Goal: Task Accomplishment & Management: Use online tool/utility

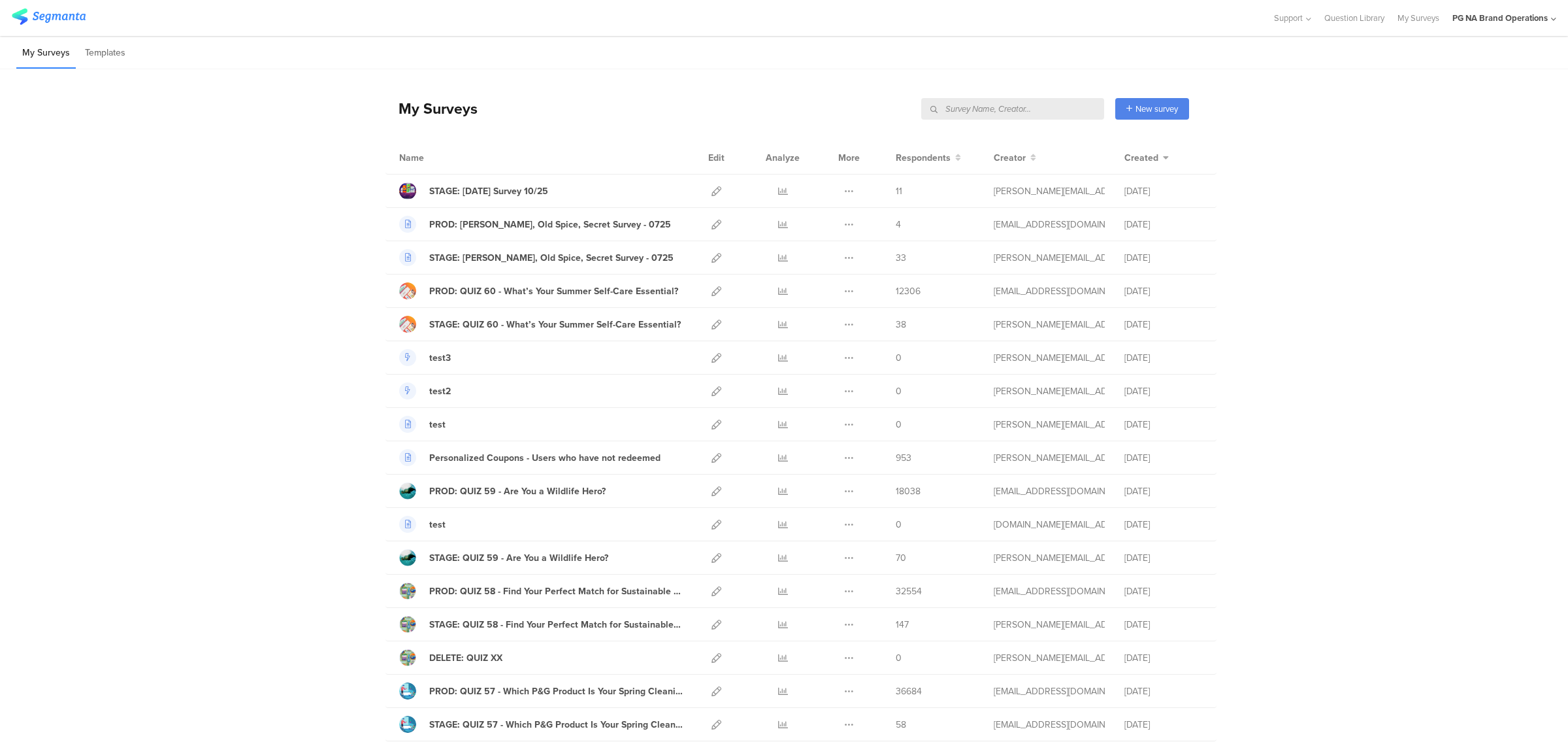
click at [1033, 111] on input "text" at bounding box center [1013, 109] width 183 height 21
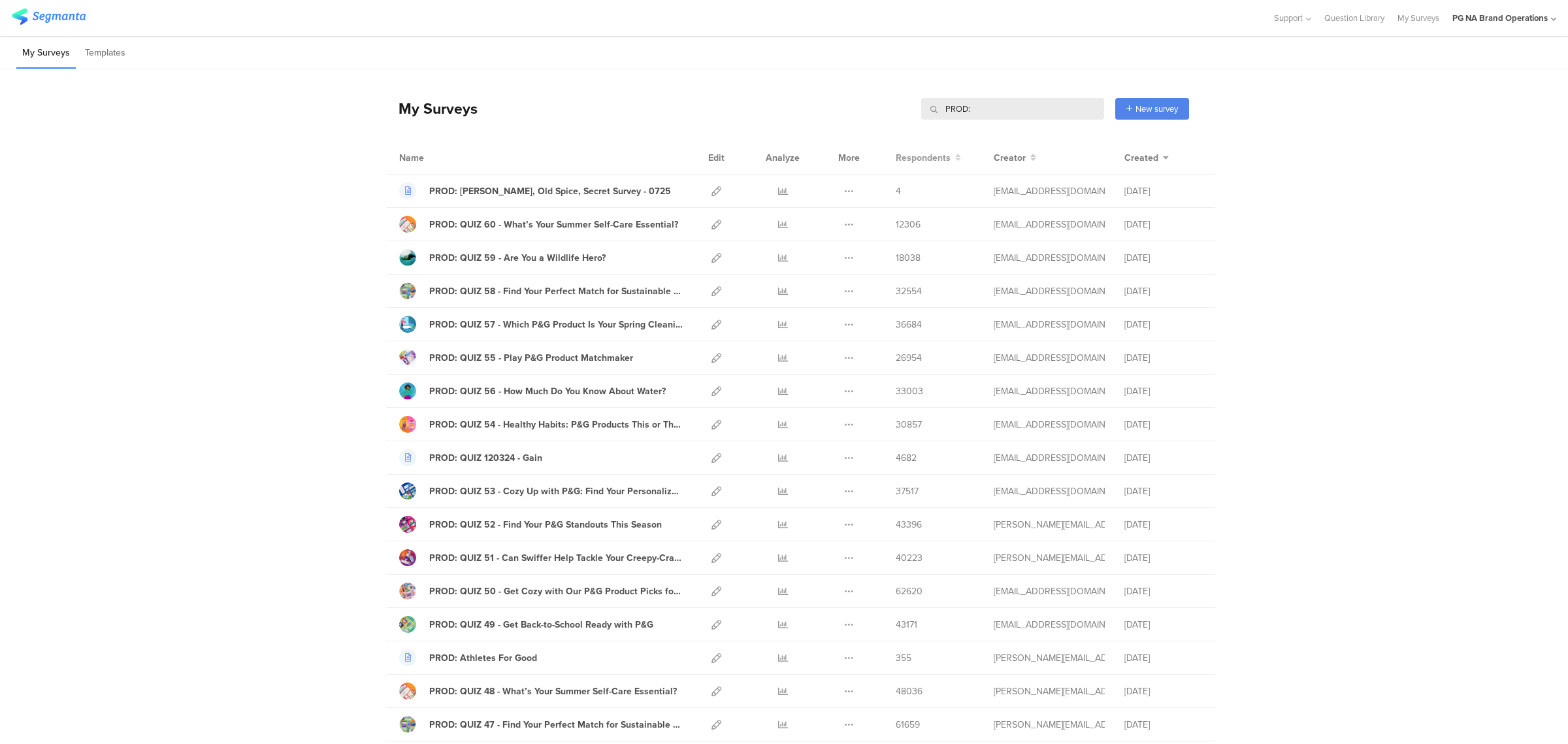
type input "PROD:"
click at [937, 154] on span "Respondents" at bounding box center [923, 157] width 55 height 14
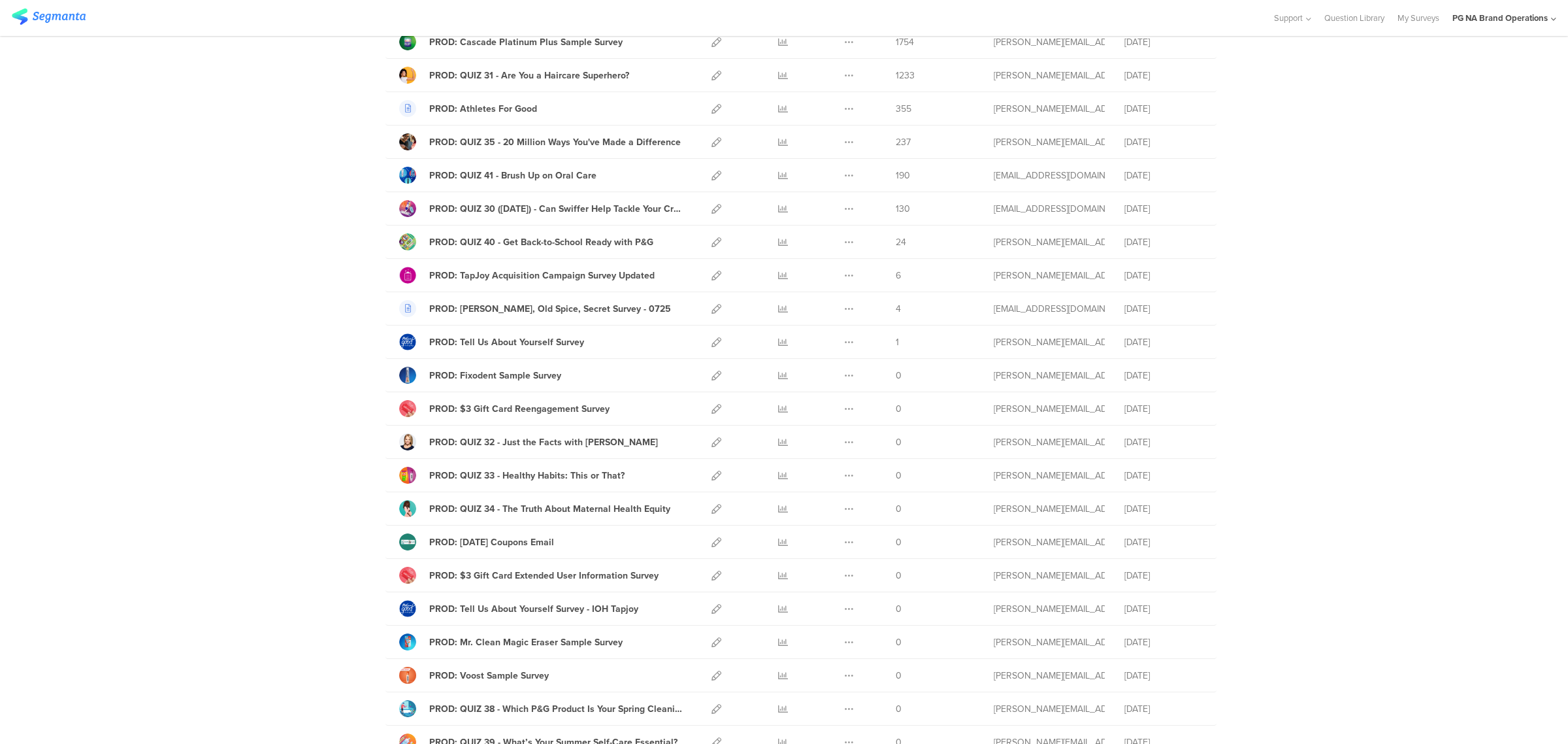
scroll to position [1242, 0]
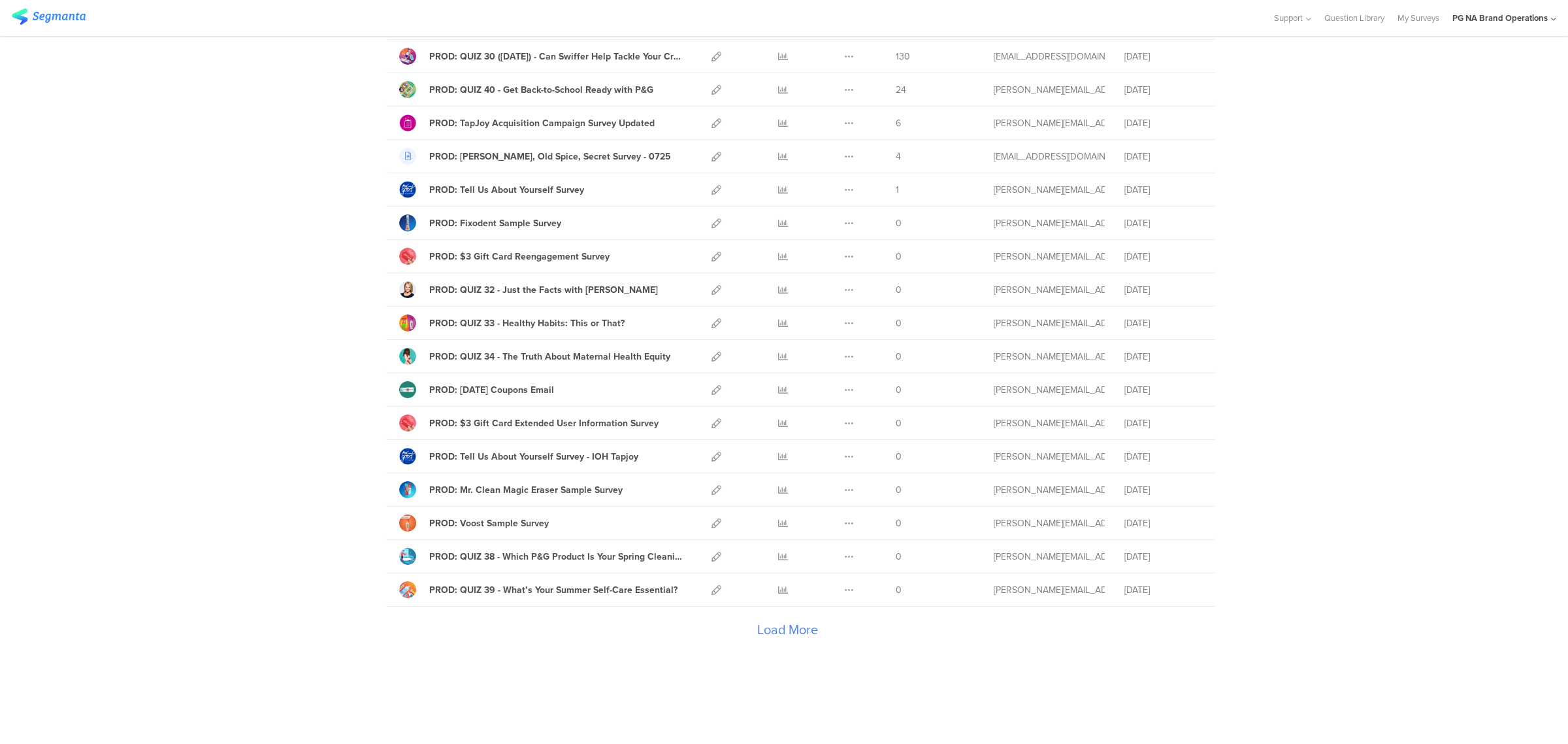
click at [758, 631] on div "Load More" at bounding box center [787, 633] width 803 height 52
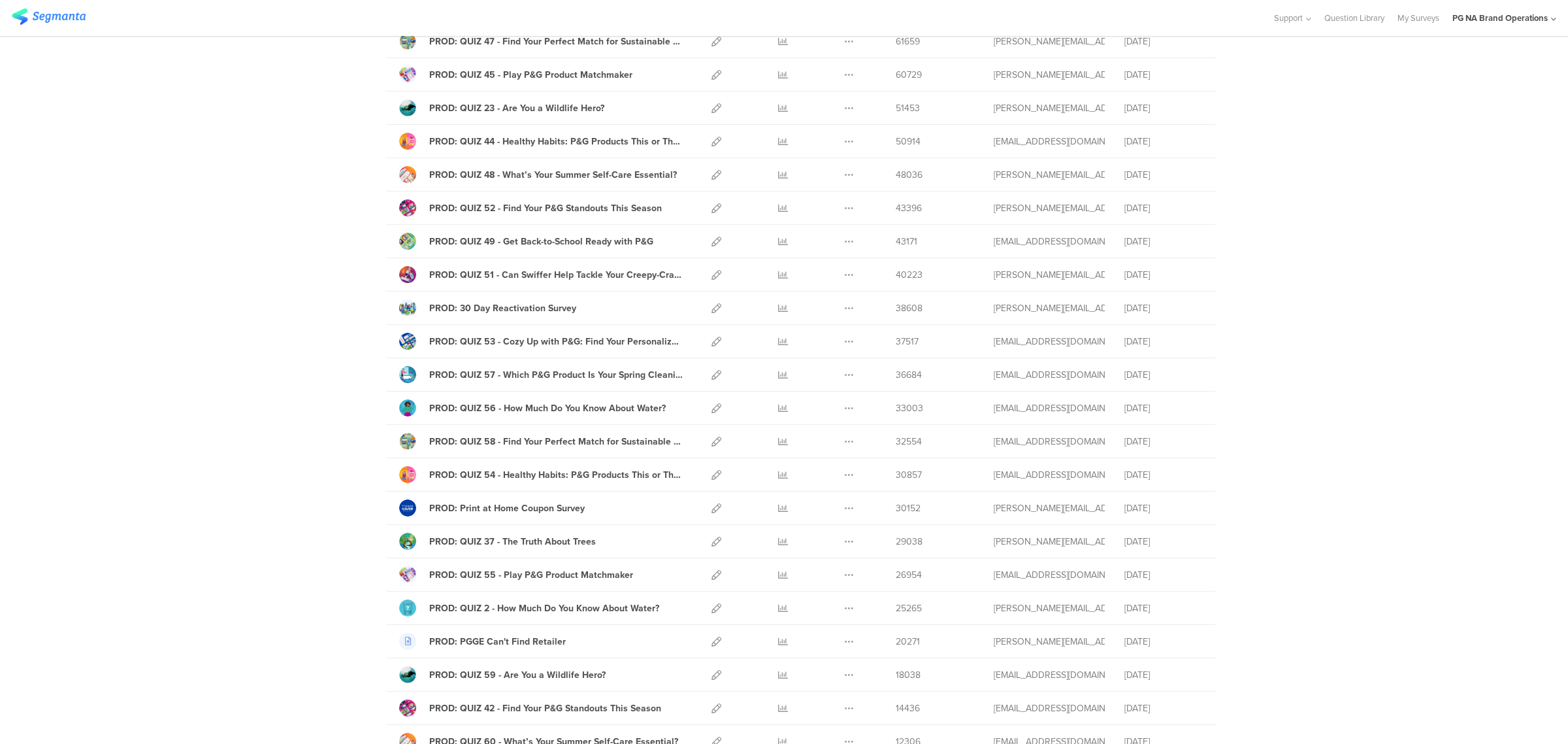
scroll to position [0, 0]
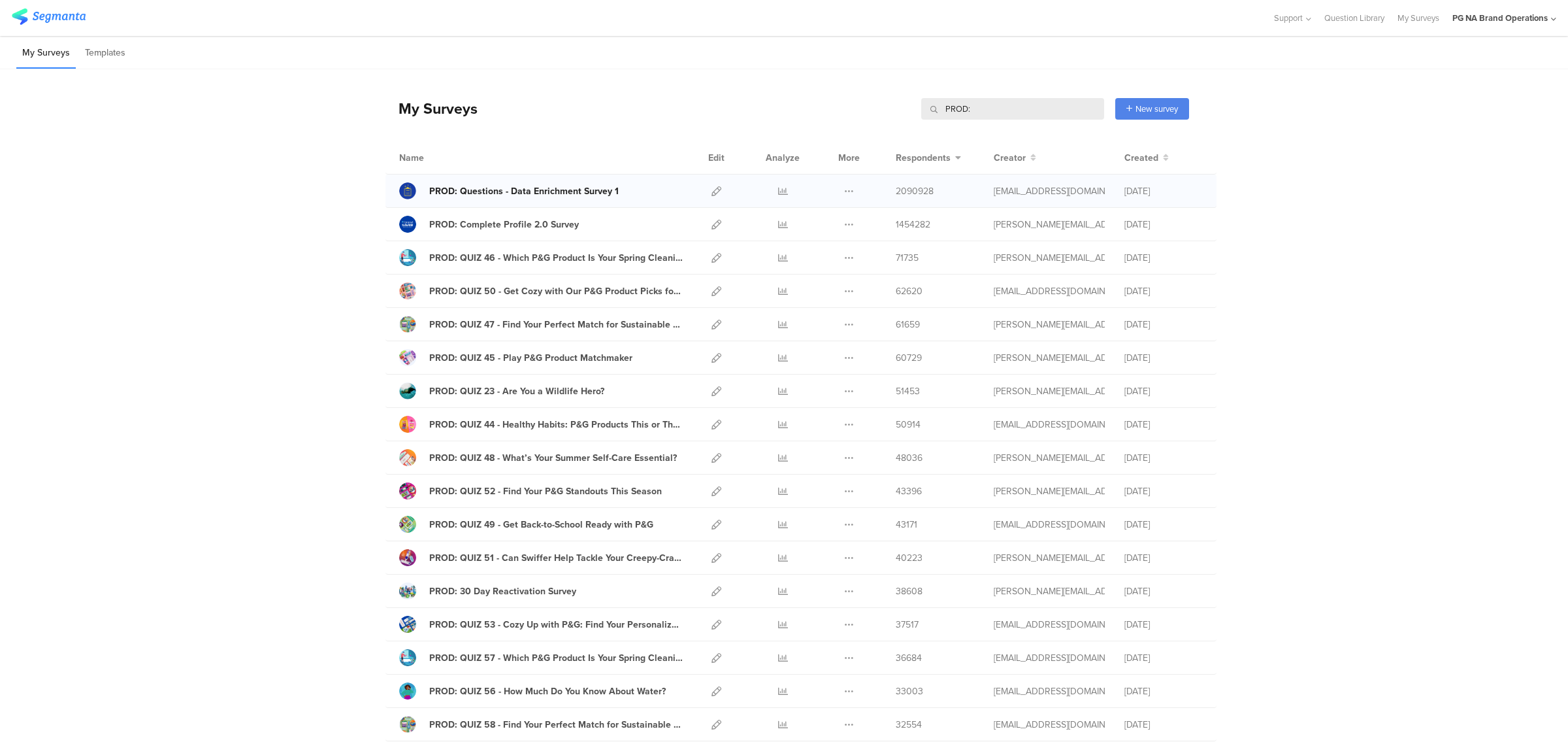
click at [567, 183] on link "PROD: Questions - Data Enrichment Survey 1" at bounding box center [509, 191] width 219 height 17
click at [713, 187] on icon at bounding box center [717, 192] width 10 height 10
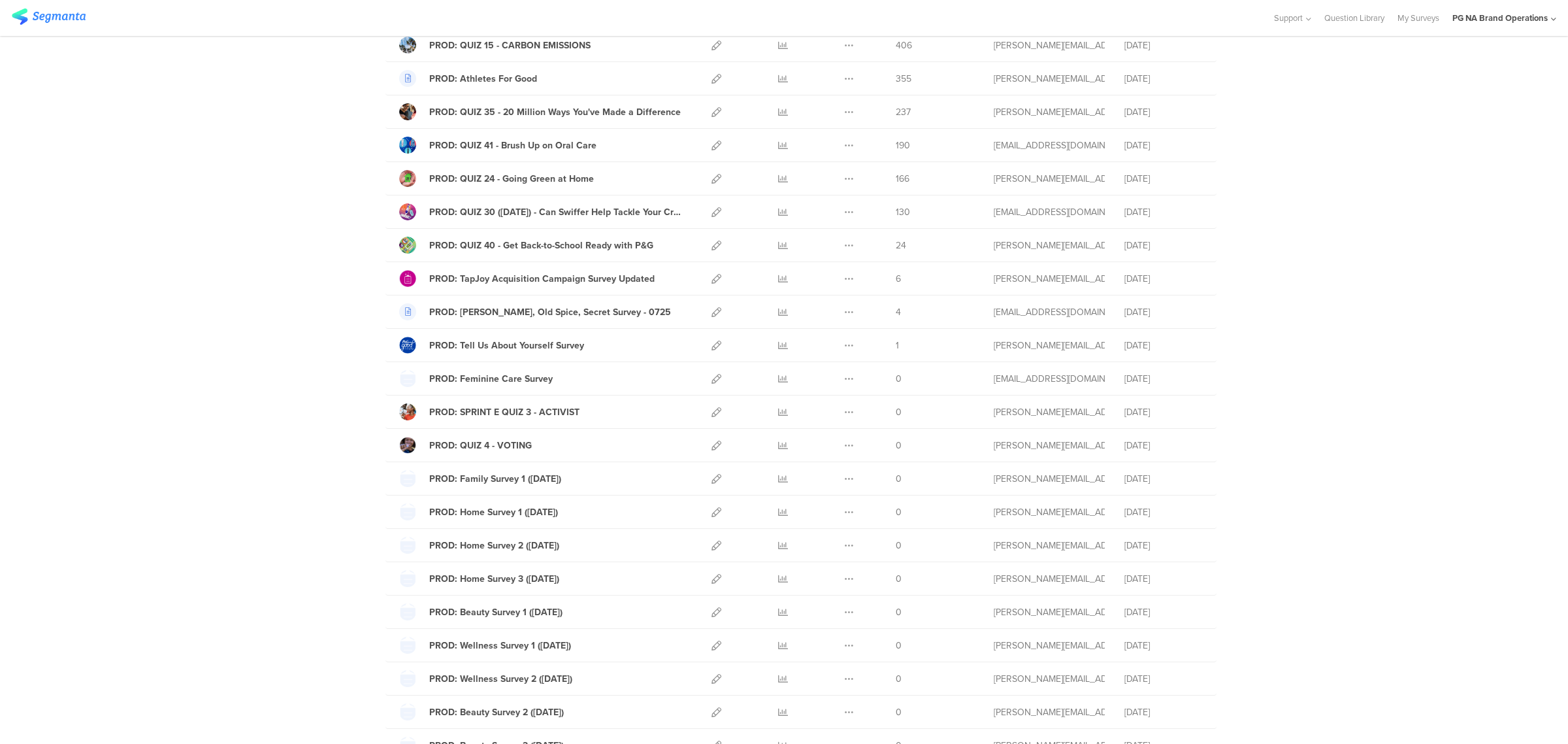
scroll to position [1295, 0]
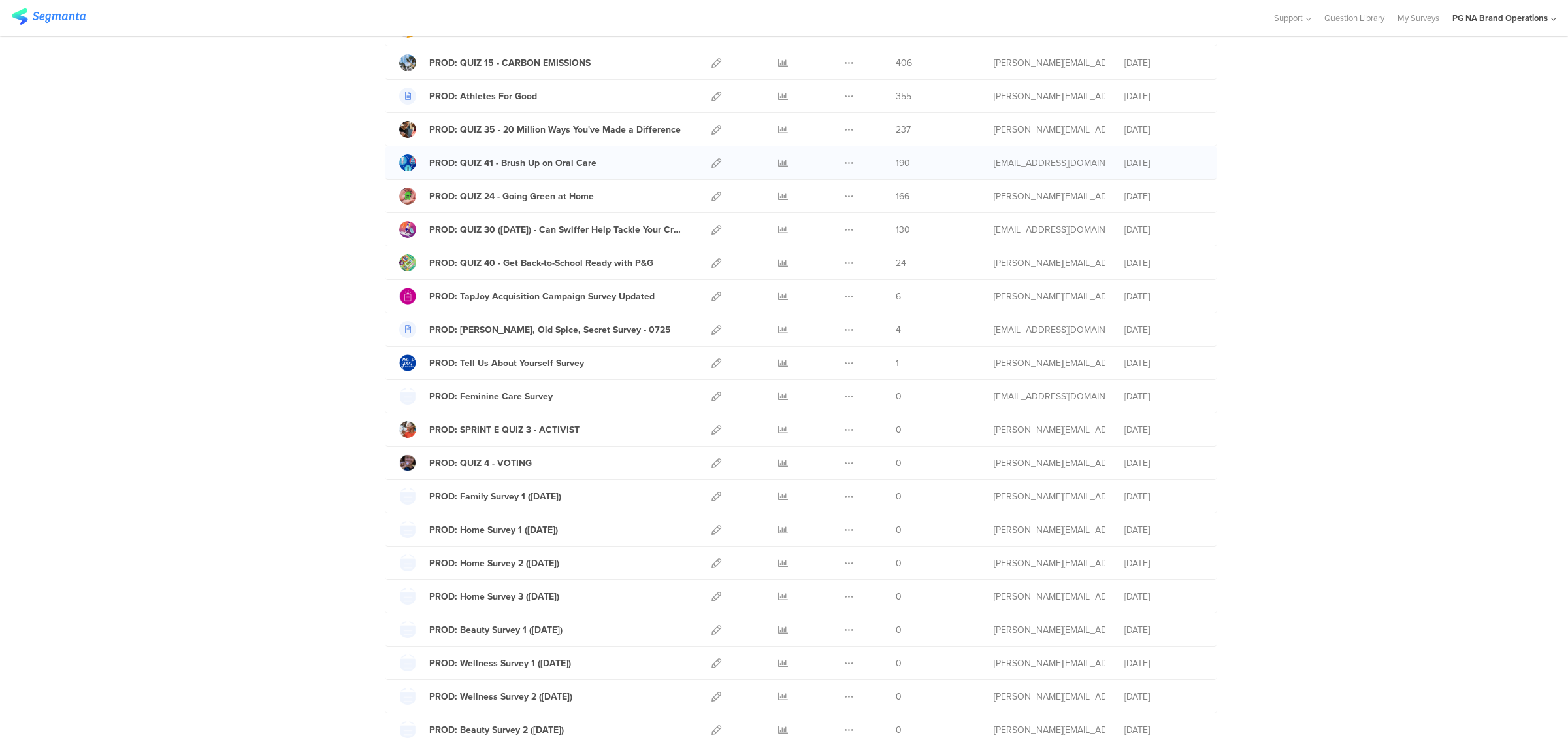
drag, startPoint x: 375, startPoint y: 386, endPoint x: 1161, endPoint y: 183, distance: 811.8
click at [1161, 183] on div "My Surveys PROD: PROD: New survey Start from scratch Choose from templates Name…" at bounding box center [784, 530] width 1568 height 3510
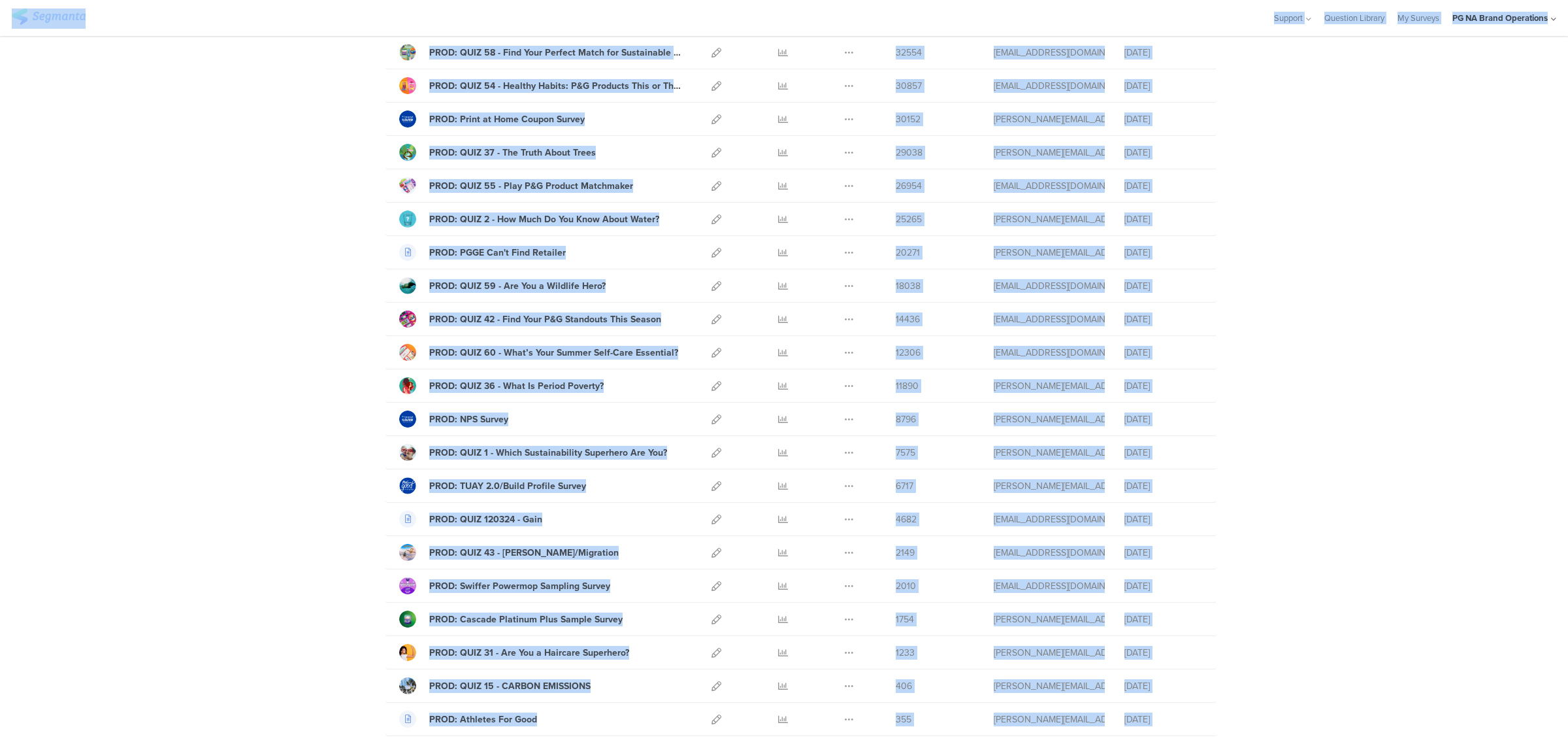
scroll to position [0, 0]
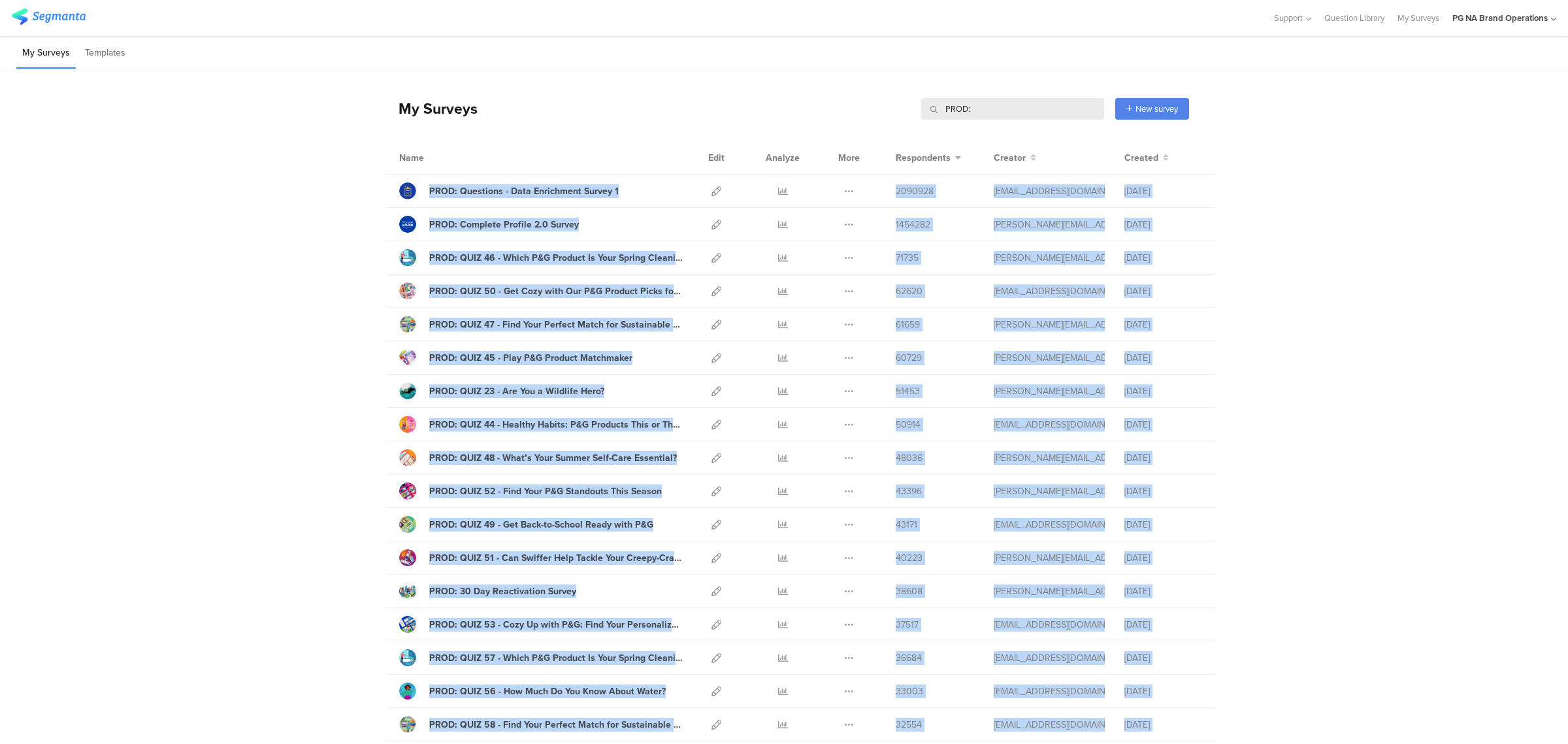
drag, startPoint x: 606, startPoint y: 377, endPoint x: 330, endPoint y: 196, distance: 330.1
copy div "PROD: Questions - Data Enrichment Survey 1 Duplicate Export Delete 2090928 jb@s…"
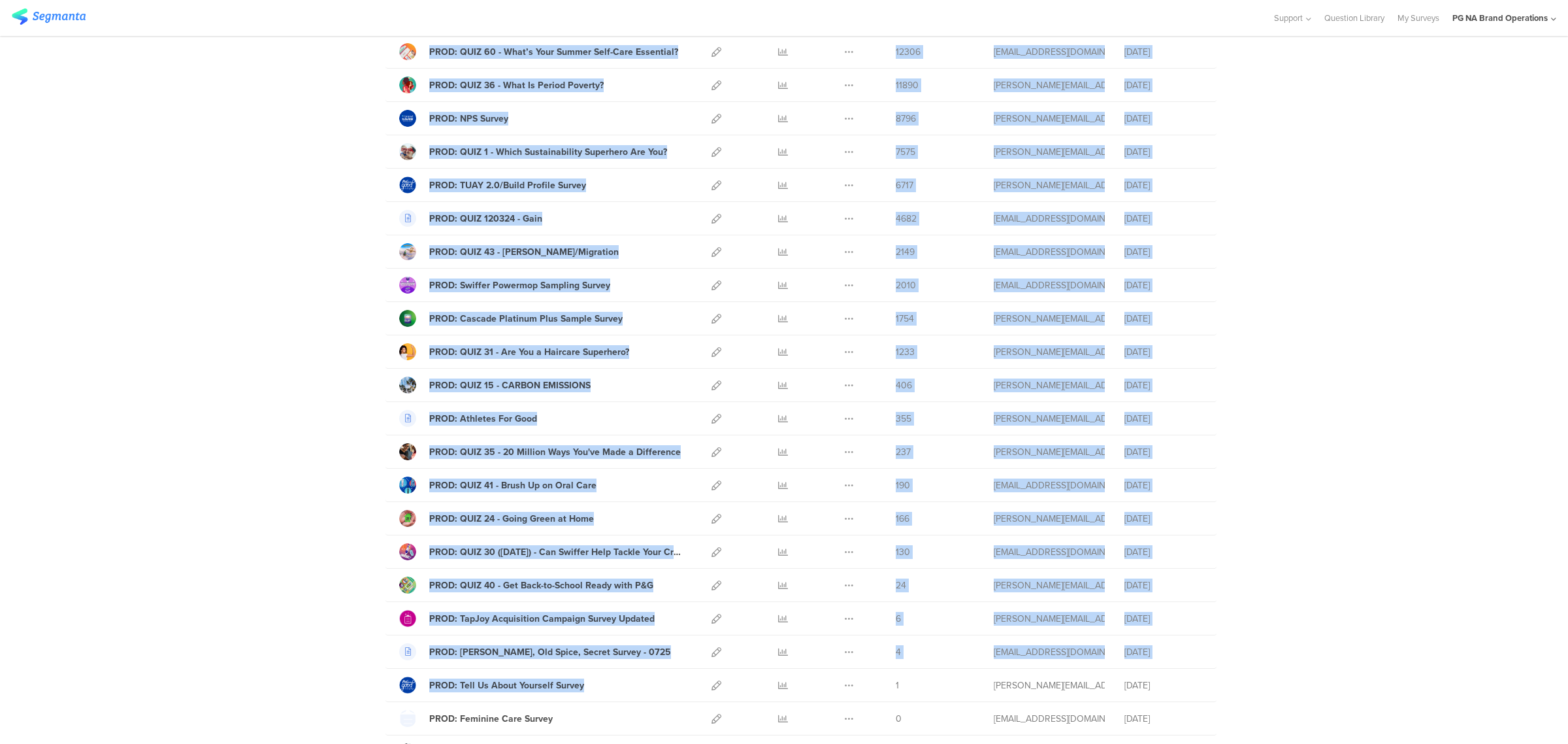
scroll to position [1051, 0]
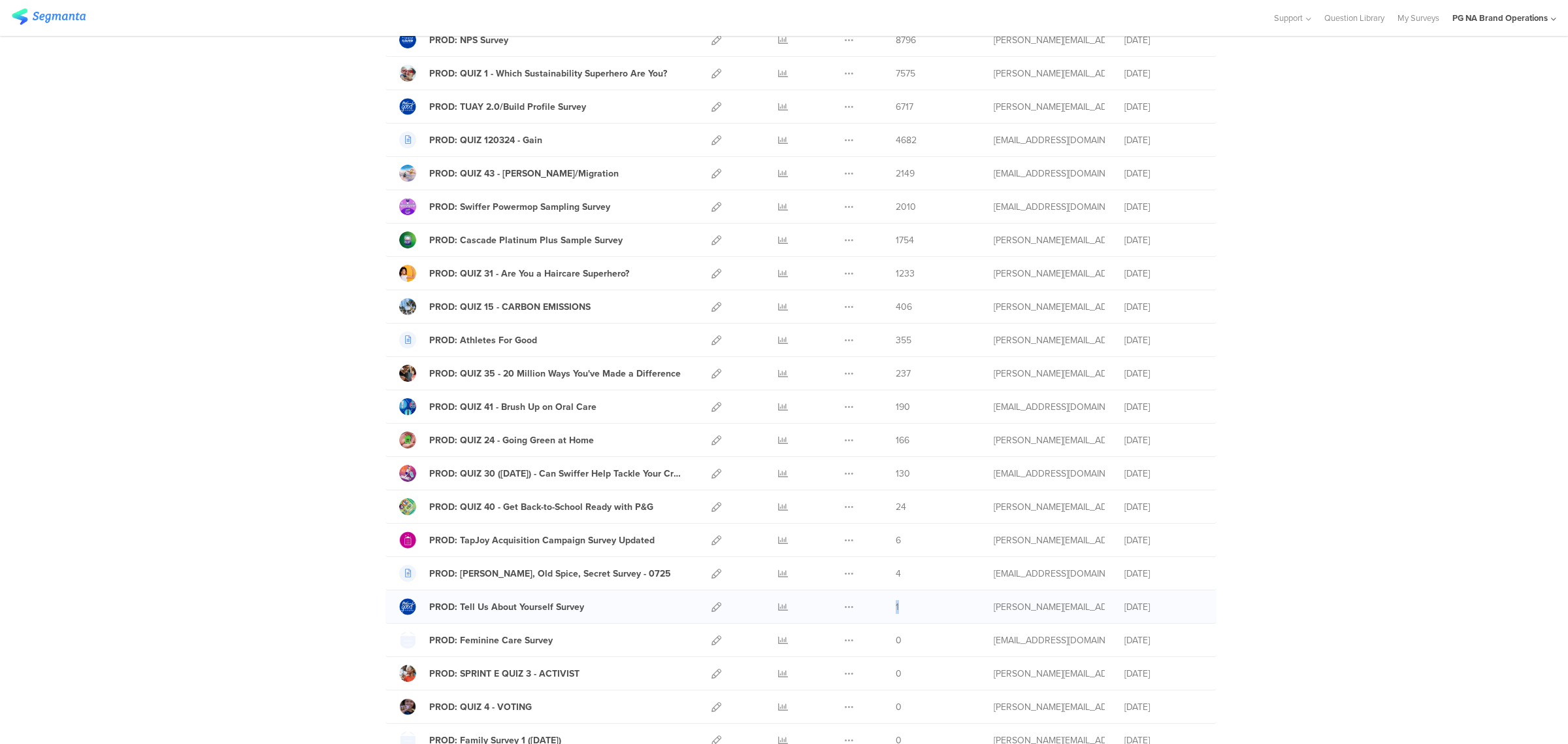
drag, startPoint x: 902, startPoint y: 616, endPoint x: 882, endPoint y: 619, distance: 20.2
click at [882, 619] on div "PROD: Tell Us About Yourself Survey Duplicate Export 1" at bounding box center [801, 606] width 831 height 34
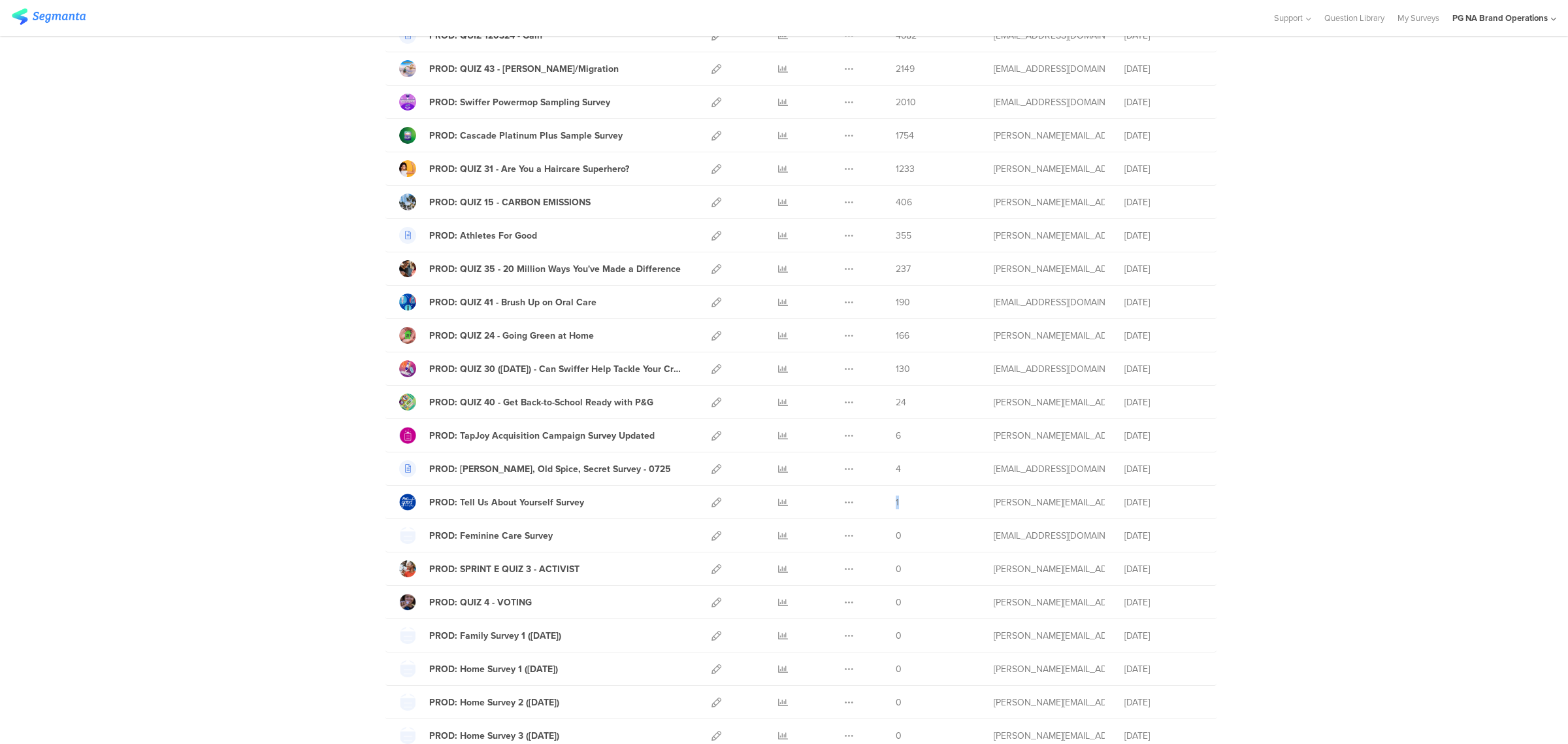
scroll to position [1296, 0]
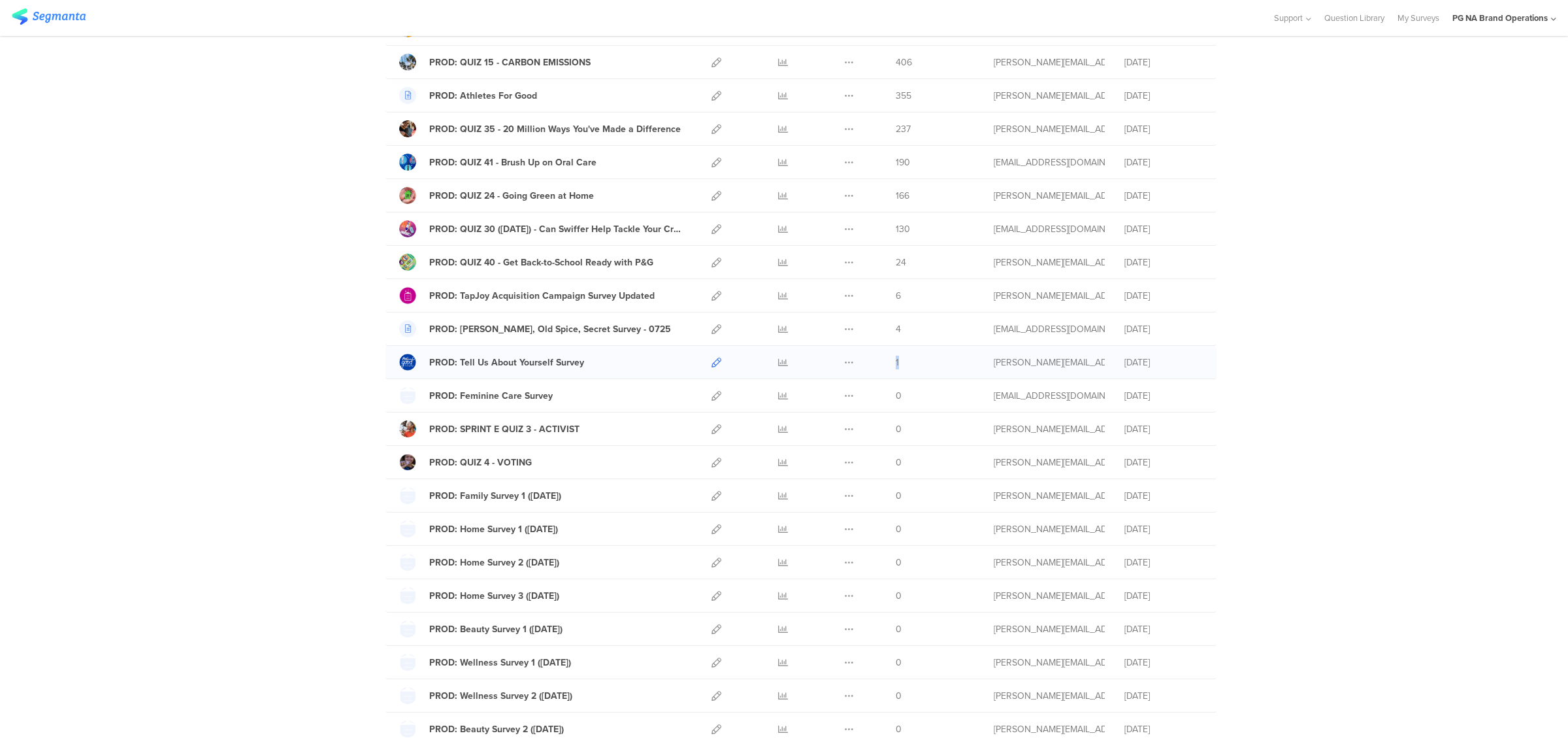
click at [712, 367] on icon at bounding box center [717, 363] width 10 height 10
click at [712, 332] on icon at bounding box center [717, 329] width 10 height 10
click at [713, 298] on icon at bounding box center [717, 295] width 10 height 10
click at [712, 267] on icon at bounding box center [717, 263] width 10 height 10
click at [712, 234] on icon at bounding box center [717, 229] width 10 height 10
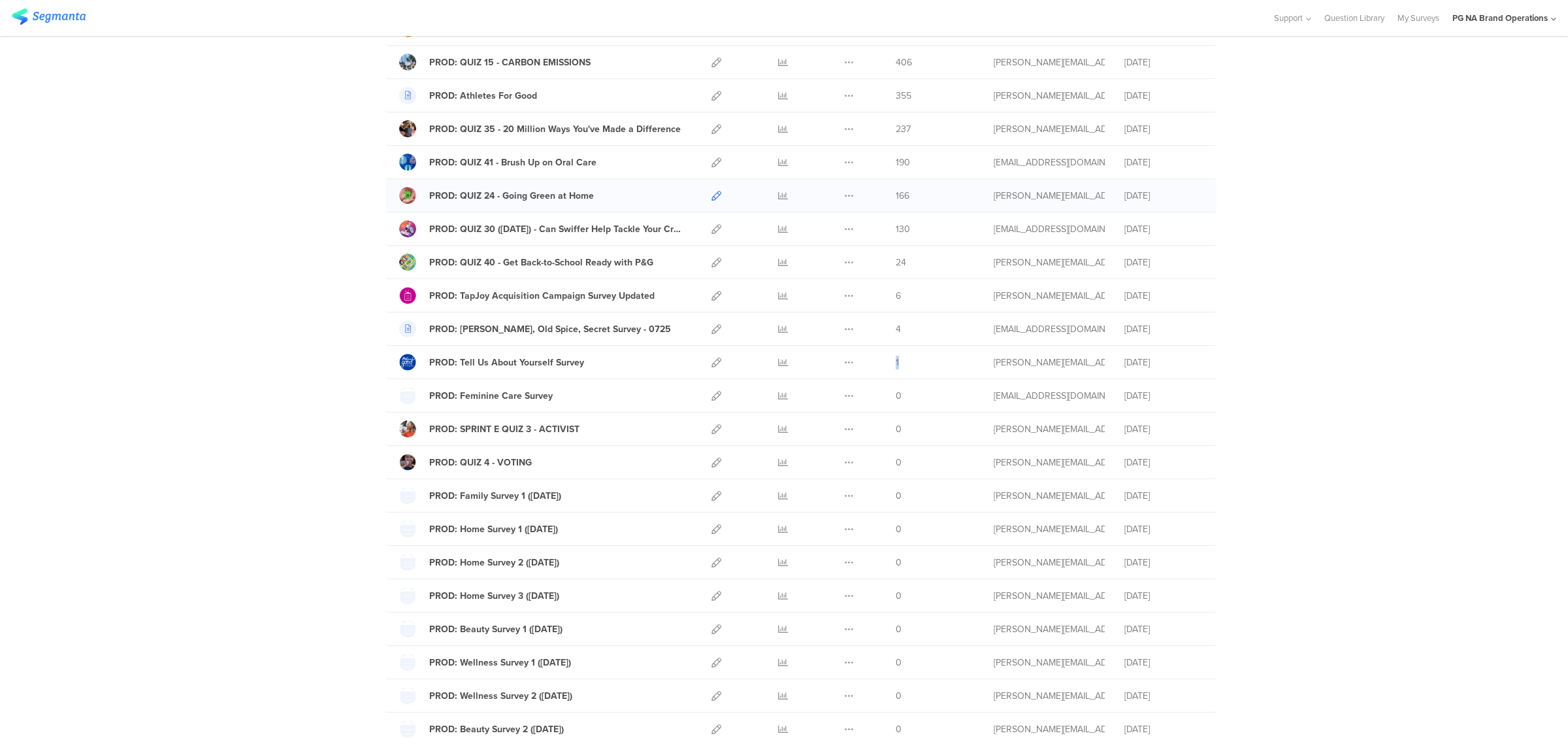
click at [714, 198] on icon at bounding box center [717, 196] width 10 height 10
click at [714, 167] on icon at bounding box center [717, 162] width 10 height 10
click at [712, 164] on icon at bounding box center [717, 162] width 10 height 10
click at [712, 134] on icon at bounding box center [717, 129] width 10 height 10
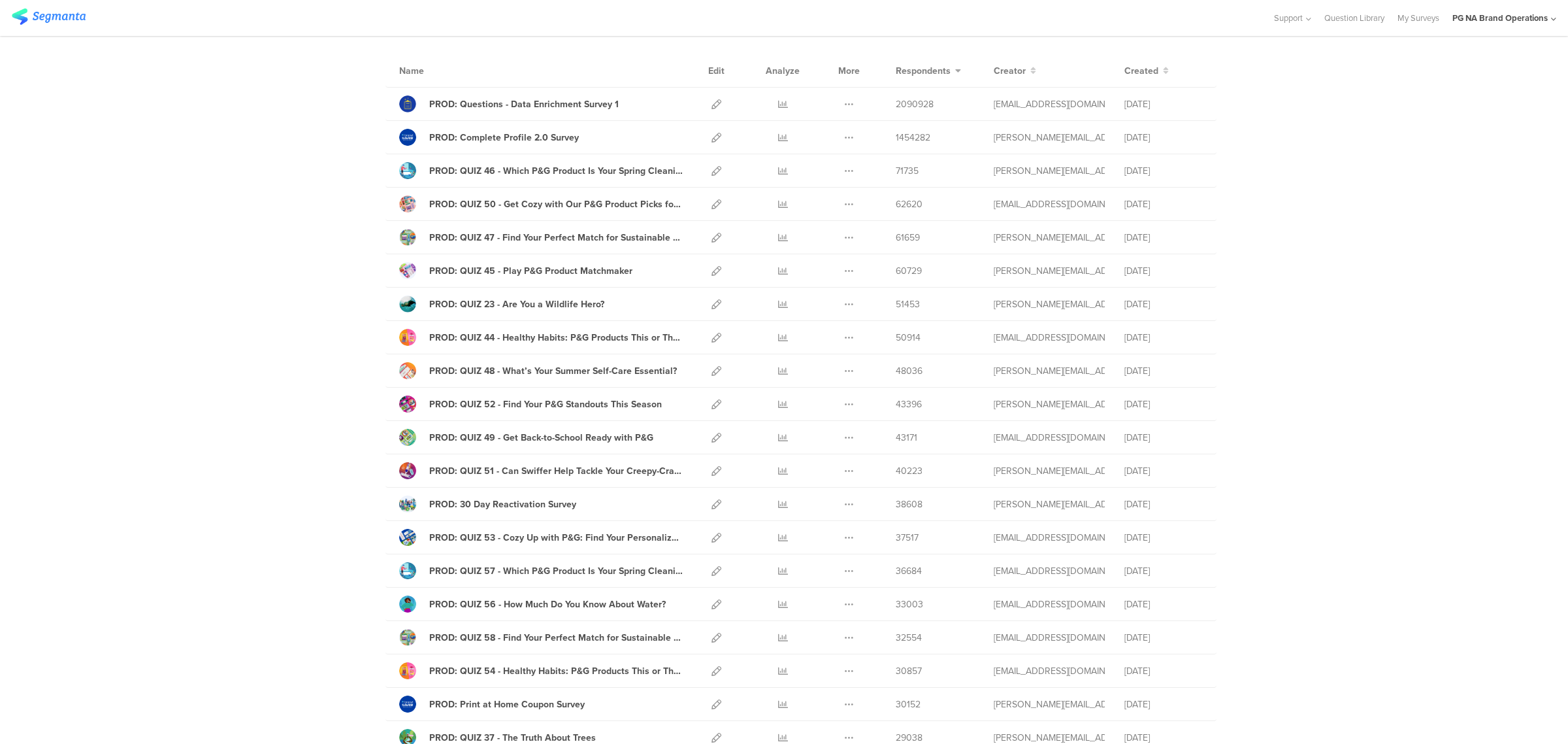
scroll to position [44, 0]
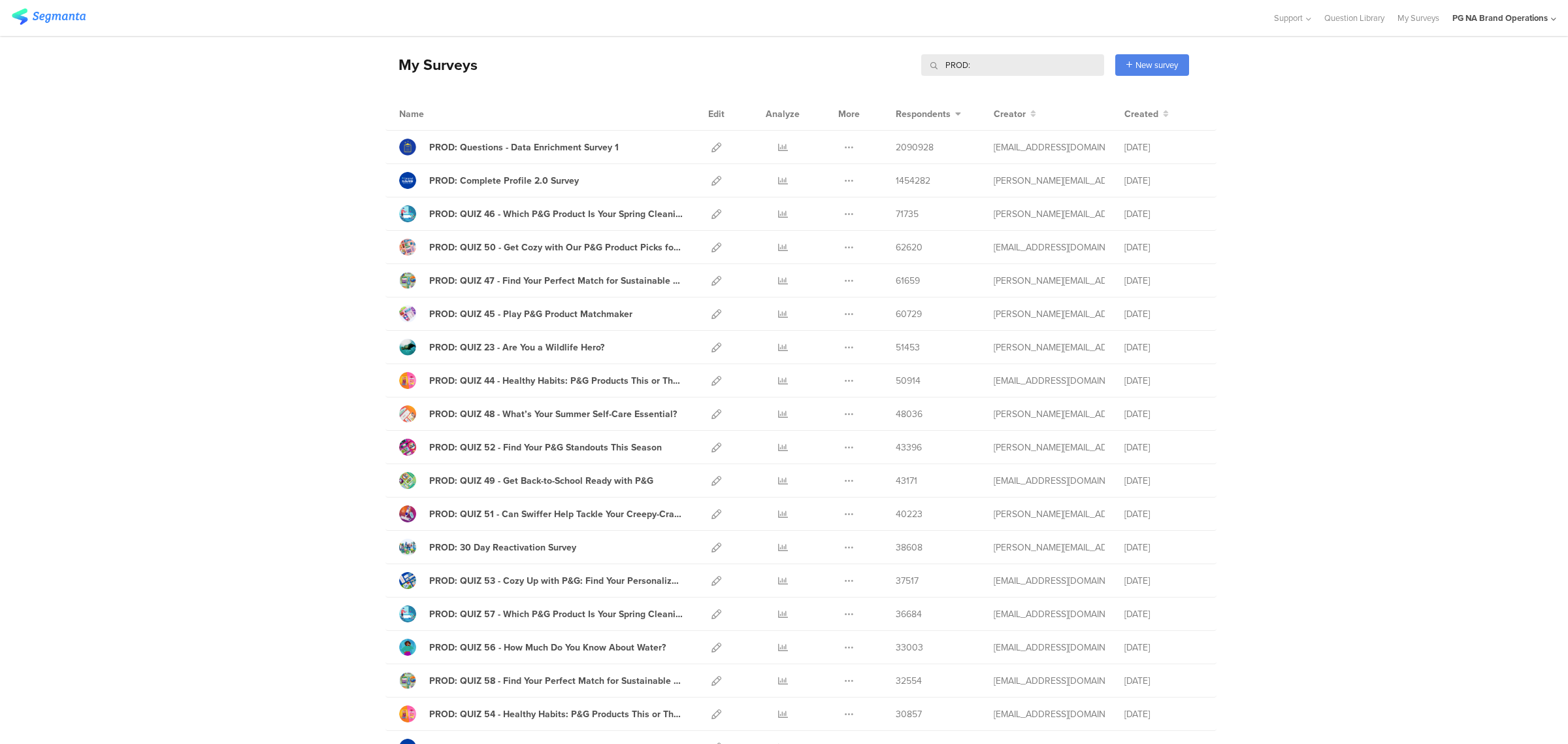
drag, startPoint x: 1049, startPoint y: 66, endPoint x: 850, endPoint y: 56, distance: 199.3
click at [850, 56] on div "My Surveys PROD: PROD: New survey Start from scratch Choose from templates" at bounding box center [787, 65] width 803 height 52
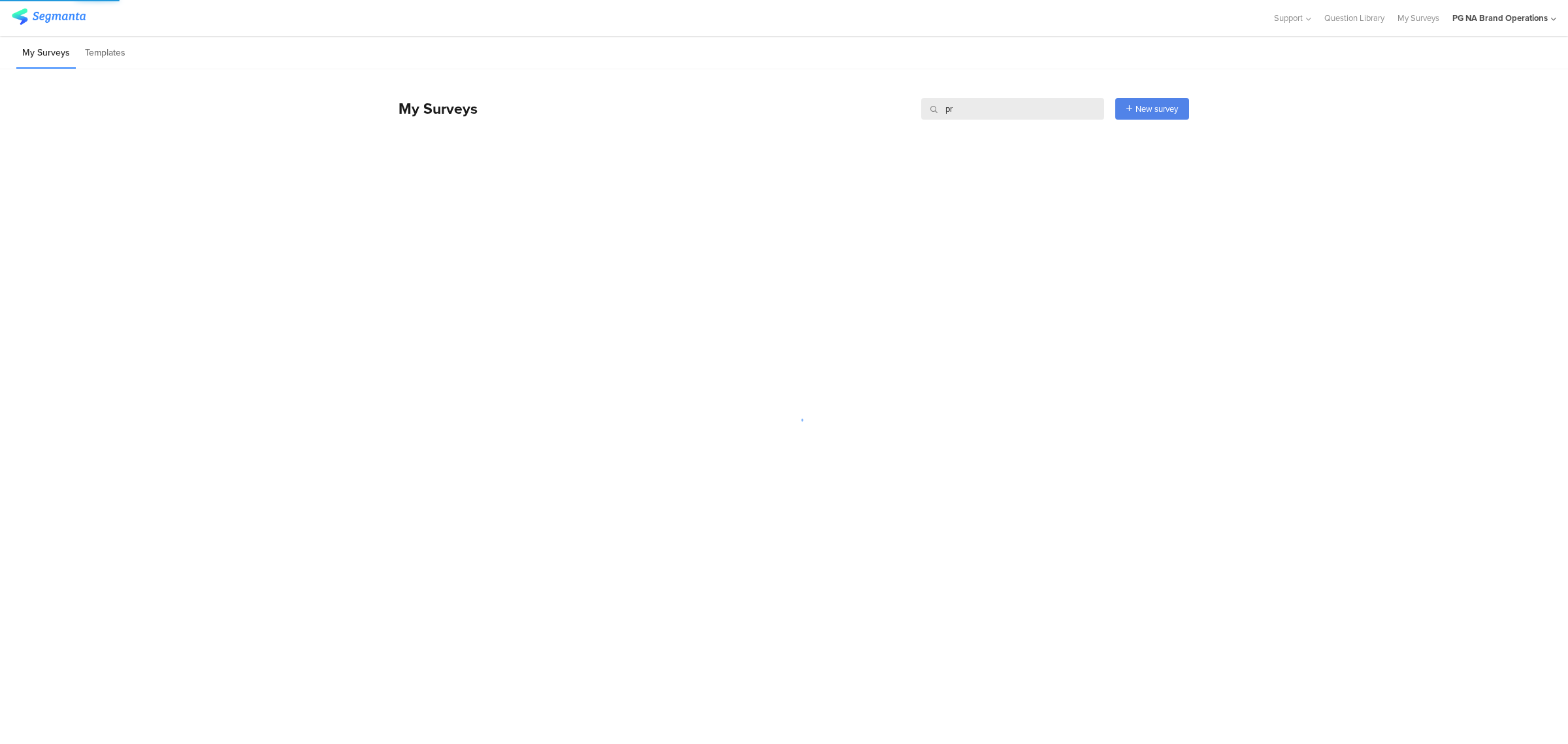
type input "p"
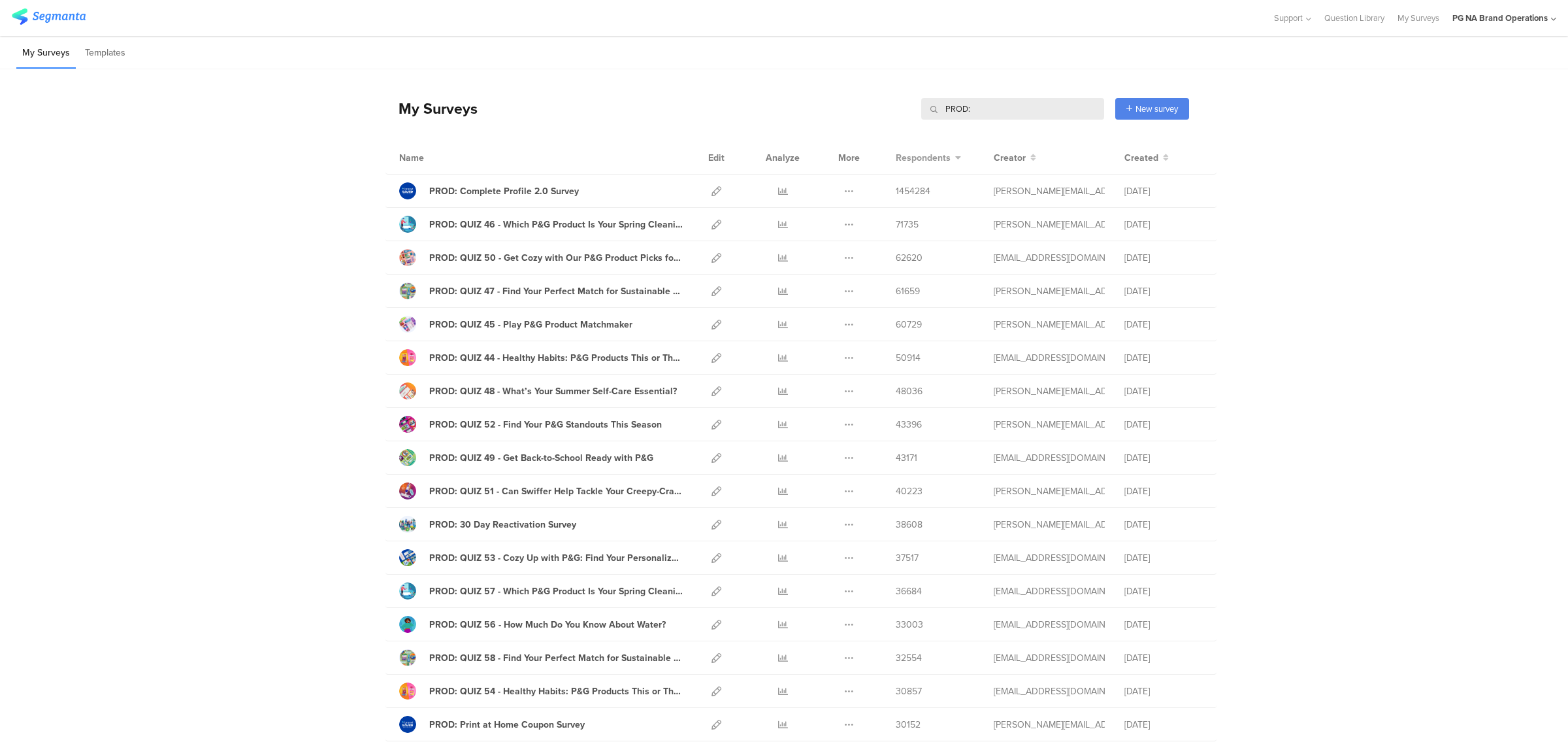
click at [926, 152] on span "Respondents" at bounding box center [923, 157] width 55 height 14
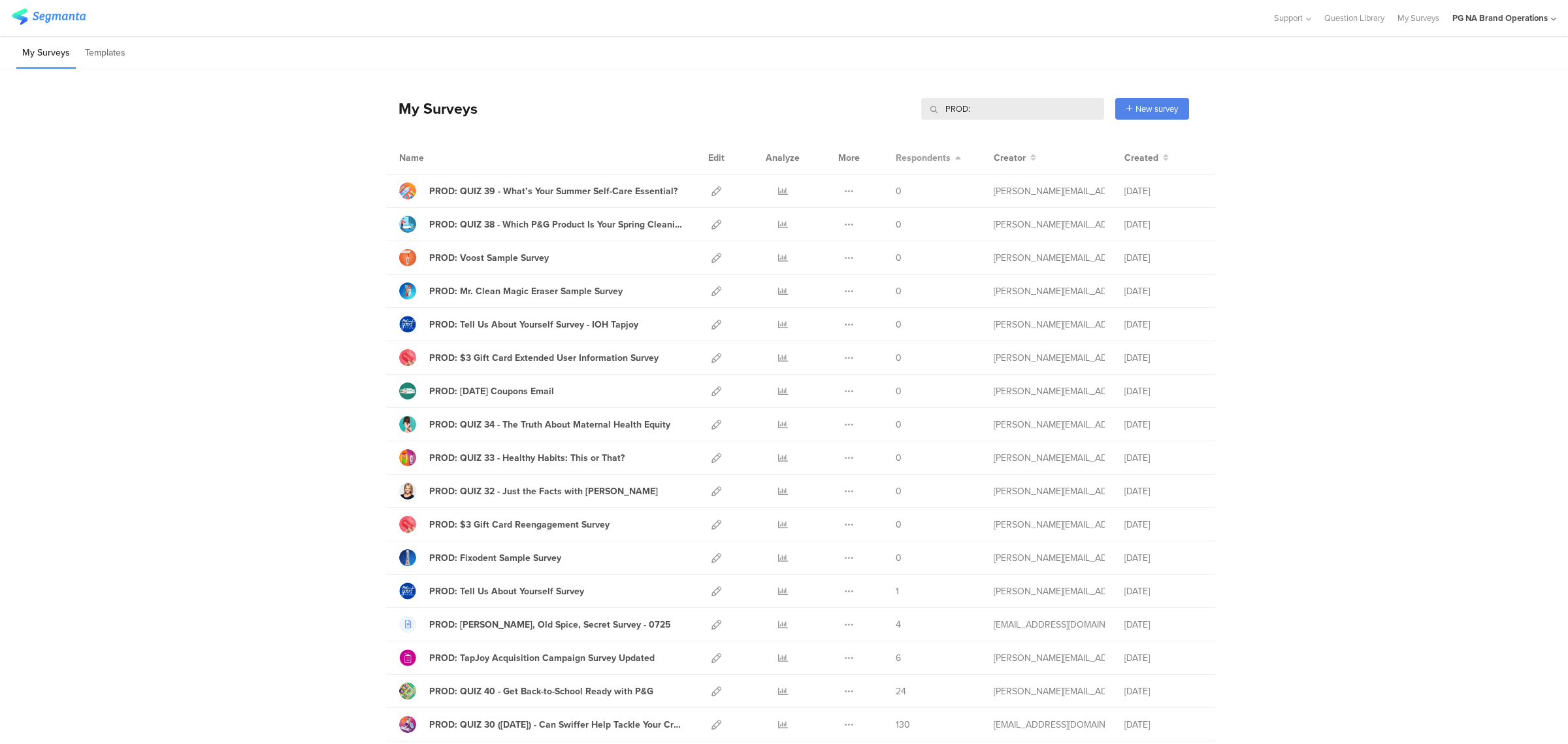
click at [926, 152] on span "Respondents" at bounding box center [923, 157] width 55 height 14
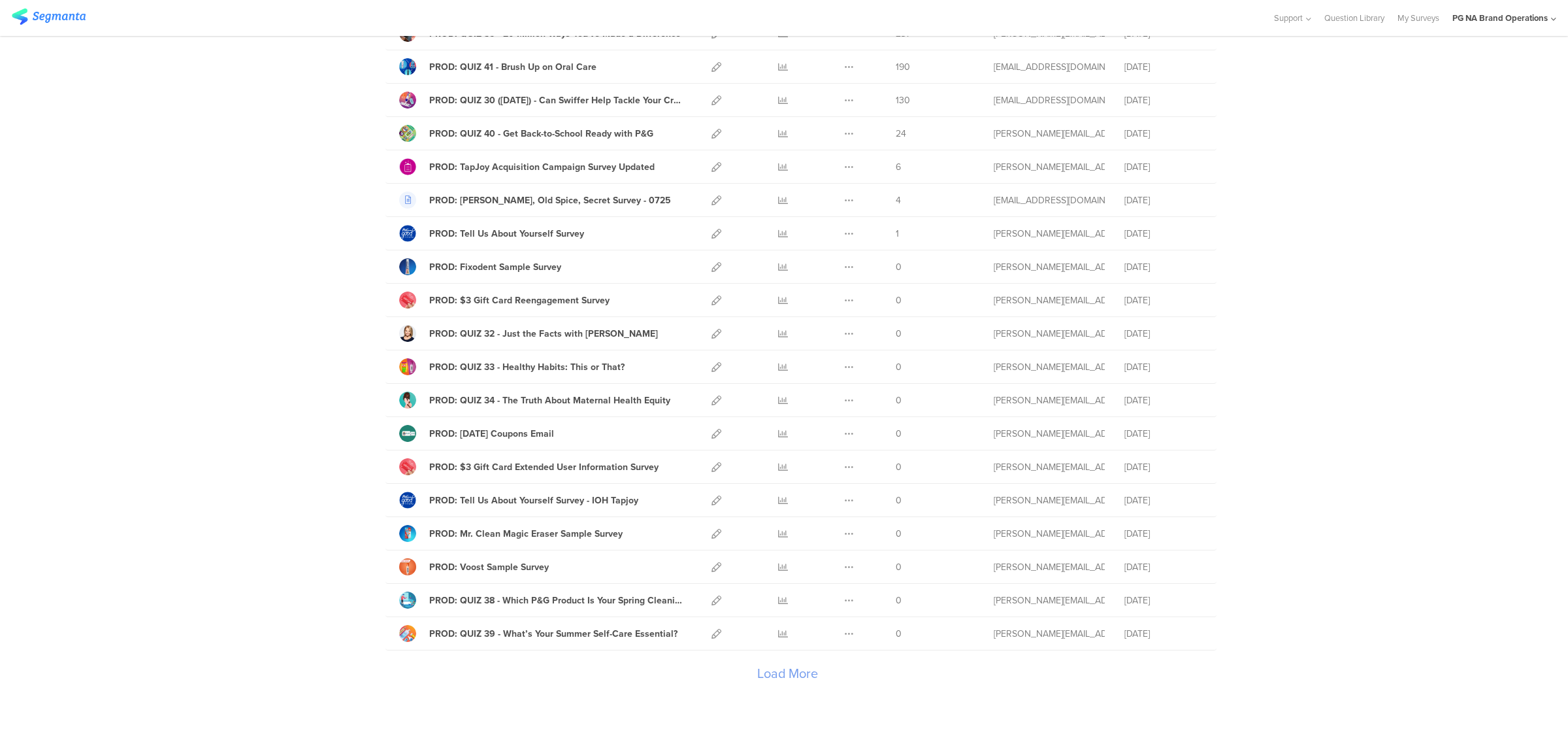
scroll to position [1242, 0]
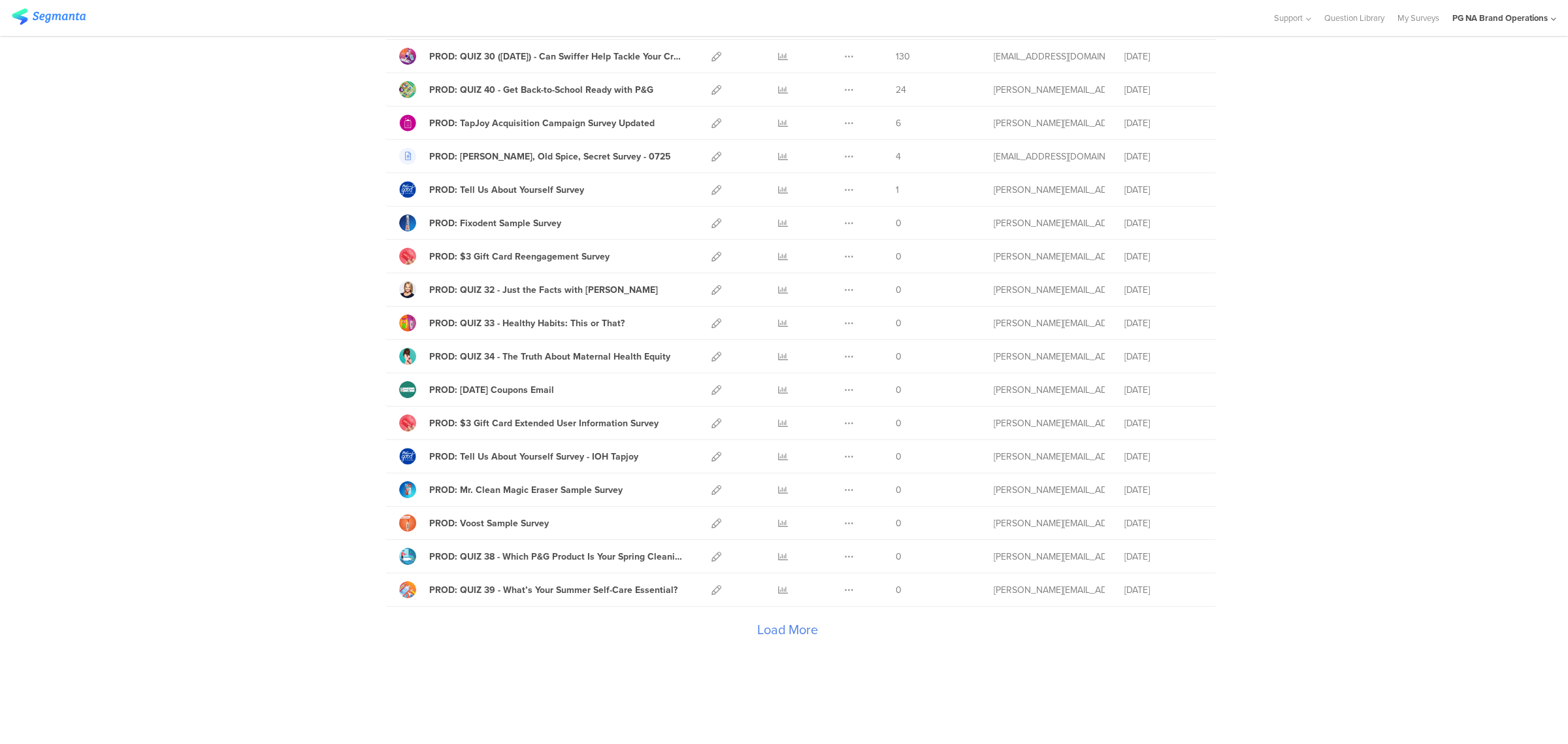
click at [781, 629] on div "Load More" at bounding box center [787, 633] width 803 height 52
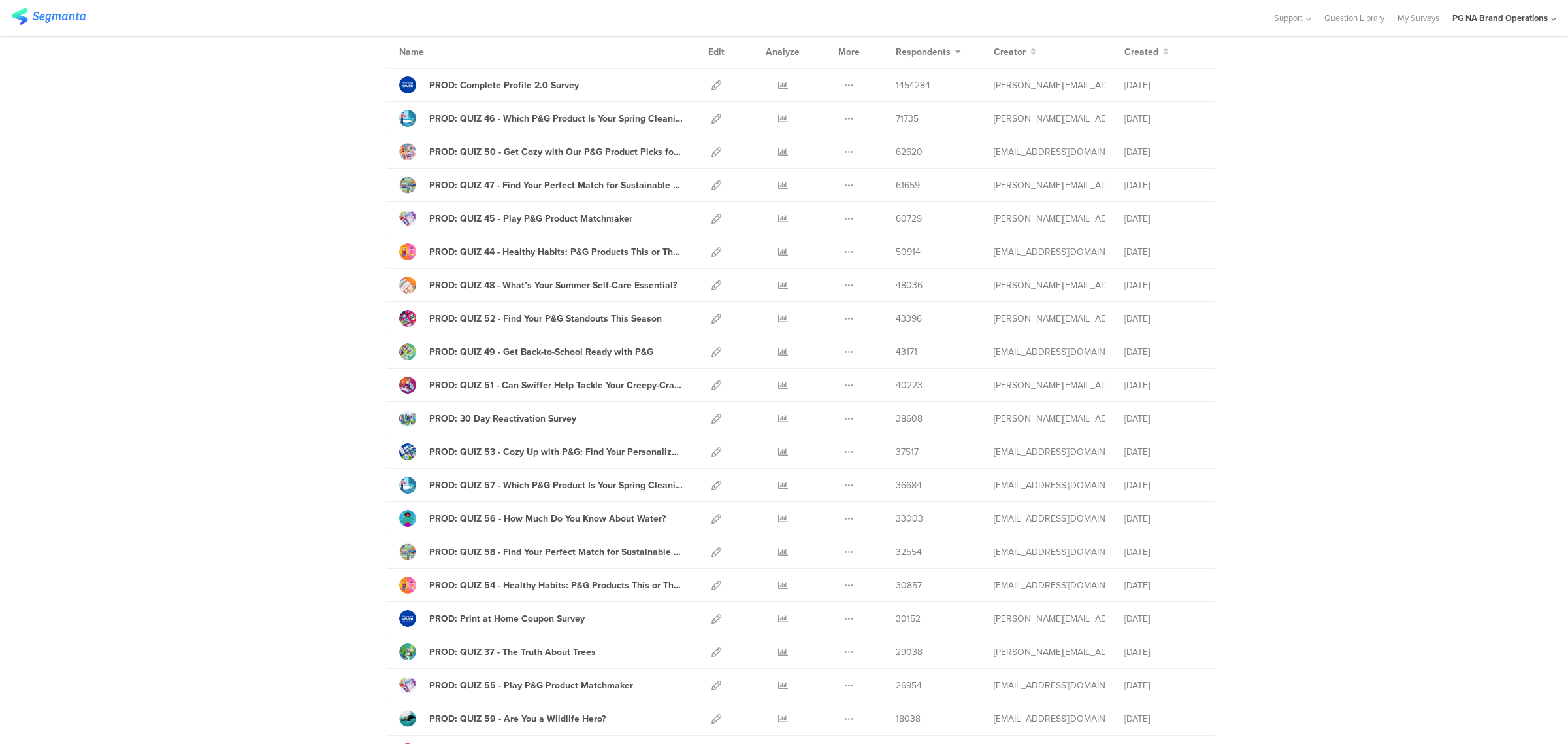
scroll to position [0, 0]
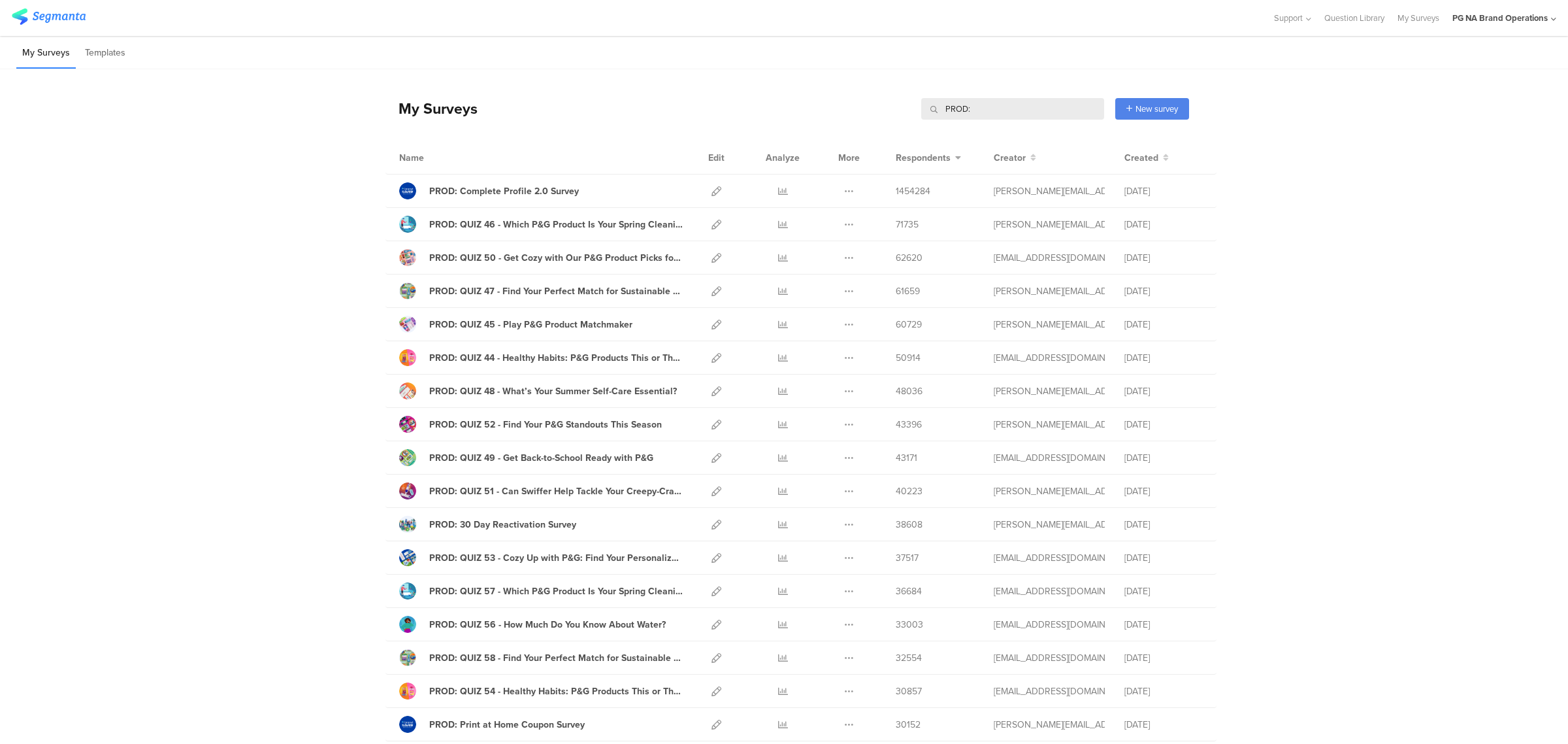
click at [1052, 102] on input "PROD:" at bounding box center [1013, 109] width 183 height 21
click at [1036, 109] on input "PROD:" at bounding box center [1013, 109] width 183 height 21
click at [974, 113] on input "PROD:" at bounding box center [1013, 109] width 183 height 21
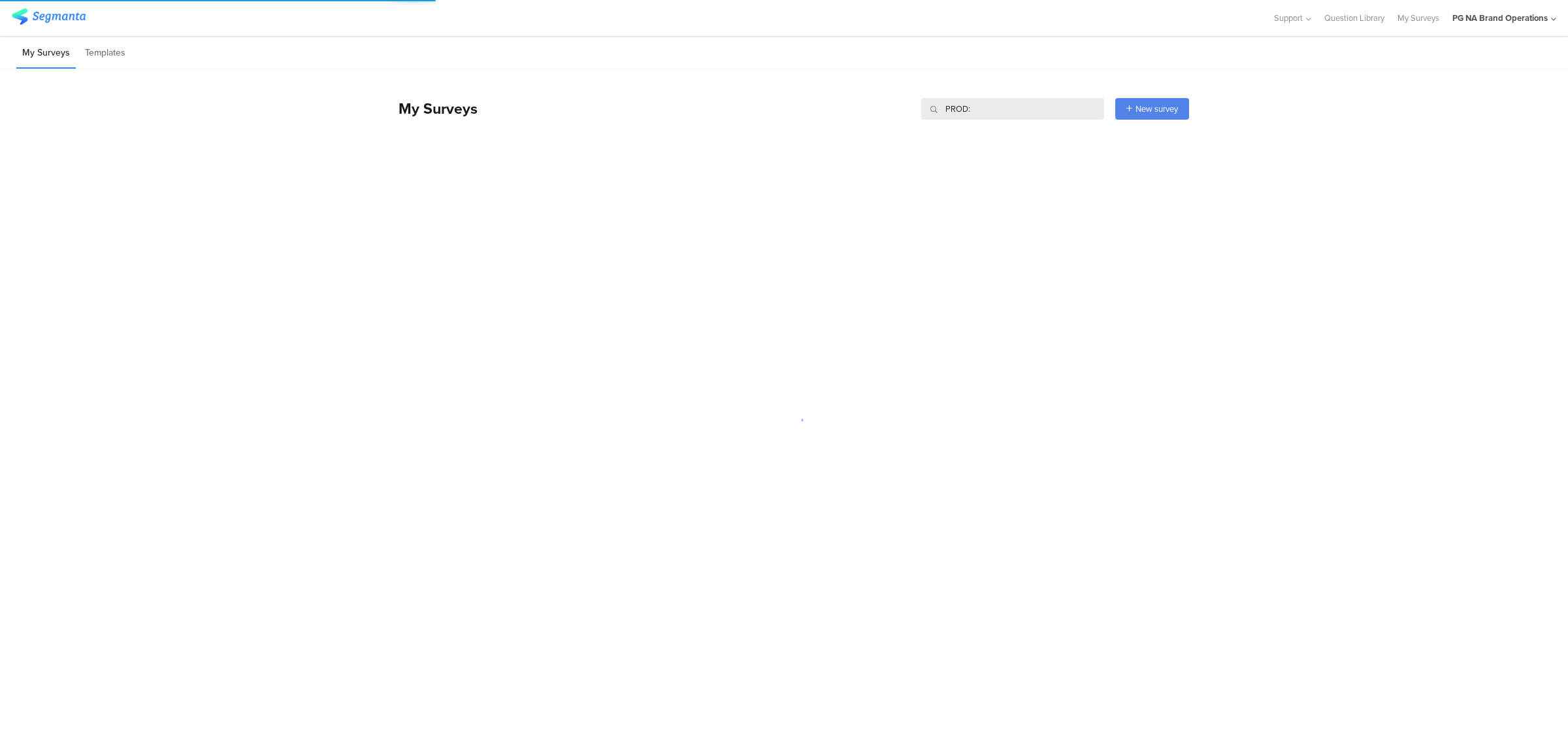
type input "PROD:"
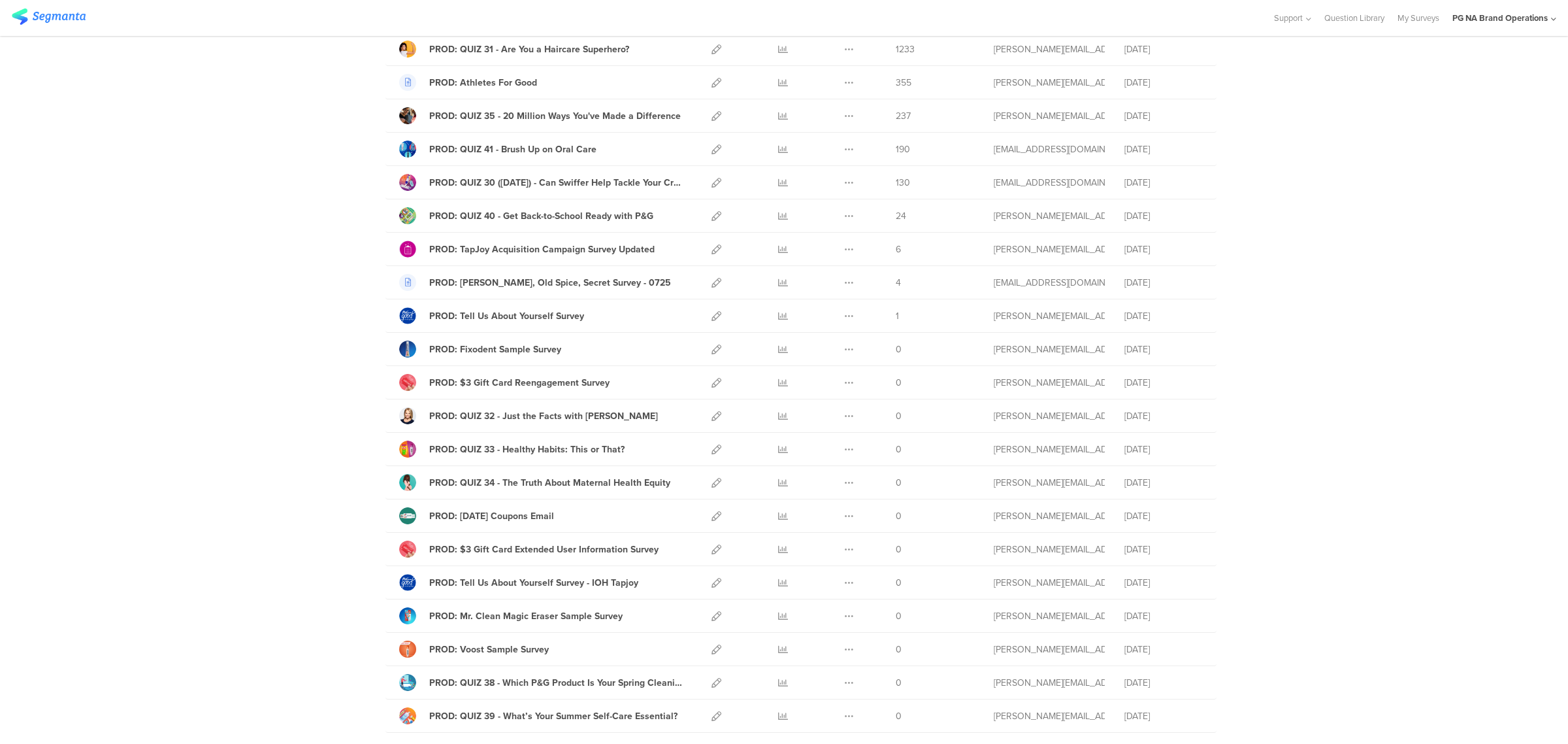
scroll to position [1242, 0]
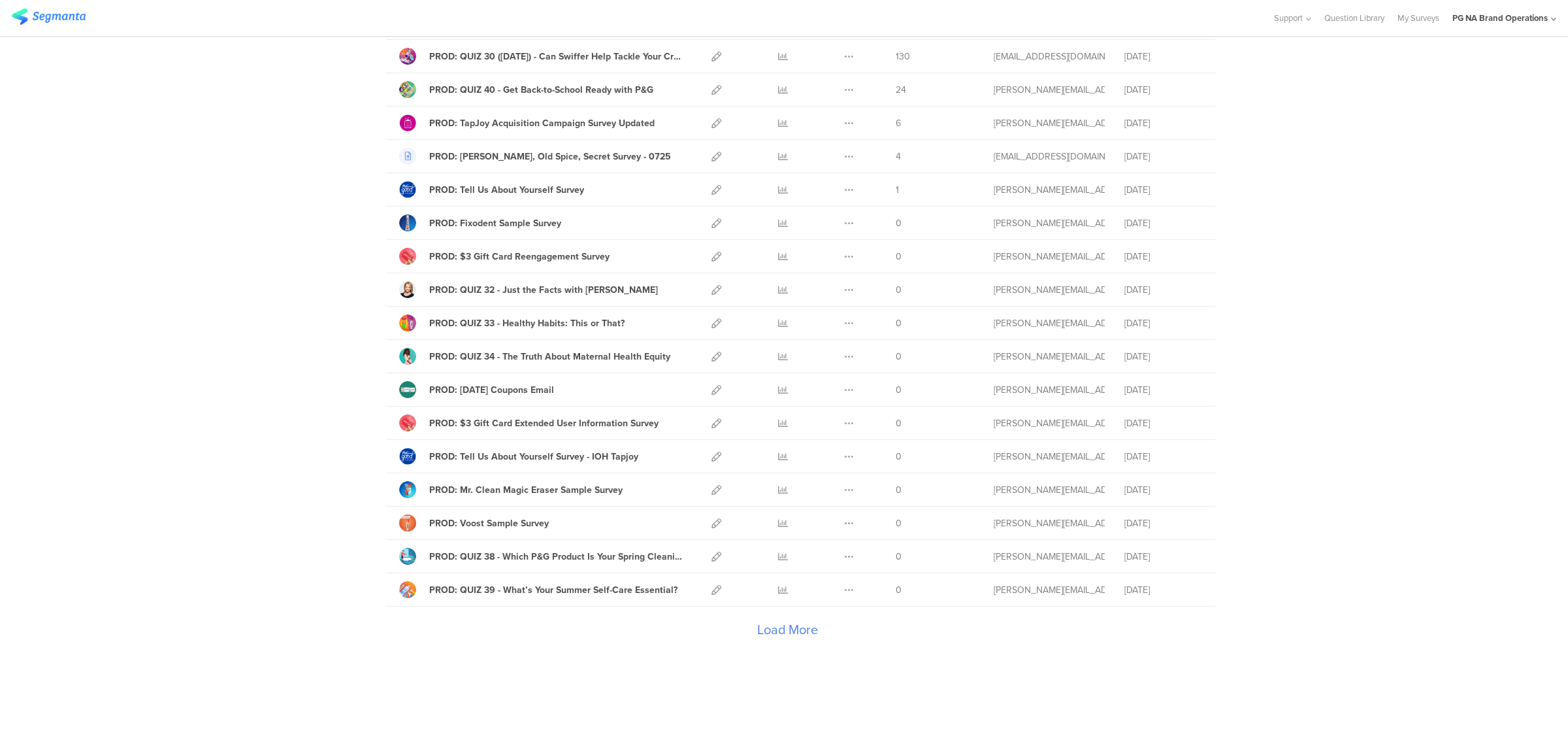
click at [801, 631] on div "Load More" at bounding box center [787, 633] width 803 height 52
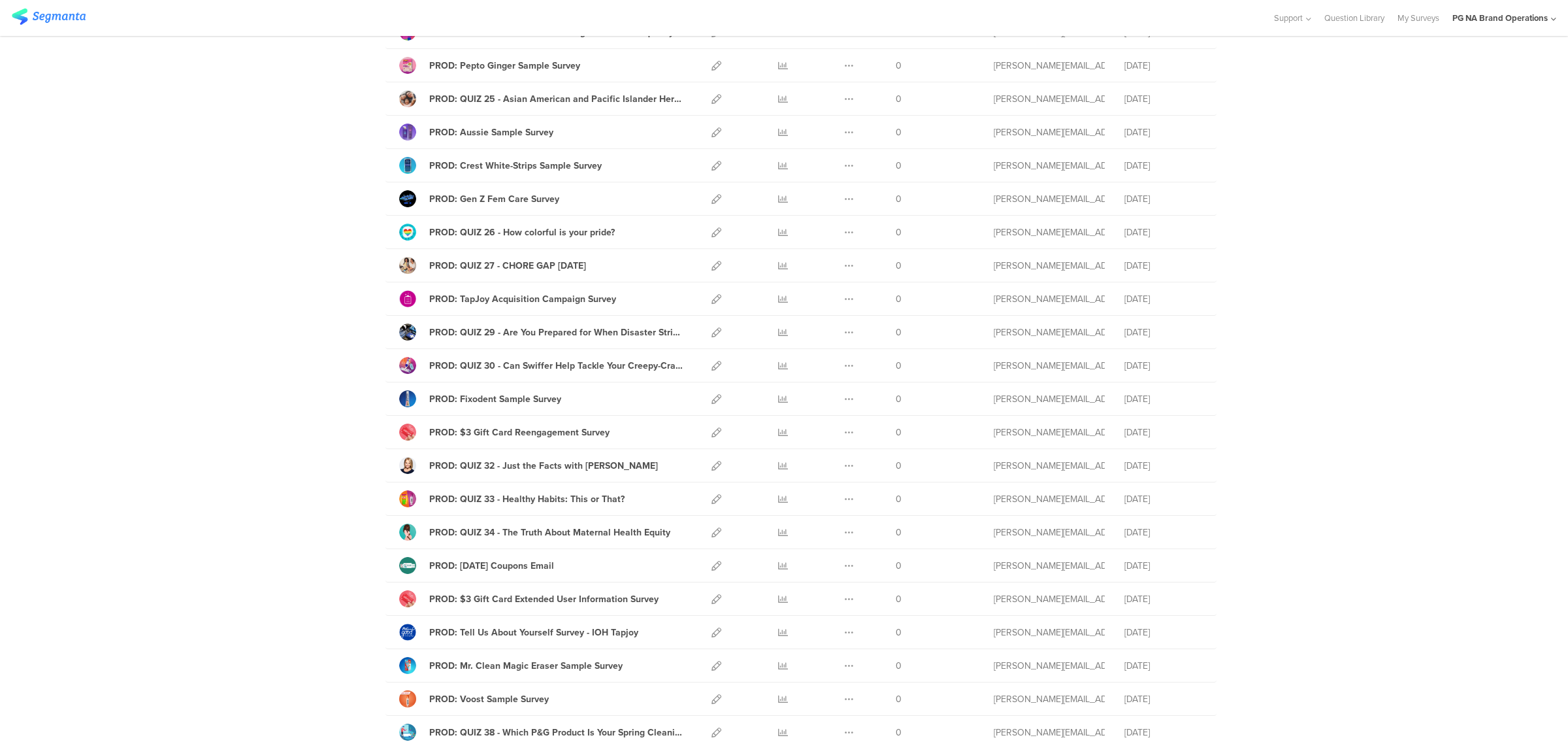
scroll to position [2917, 0]
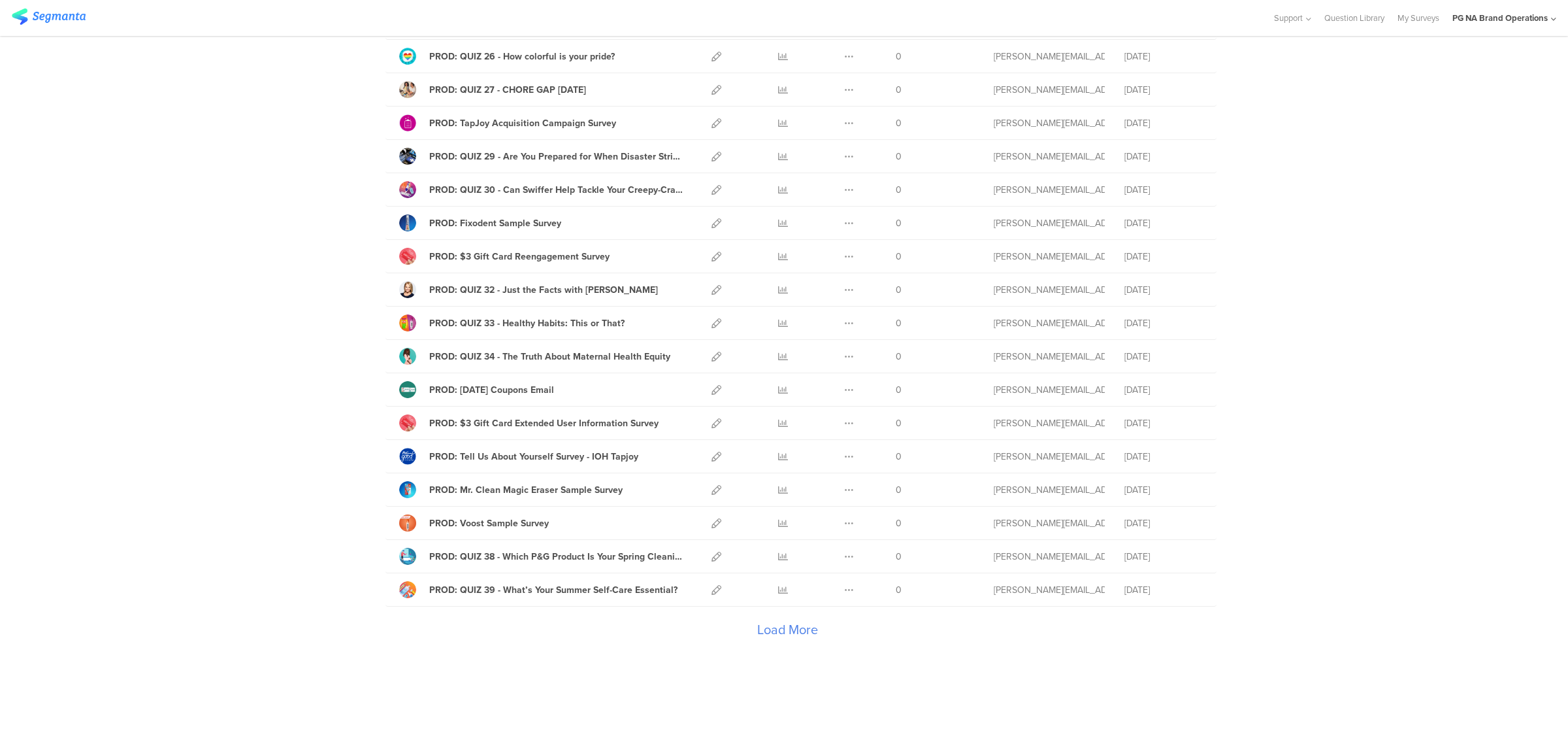
click at [789, 638] on div "Load More" at bounding box center [787, 633] width 803 height 52
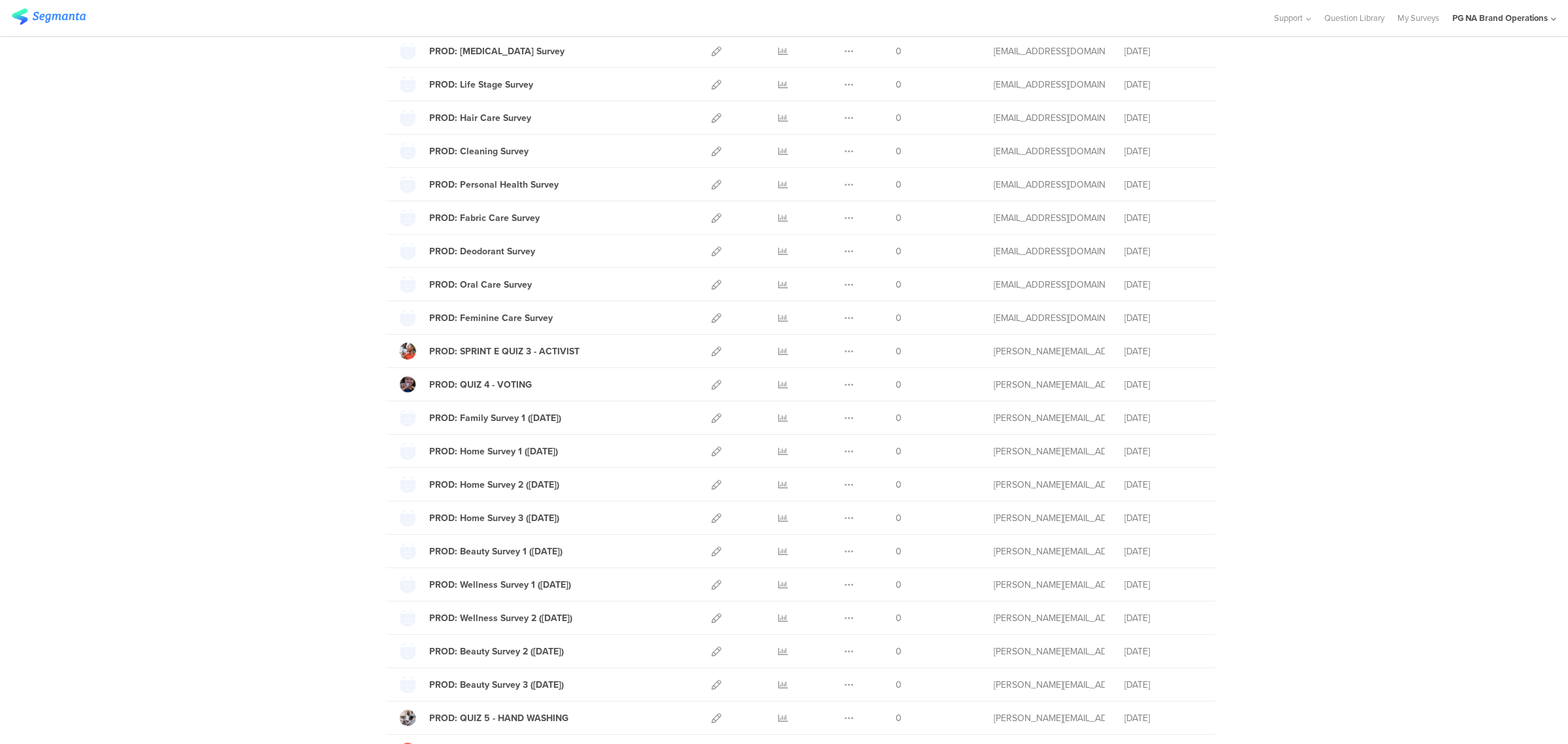
scroll to position [0, 0]
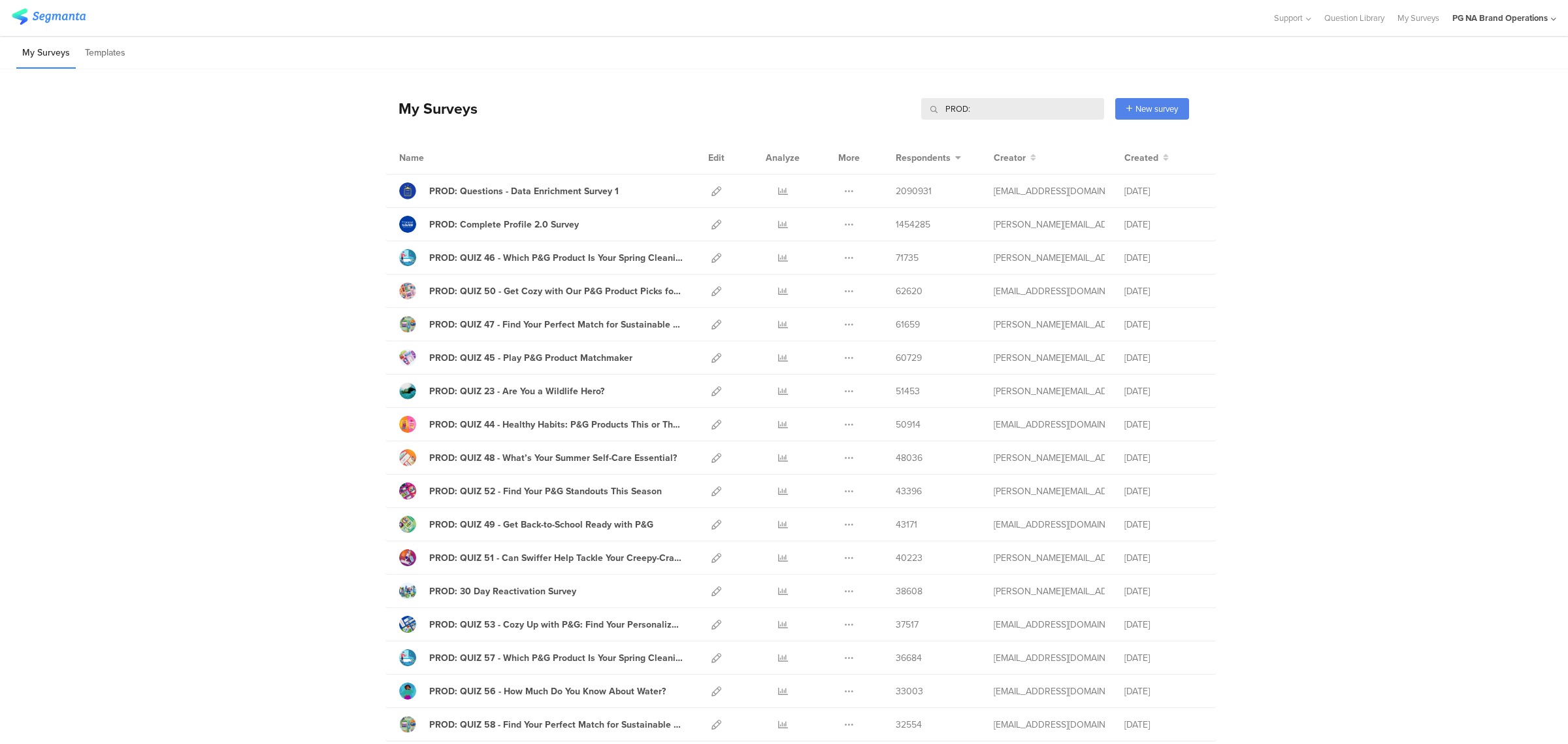
drag, startPoint x: 977, startPoint y: 111, endPoint x: 883, endPoint y: 111, distance: 94.0
click at [883, 111] on div "My Surveys PROD: PROD: New survey Start from scratch Choose from templates" at bounding box center [787, 109] width 803 height 52
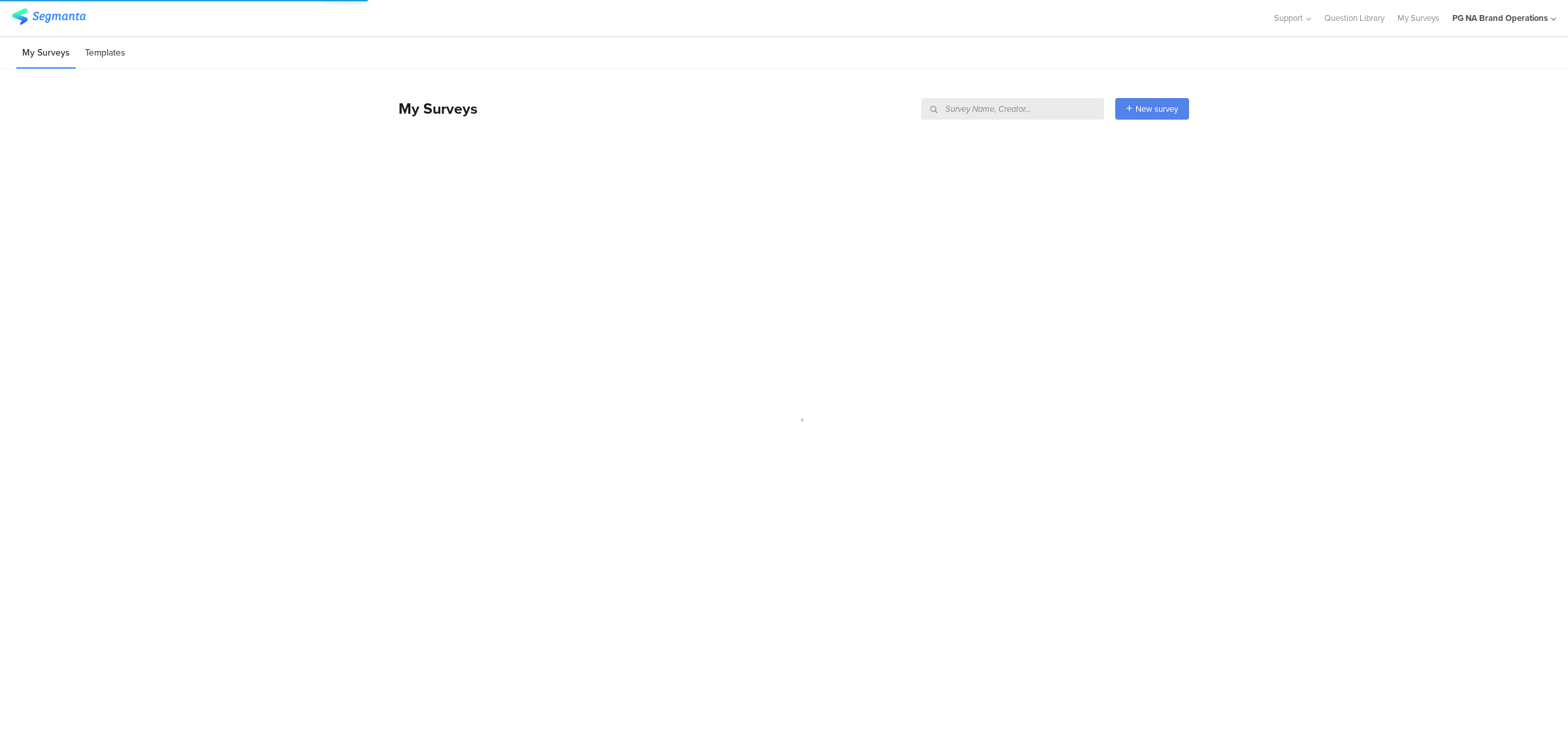
click at [119, 60] on li "Templates" at bounding box center [106, 53] width 52 height 31
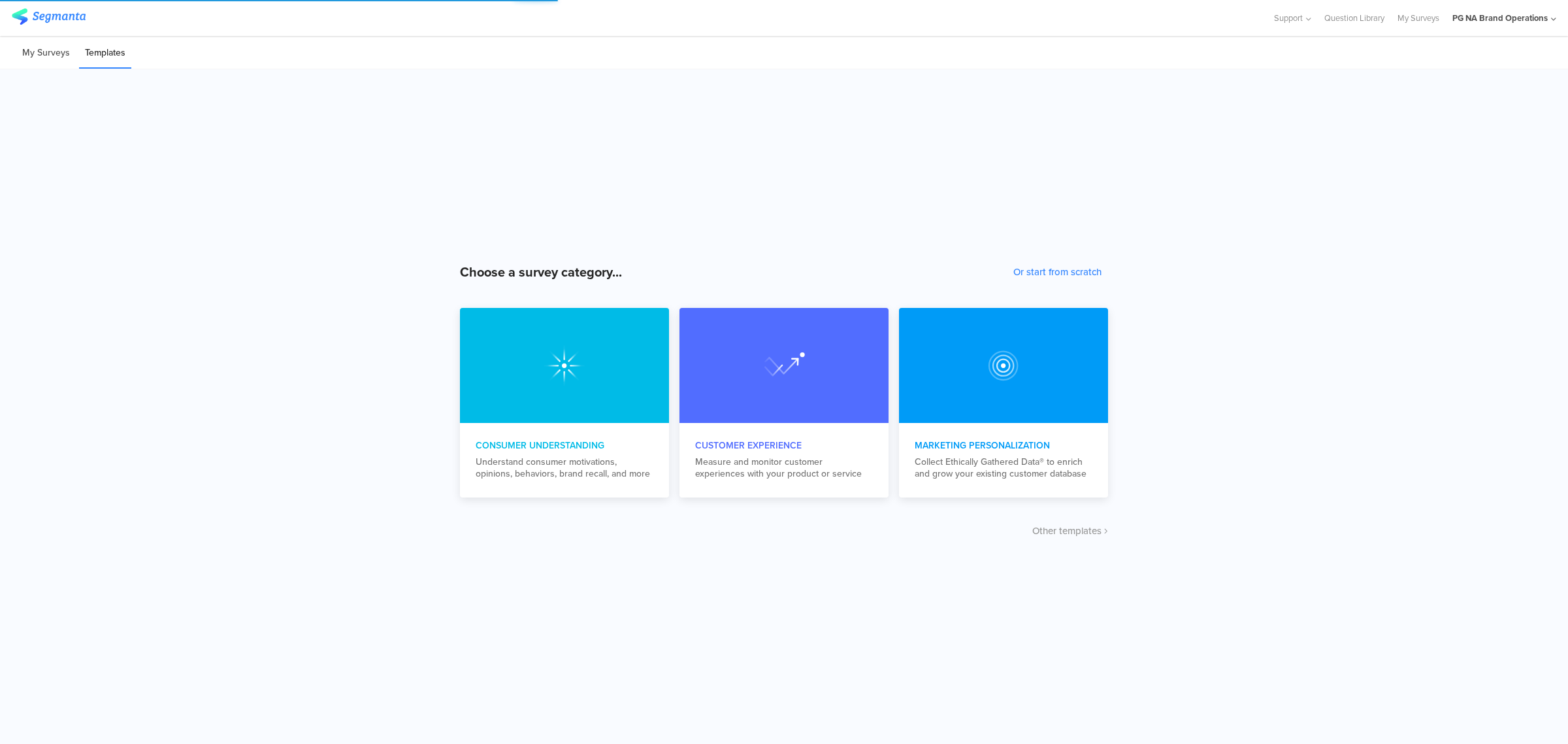
click at [27, 65] on li "My Surveys" at bounding box center [46, 53] width 60 height 31
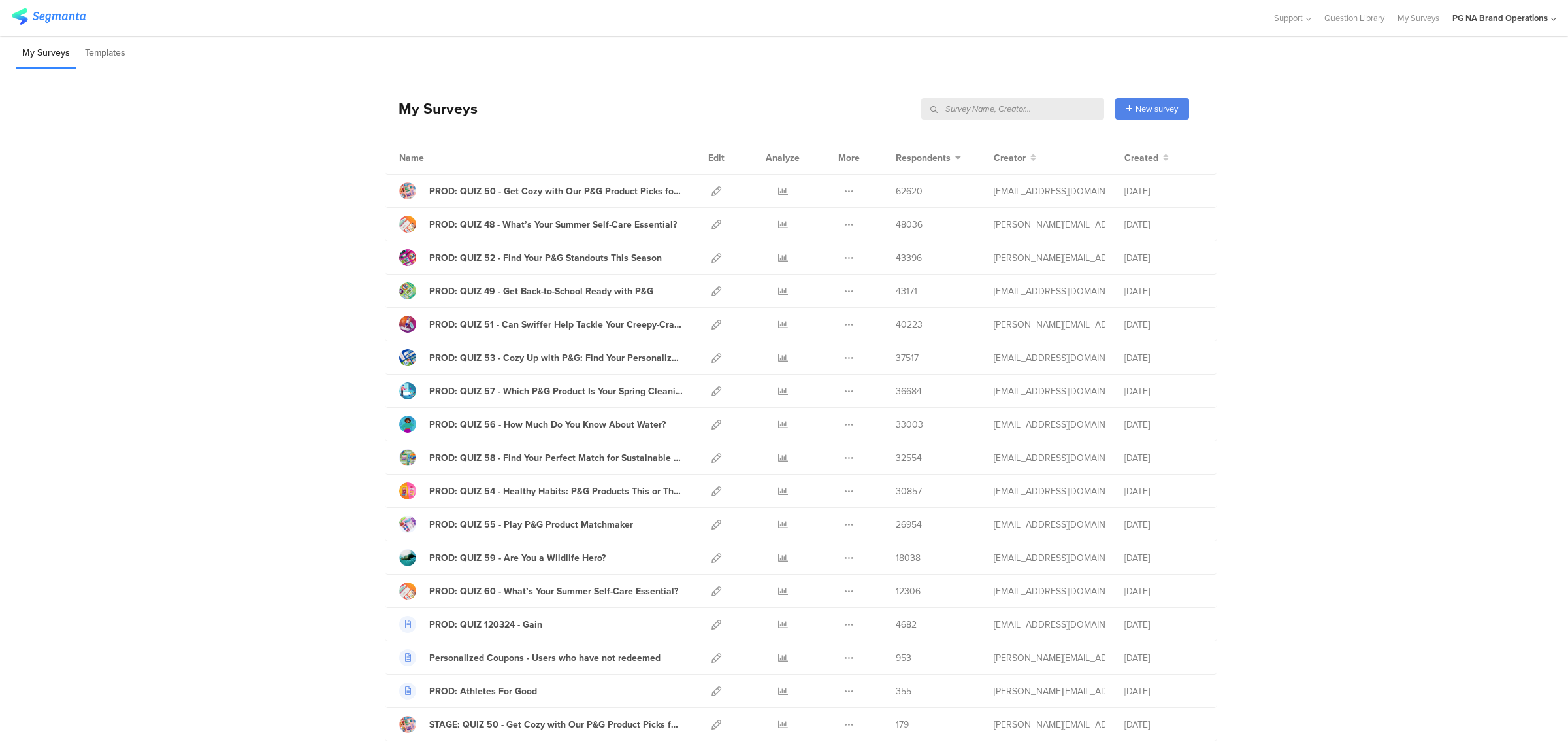
click at [1033, 111] on input "text" at bounding box center [1013, 109] width 183 height 21
type input "p"
type input "f"
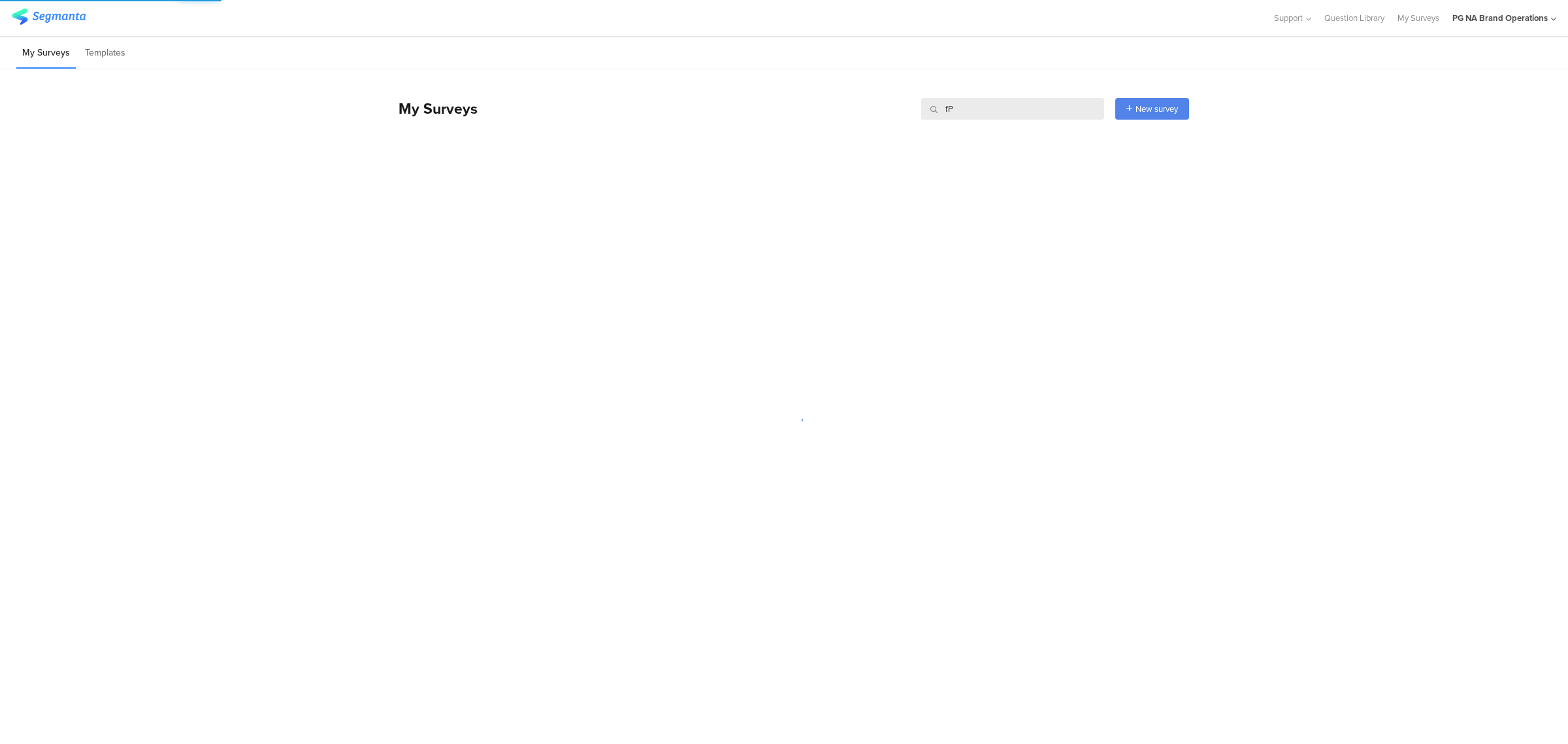
type input "f"
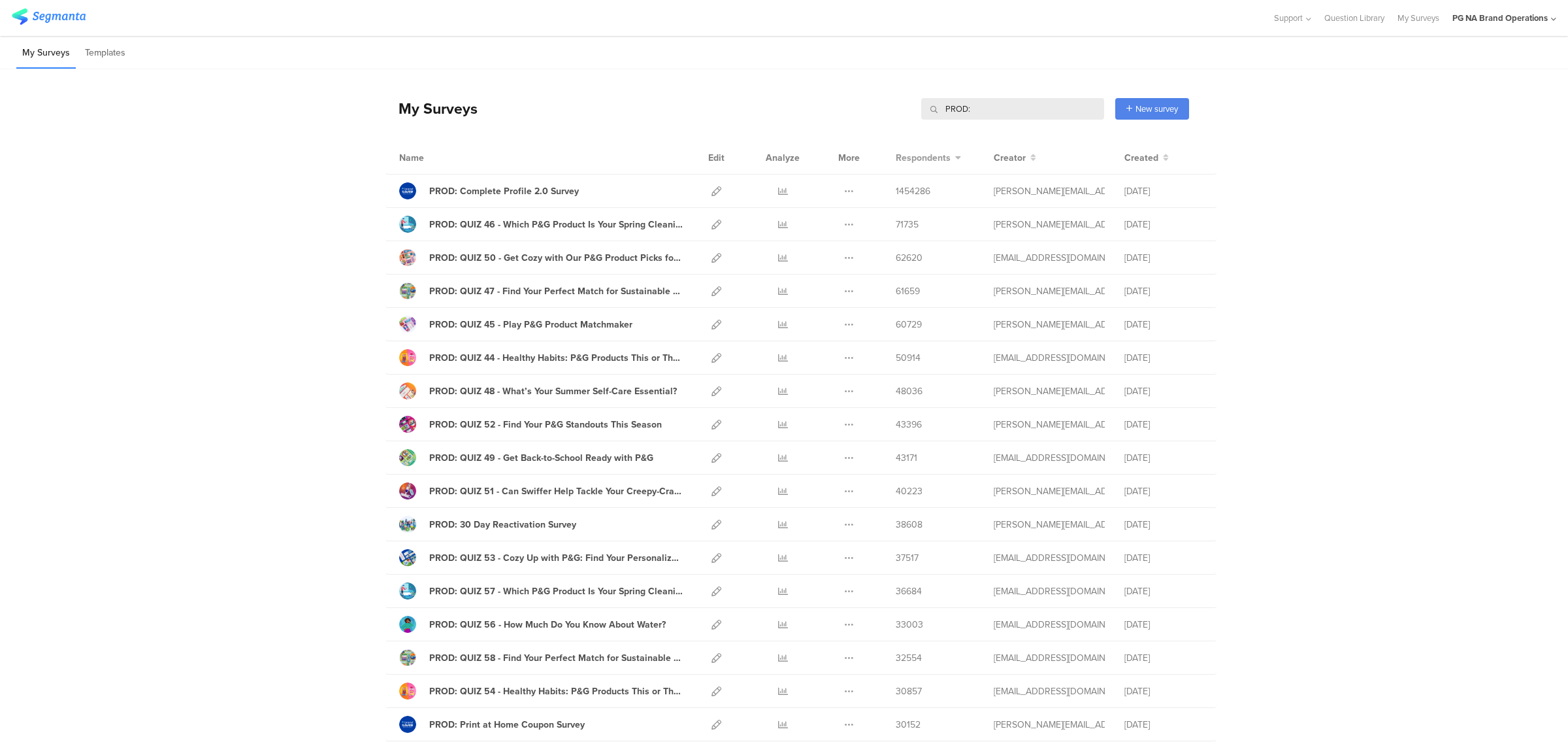
click at [938, 154] on span "Respondents" at bounding box center [923, 157] width 55 height 14
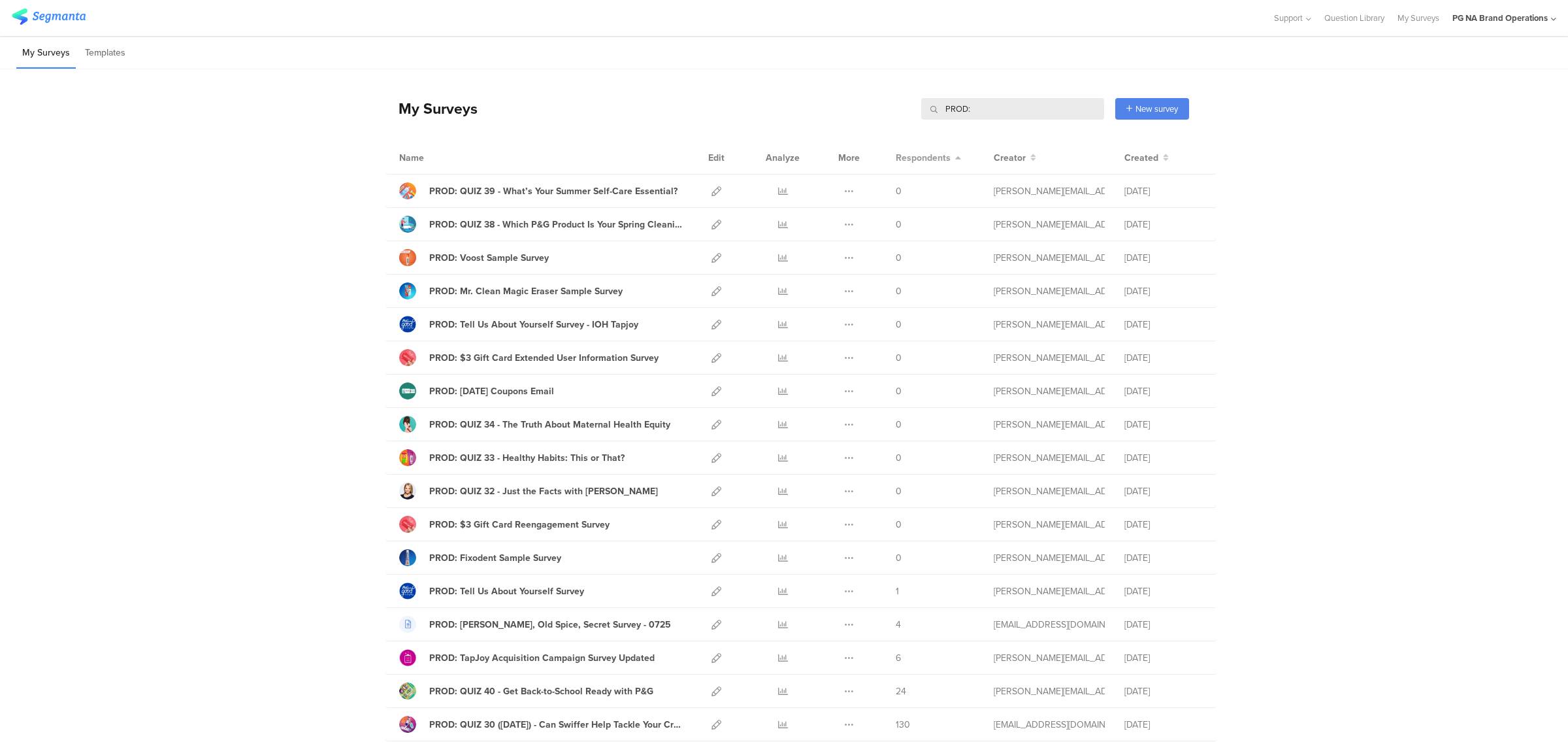
click at [938, 154] on span "Respondents" at bounding box center [923, 157] width 55 height 14
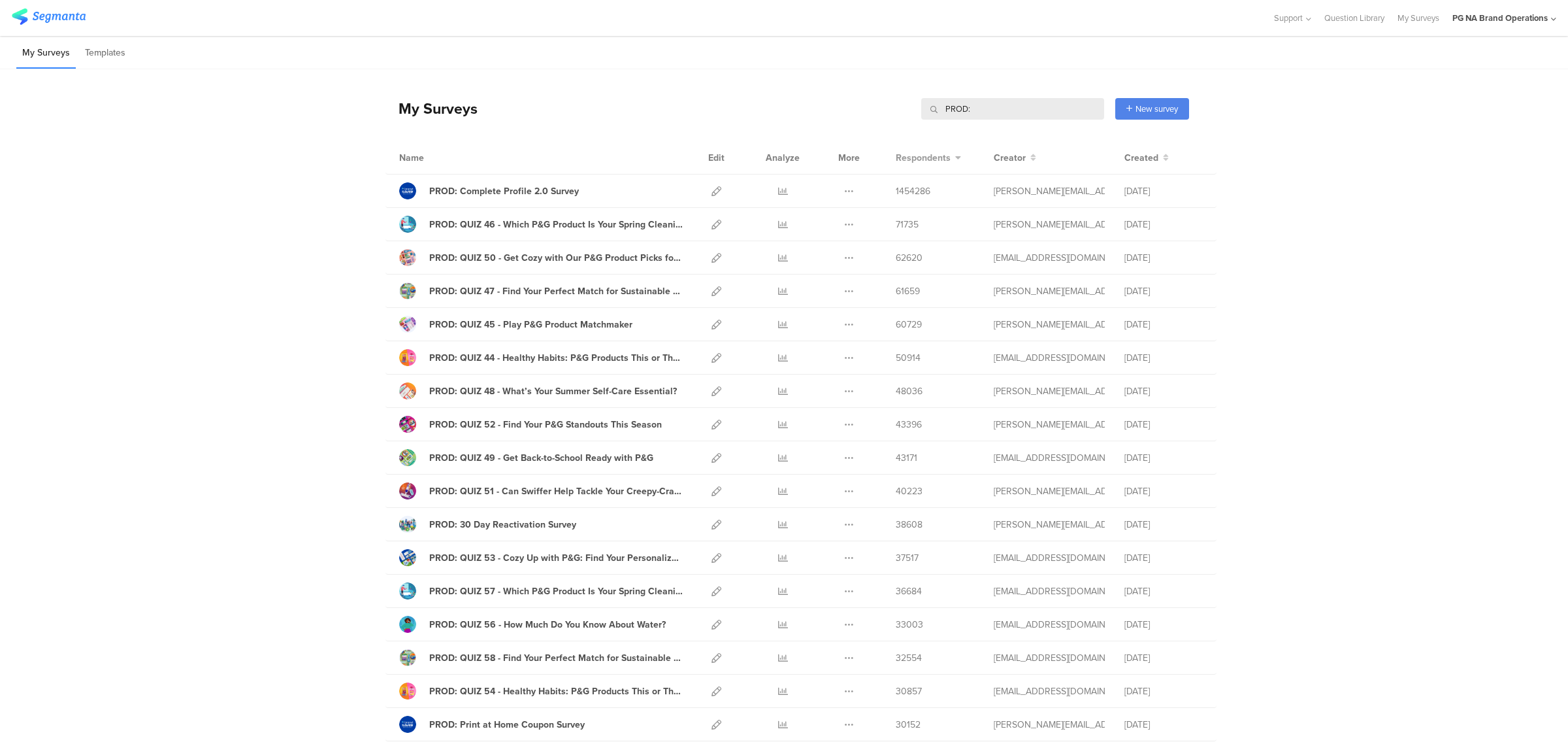
click at [938, 154] on span "Respondents" at bounding box center [923, 157] width 55 height 14
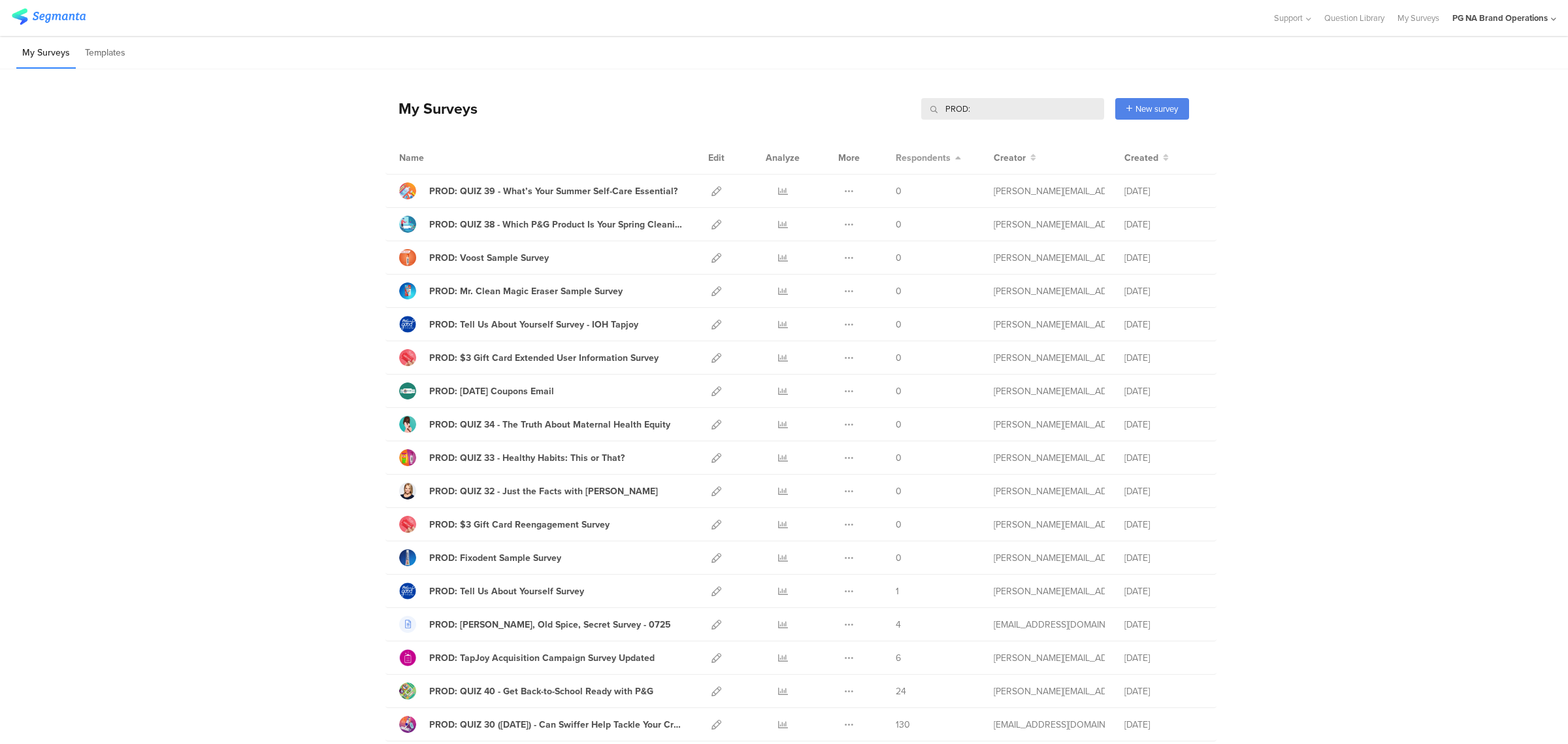
click at [938, 154] on span "Respondents" at bounding box center [923, 157] width 55 height 14
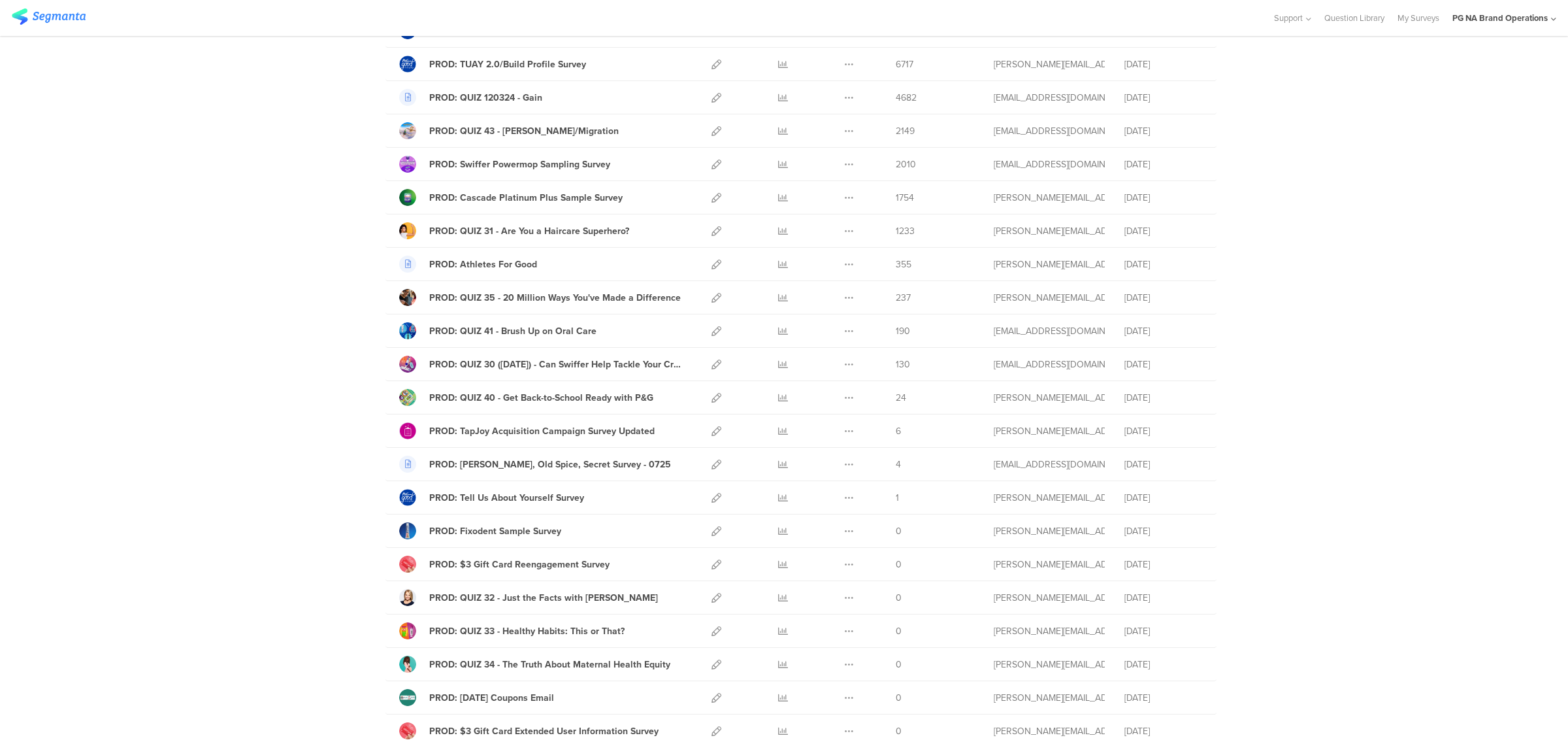
scroll to position [1190, 0]
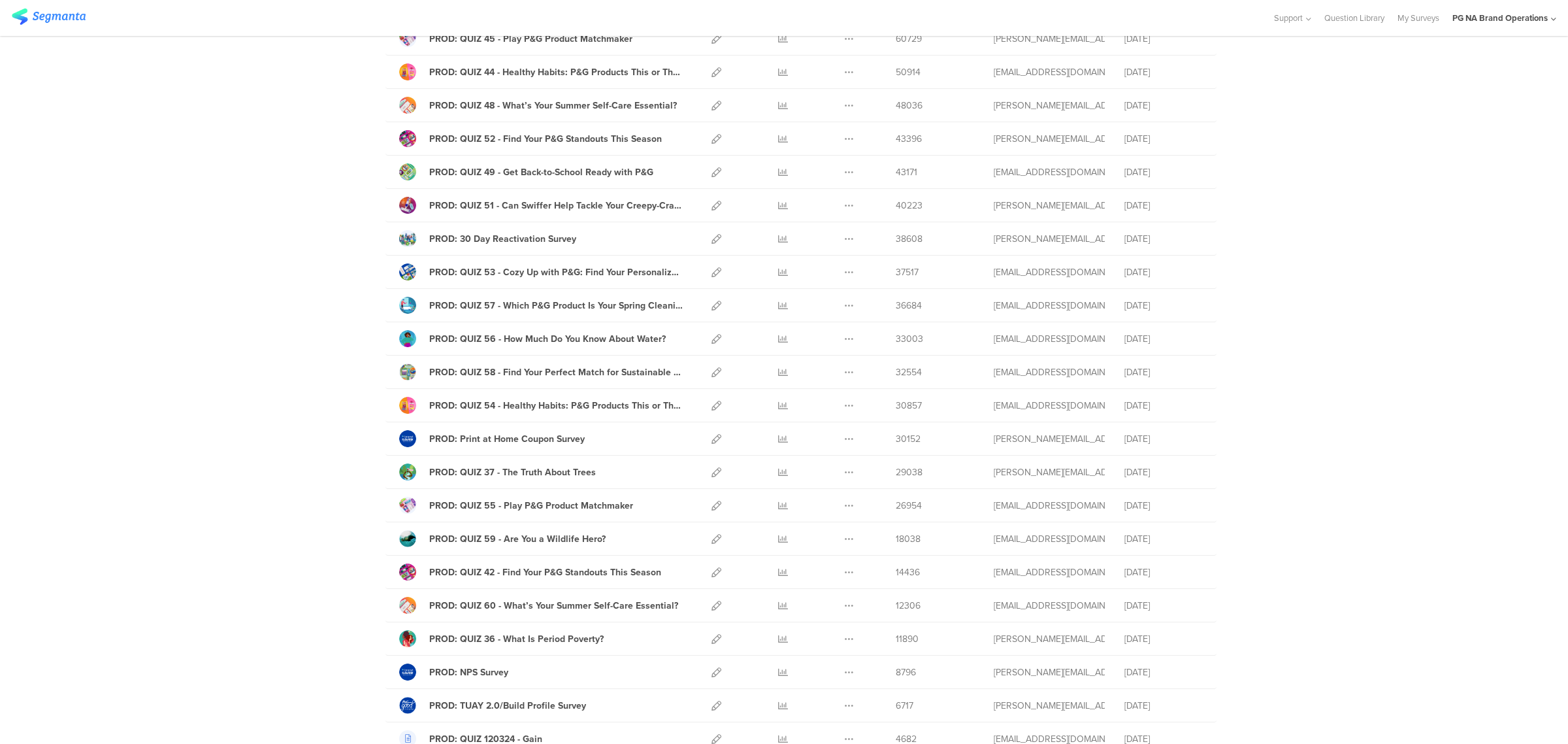
scroll to position [0, 0]
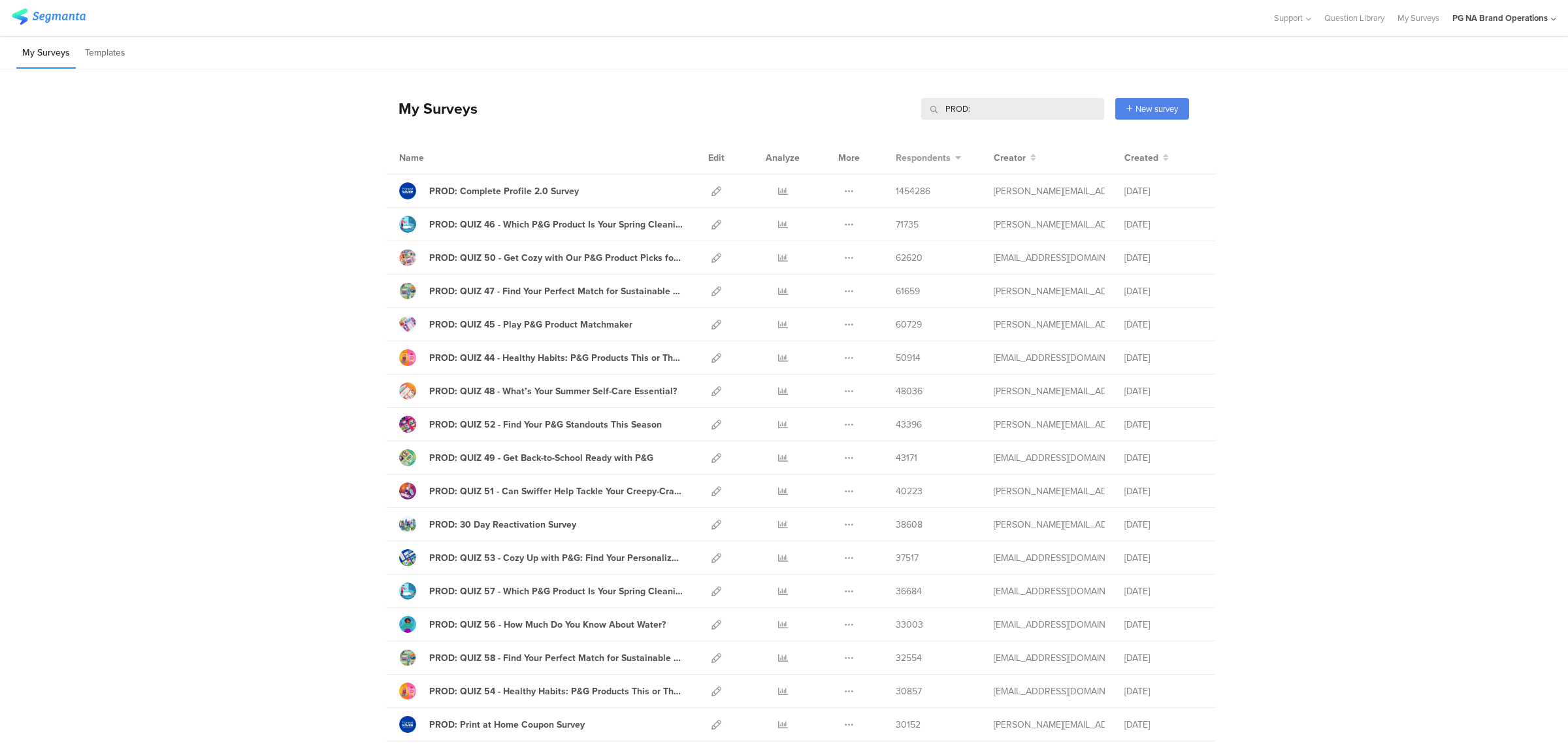
click at [921, 160] on span "Respondents" at bounding box center [923, 157] width 55 height 14
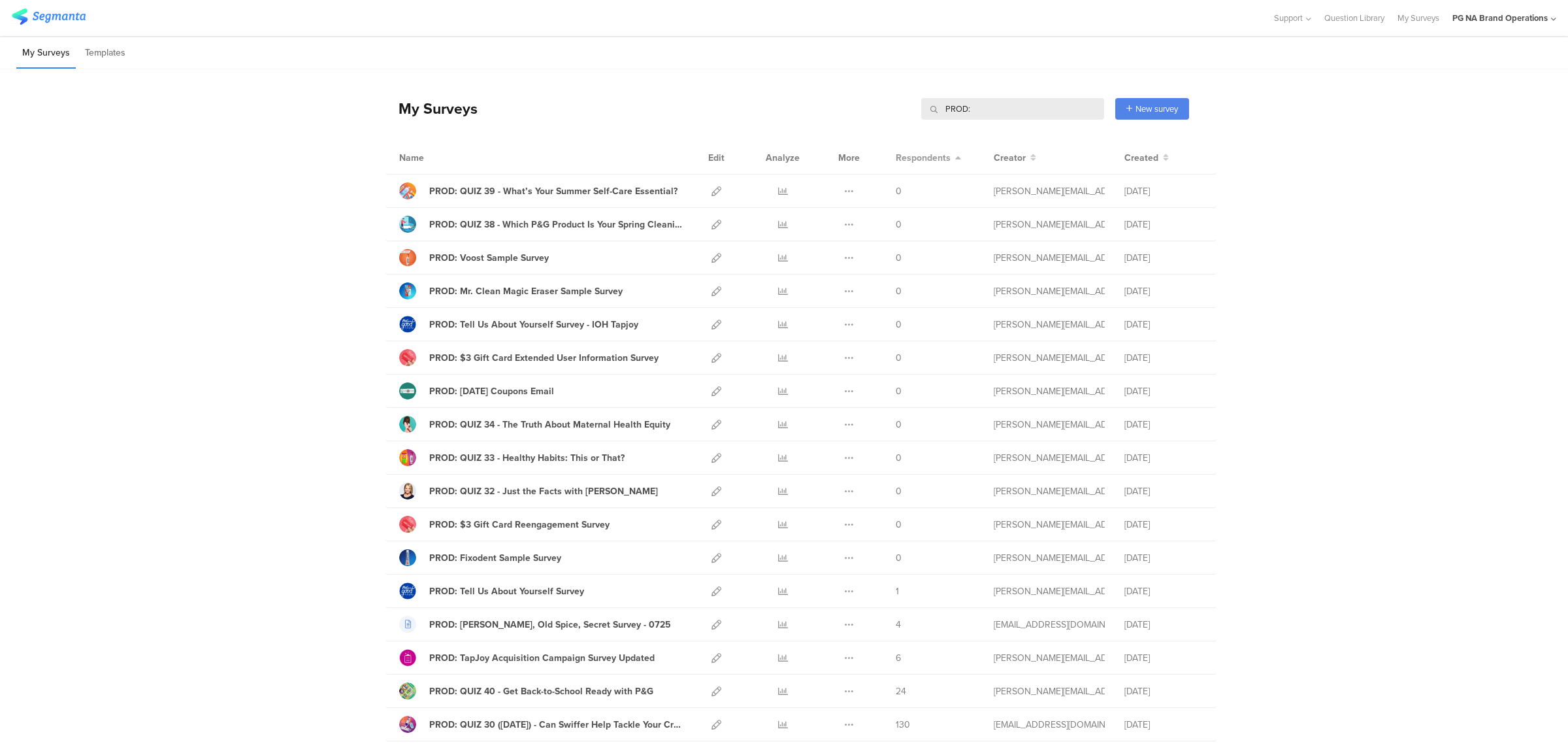
click at [921, 160] on span "Respondents" at bounding box center [923, 157] width 55 height 14
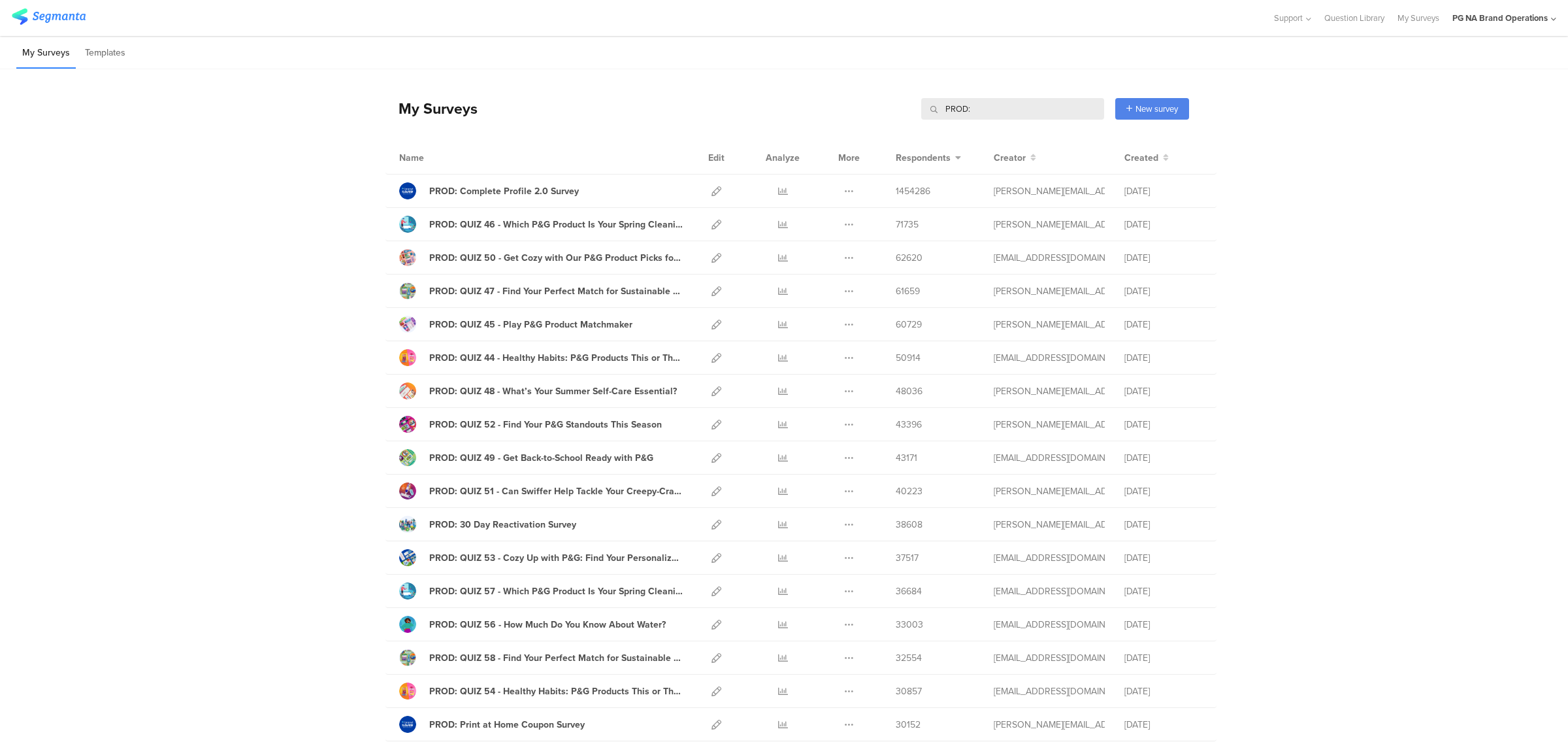
click at [995, 102] on input "PROD:" at bounding box center [1013, 109] width 183 height 21
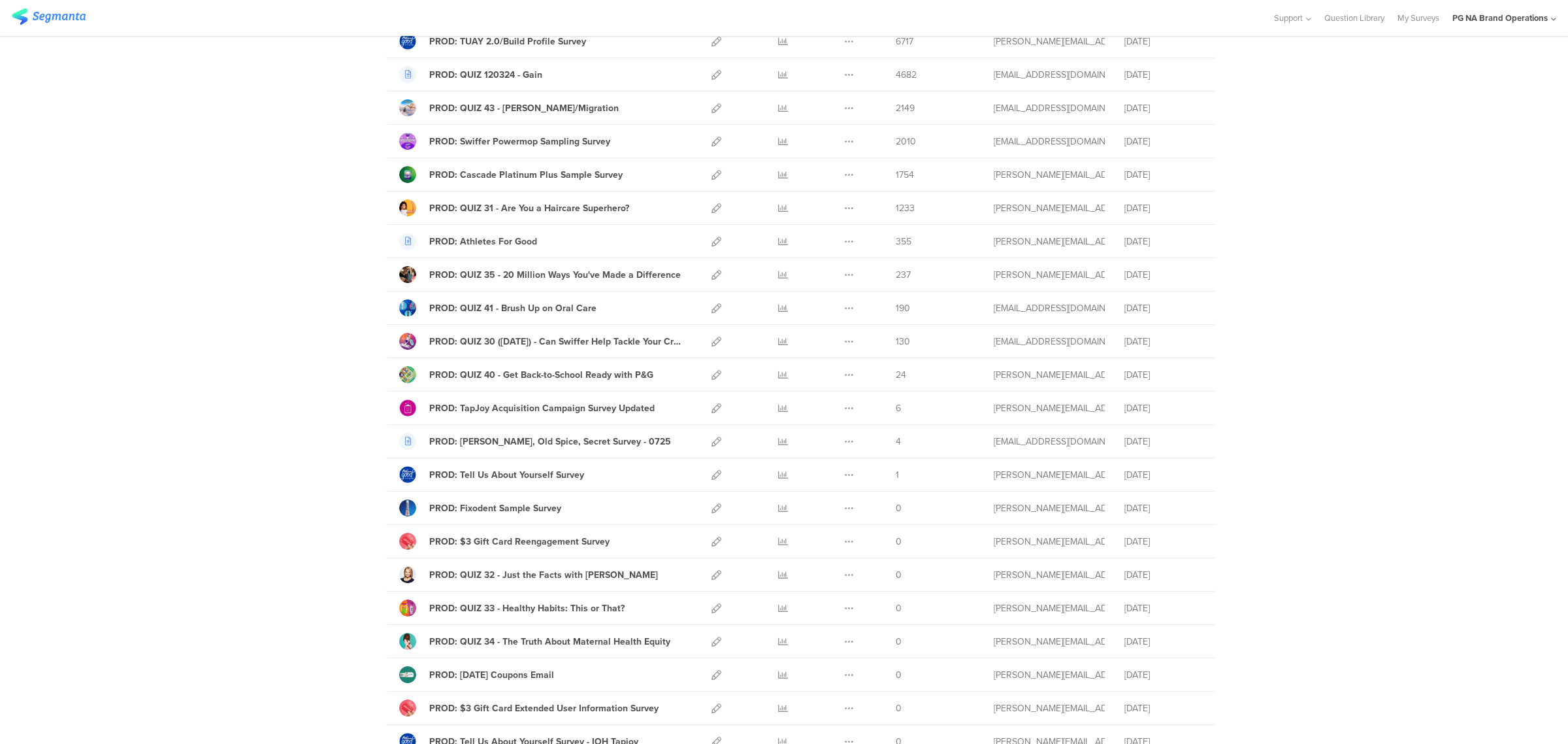
scroll to position [1190, 0]
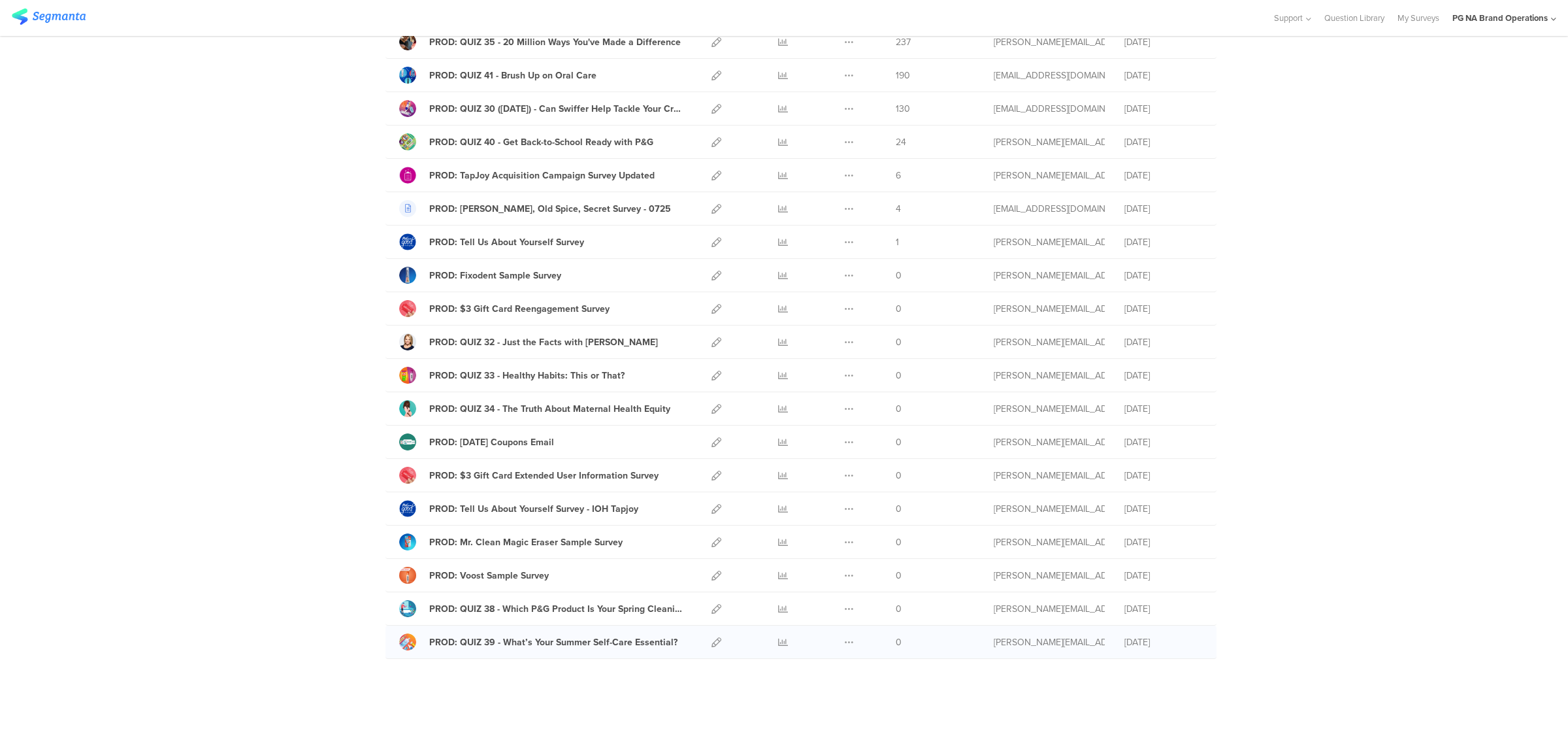
drag, startPoint x: 941, startPoint y: 700, endPoint x: 1000, endPoint y: 654, distance: 74.8
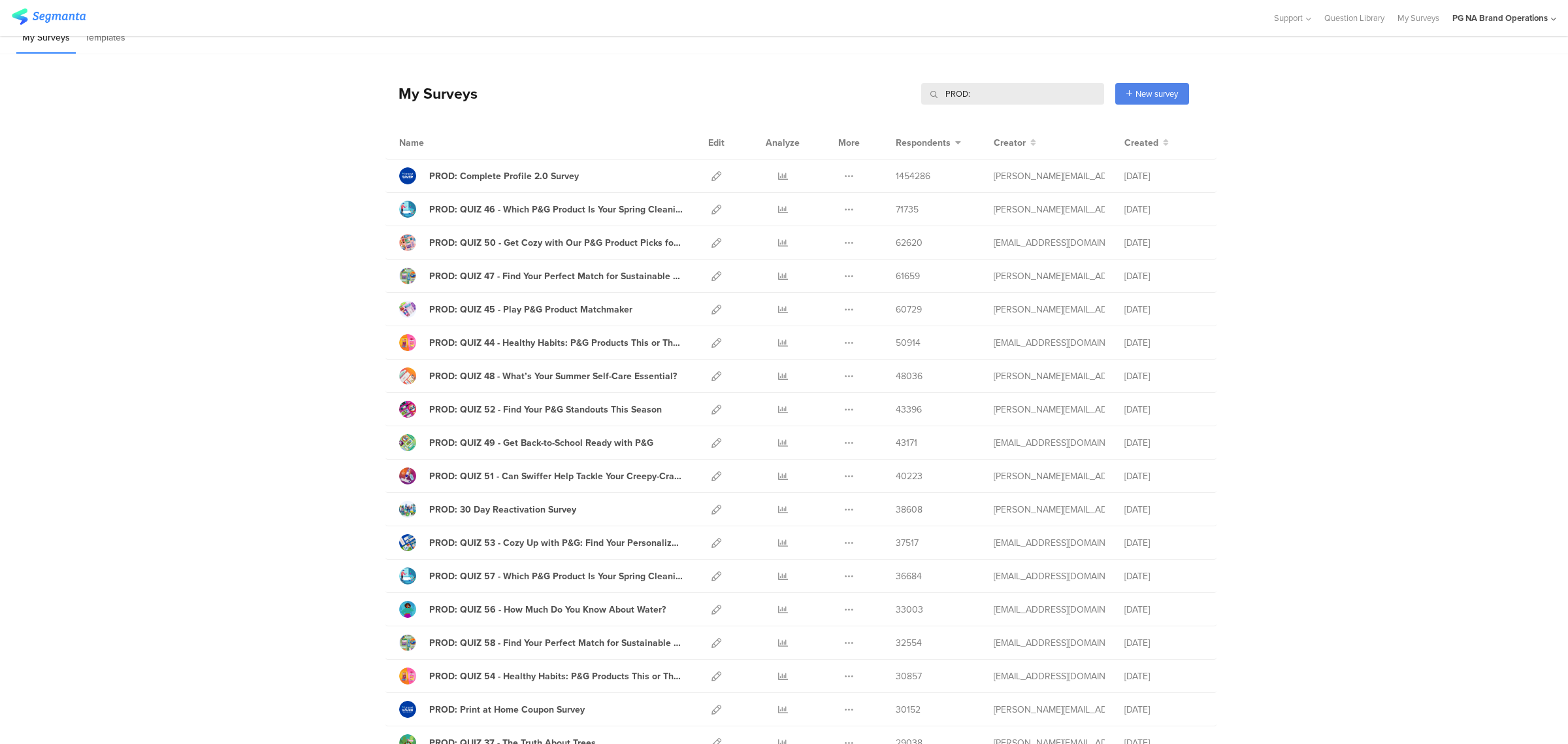
scroll to position [0, 0]
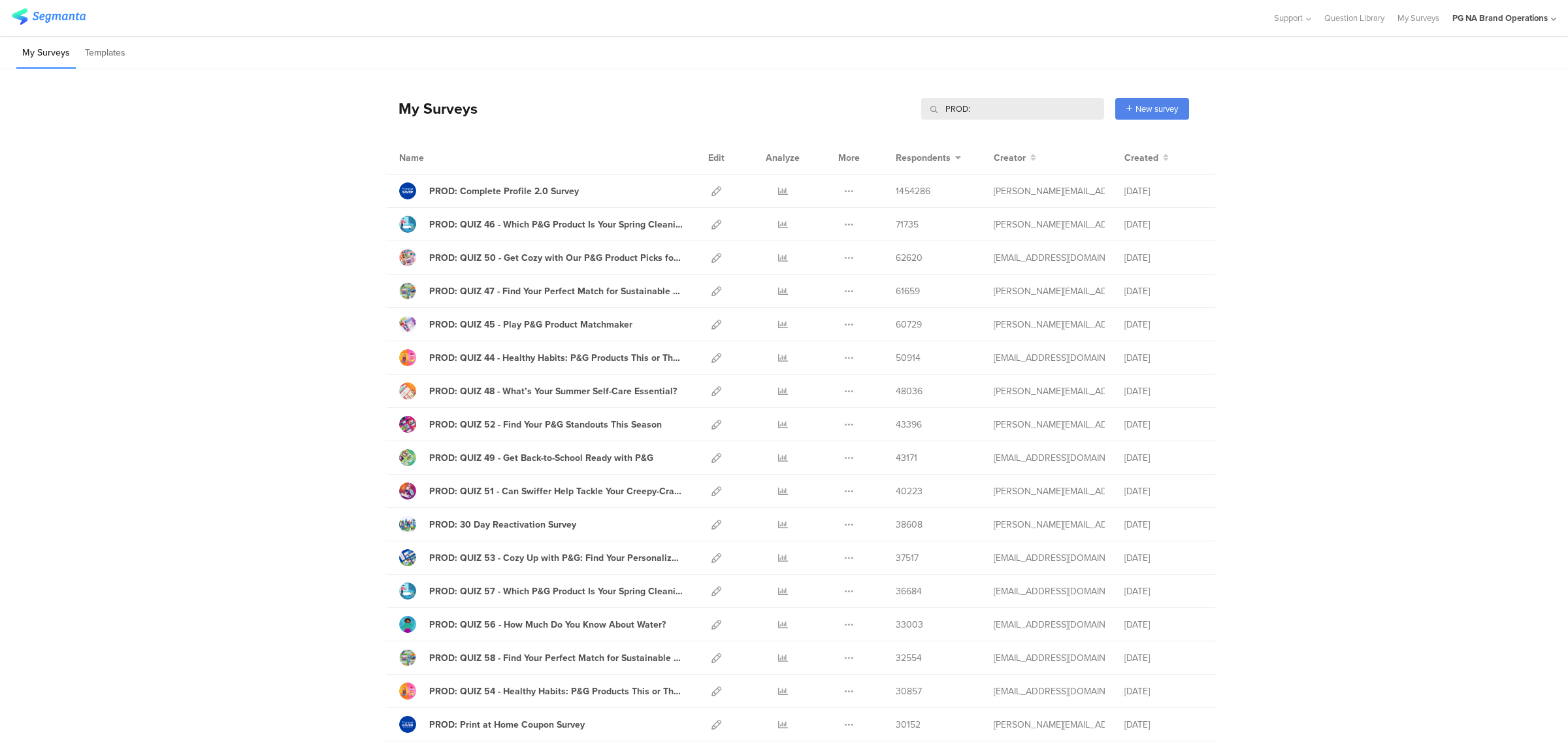
click at [981, 106] on input "PROD:" at bounding box center [1013, 109] width 183 height 21
click at [712, 195] on icon at bounding box center [717, 192] width 10 height 10
click at [906, 151] on span "Respondents" at bounding box center [923, 157] width 55 height 14
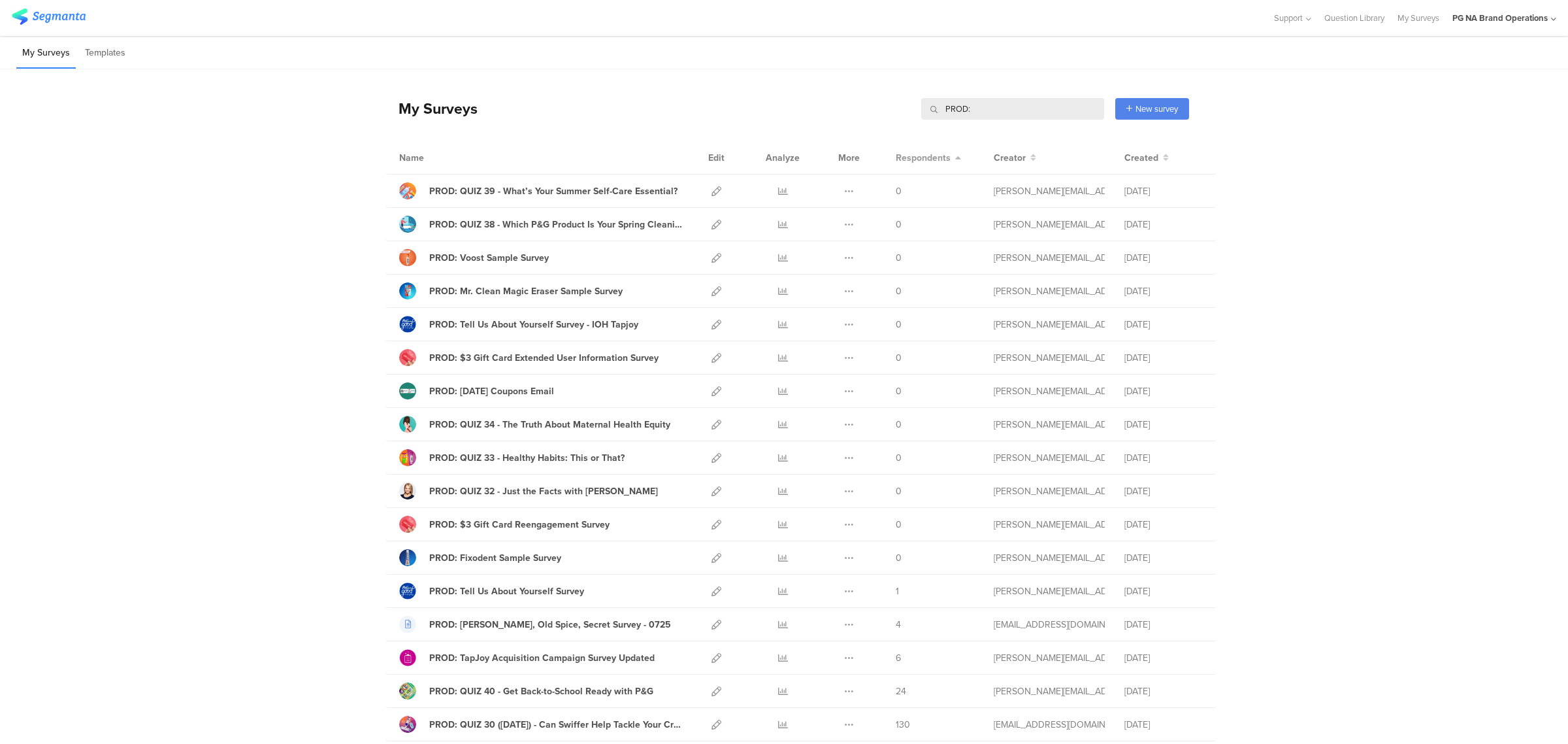
click at [906, 151] on span "Respondents" at bounding box center [923, 157] width 55 height 14
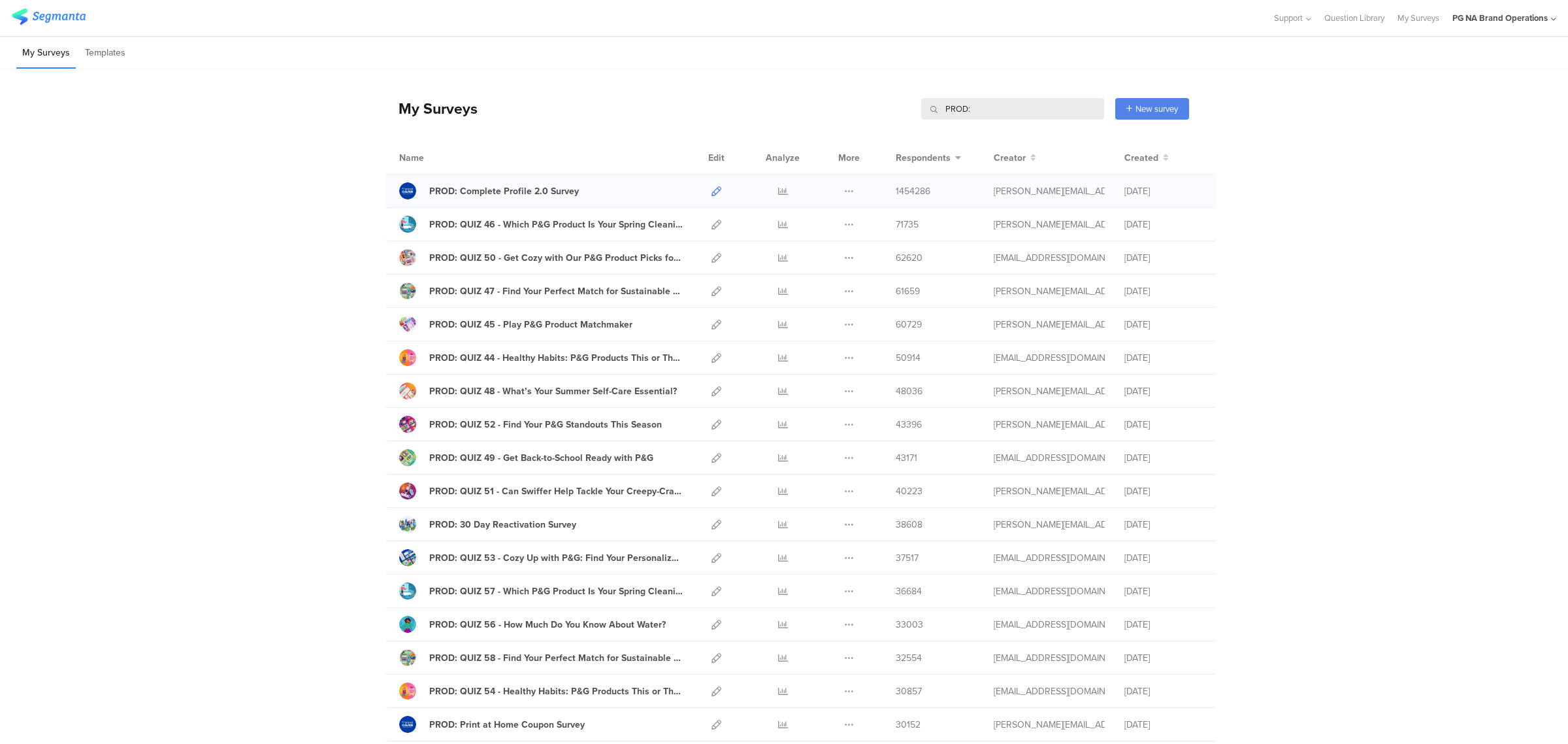
click at [712, 194] on icon at bounding box center [717, 192] width 10 height 10
click at [524, 193] on div "PROD: Complete Profile 2.0 Survey" at bounding box center [504, 191] width 150 height 14
click at [714, 195] on icon at bounding box center [717, 192] width 10 height 10
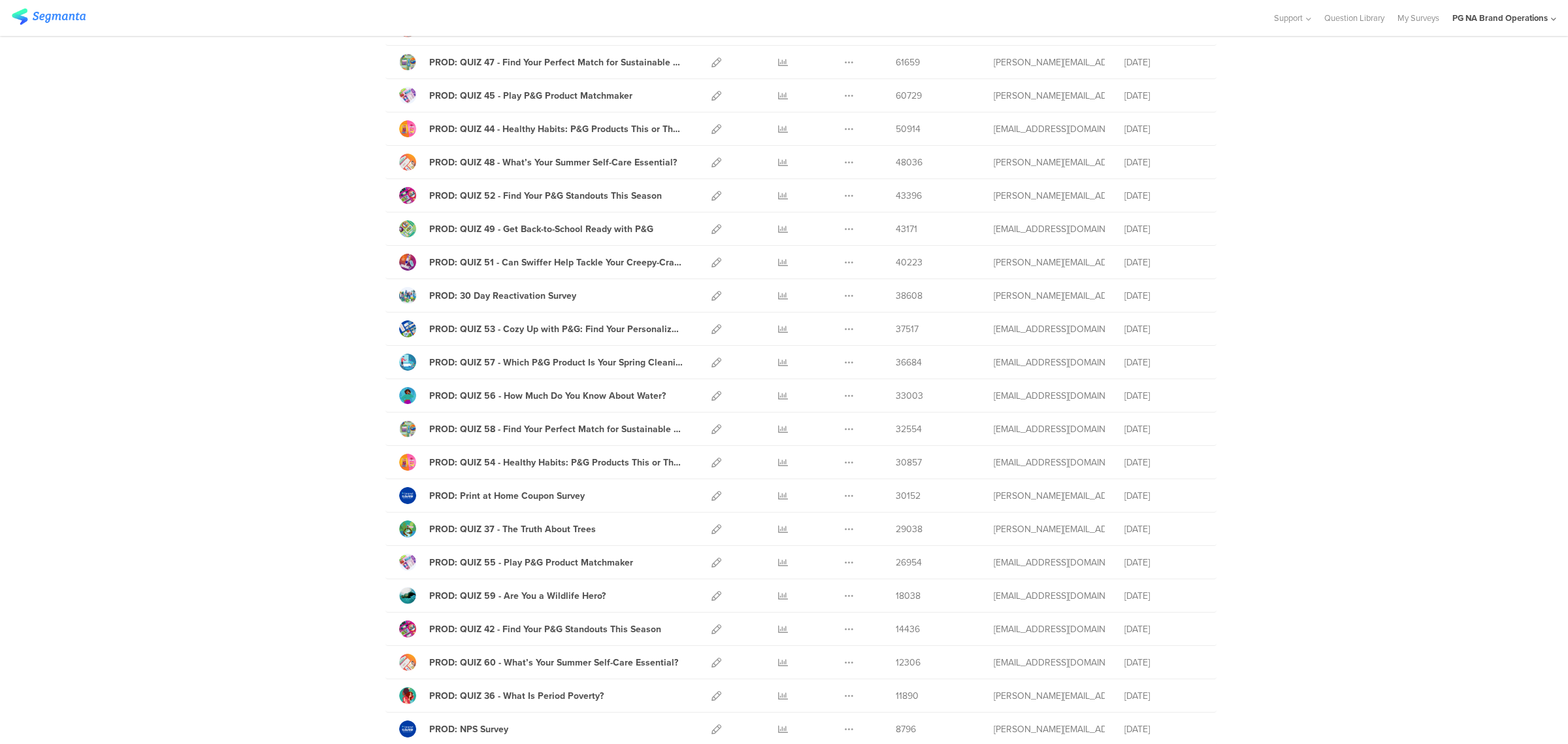
scroll to position [381, 0]
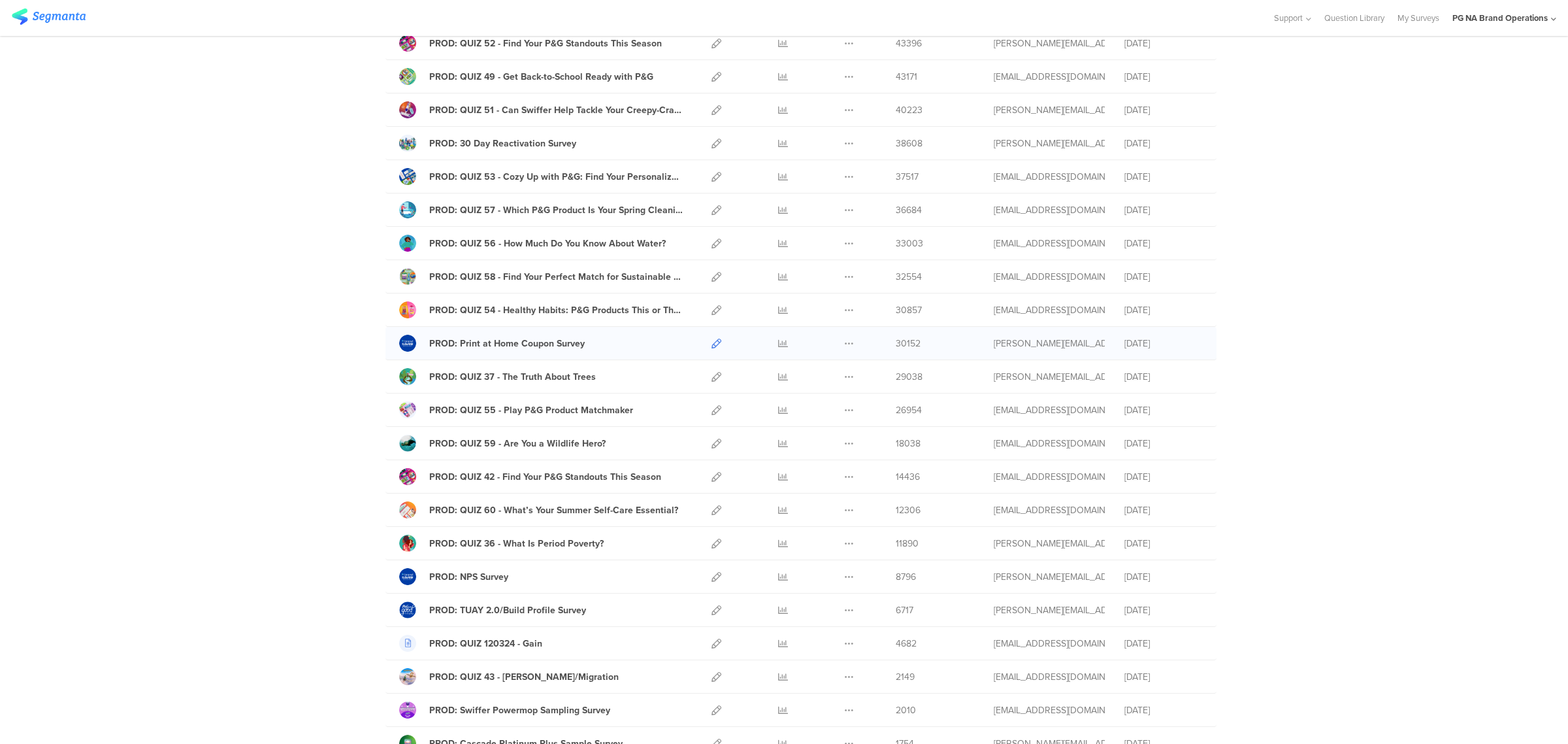
click at [712, 347] on icon at bounding box center [717, 344] width 10 height 10
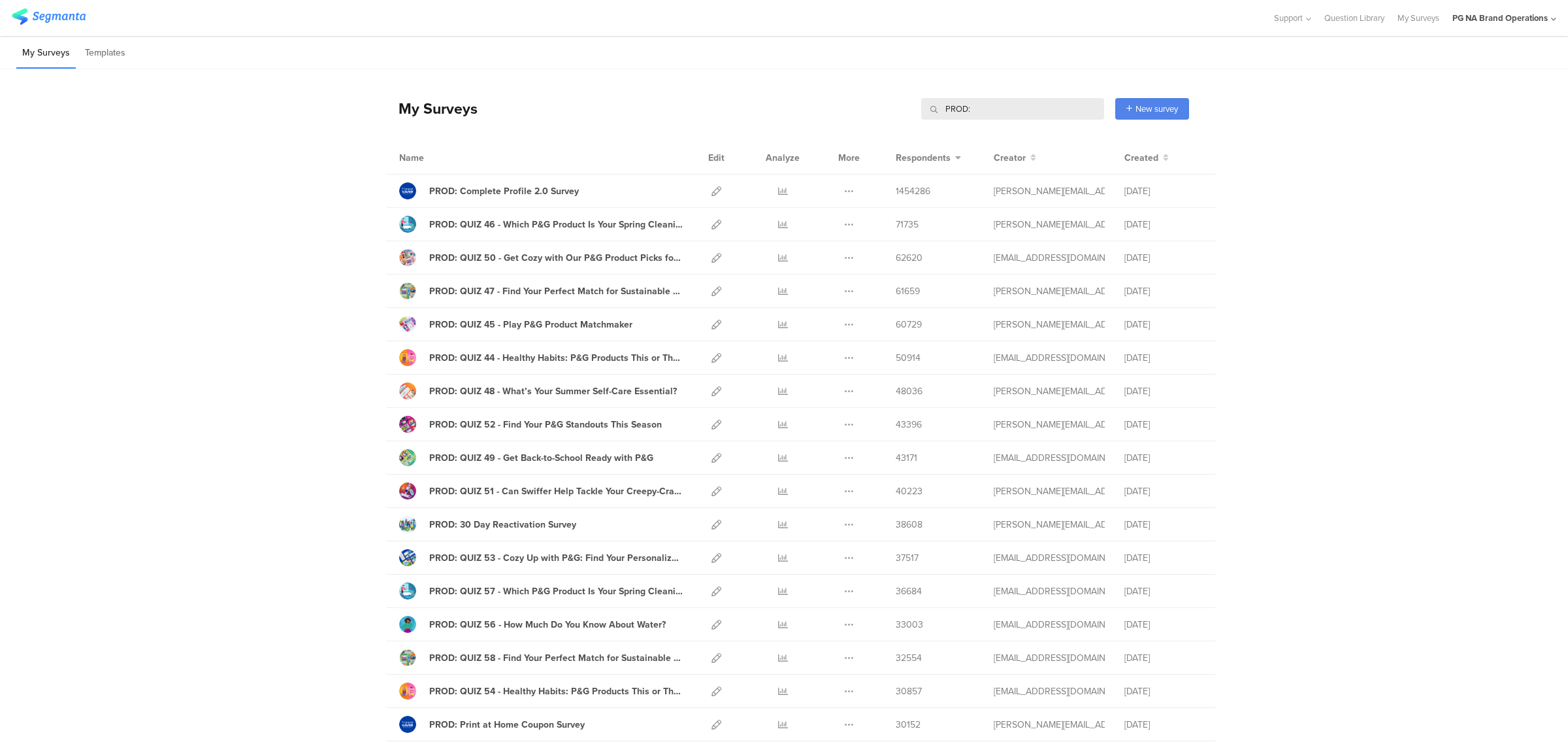
click at [1010, 106] on input "PROD:" at bounding box center [1013, 109] width 183 height 21
click at [936, 154] on span "Respondents" at bounding box center [923, 157] width 55 height 14
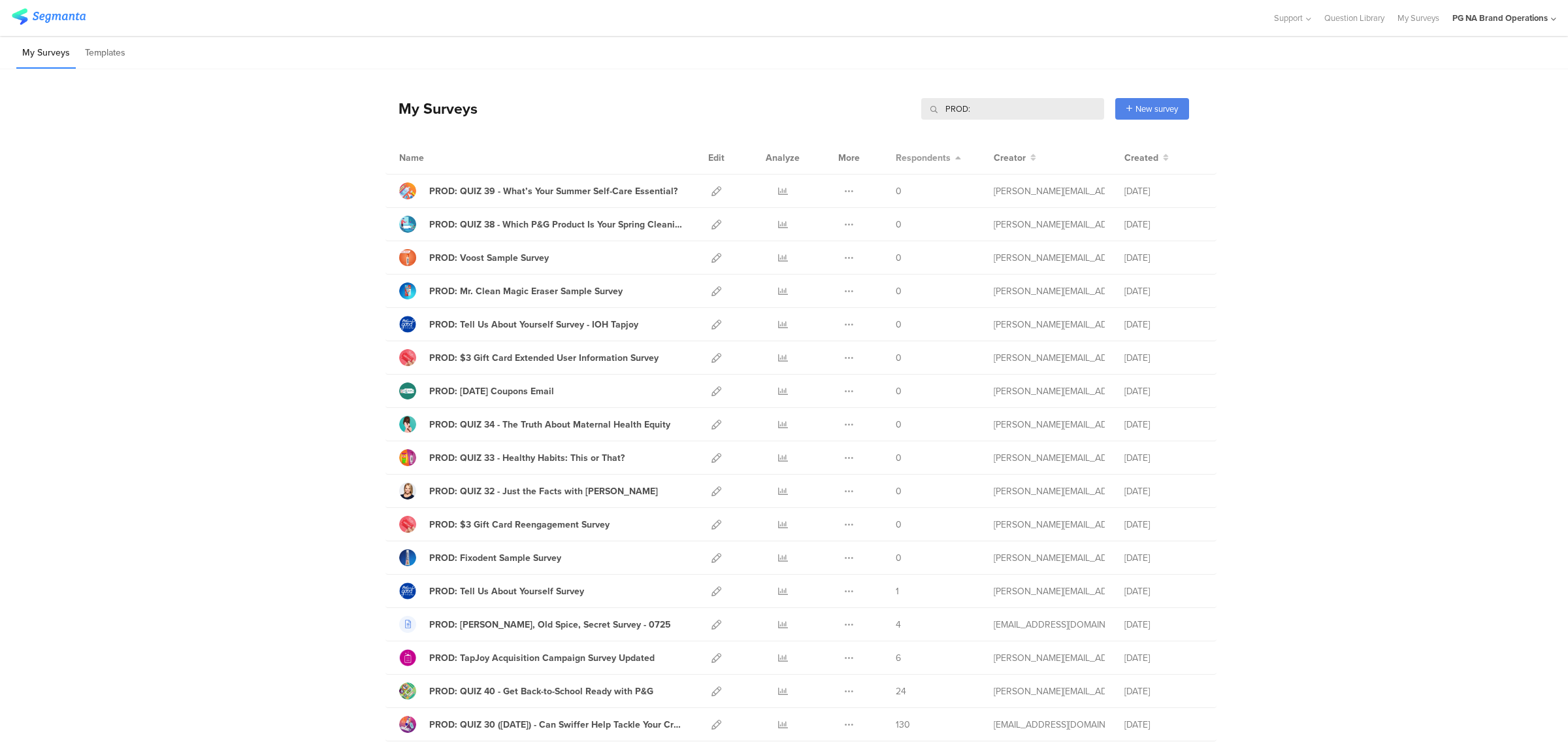
click at [936, 154] on span "Respondents" at bounding box center [923, 157] width 55 height 14
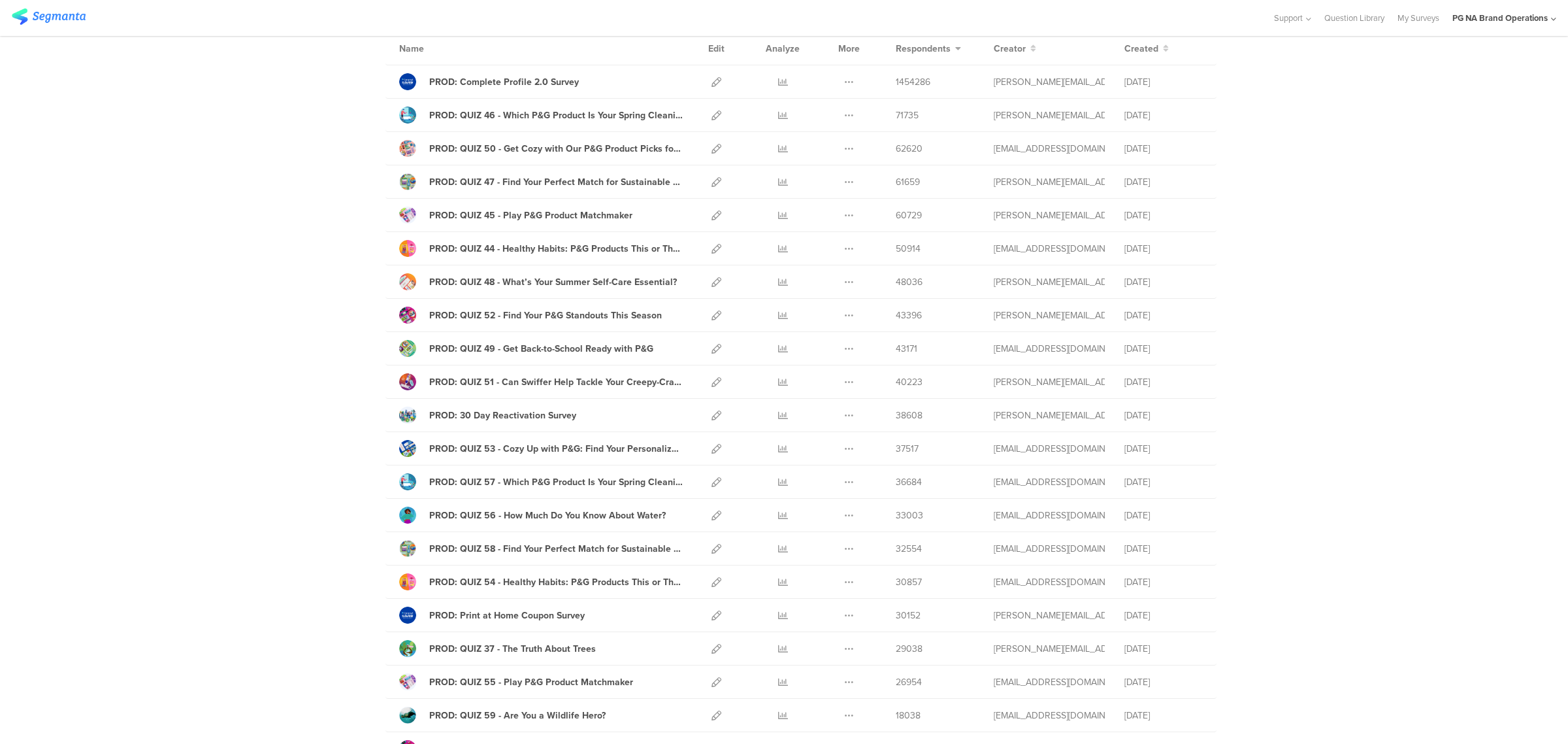
scroll to position [190, 0]
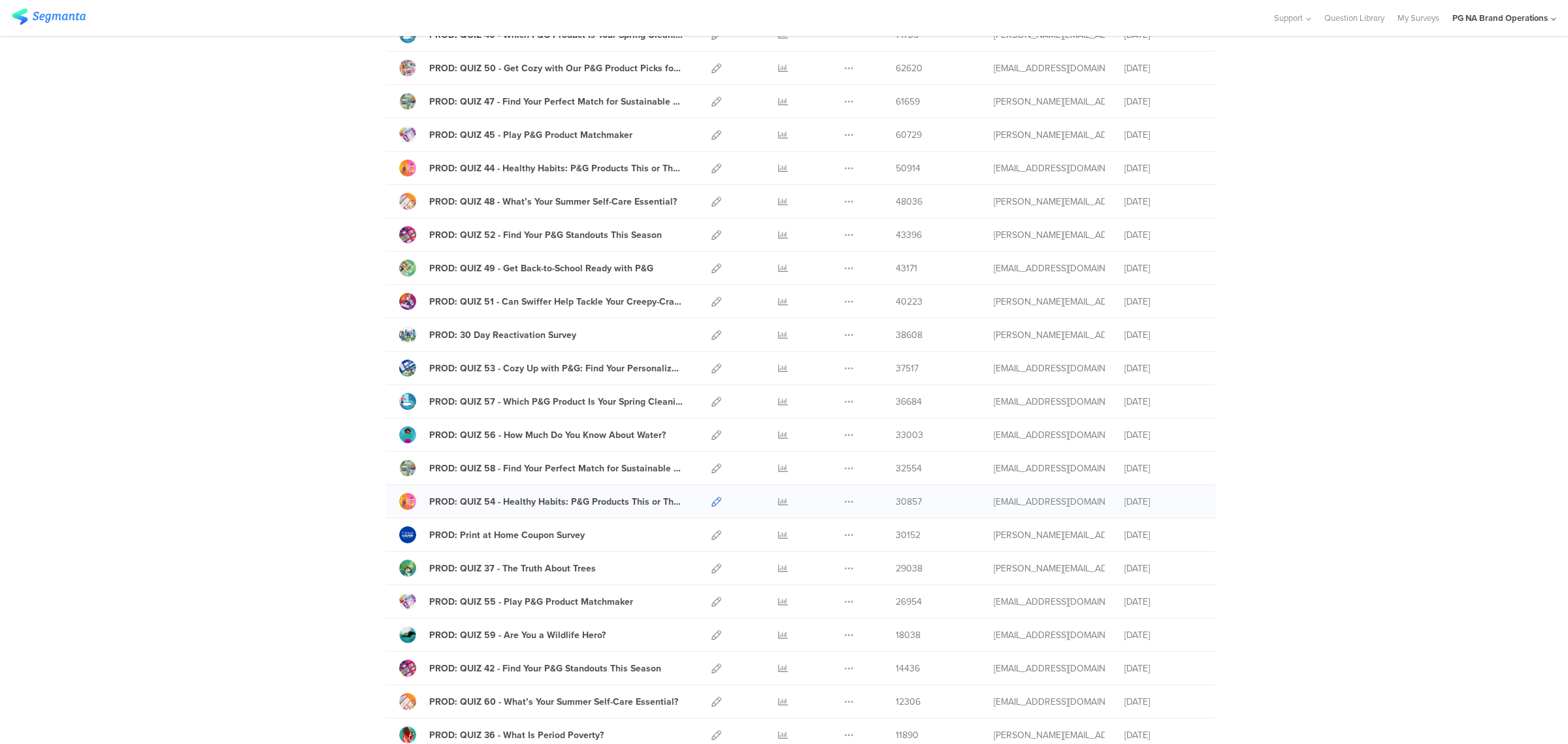
click at [712, 504] on icon at bounding box center [717, 502] width 10 height 10
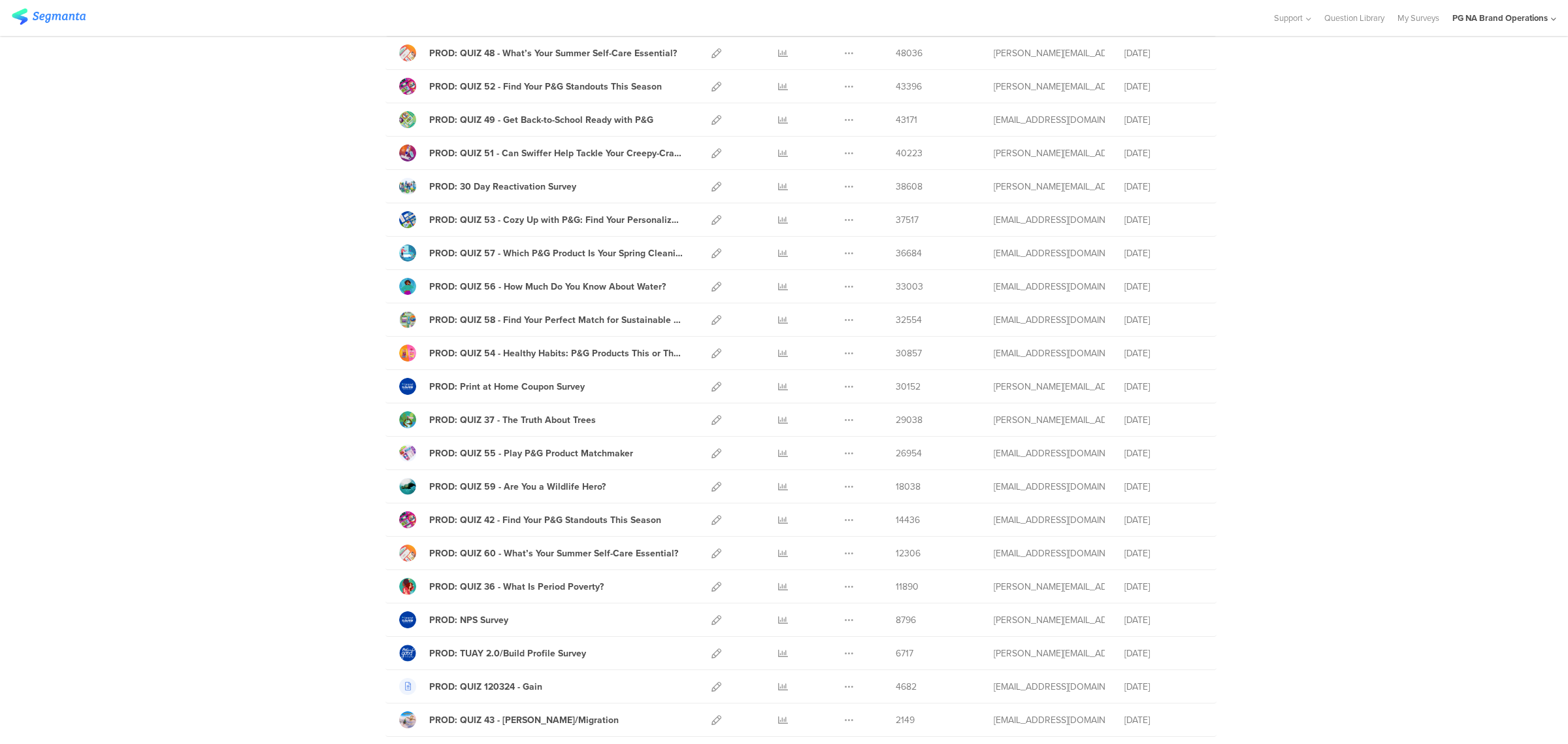
scroll to position [379, 0]
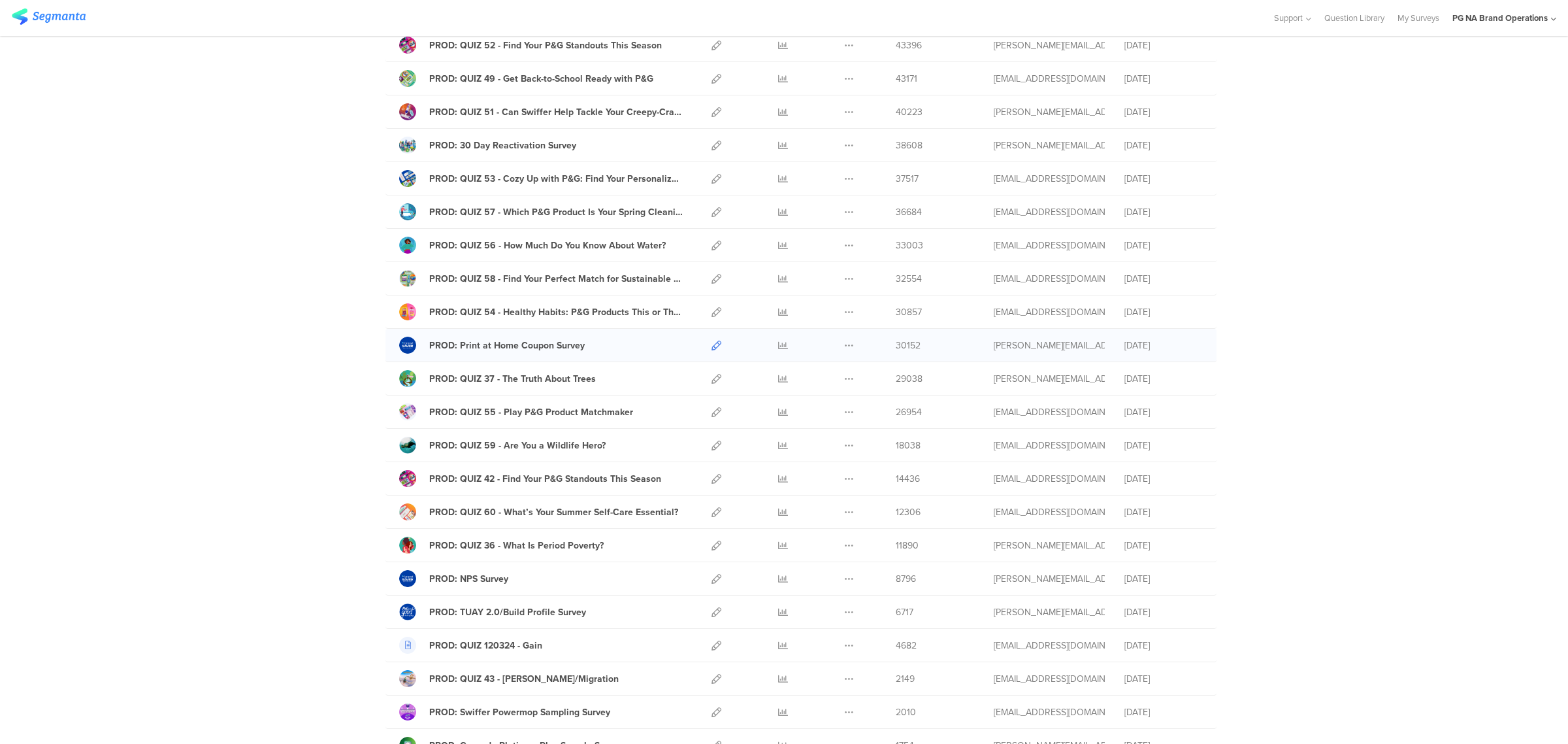
click at [712, 347] on icon at bounding box center [717, 345] width 10 height 10
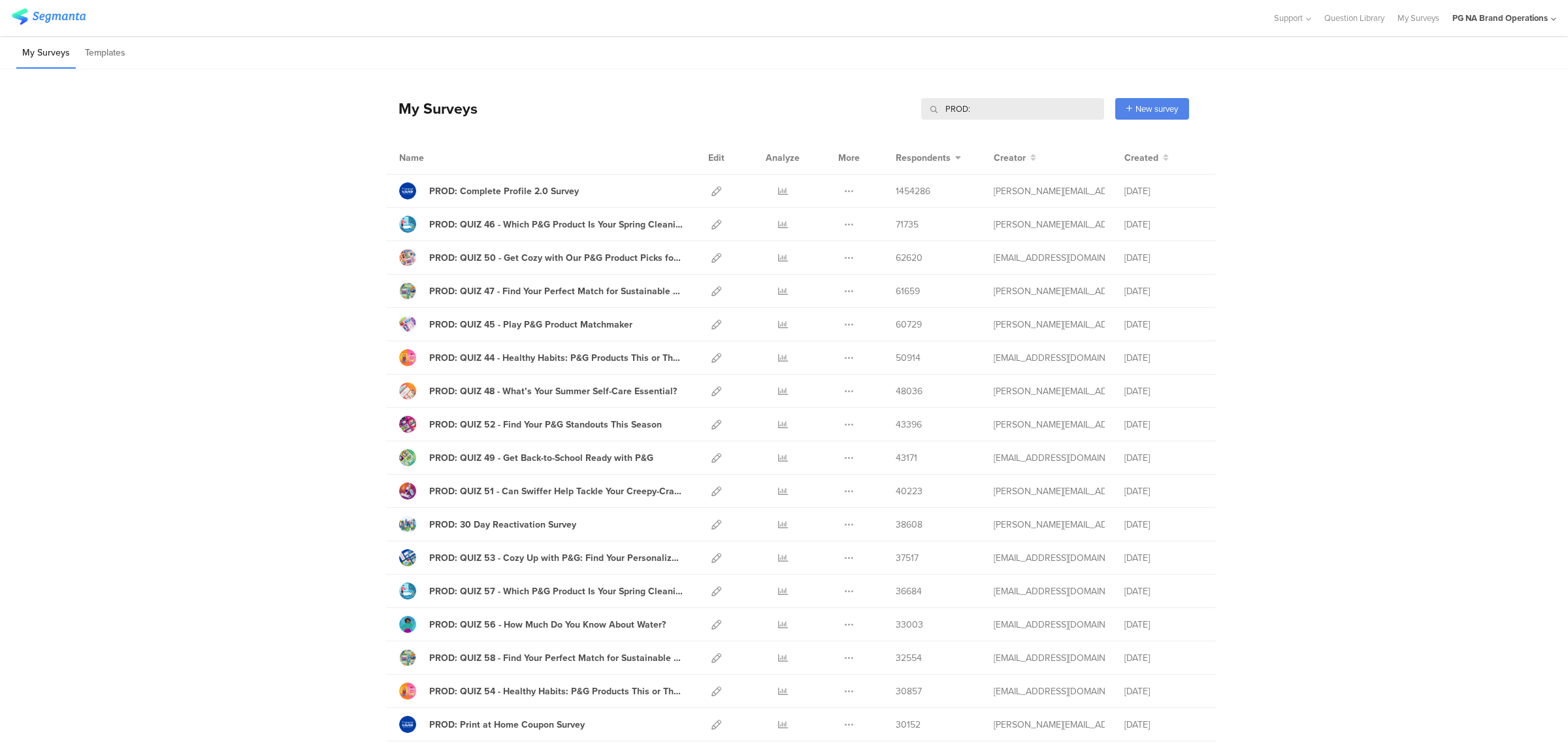
click at [1013, 98] on input "PROD:" at bounding box center [1013, 109] width 183 height 21
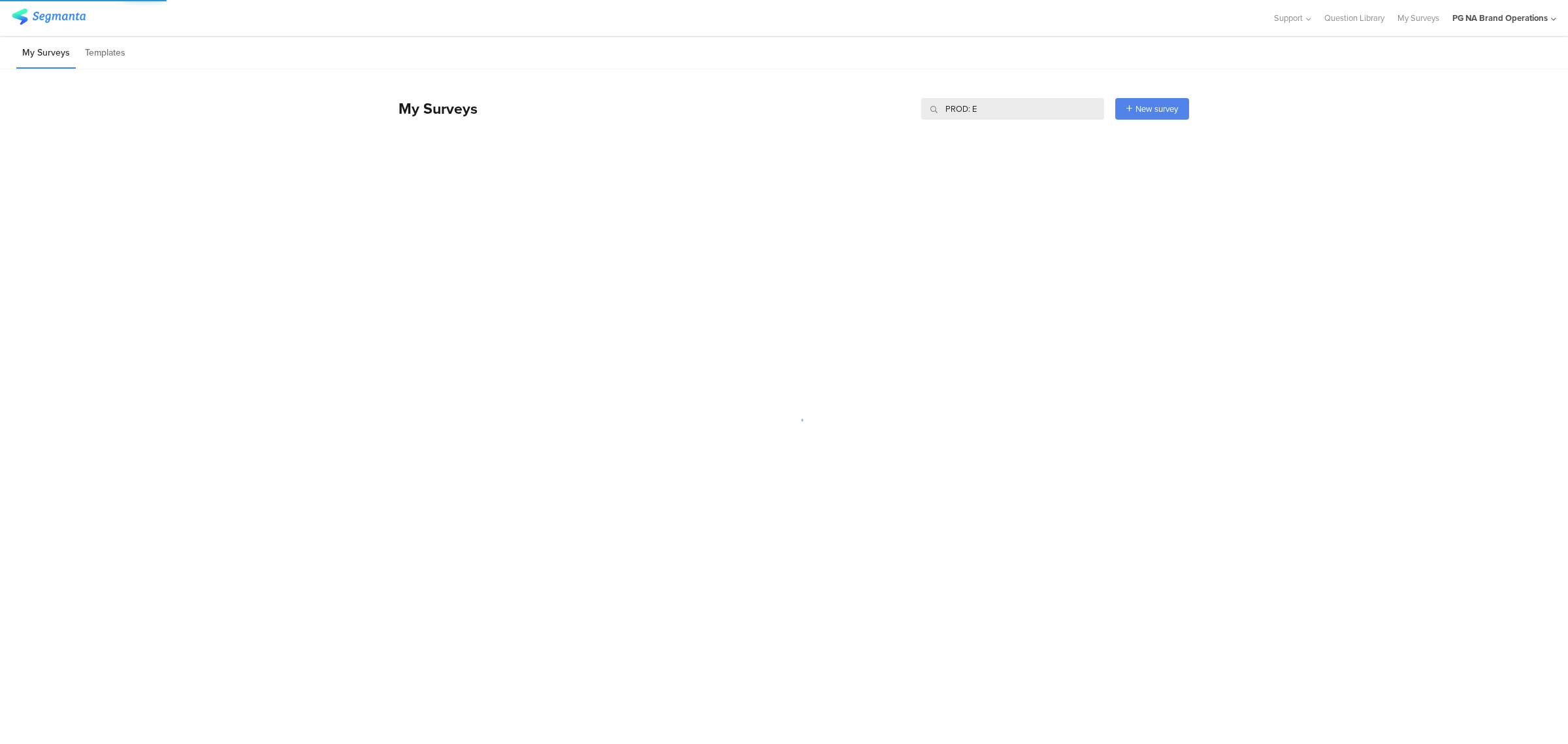
type input "PROD: Er"
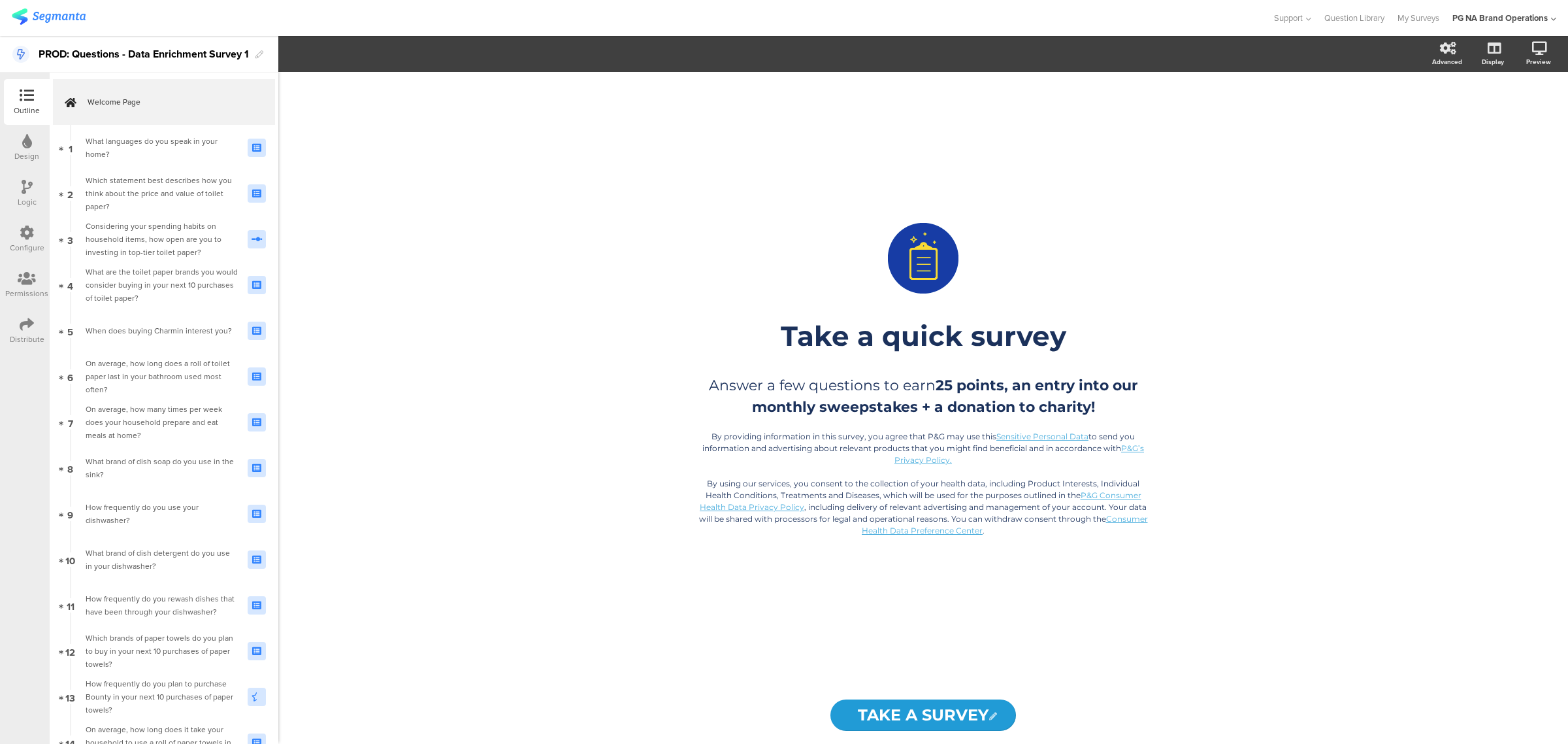
click at [30, 225] on icon at bounding box center [27, 232] width 15 height 15
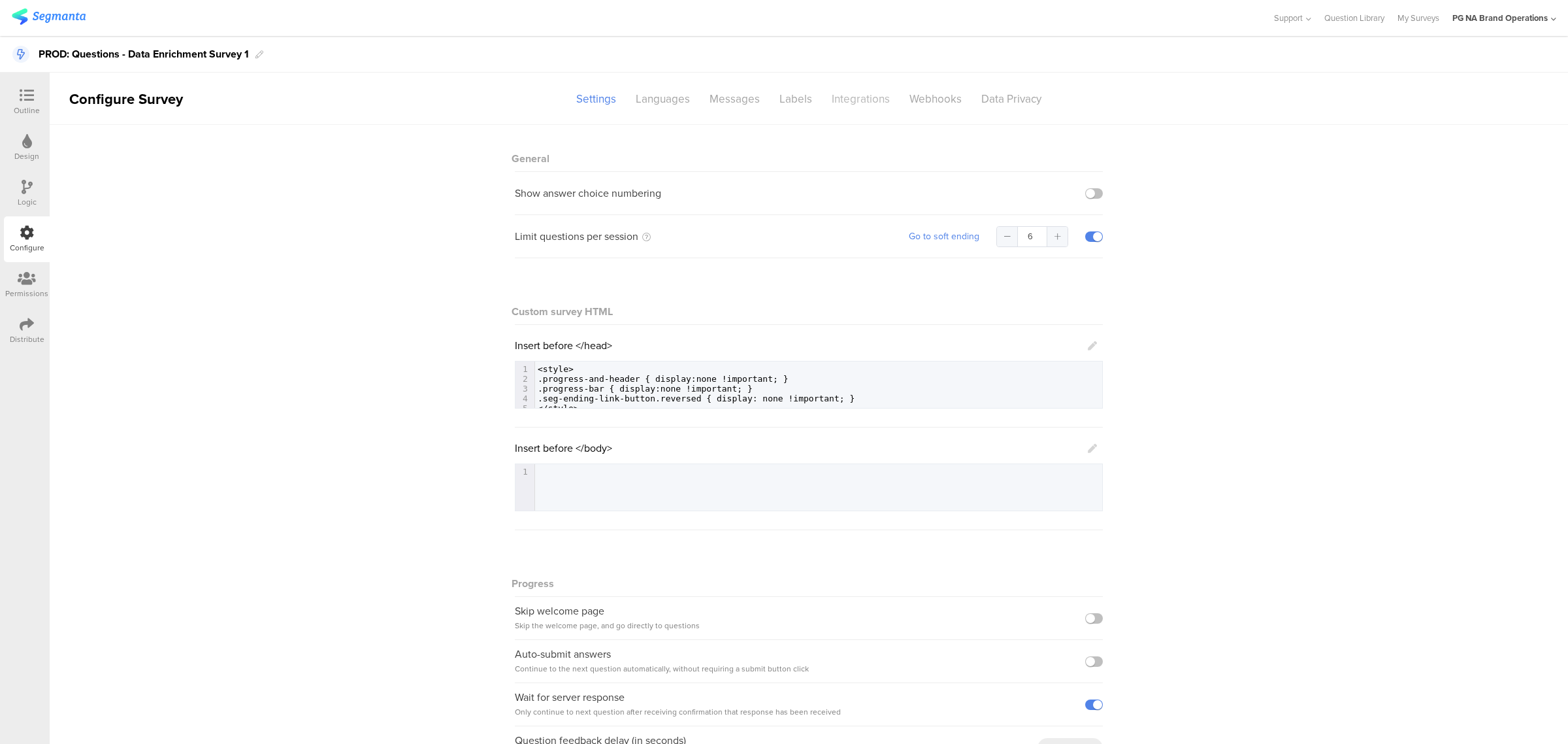
click at [850, 99] on div "Integrations" at bounding box center [860, 99] width 78 height 23
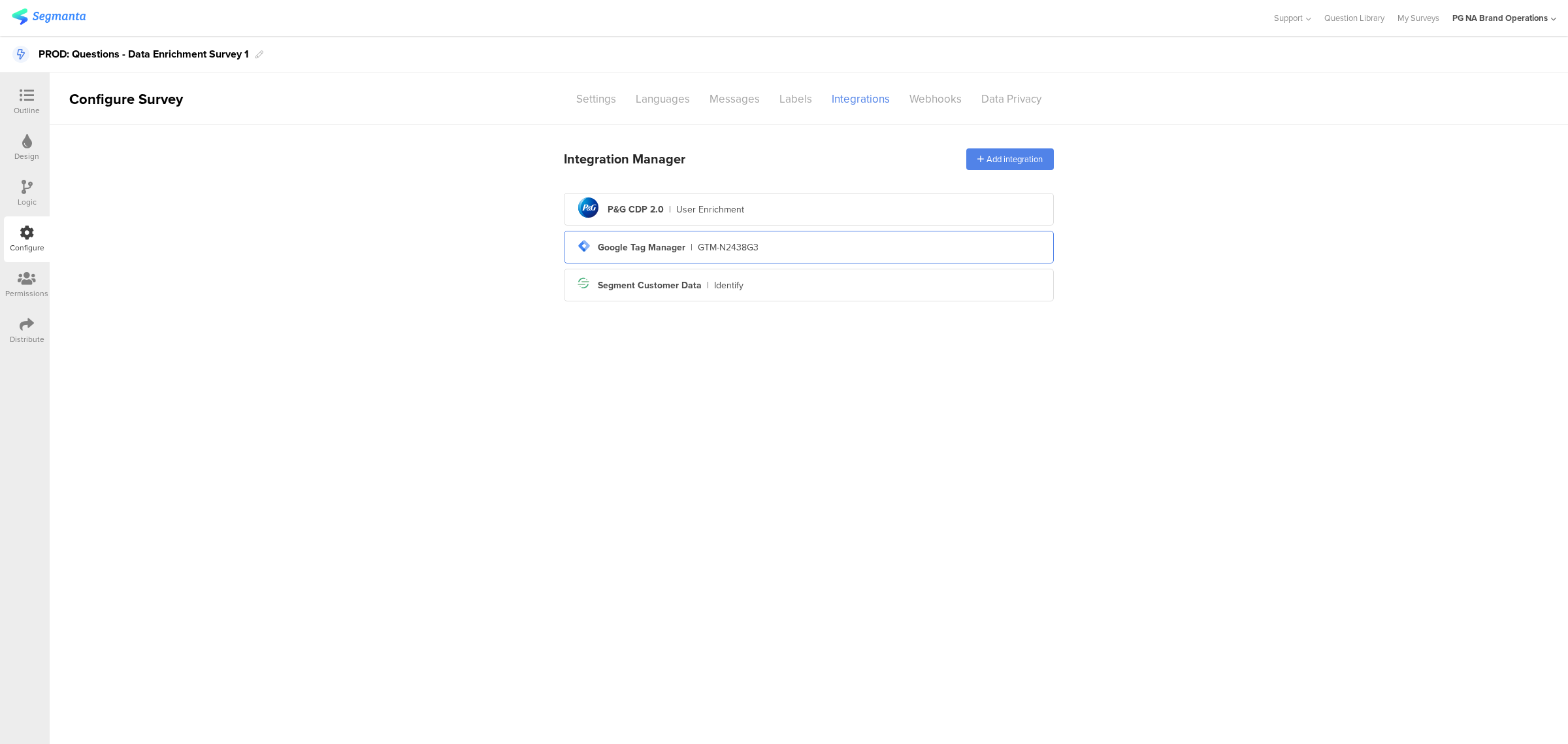
click at [813, 247] on div "tag-manager Created with Sketch. Google Tag Manager | GTM-N2438G3" at bounding box center [808, 246] width 469 height 22
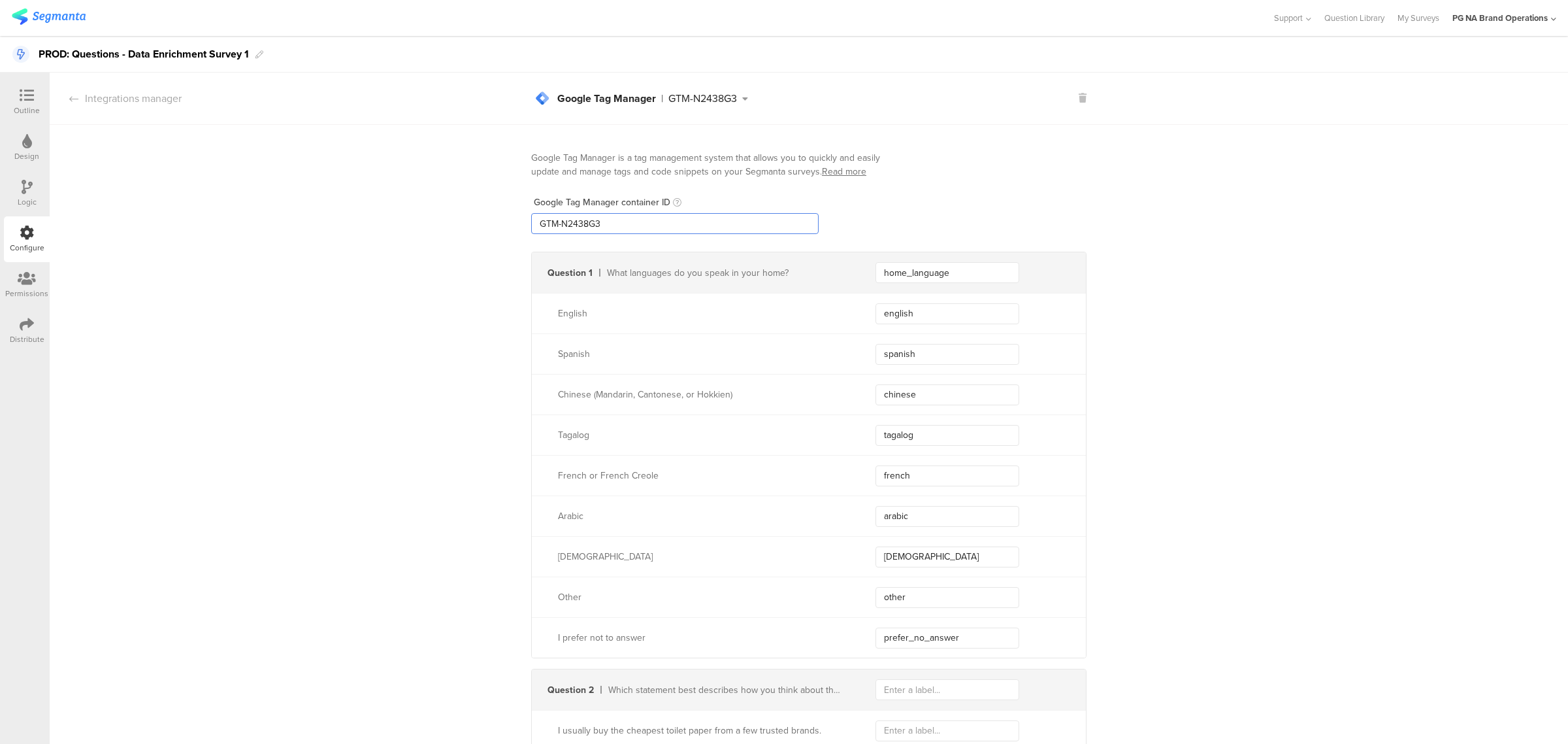
click at [635, 225] on input "GTM-N2438G3" at bounding box center [674, 223] width 287 height 21
type input "GTM-XXXXXXX"
click at [775, 310] on div "English" at bounding box center [701, 313] width 286 height 14
click at [28, 196] on div "Logic" at bounding box center [27, 202] width 19 height 11
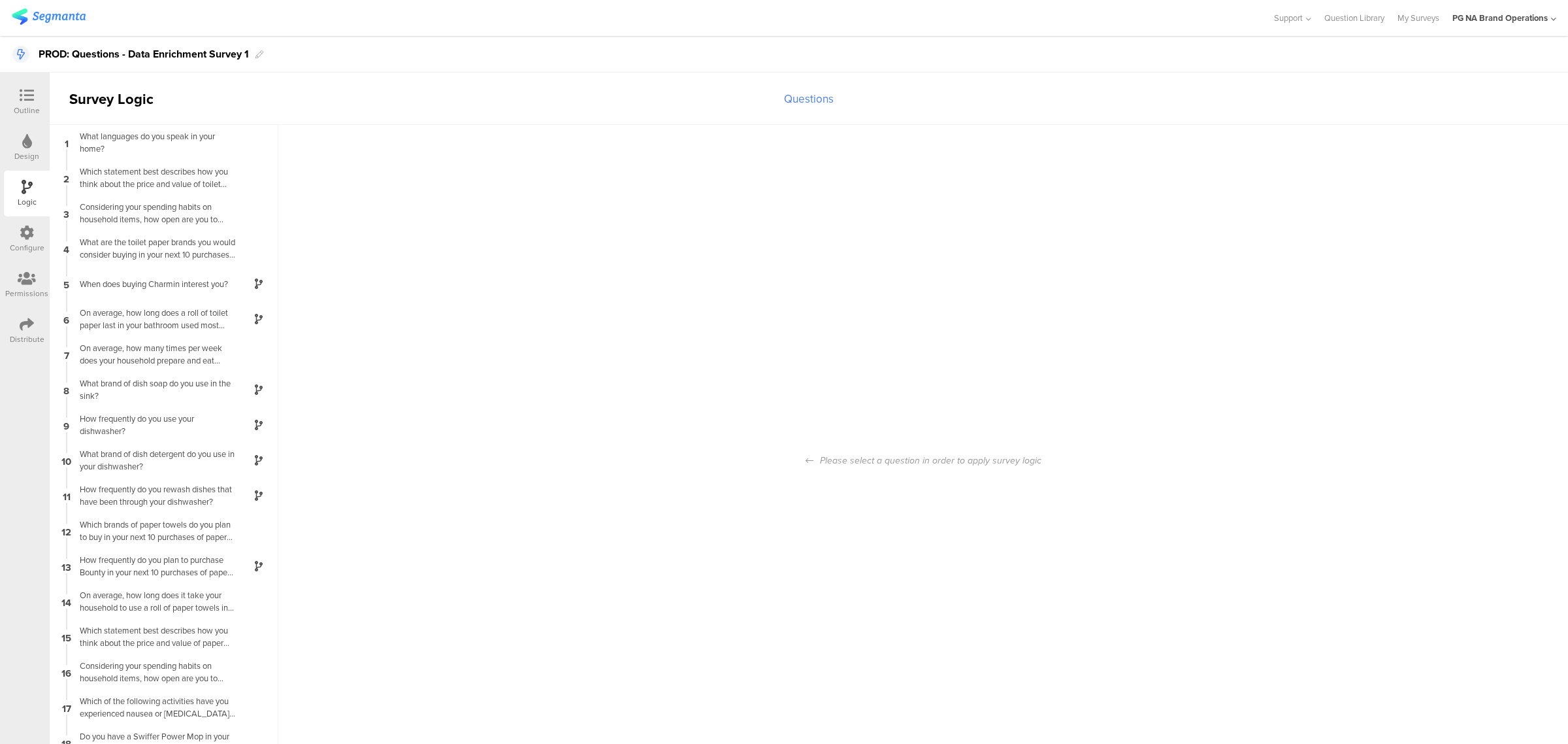
click at [33, 239] on icon at bounding box center [27, 232] width 15 height 15
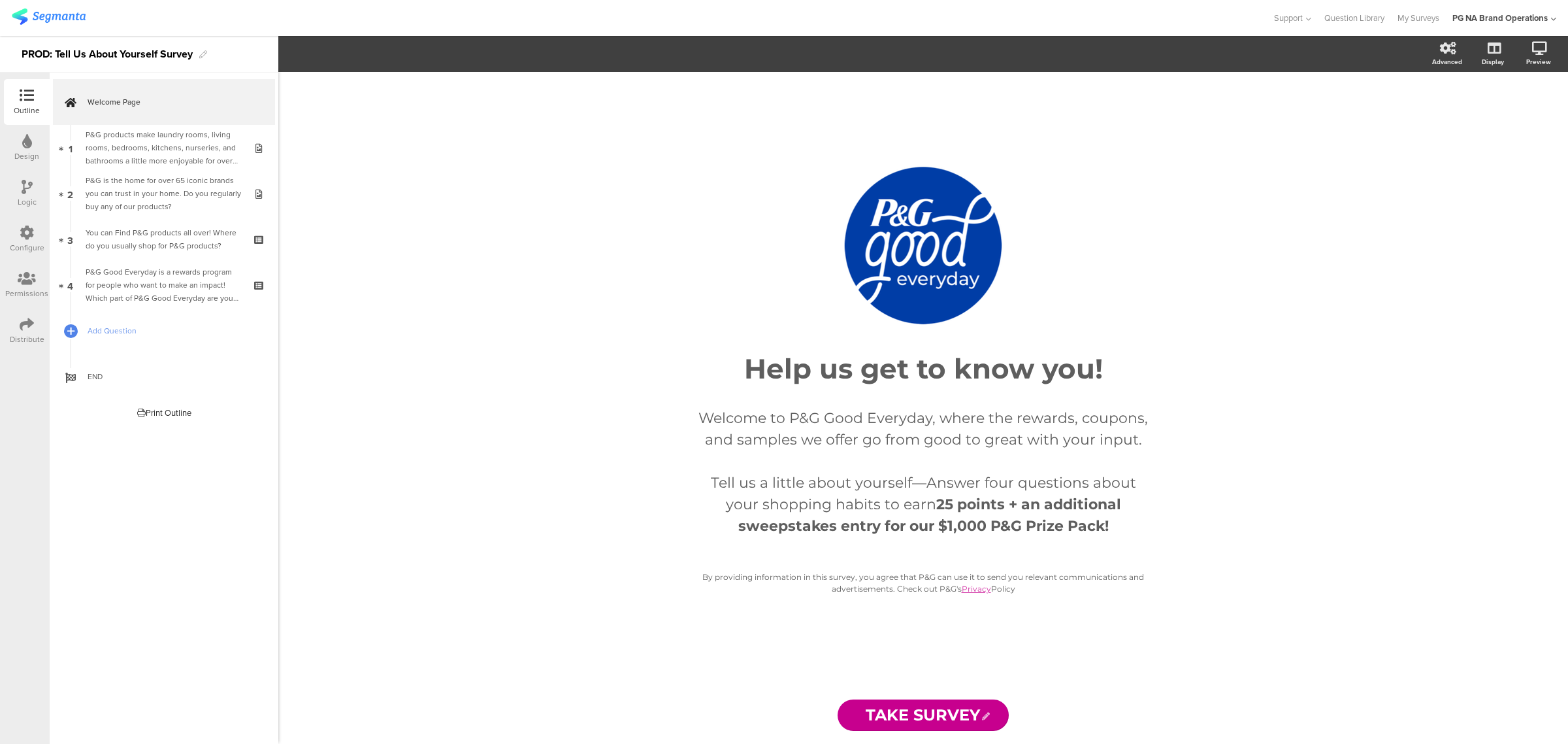
click at [43, 244] on div "Configure" at bounding box center [27, 247] width 34 height 11
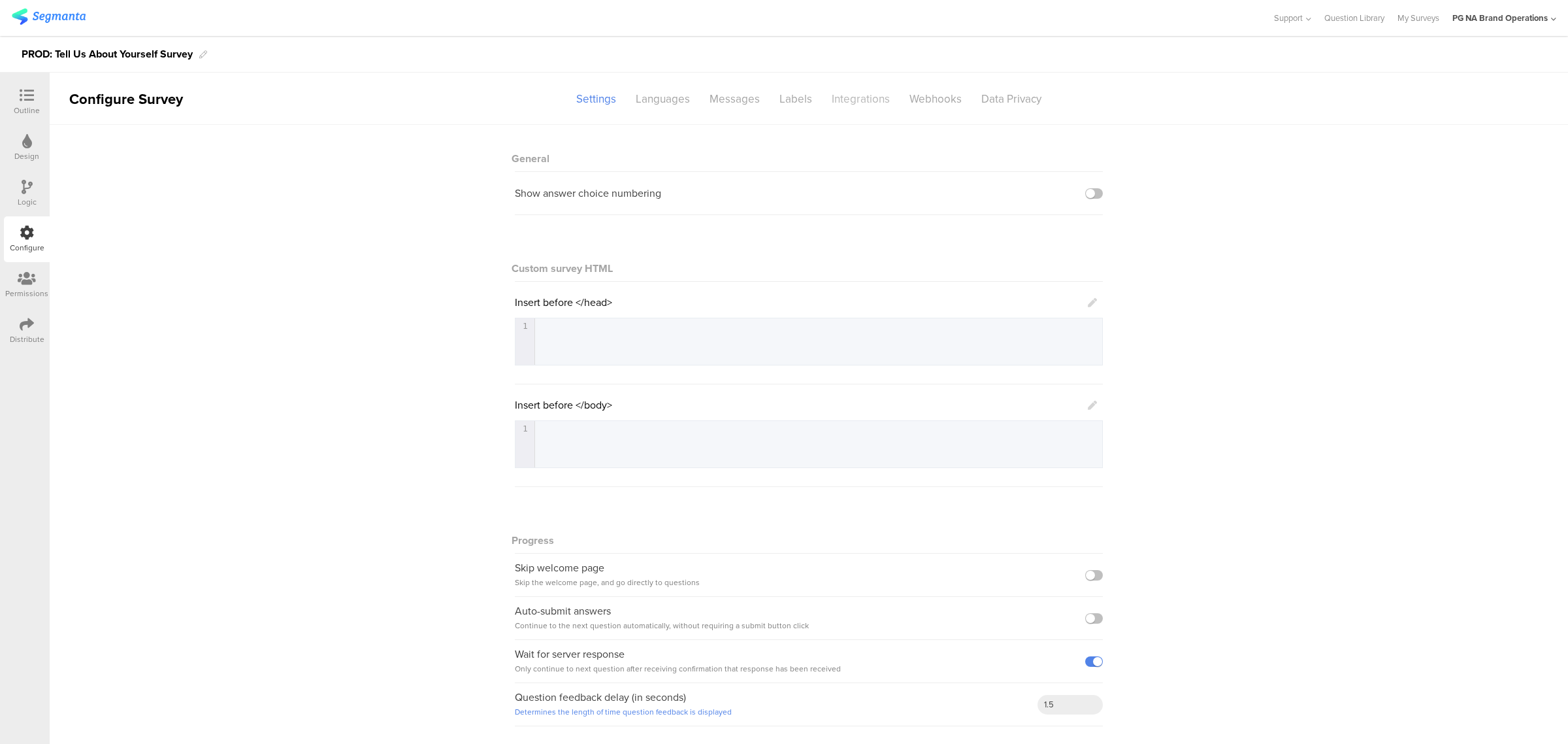
click at [848, 92] on div "Integrations" at bounding box center [860, 99] width 78 height 23
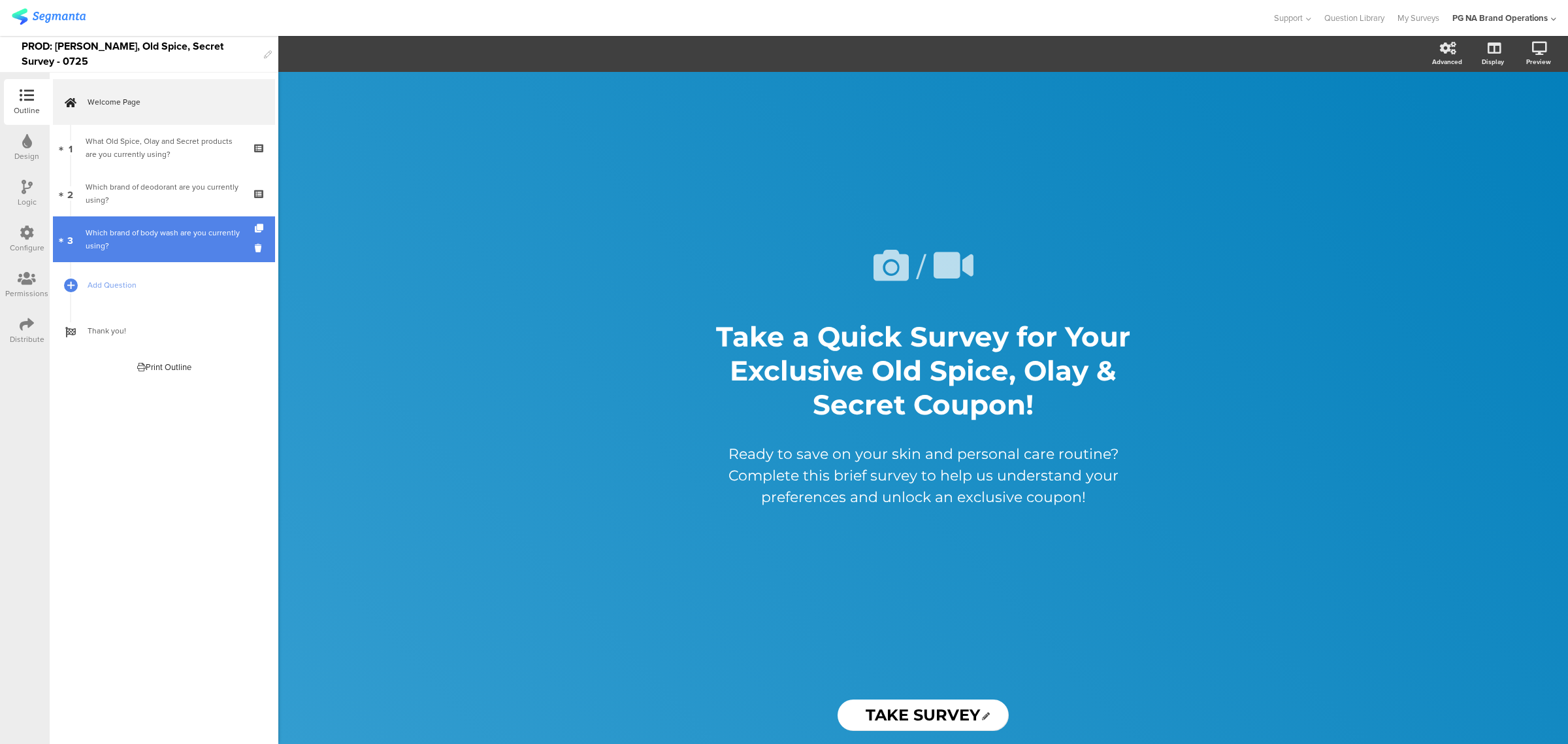
drag, startPoint x: 34, startPoint y: 238, endPoint x: 76, endPoint y: 232, distance: 42.4
click at [34, 238] on div "Configure" at bounding box center [27, 239] width 46 height 46
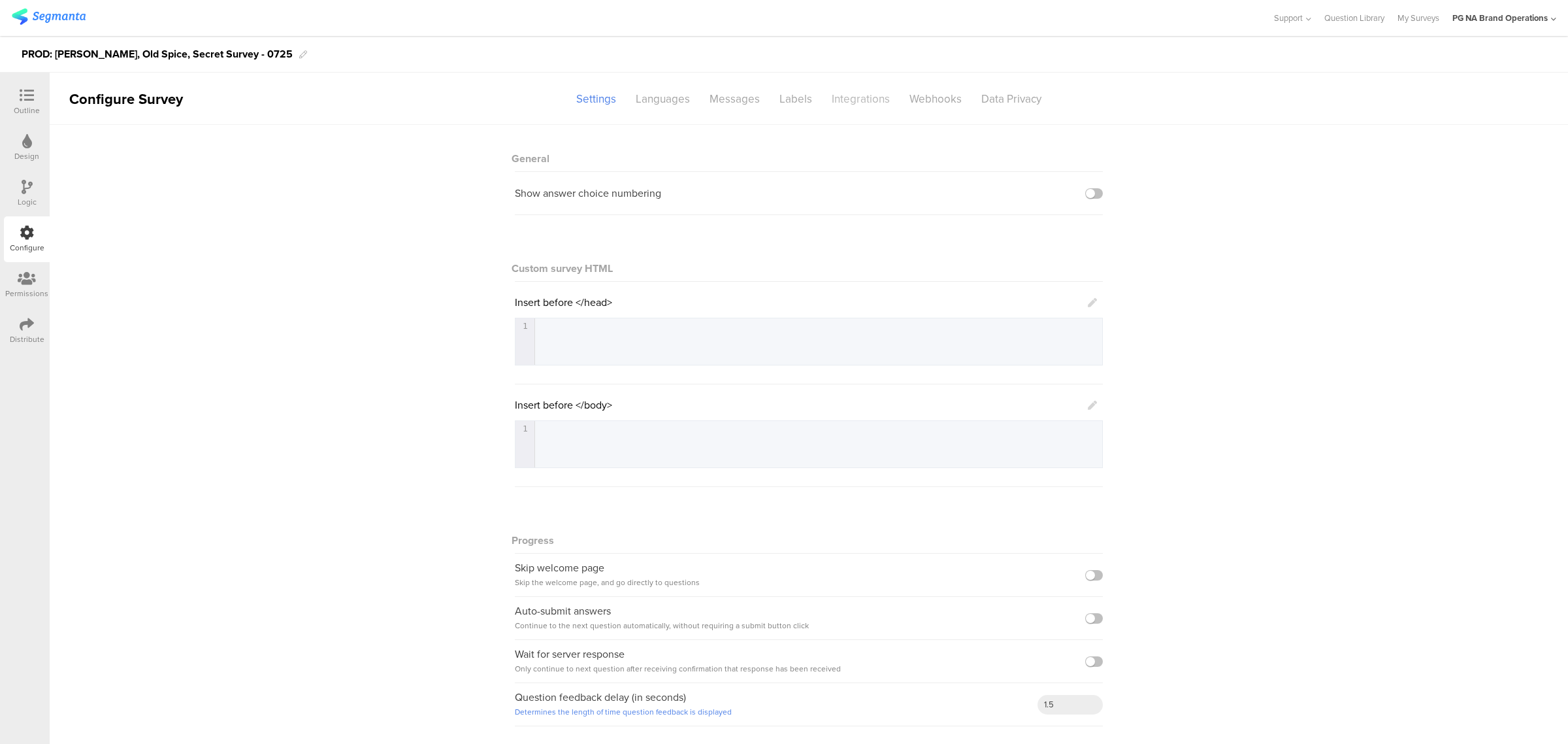
click at [856, 103] on div "Integrations" at bounding box center [860, 99] width 78 height 23
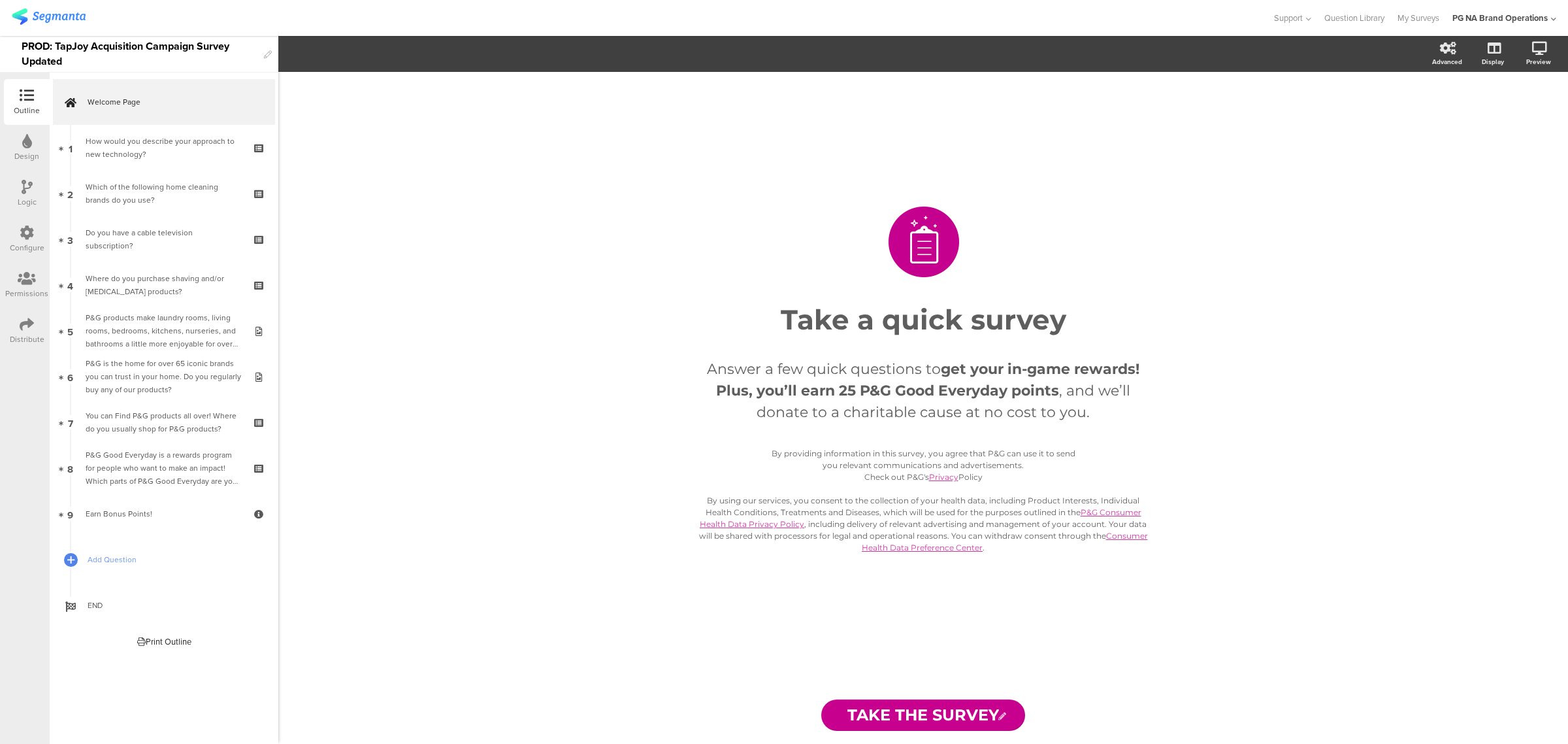
click at [16, 238] on div "Configure" at bounding box center [27, 239] width 46 height 46
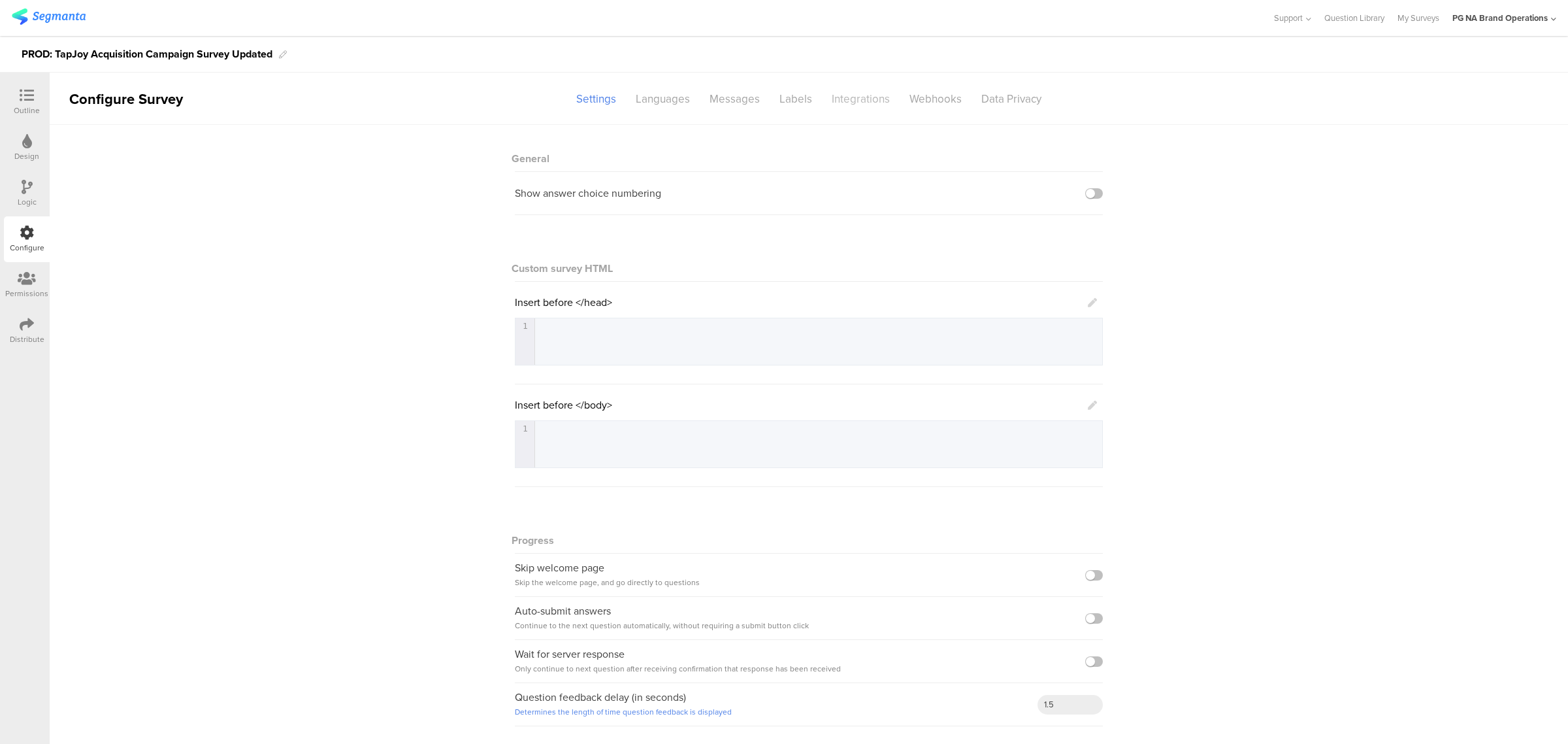
click at [865, 103] on div "Integrations" at bounding box center [860, 99] width 78 height 23
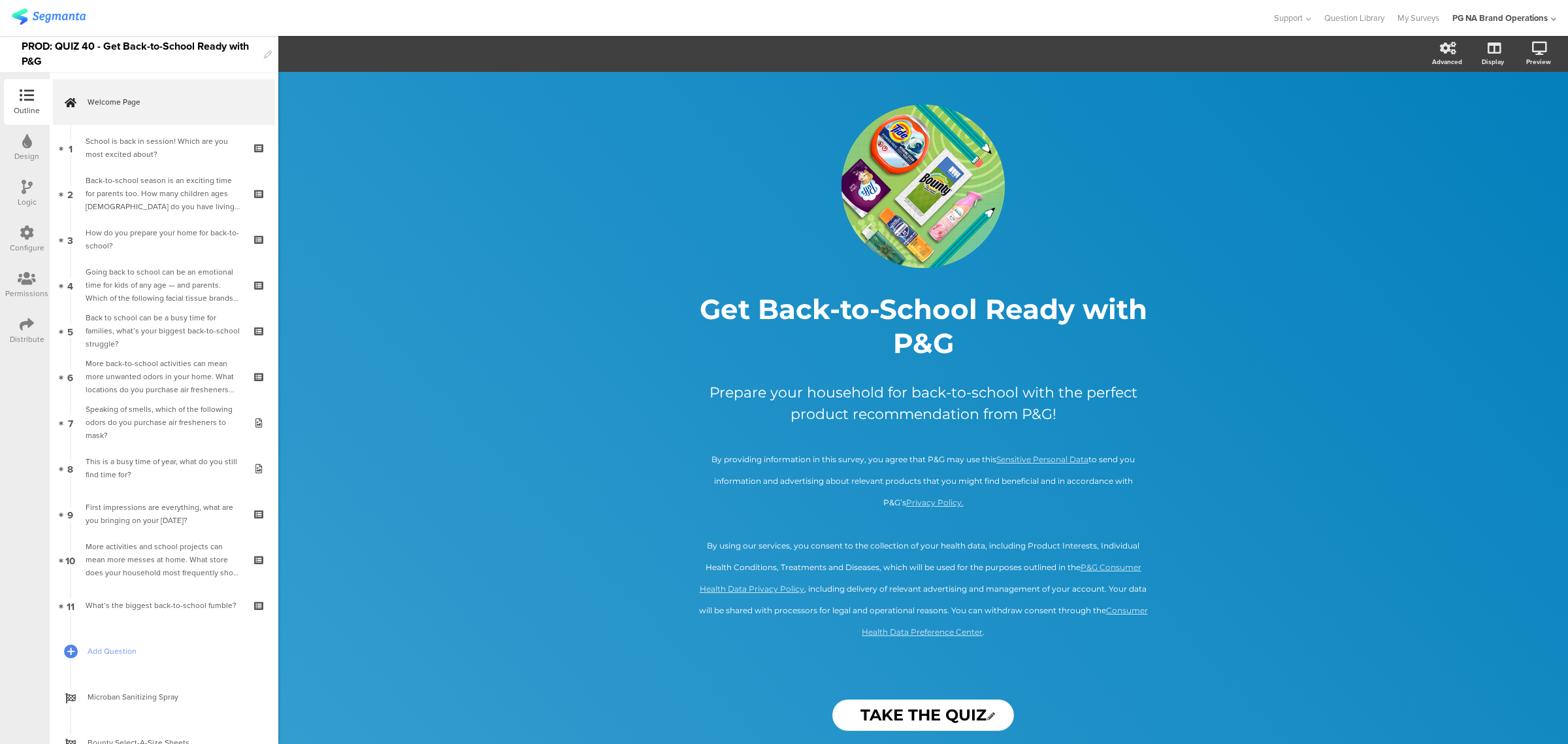
click at [40, 235] on div "Configure" at bounding box center [27, 239] width 46 height 46
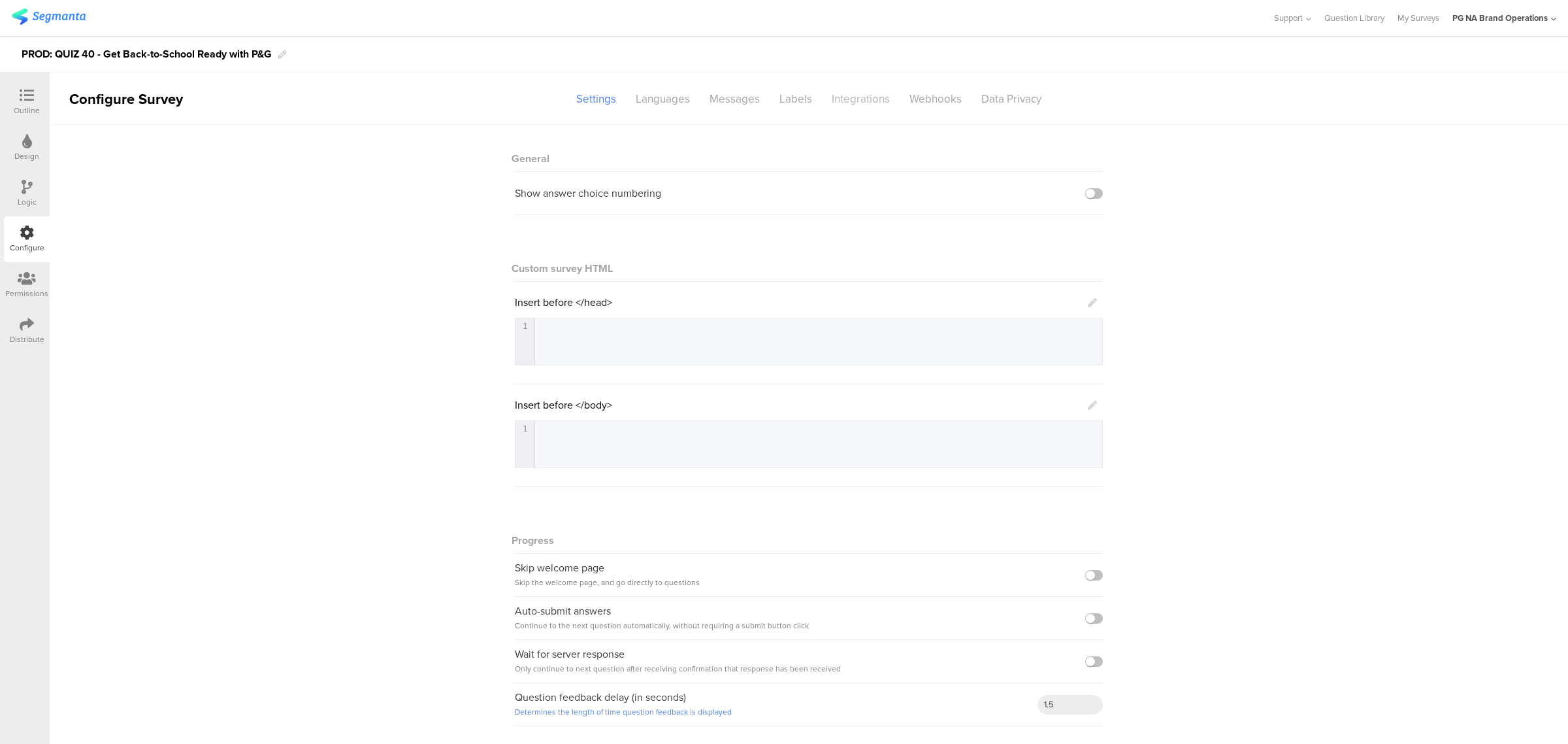
click at [854, 98] on div "Integrations" at bounding box center [860, 99] width 78 height 23
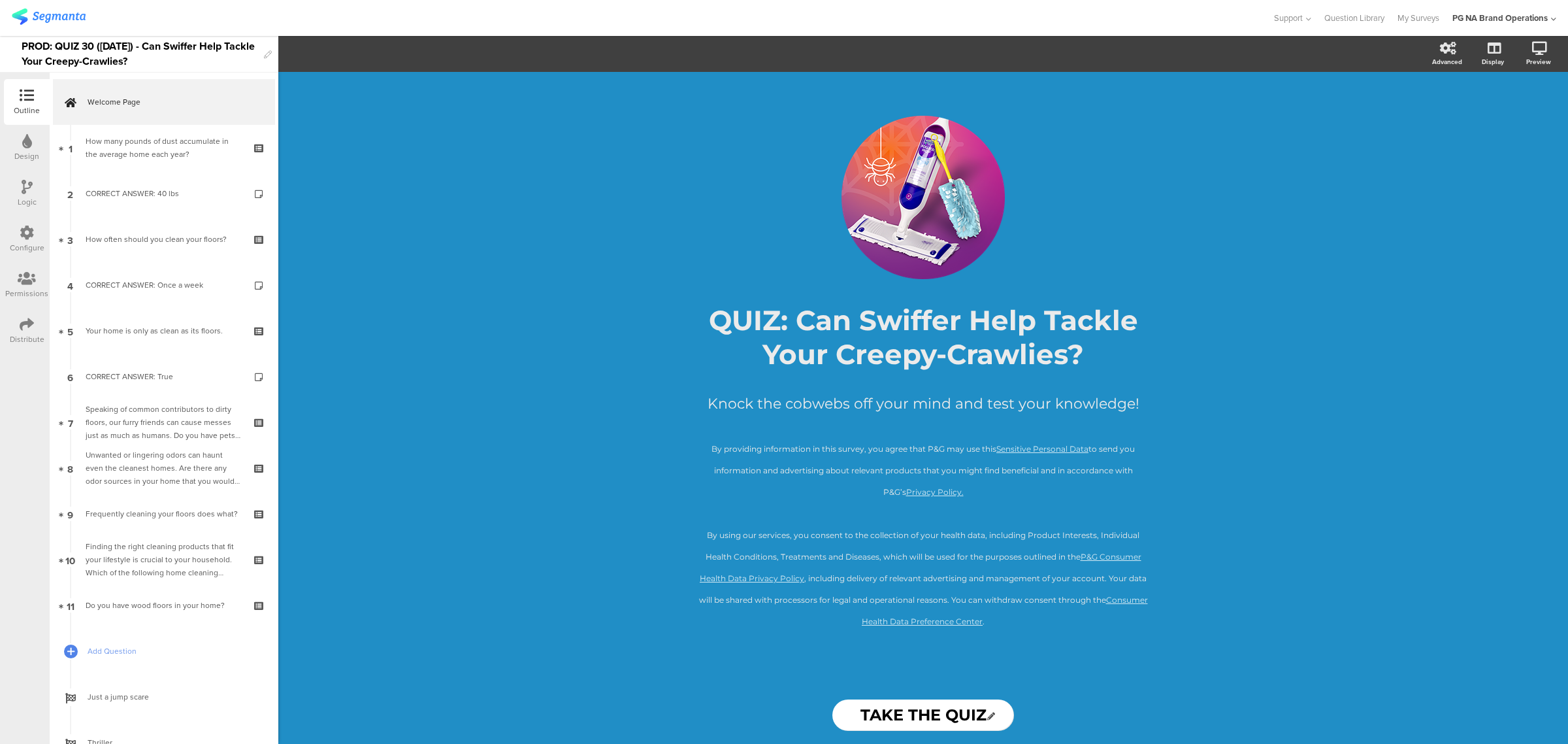
click at [25, 229] on icon at bounding box center [27, 232] width 15 height 15
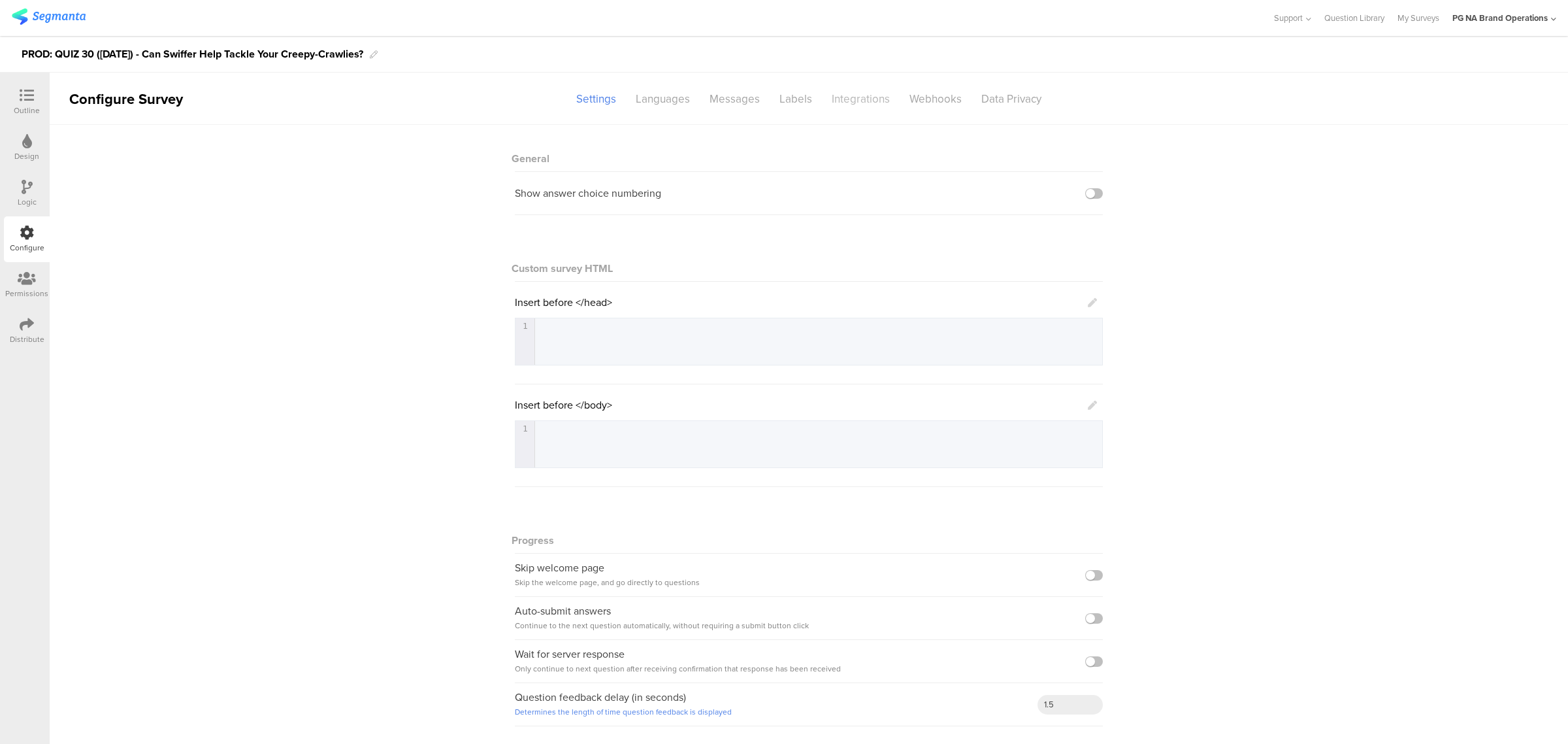
click at [837, 103] on div "Integrations" at bounding box center [860, 99] width 78 height 23
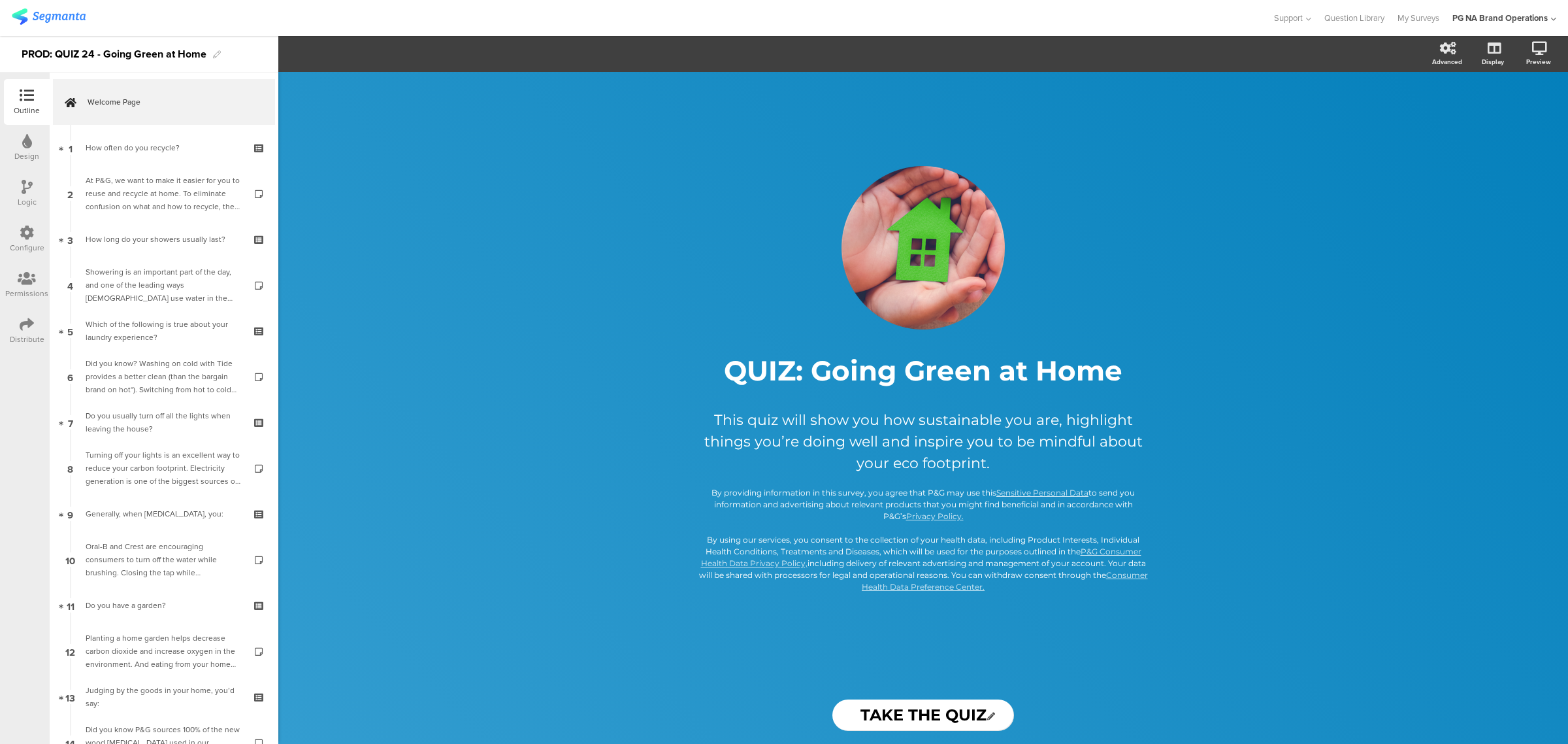
click at [34, 241] on div "Configure" at bounding box center [27, 239] width 46 height 46
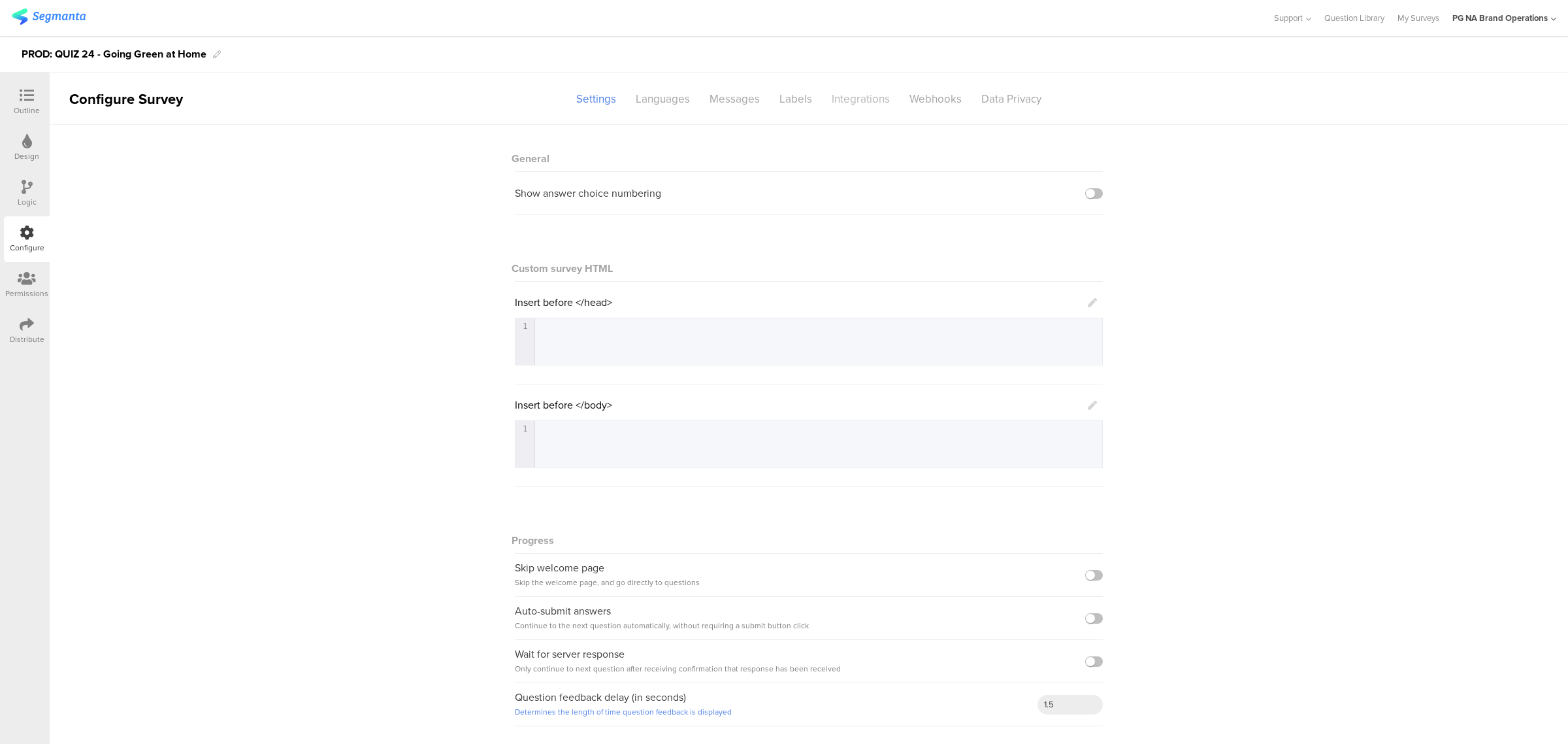
click at [825, 98] on div "Integrations" at bounding box center [860, 99] width 78 height 23
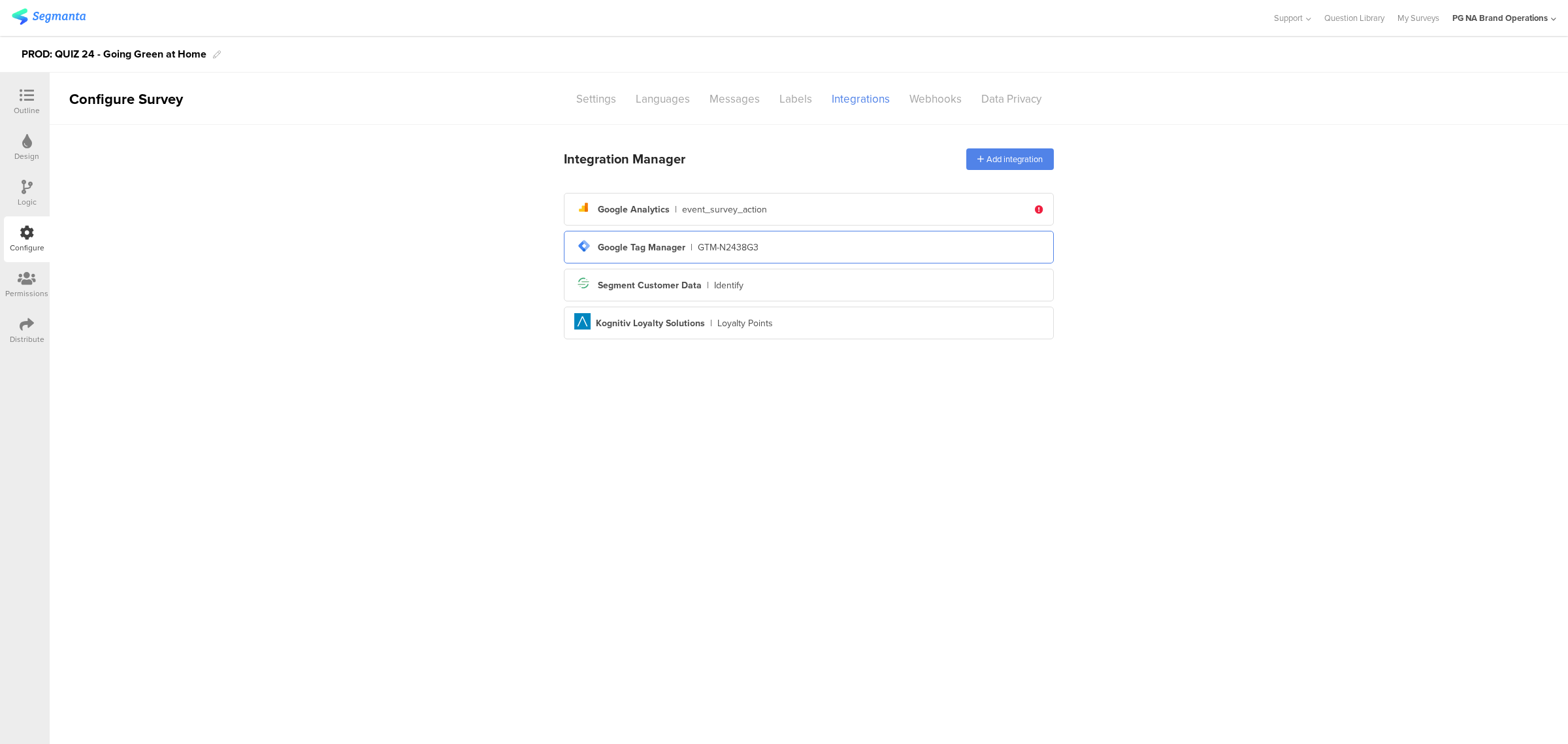
click at [702, 252] on div "GTM-N2438G3" at bounding box center [728, 247] width 61 height 14
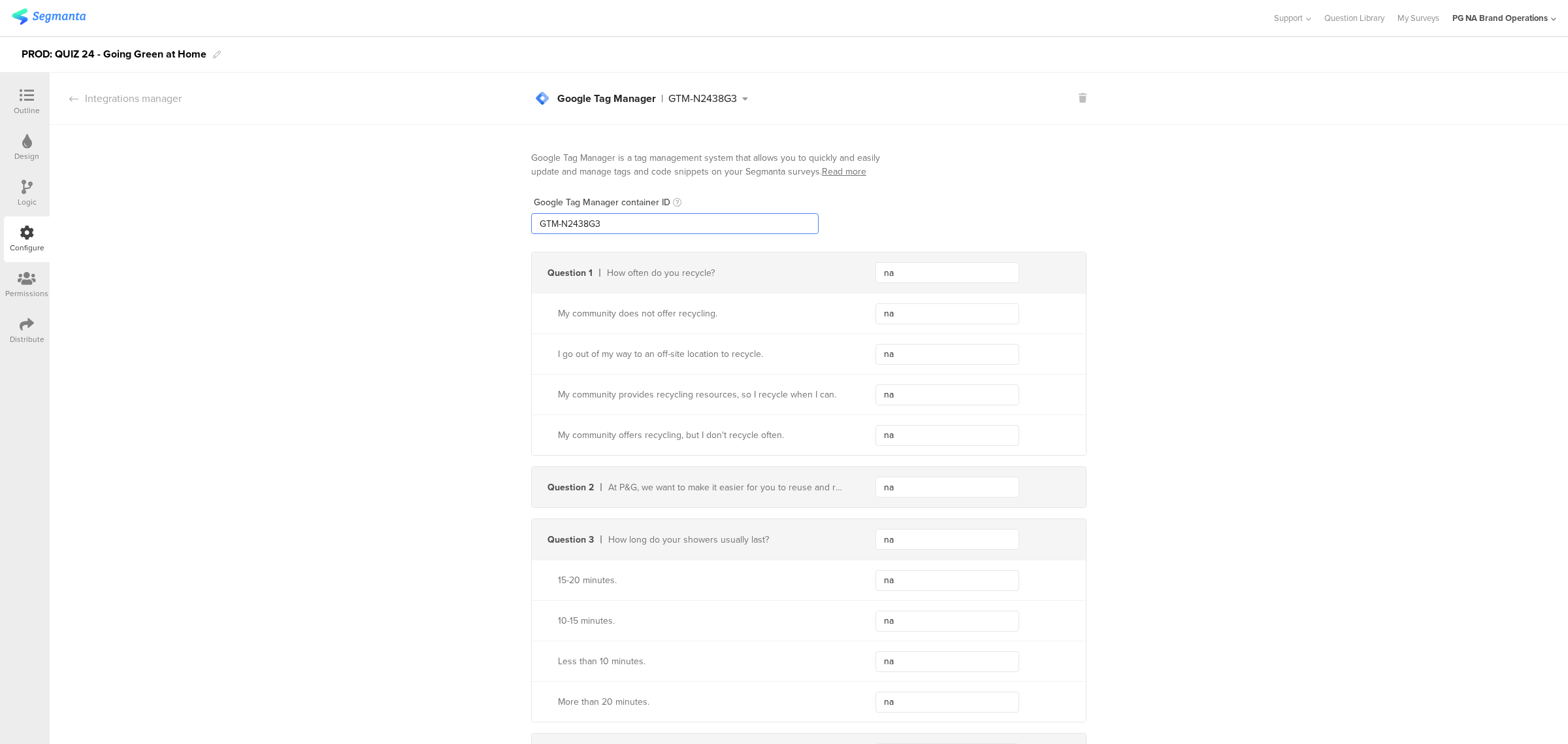
click at [665, 229] on input "GTM-N2438G3" at bounding box center [674, 223] width 287 height 21
type input "GTM-XXXXXXX"
click at [34, 190] on div "Logic" at bounding box center [27, 193] width 46 height 46
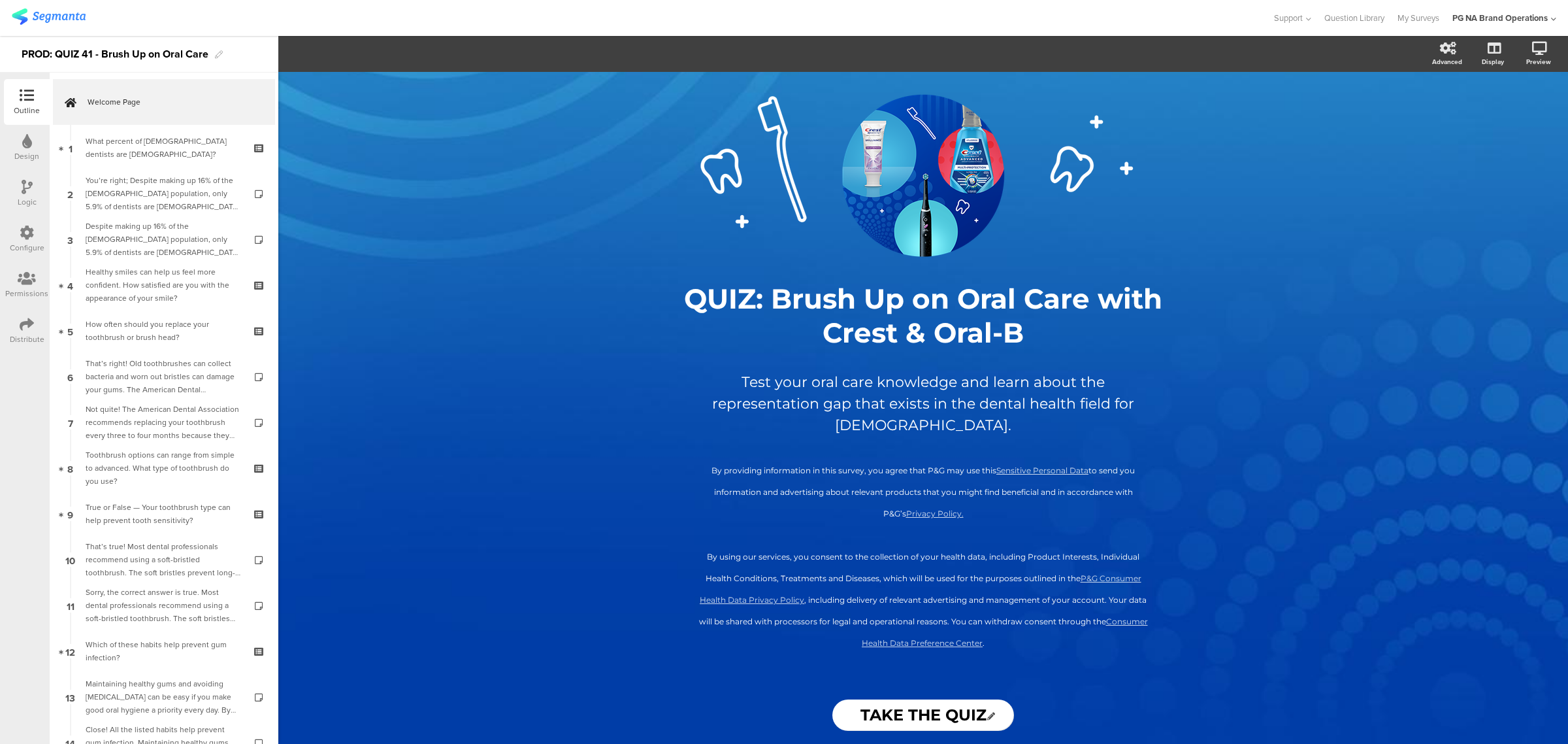
click at [41, 241] on div "Configure" at bounding box center [27, 239] width 46 height 46
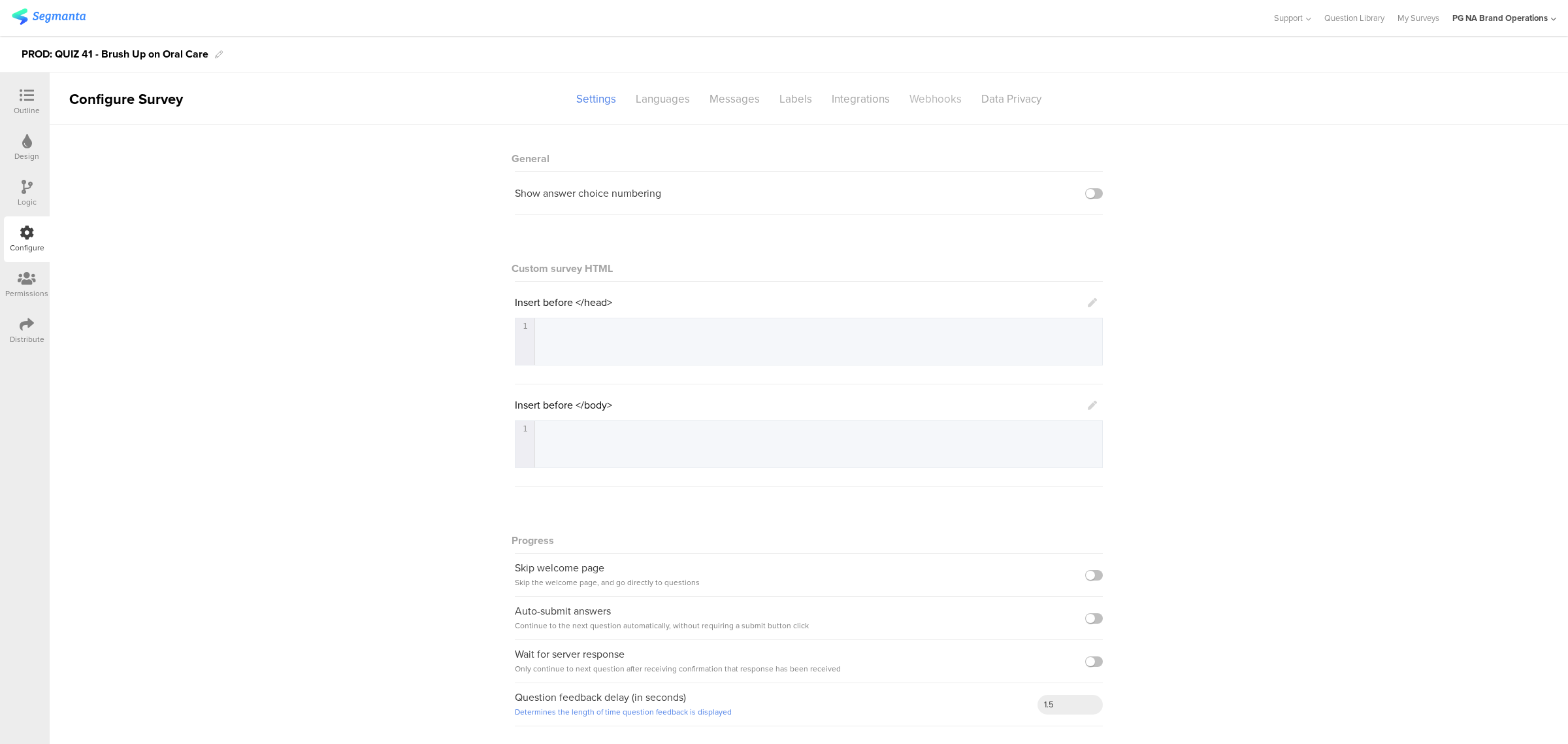
click at [941, 98] on div "Webhooks" at bounding box center [936, 99] width 72 height 23
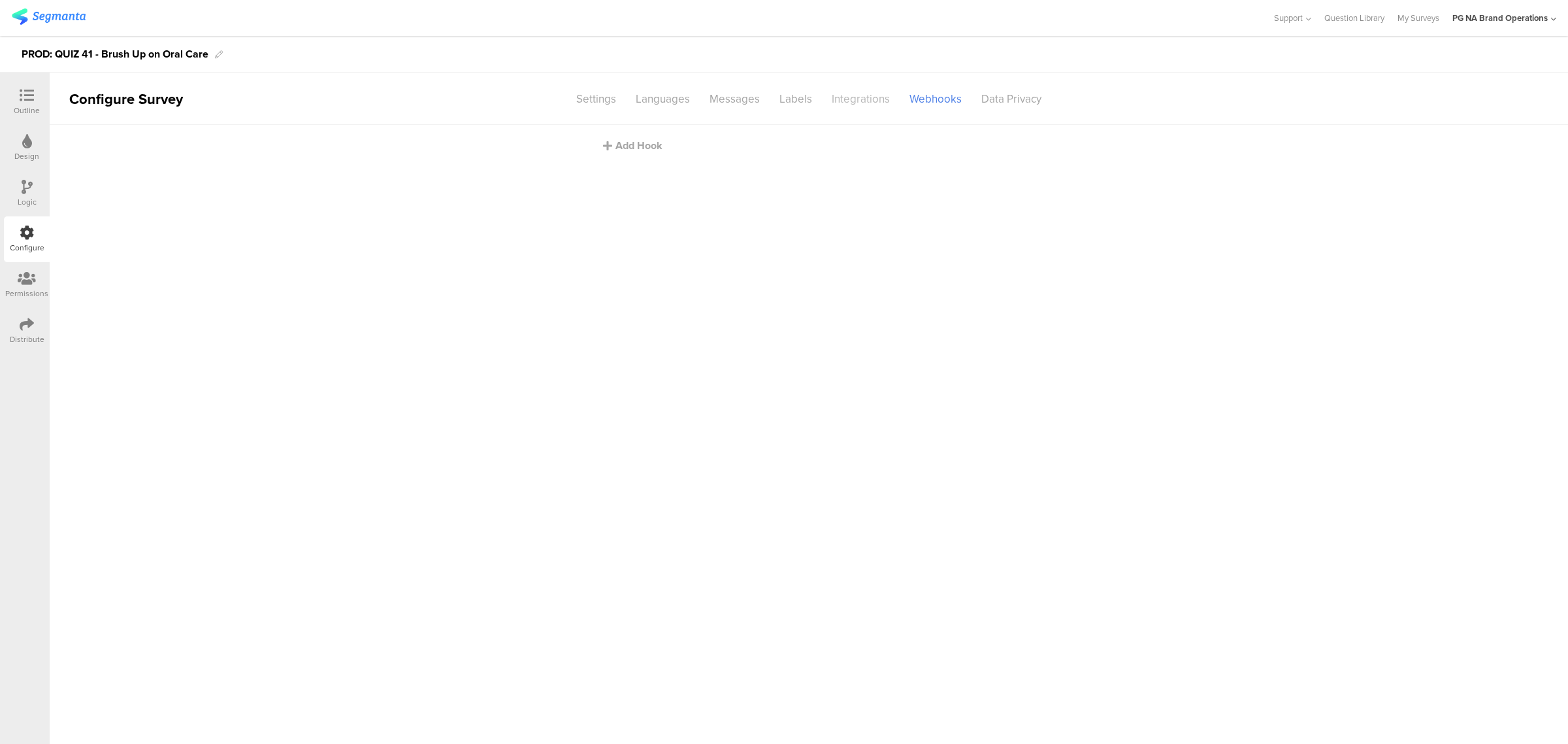
click at [880, 100] on div "Integrations" at bounding box center [860, 99] width 78 height 23
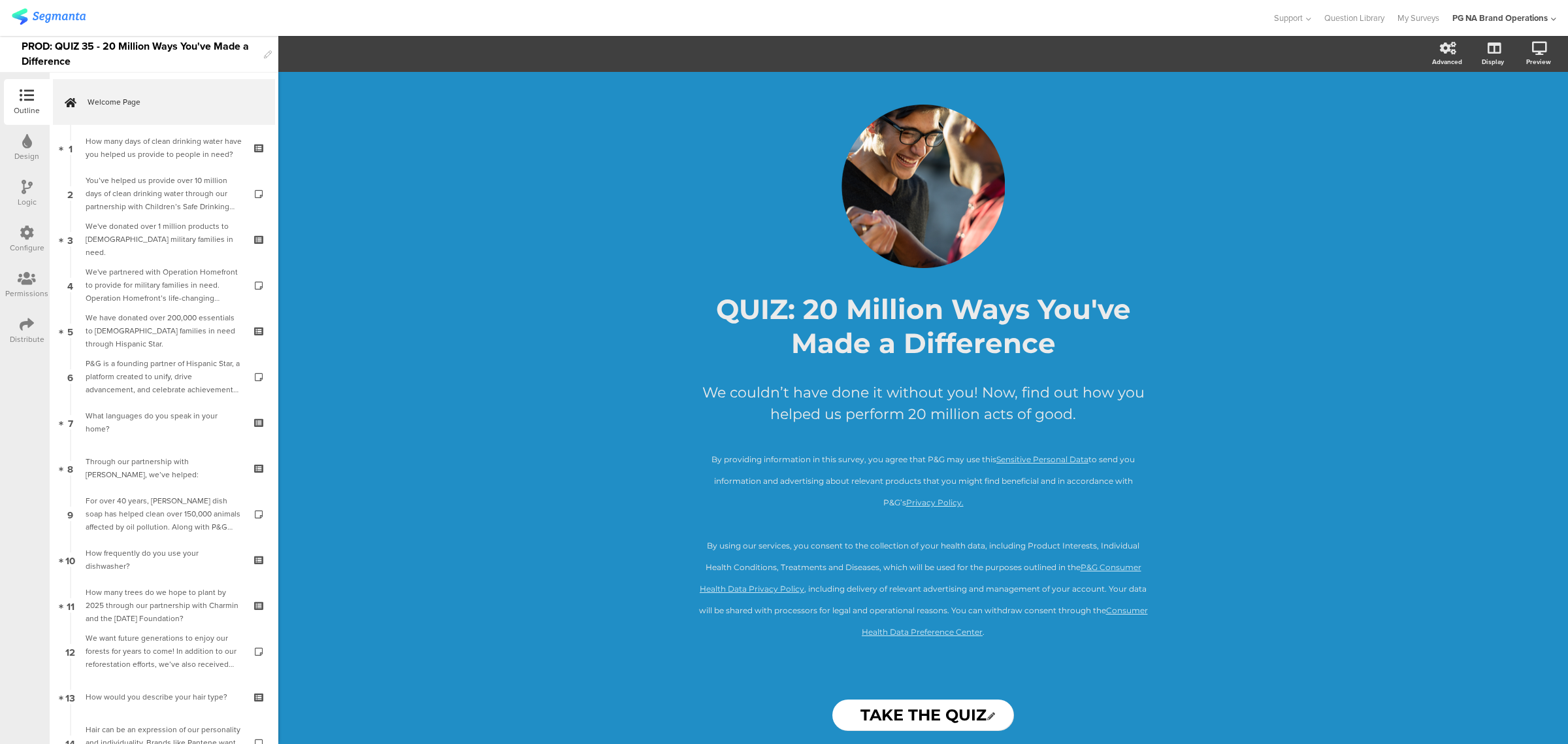
click at [11, 229] on div "Configure" at bounding box center [27, 239] width 46 height 46
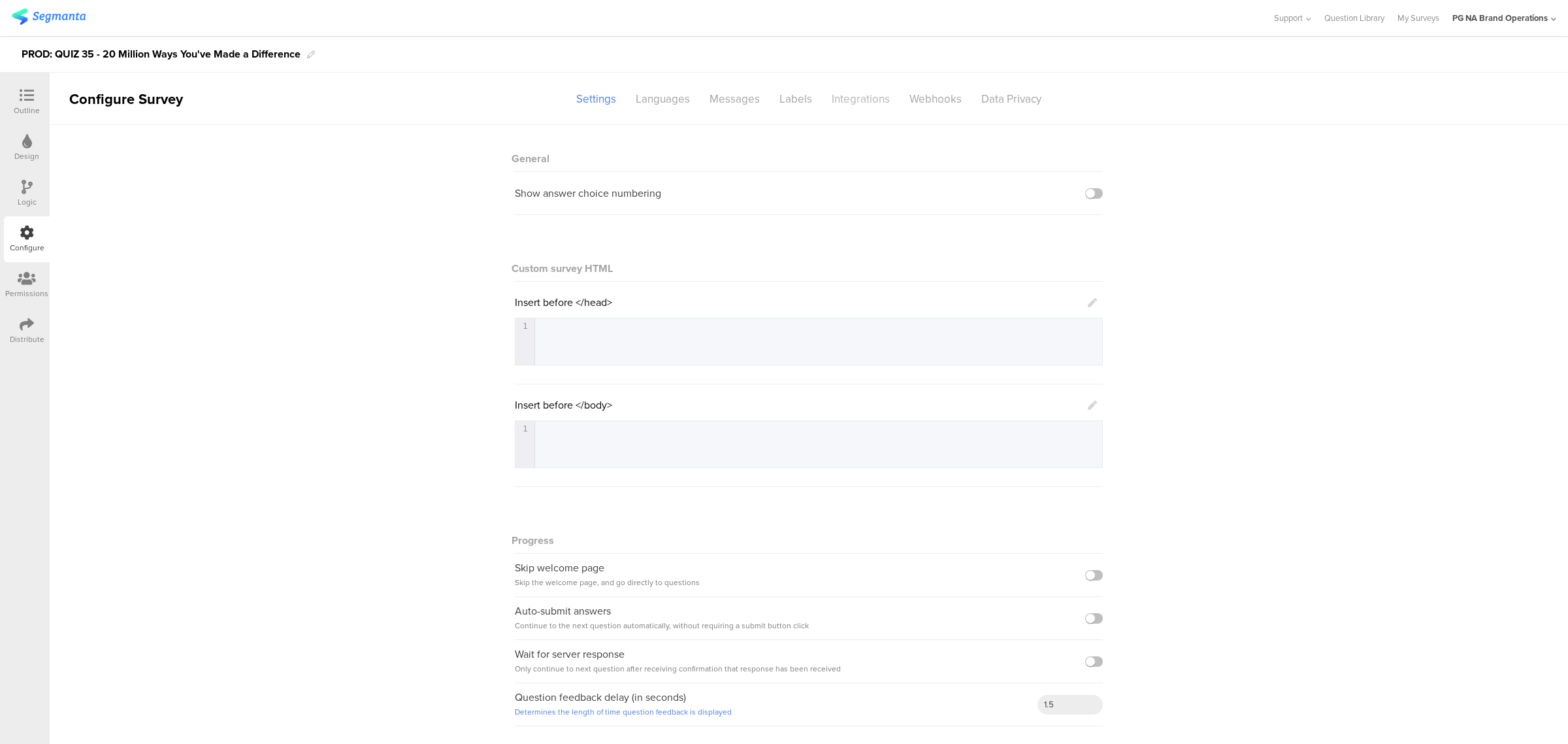
click at [851, 98] on div "Integrations" at bounding box center [860, 99] width 78 height 23
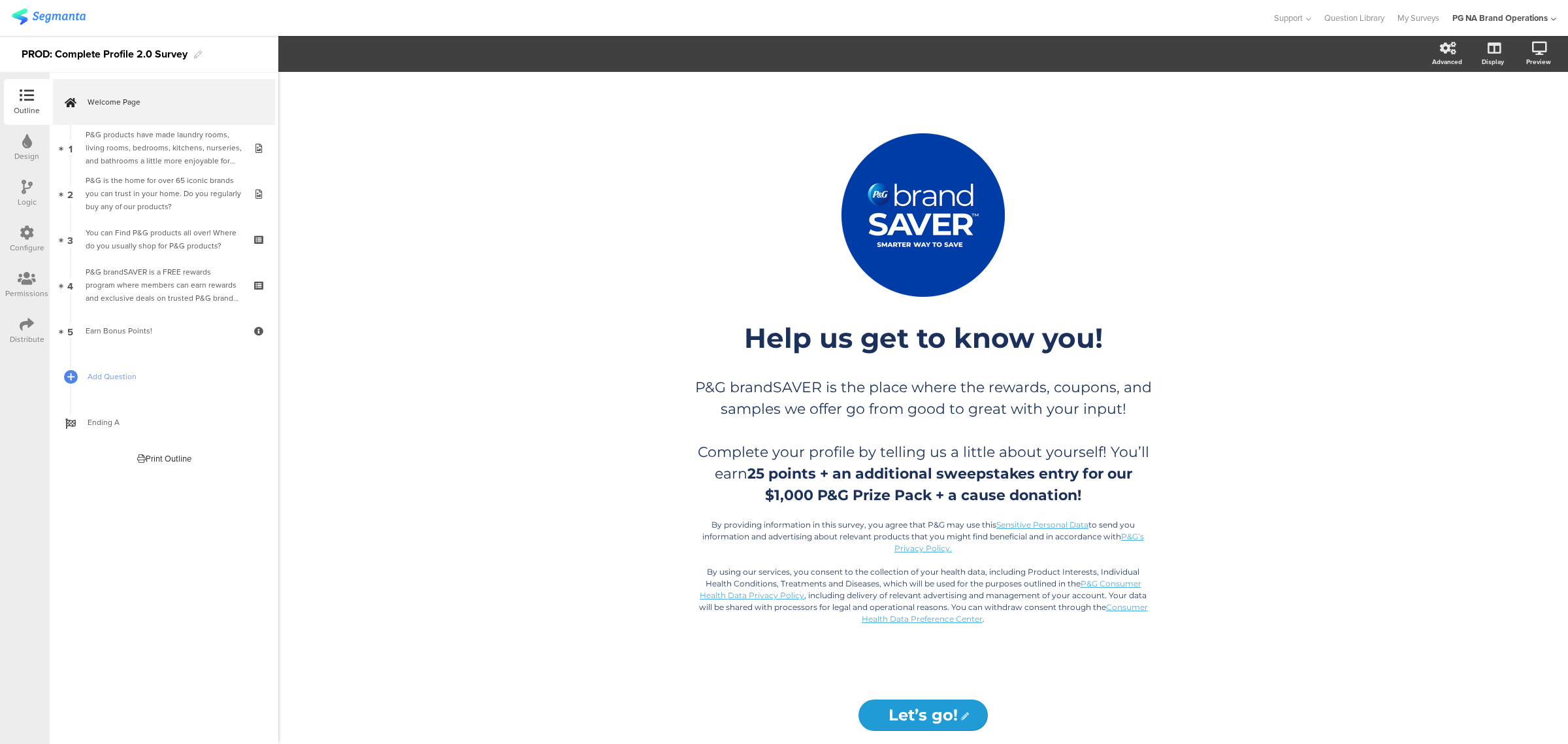
click at [31, 237] on icon at bounding box center [27, 232] width 15 height 15
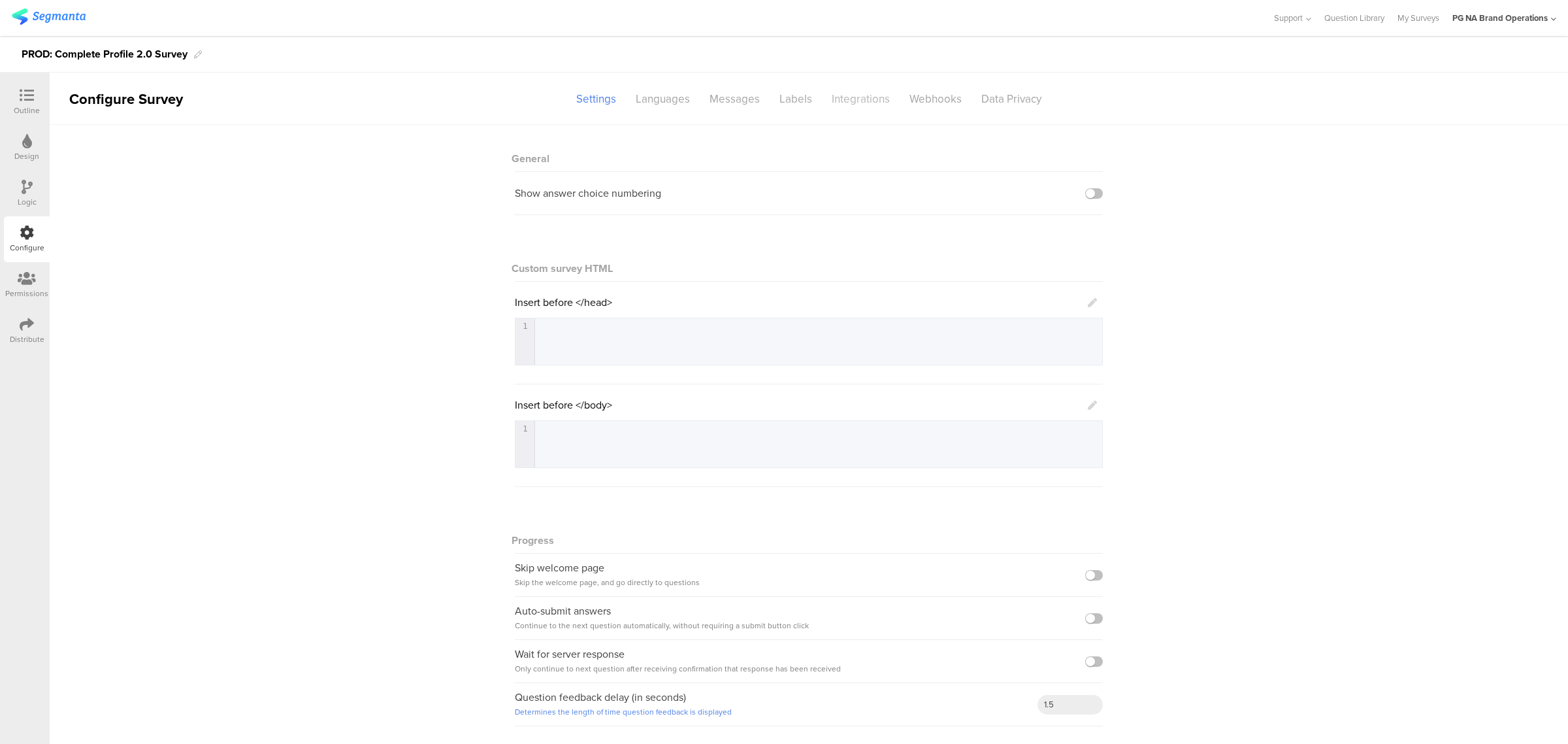
click at [856, 100] on div "Integrations" at bounding box center [860, 99] width 78 height 23
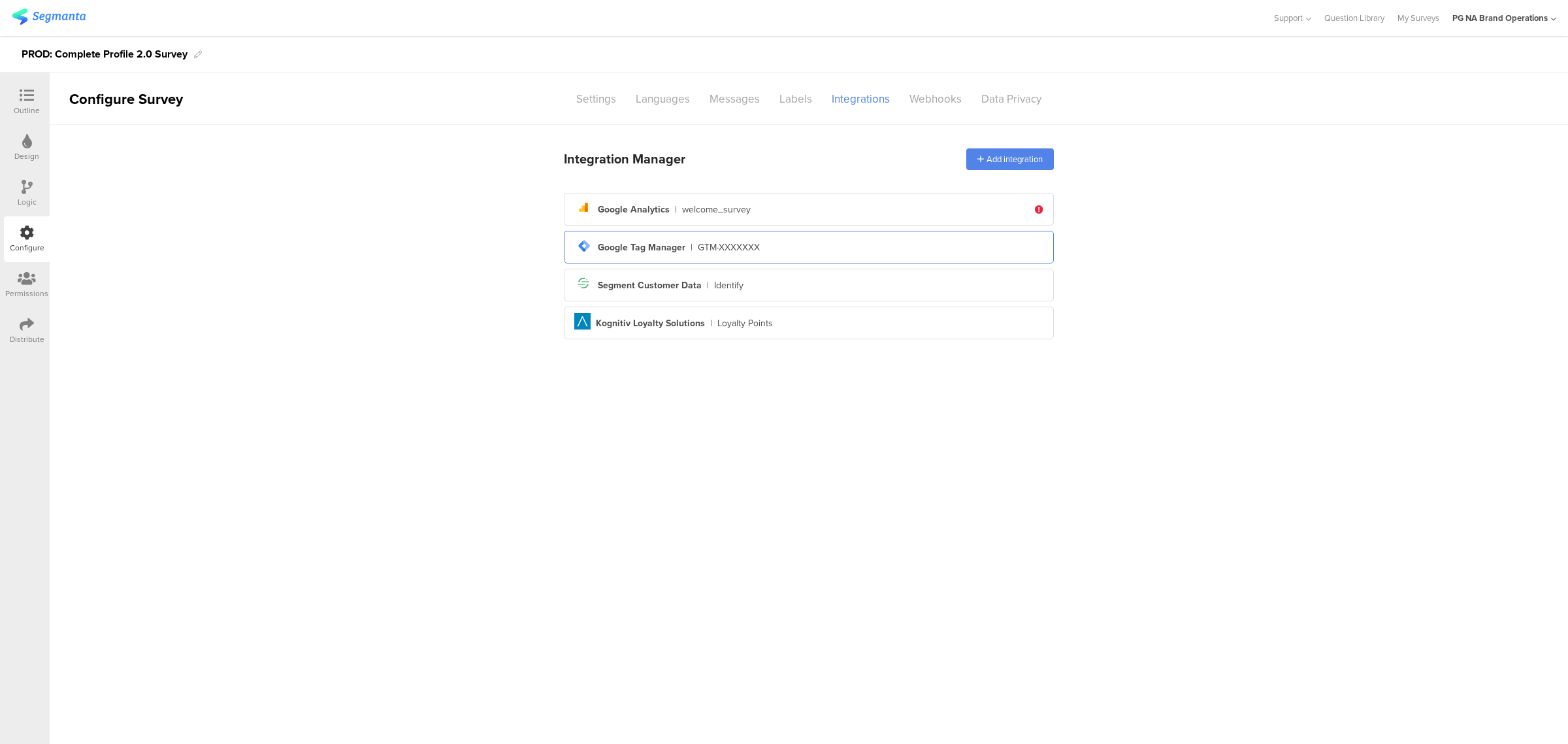
click at [846, 242] on div "tag-manager Created with Sketch. Google Tag Manager | GTM-XXXXXXX" at bounding box center [808, 246] width 469 height 22
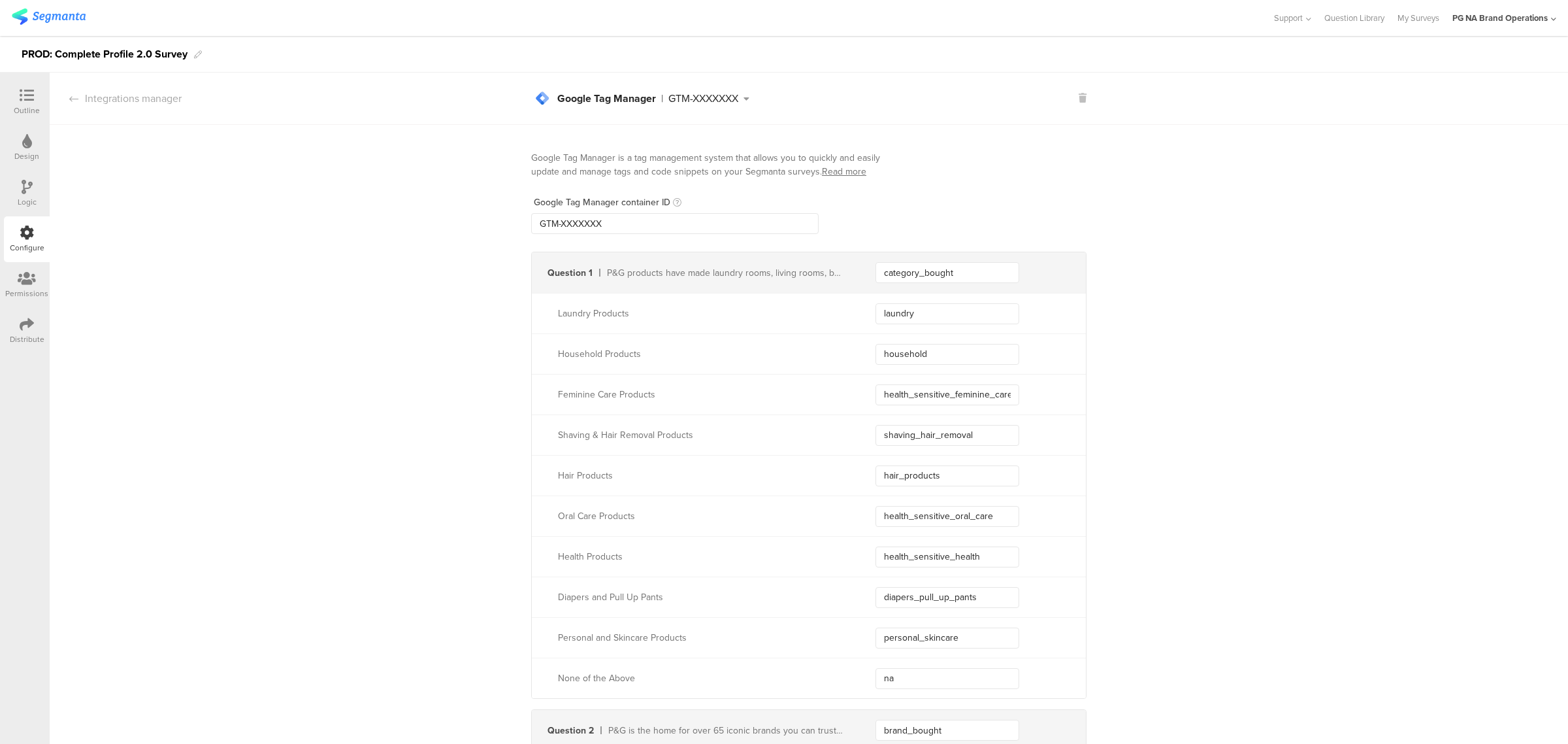
click at [52, 20] on img at bounding box center [48, 16] width 74 height 16
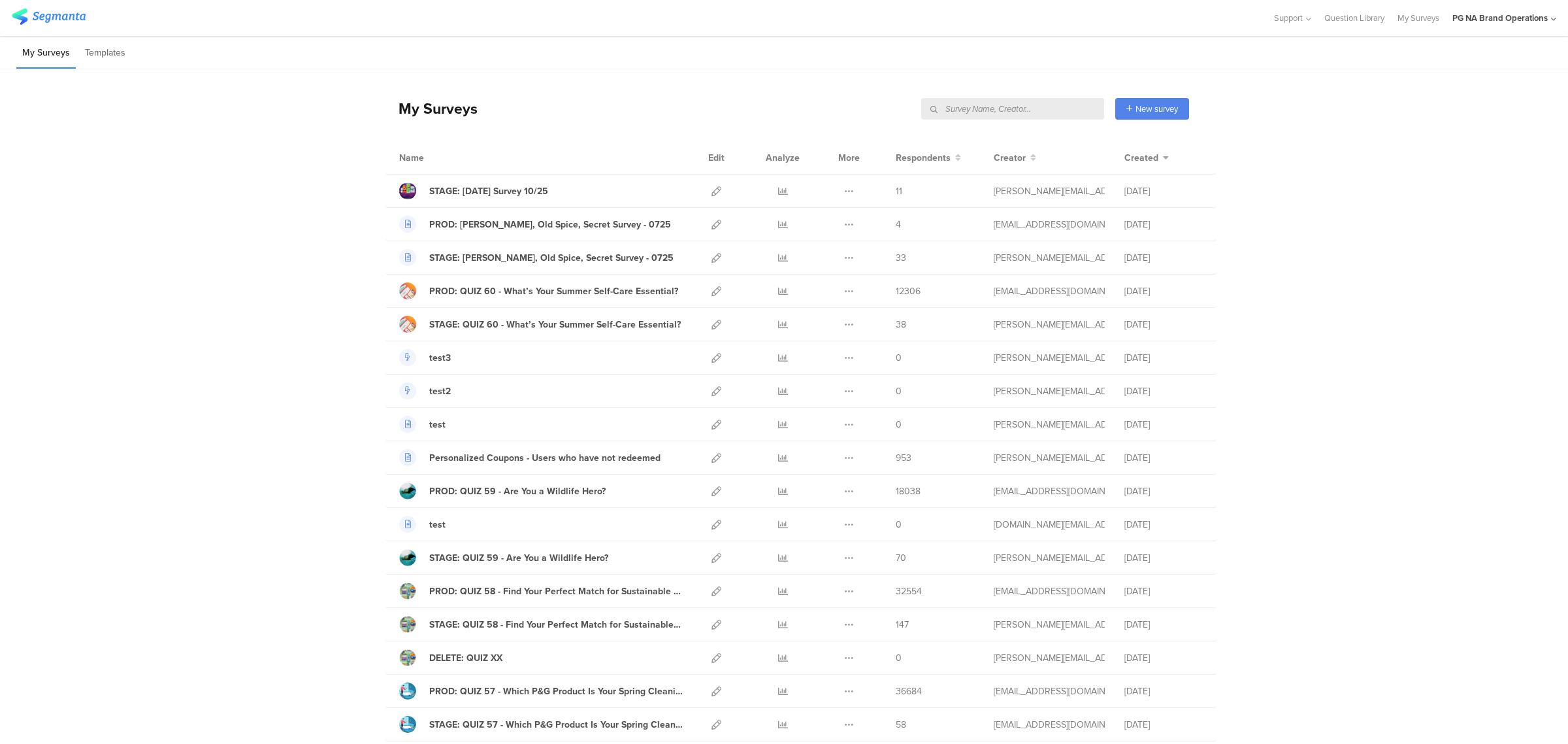
click at [1033, 106] on input "text" at bounding box center [1013, 109] width 183 height 21
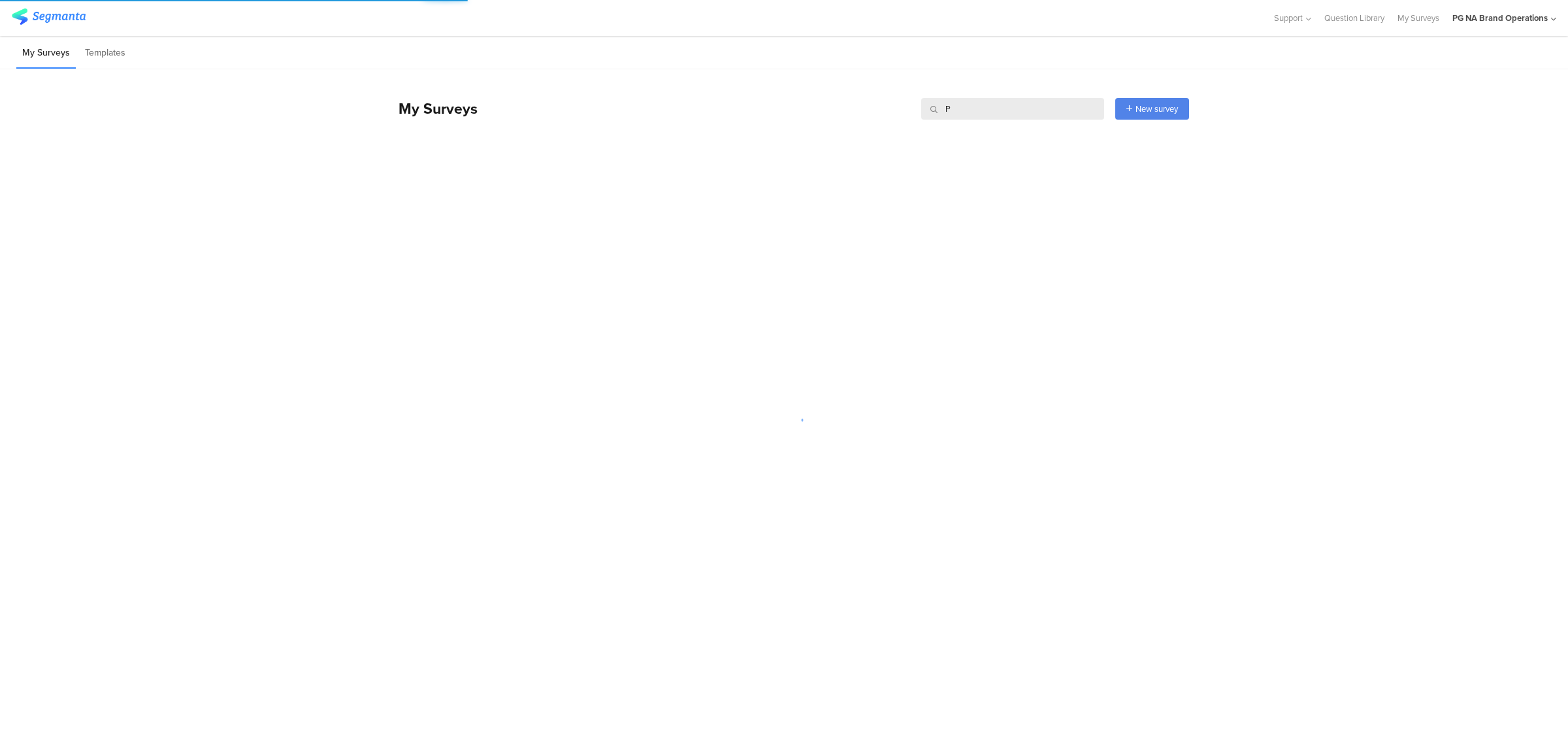
type input "P"
click at [1017, 109] on input "P" at bounding box center [1013, 109] width 183 height 21
type input "PROD: Question"
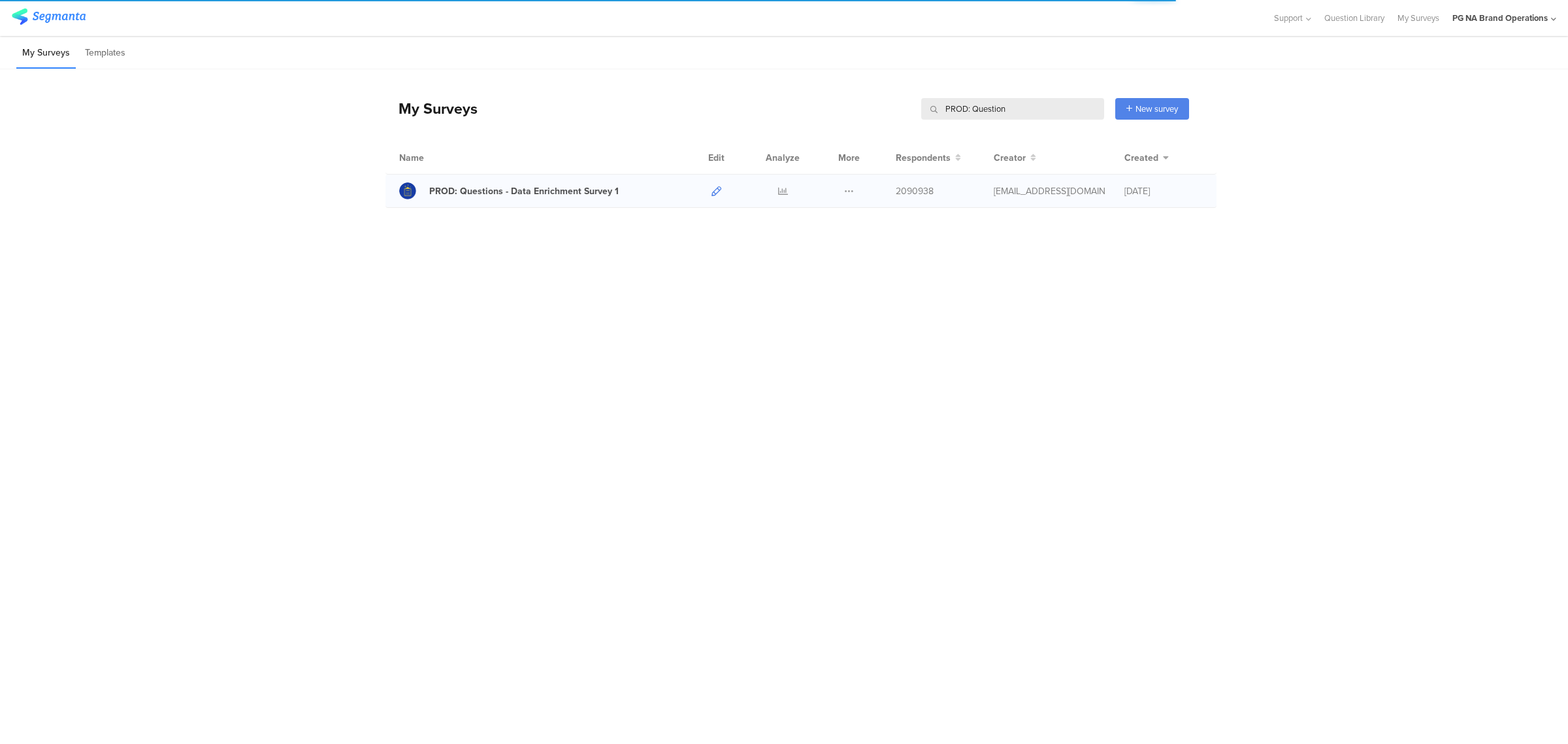
click at [714, 193] on icon at bounding box center [717, 192] width 10 height 10
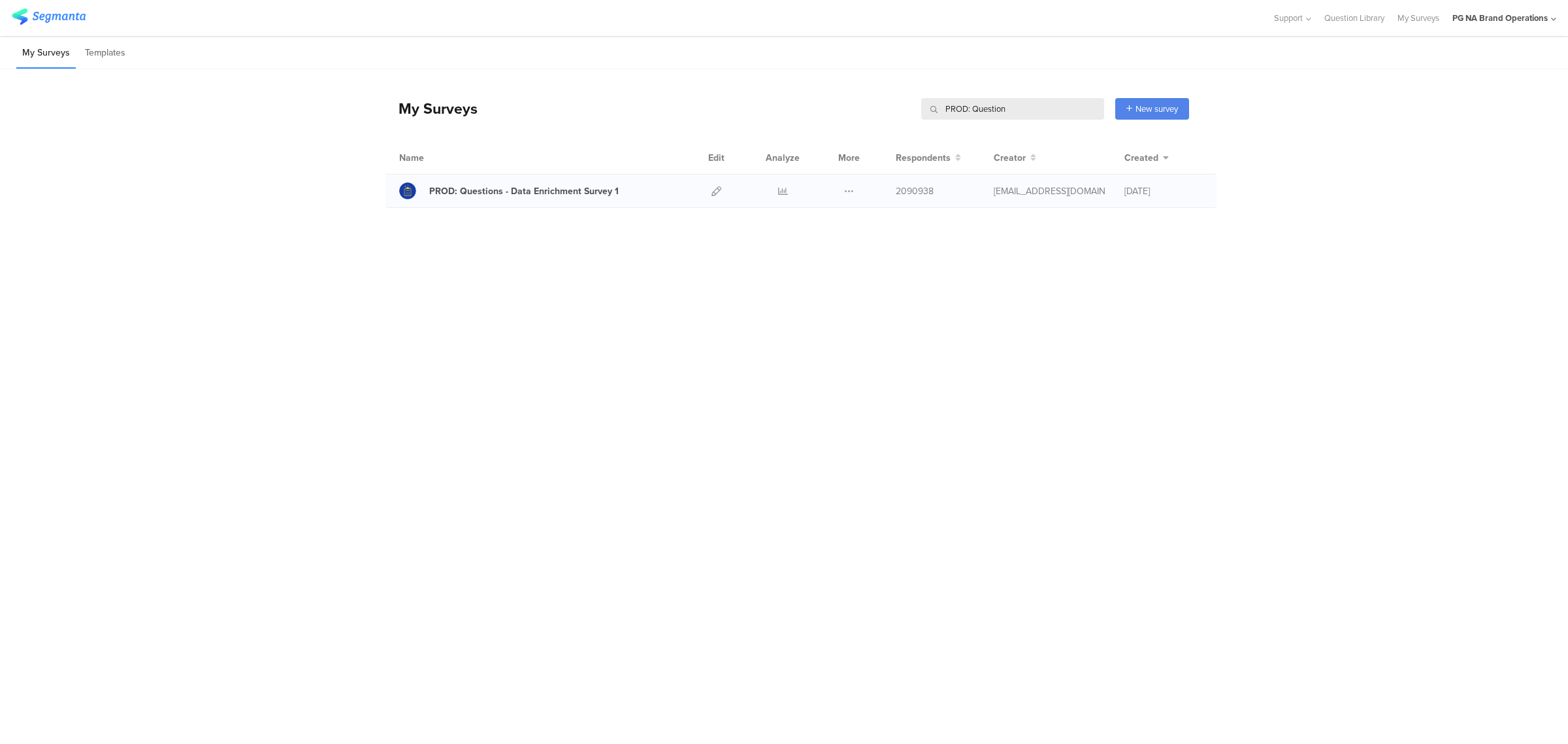
click at [854, 193] on div "Duplicate Export [GEOGRAPHIC_DATA]" at bounding box center [849, 191] width 28 height 33
click at [851, 191] on icon at bounding box center [849, 192] width 10 height 10
click at [831, 245] on link "Export" at bounding box center [823, 247] width 72 height 24
click at [547, 185] on div "PROD: Questions - Data Enrichment Survey 1" at bounding box center [524, 191] width 190 height 14
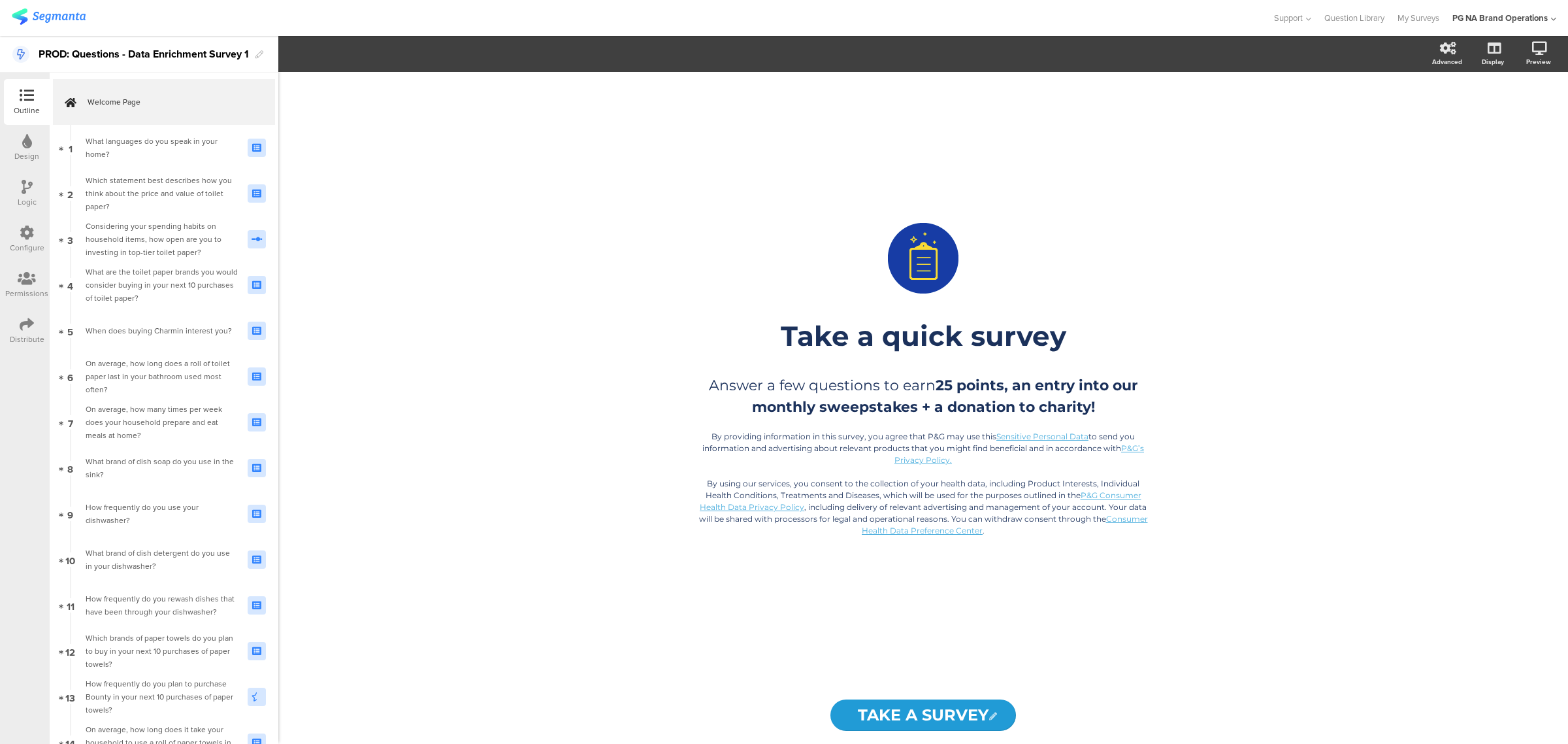
click at [36, 232] on div "Configure" at bounding box center [27, 239] width 46 height 46
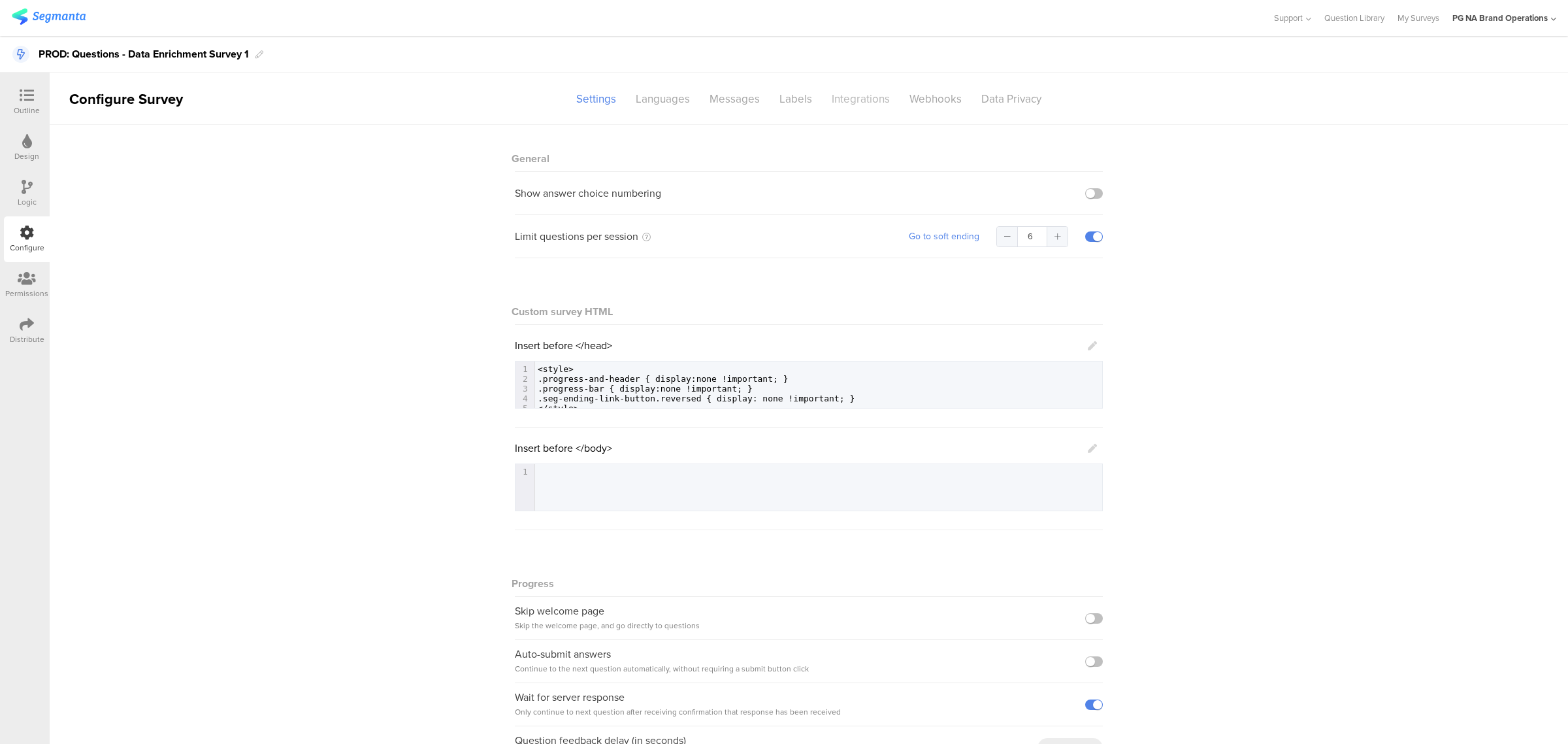
click at [846, 92] on div "Integrations" at bounding box center [860, 99] width 78 height 23
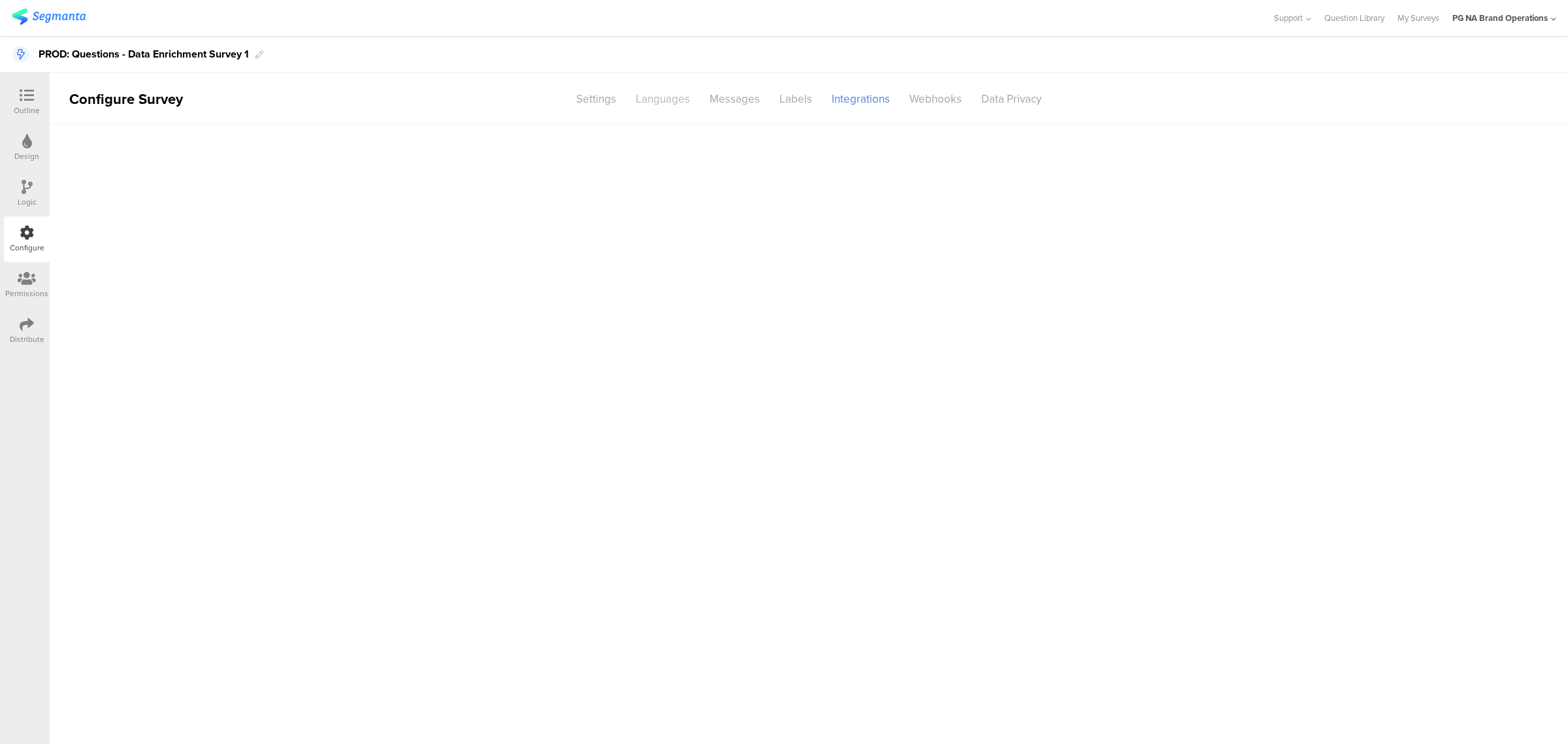
click at [665, 98] on div "Languages" at bounding box center [663, 99] width 74 height 23
click at [602, 106] on div "Settings" at bounding box center [595, 99] width 60 height 23
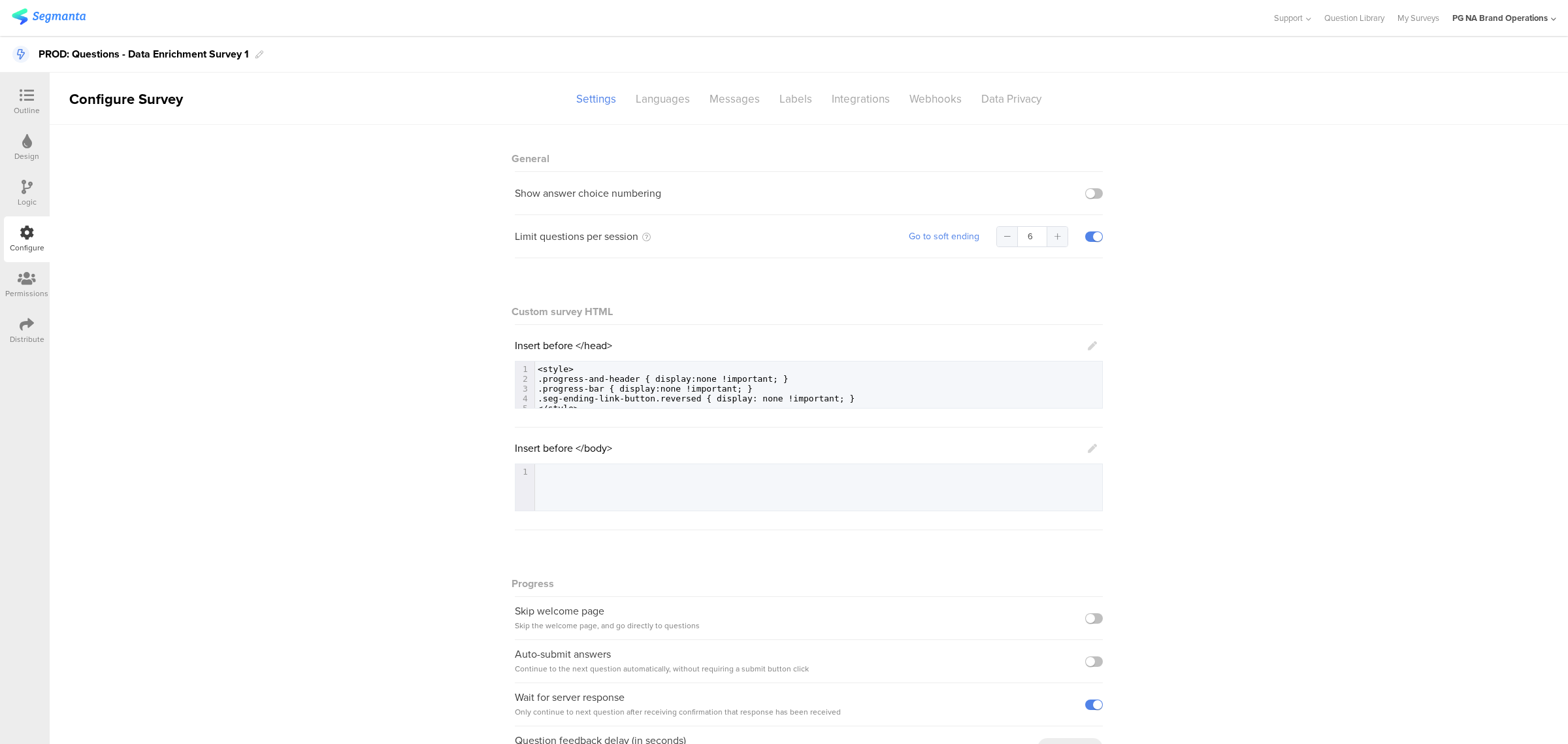
scroll to position [1, 0]
click at [836, 96] on div "Integrations" at bounding box center [860, 99] width 78 height 23
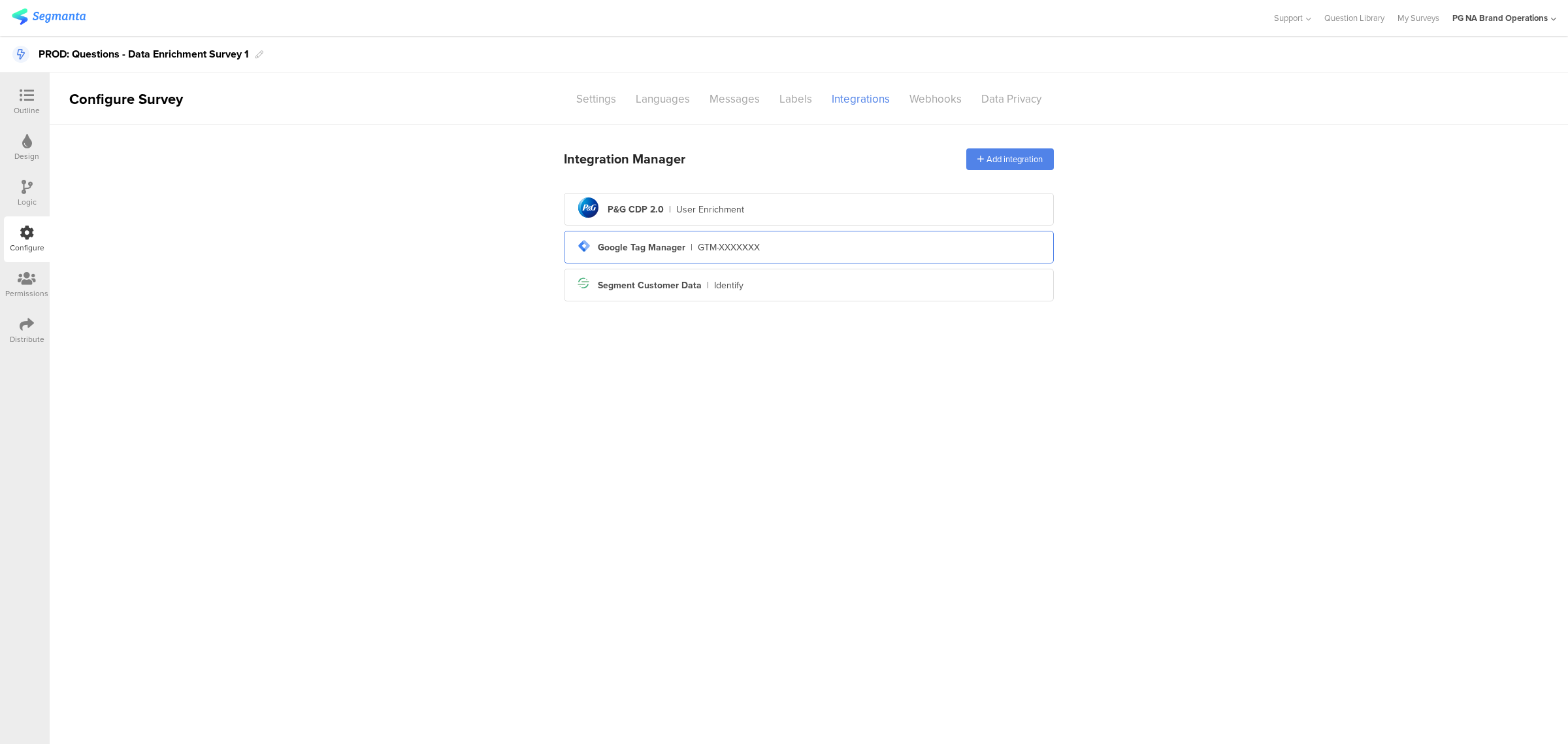
click at [919, 241] on div "tag-manager Created with Sketch. Google Tag Manager | GTM-XXXXXXX" at bounding box center [808, 246] width 469 height 22
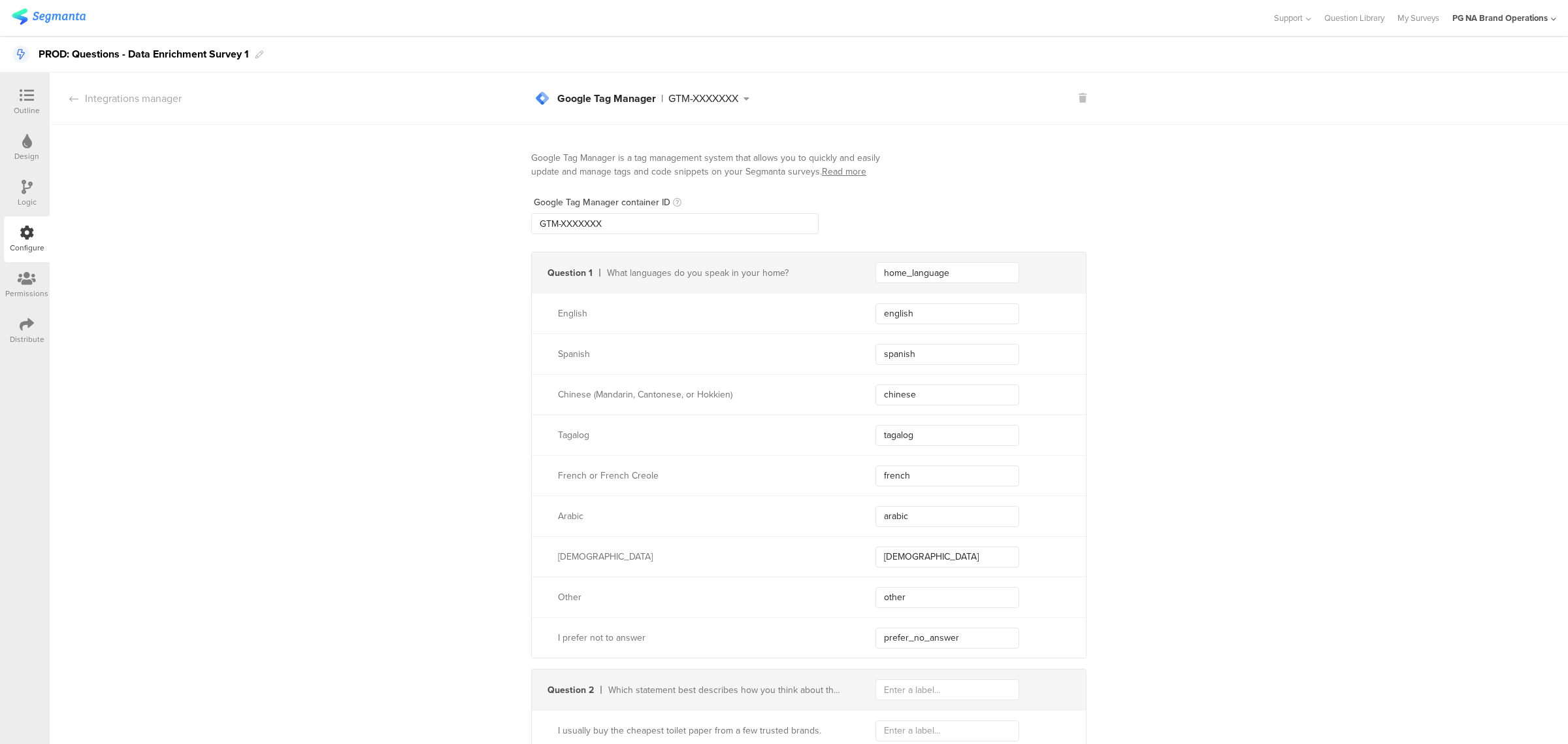
click at [30, 190] on icon at bounding box center [27, 187] width 11 height 15
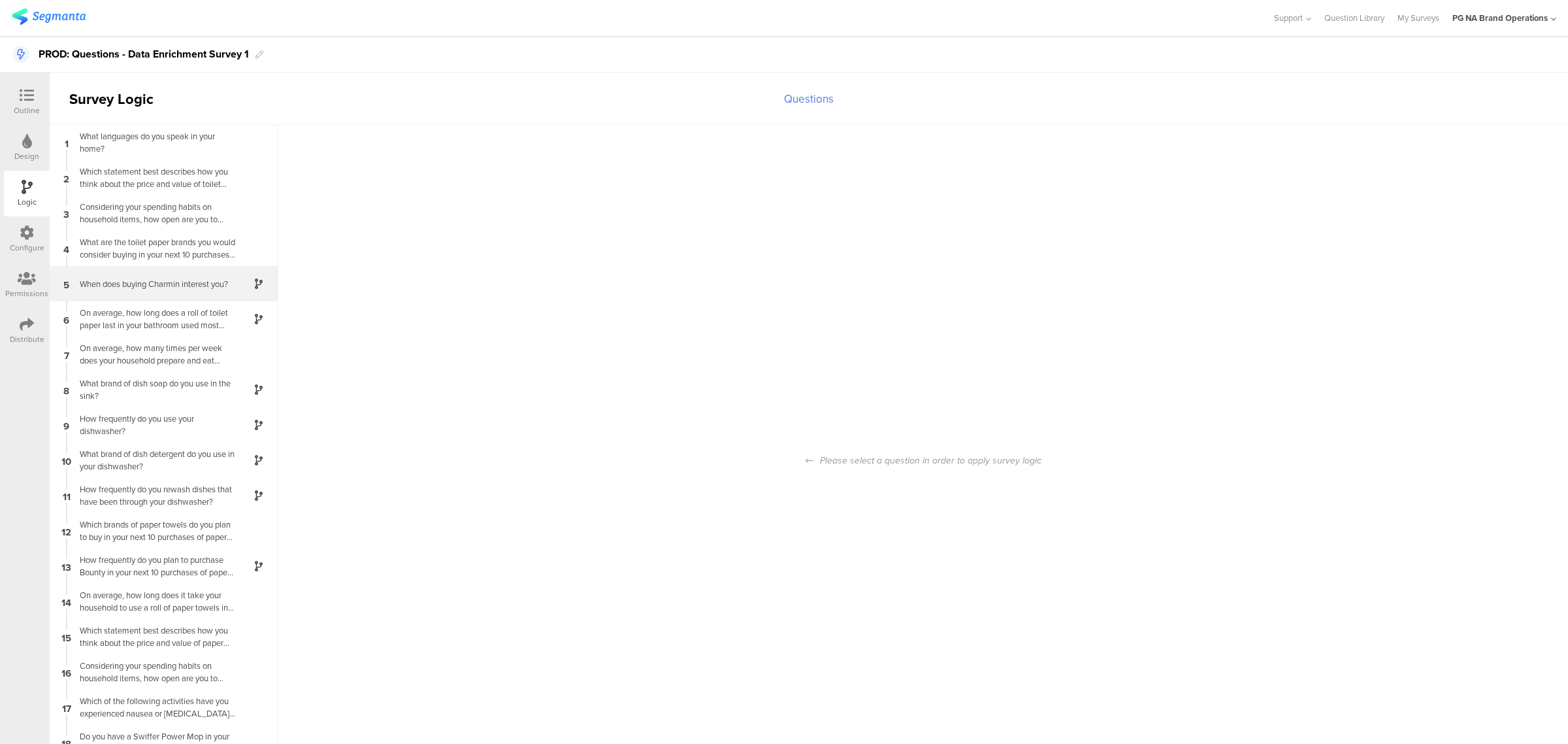
click at [172, 277] on div "When does buying Charmin interest you?" at bounding box center [154, 283] width 164 height 12
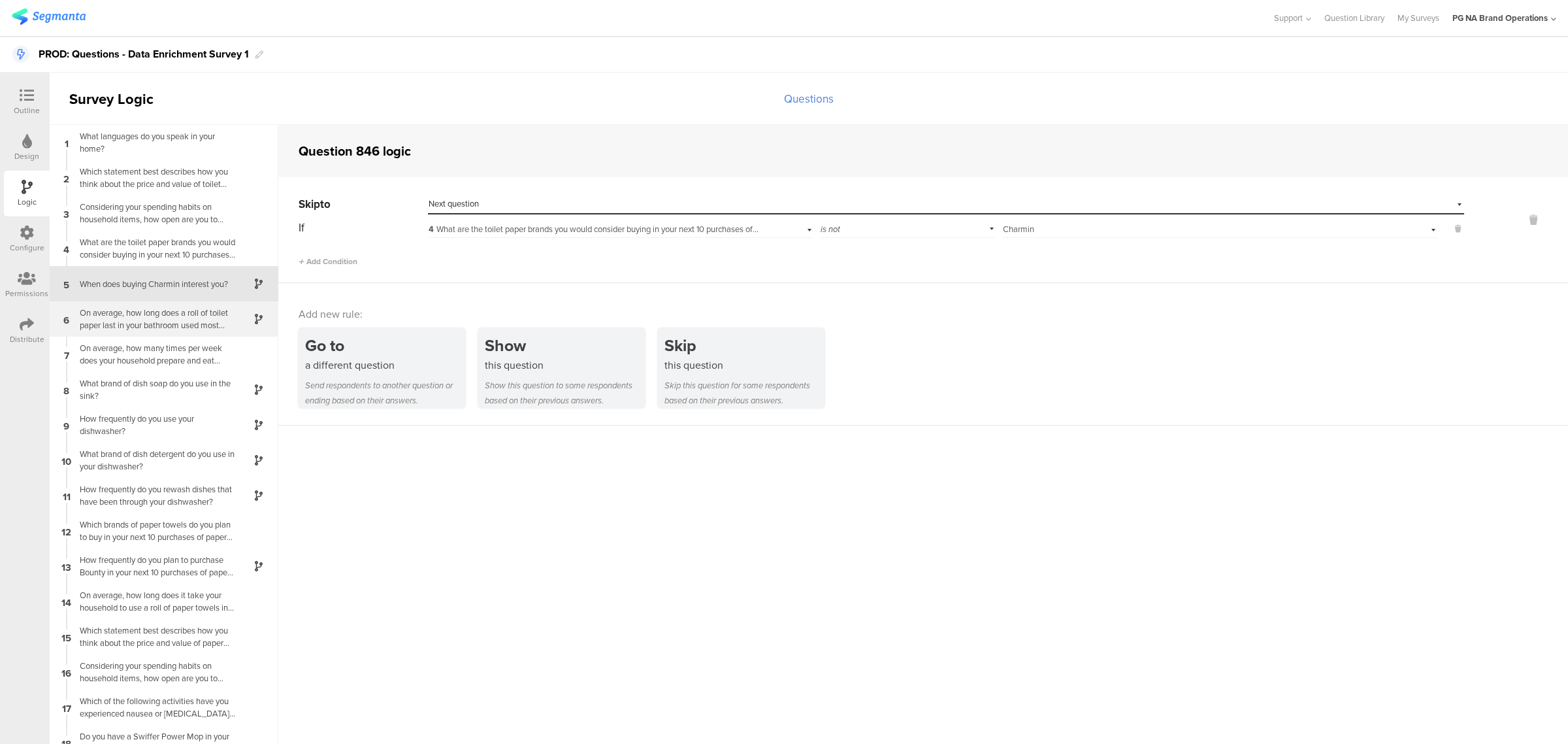
click at [175, 315] on div "On average, how long does a roll of toilet paper last in your bathroom used mos…" at bounding box center [154, 319] width 164 height 25
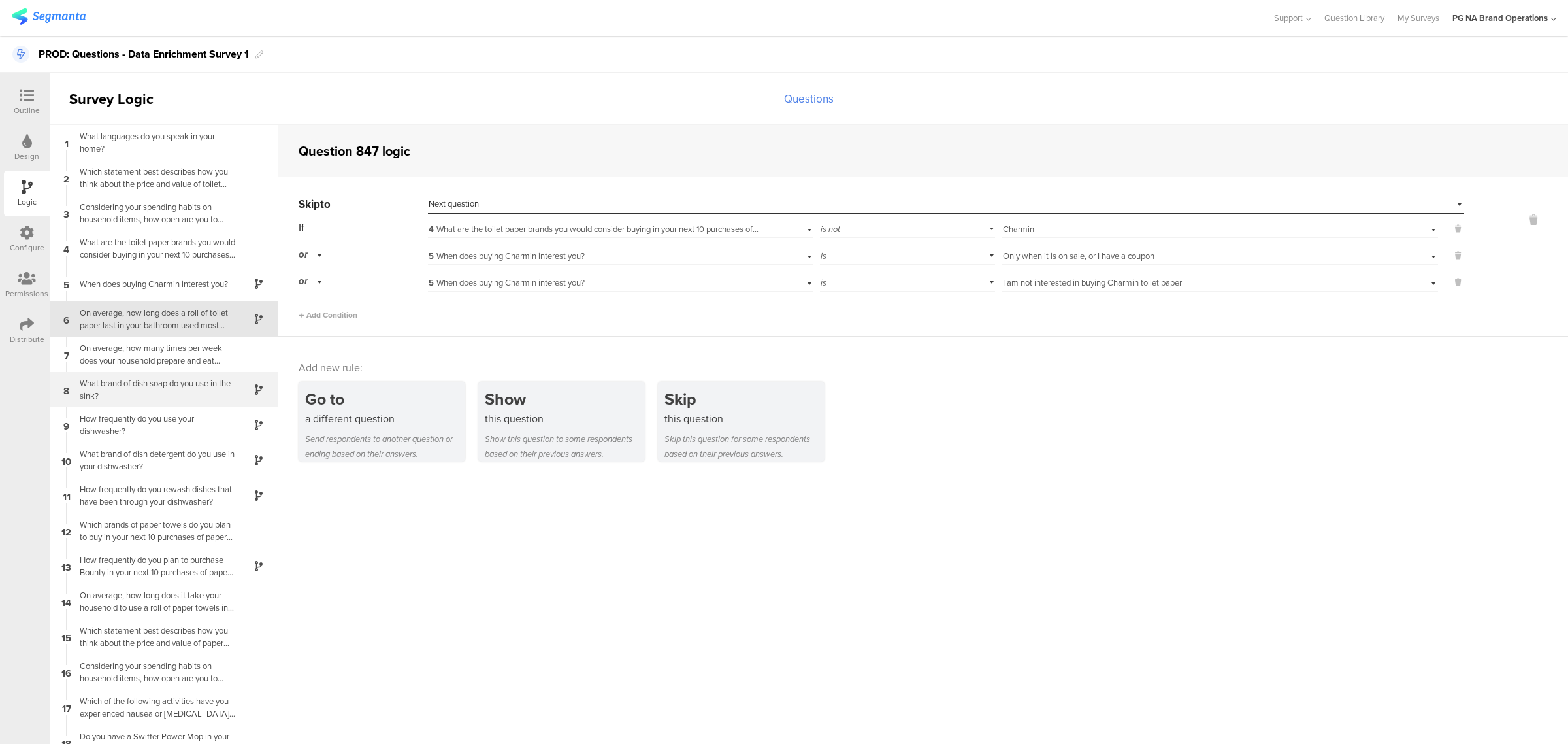
click at [173, 375] on div "8 What brand of dish soap do you use in the sink?" at bounding box center [164, 389] width 228 height 35
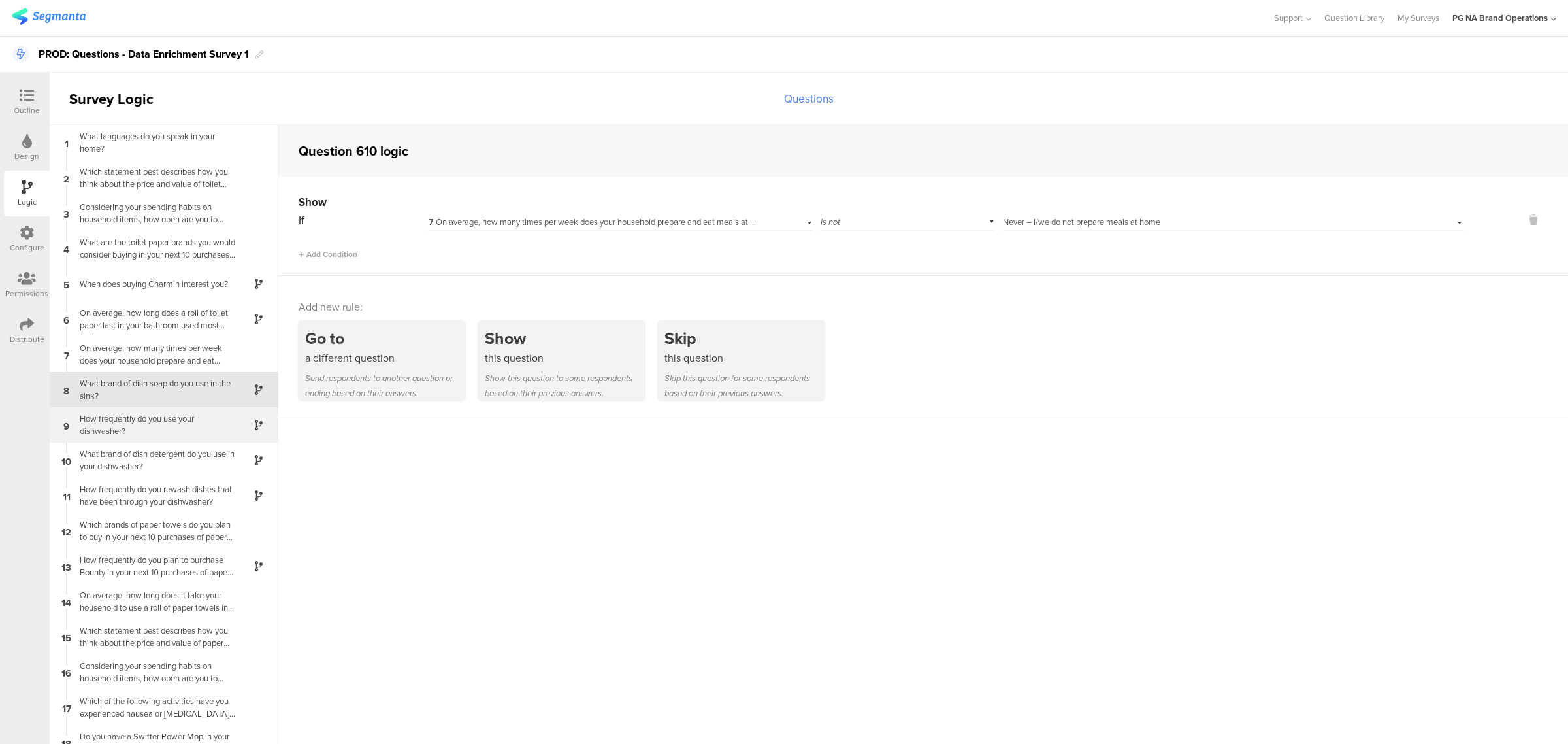
click at [181, 423] on div "How frequently do you use your dishwasher?" at bounding box center [154, 425] width 164 height 25
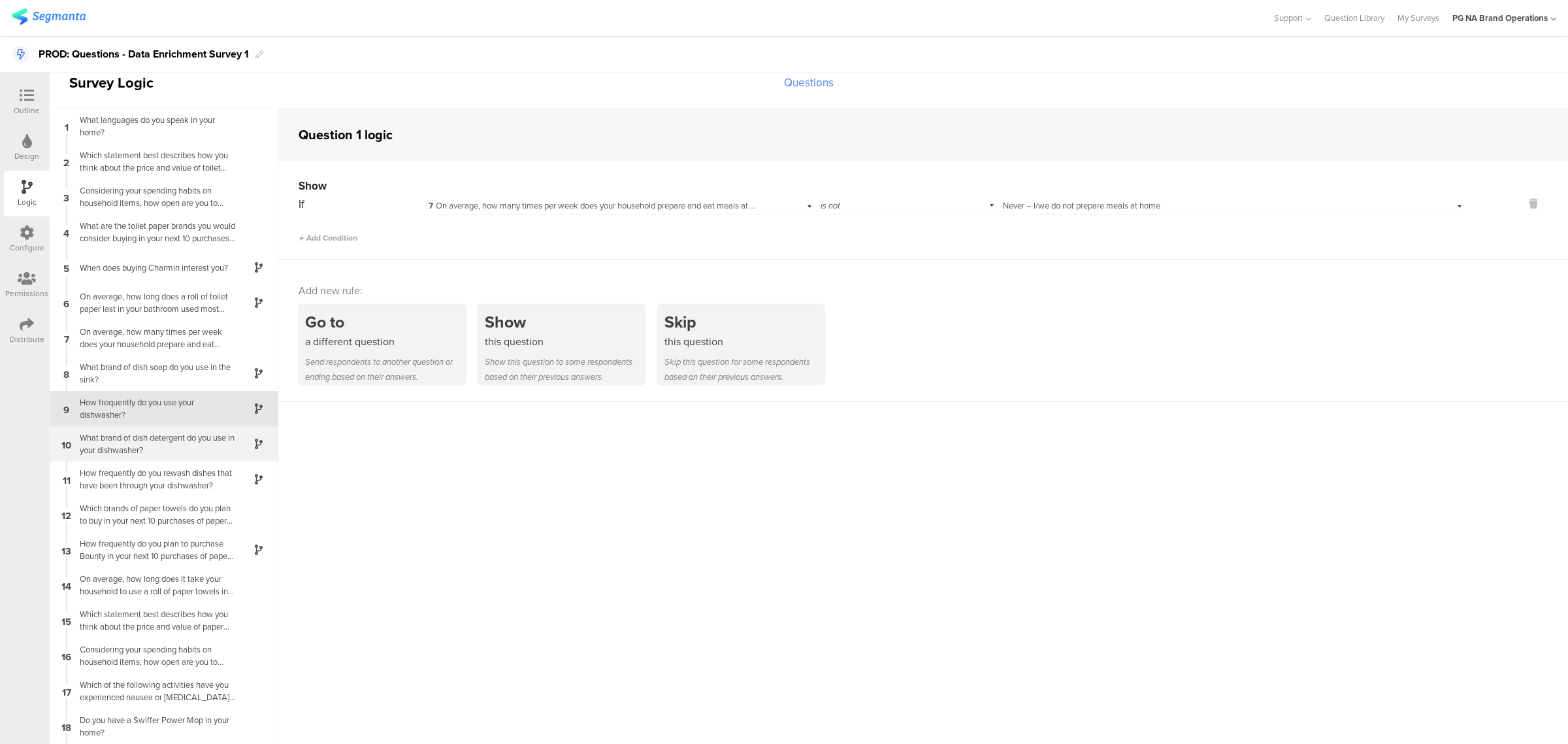
click at [183, 446] on div "What brand of dish detergent do you use in your dishwasher?" at bounding box center [154, 444] width 164 height 25
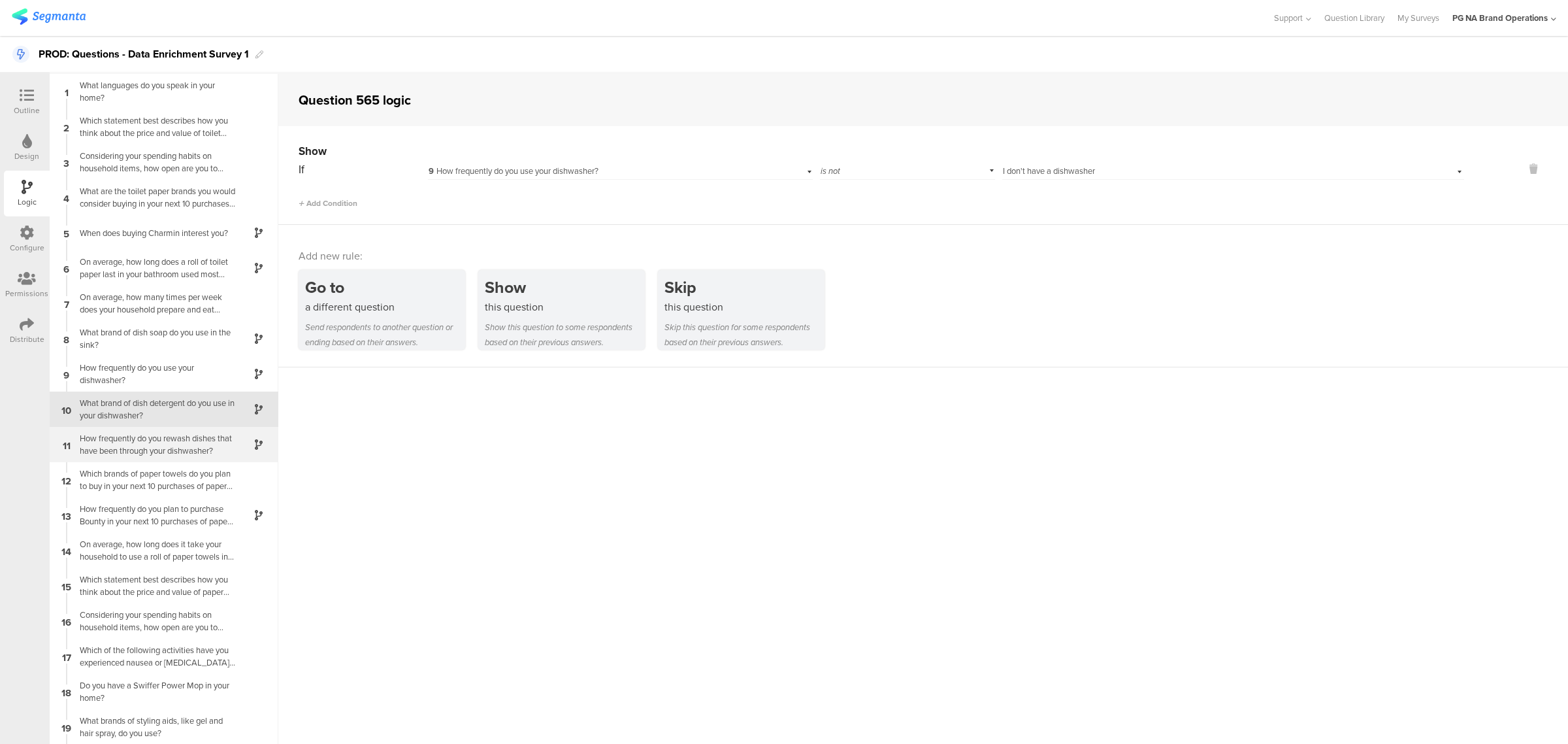
click at [184, 446] on div "How frequently do you rewash dishes that have been through your dishwasher?" at bounding box center [154, 444] width 164 height 25
click at [13, 158] on div "Design" at bounding box center [27, 148] width 46 height 46
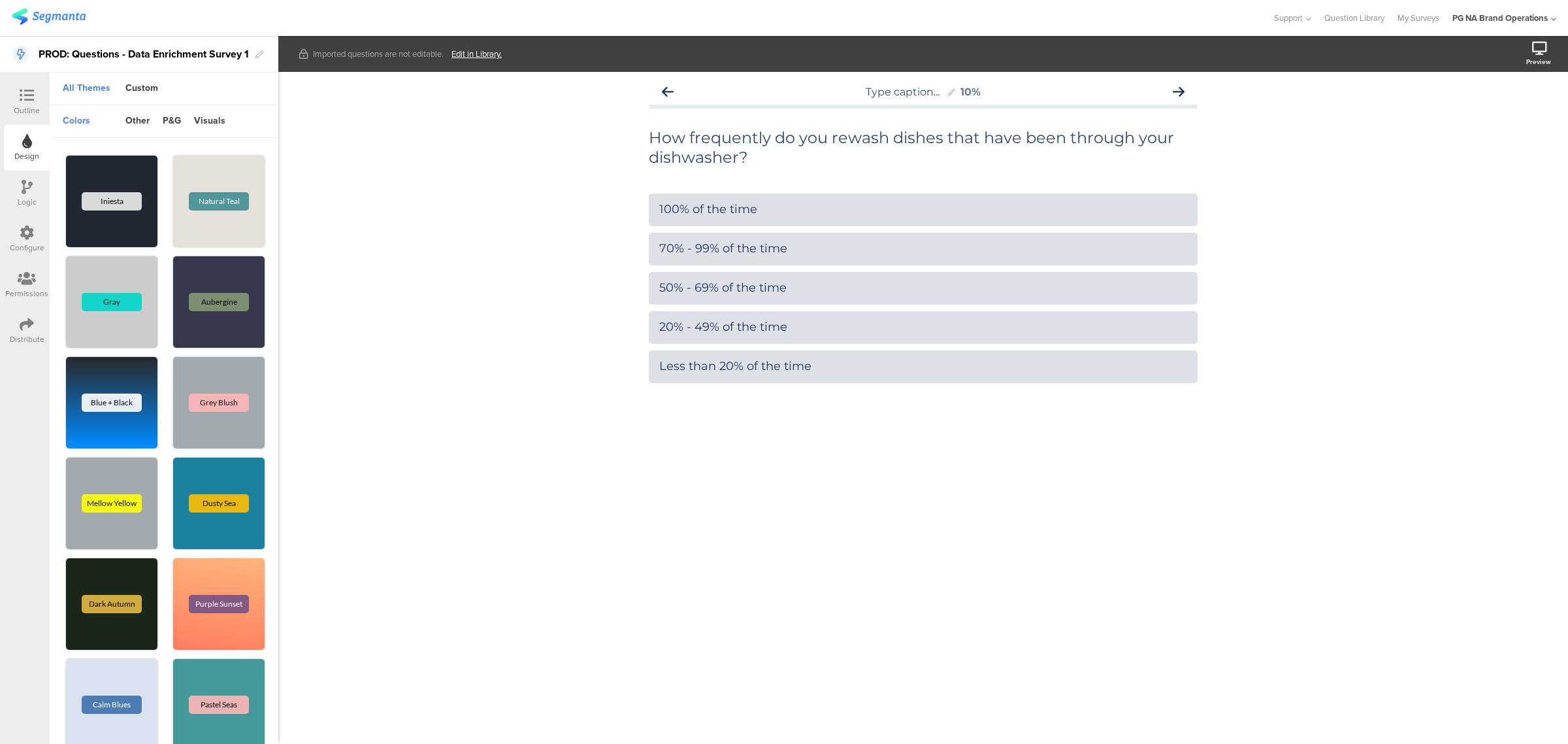
click at [18, 192] on div "Logic" at bounding box center [27, 193] width 46 height 46
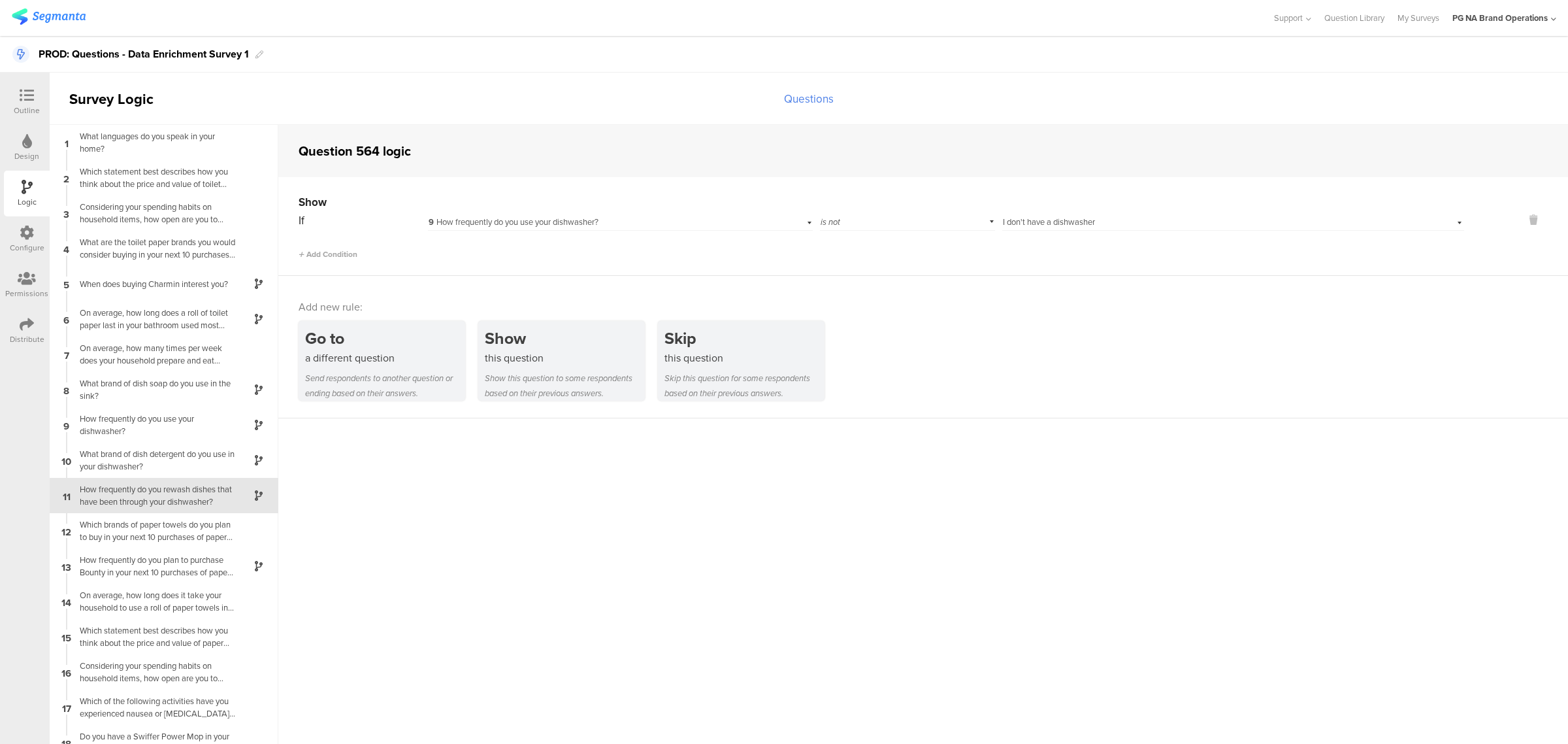
scroll to position [34, 0]
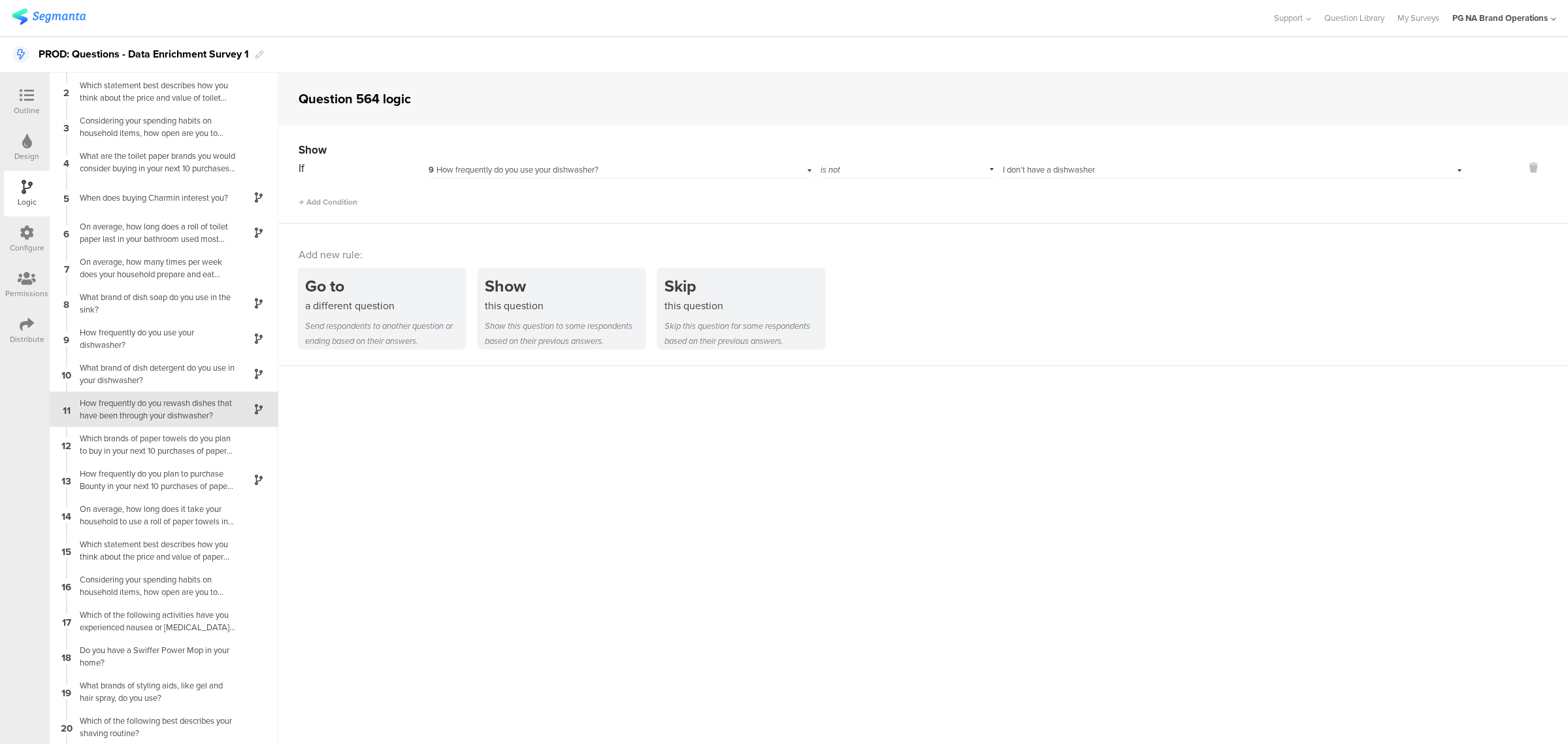
click at [38, 232] on div "Configure" at bounding box center [27, 239] width 46 height 46
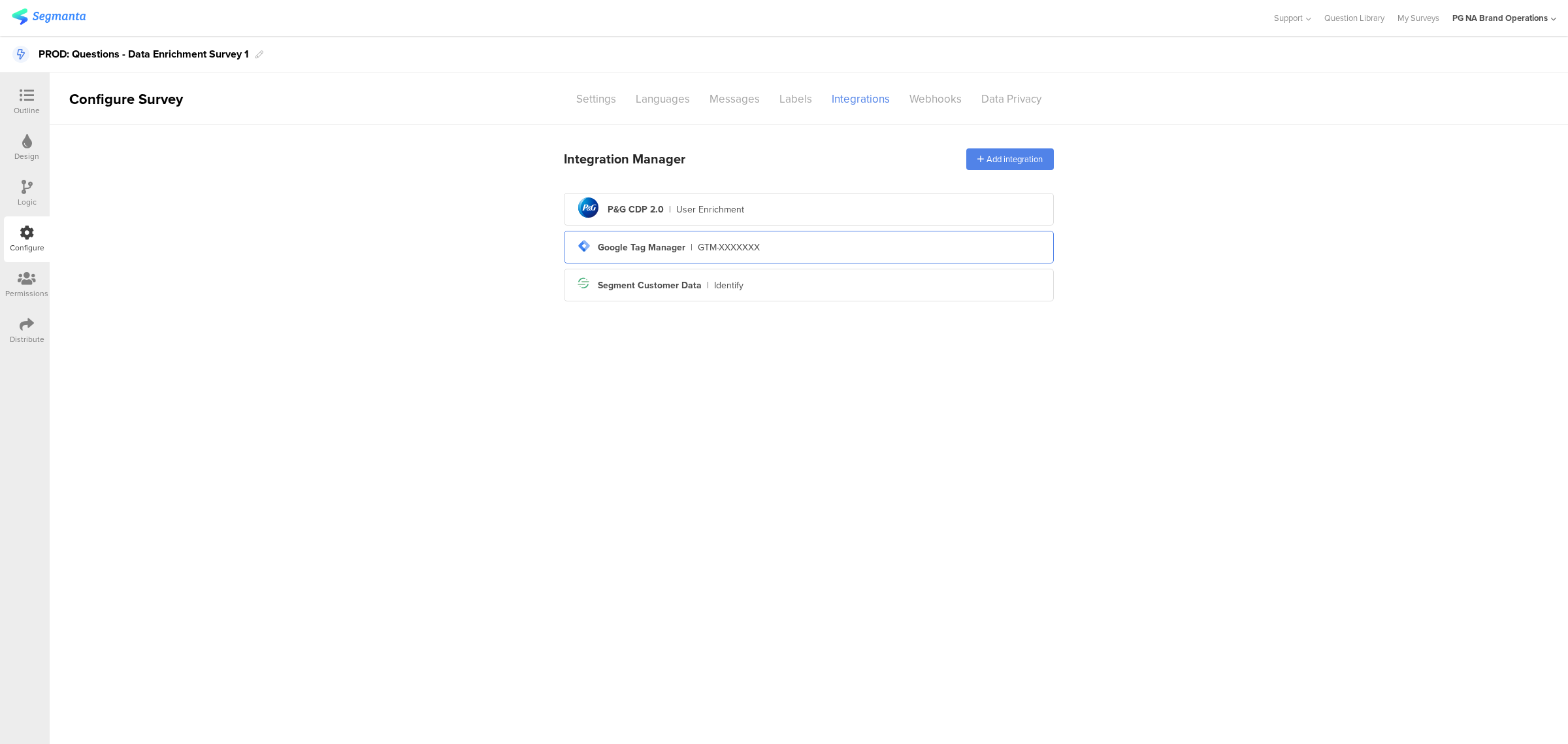
click at [748, 241] on div "GTM-XXXXXXX" at bounding box center [729, 247] width 62 height 14
click at [693, 206] on div "User Enrichment" at bounding box center [709, 210] width 68 height 14
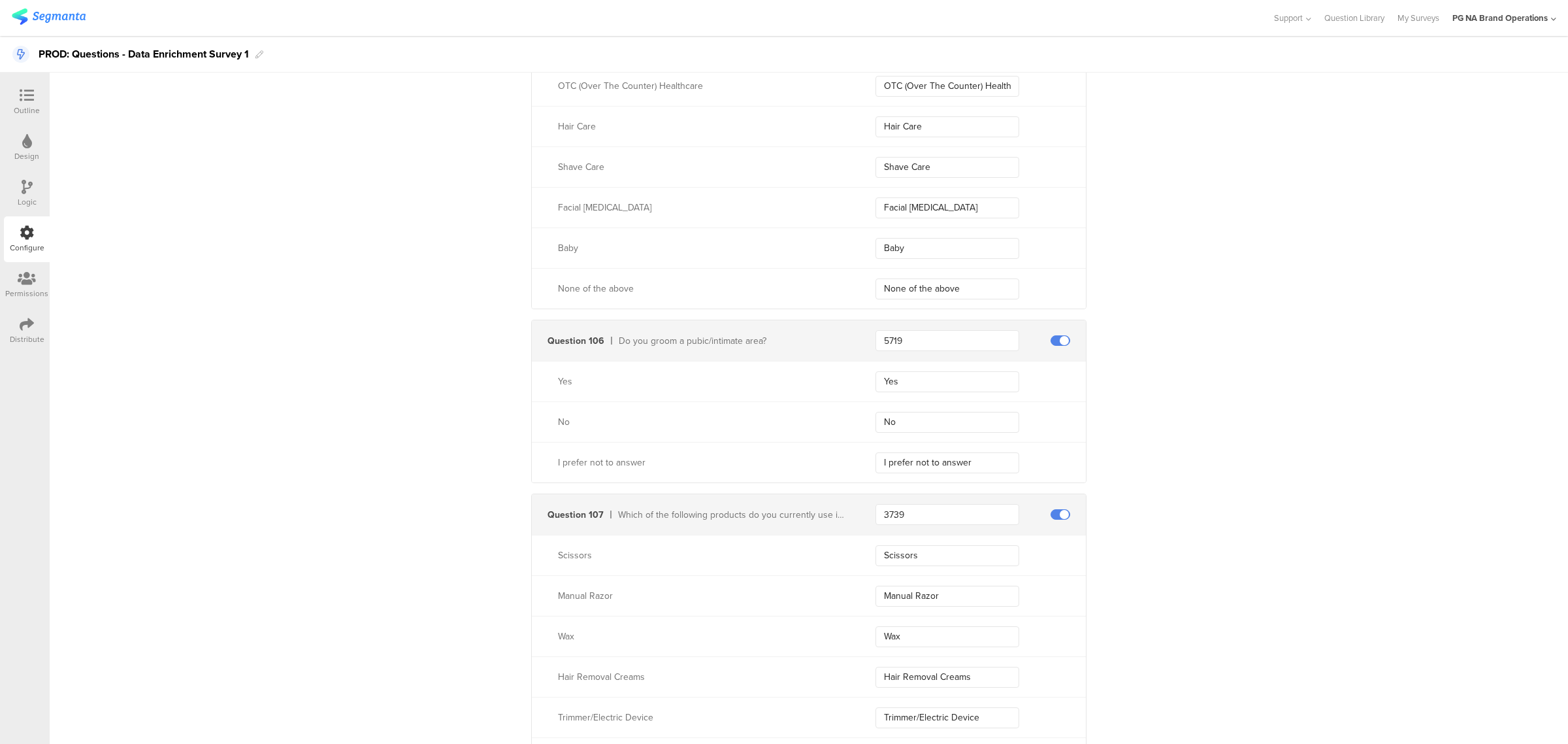
scroll to position [34077, 0]
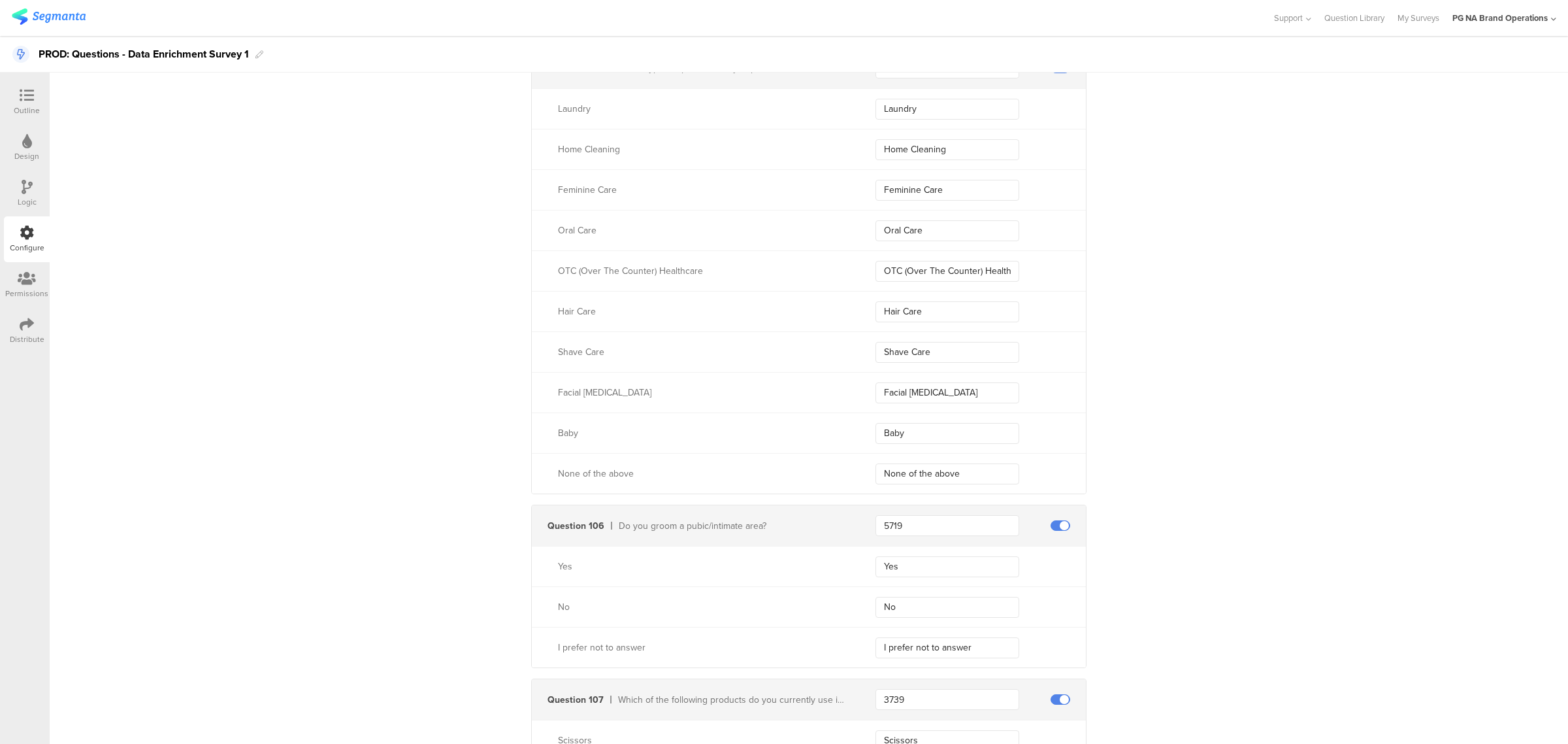
click at [25, 237] on icon at bounding box center [27, 232] width 15 height 15
click at [38, 272] on div at bounding box center [26, 279] width 43 height 16
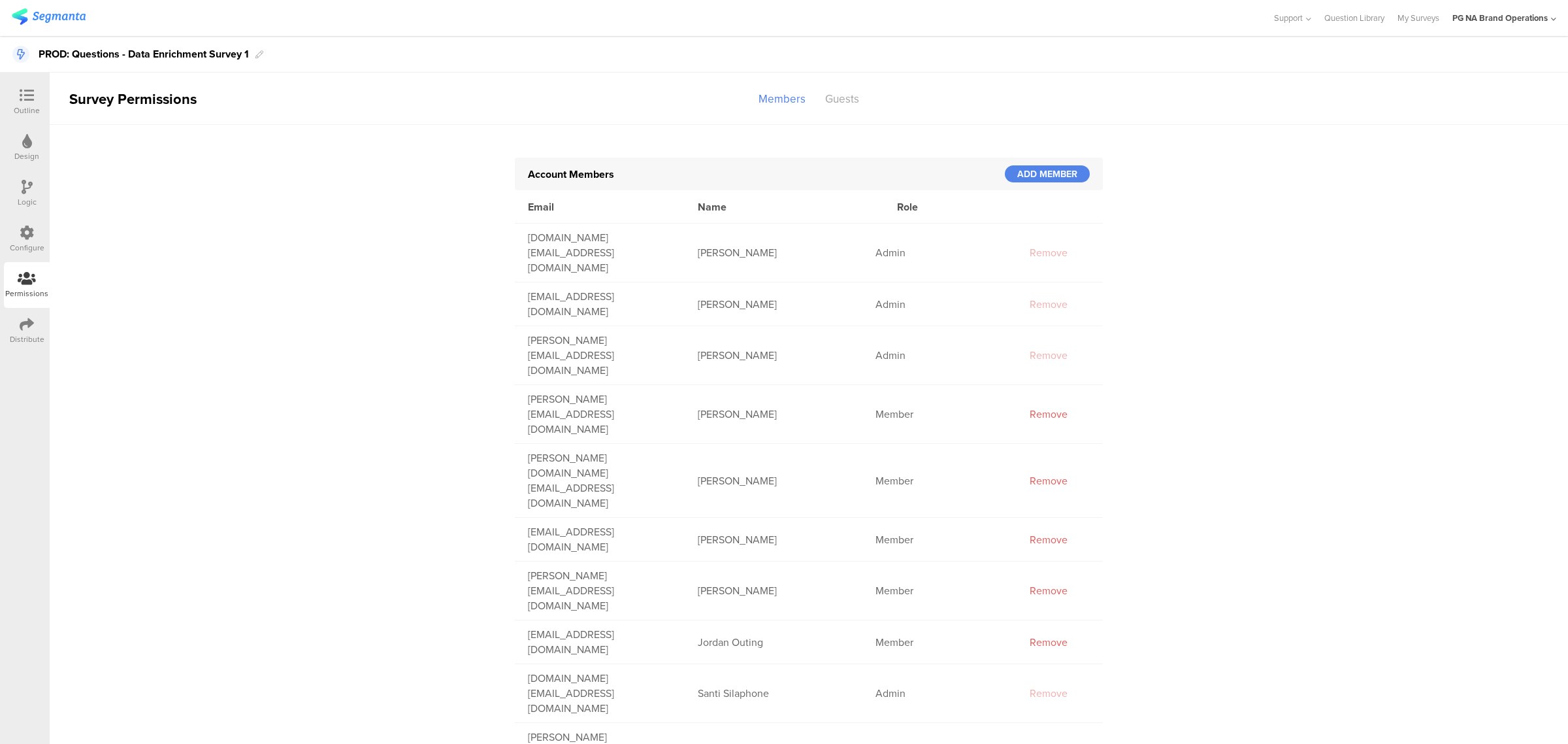
click at [47, 272] on div at bounding box center [26, 279] width 43 height 16
click at [28, 221] on div "Configure" at bounding box center [27, 239] width 46 height 46
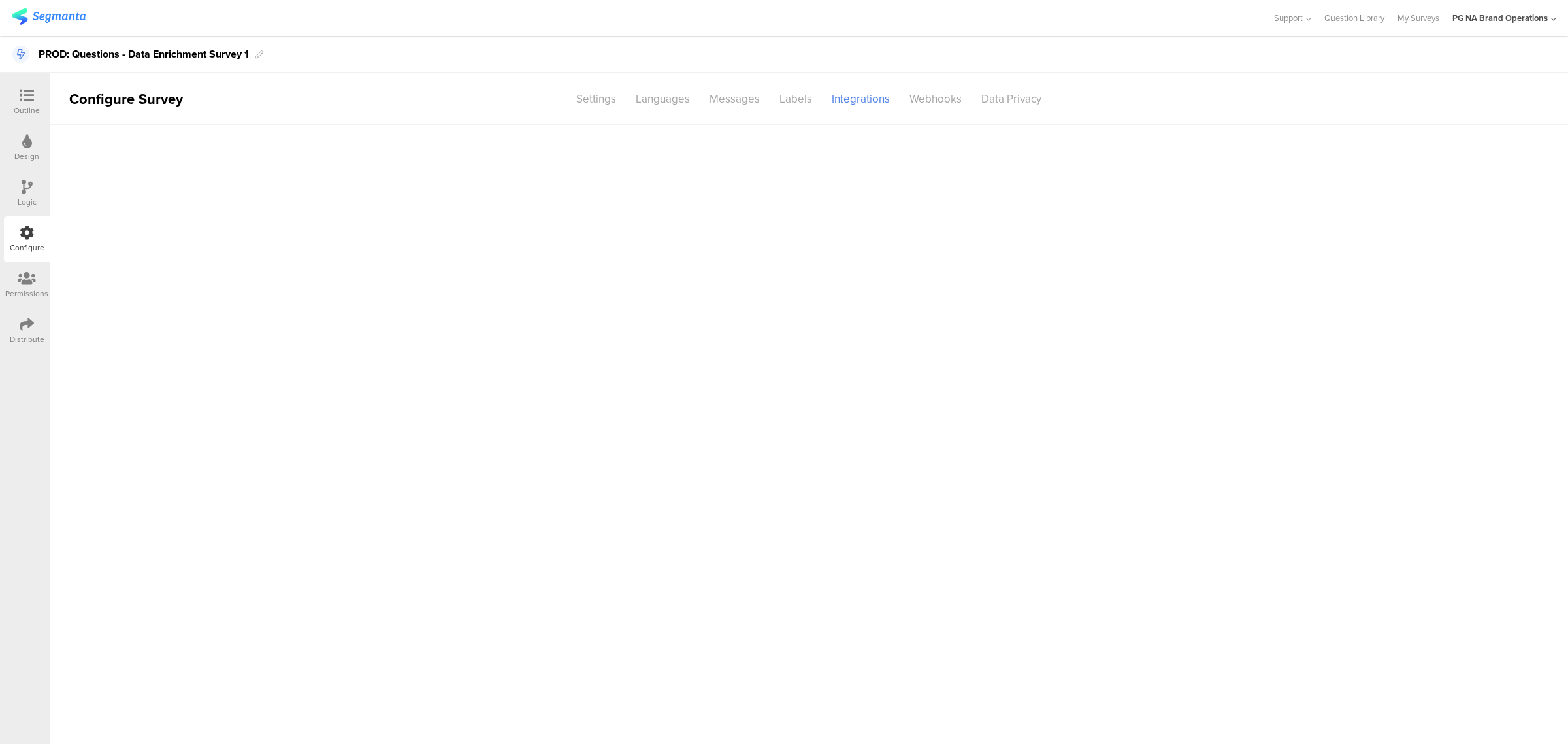
click at [36, 198] on div "Logic" at bounding box center [27, 202] width 19 height 11
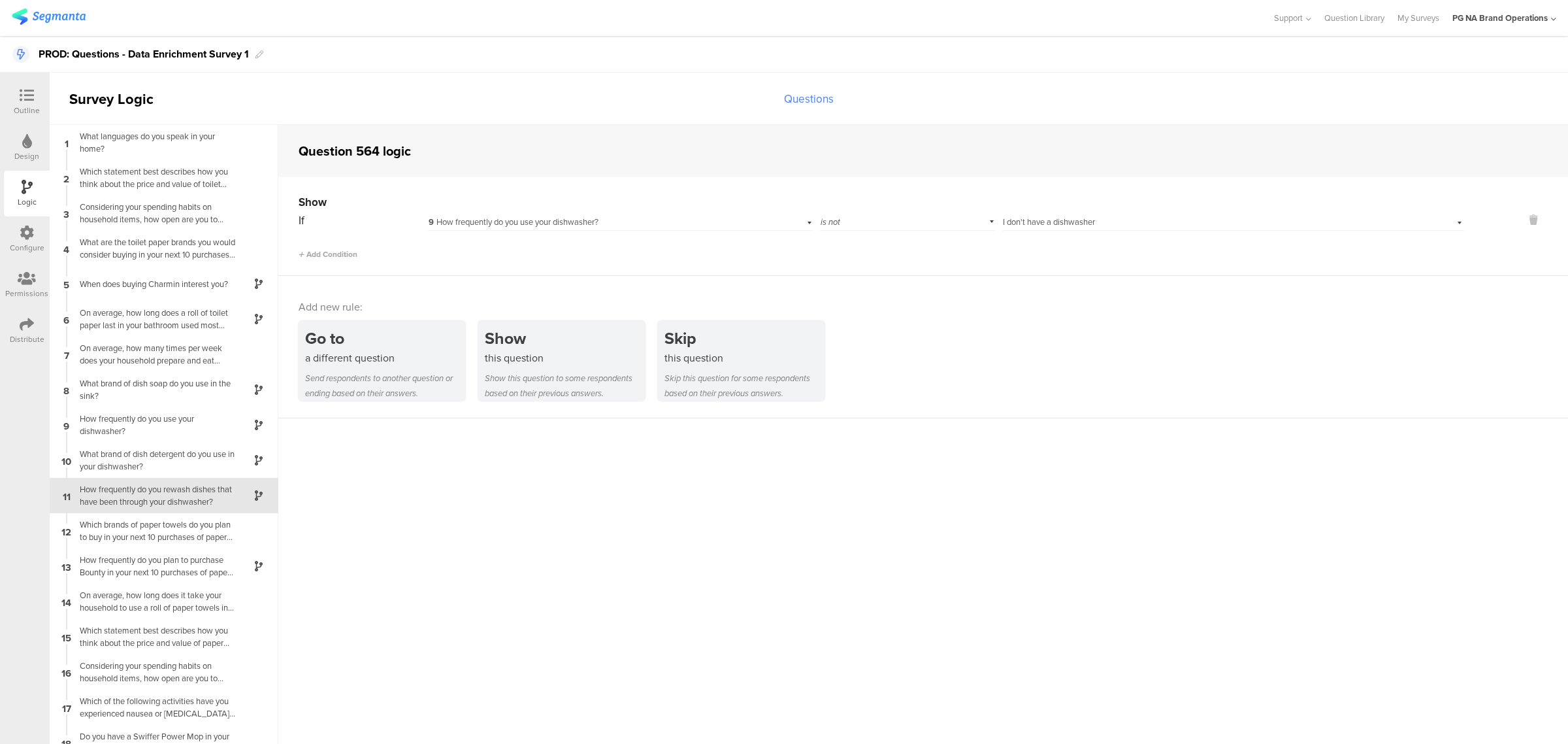
scroll to position [34, 0]
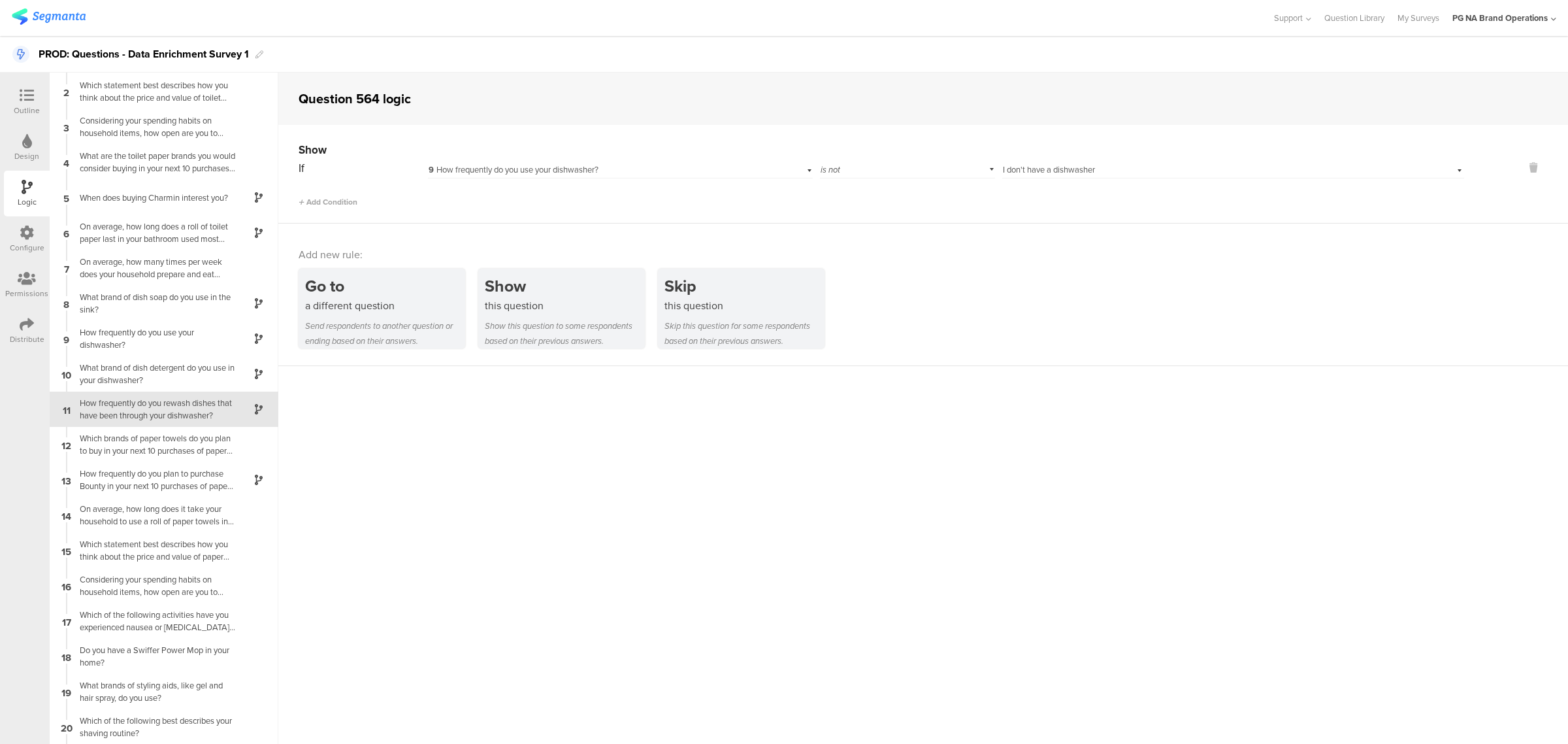
click at [29, 275] on icon at bounding box center [27, 278] width 18 height 15
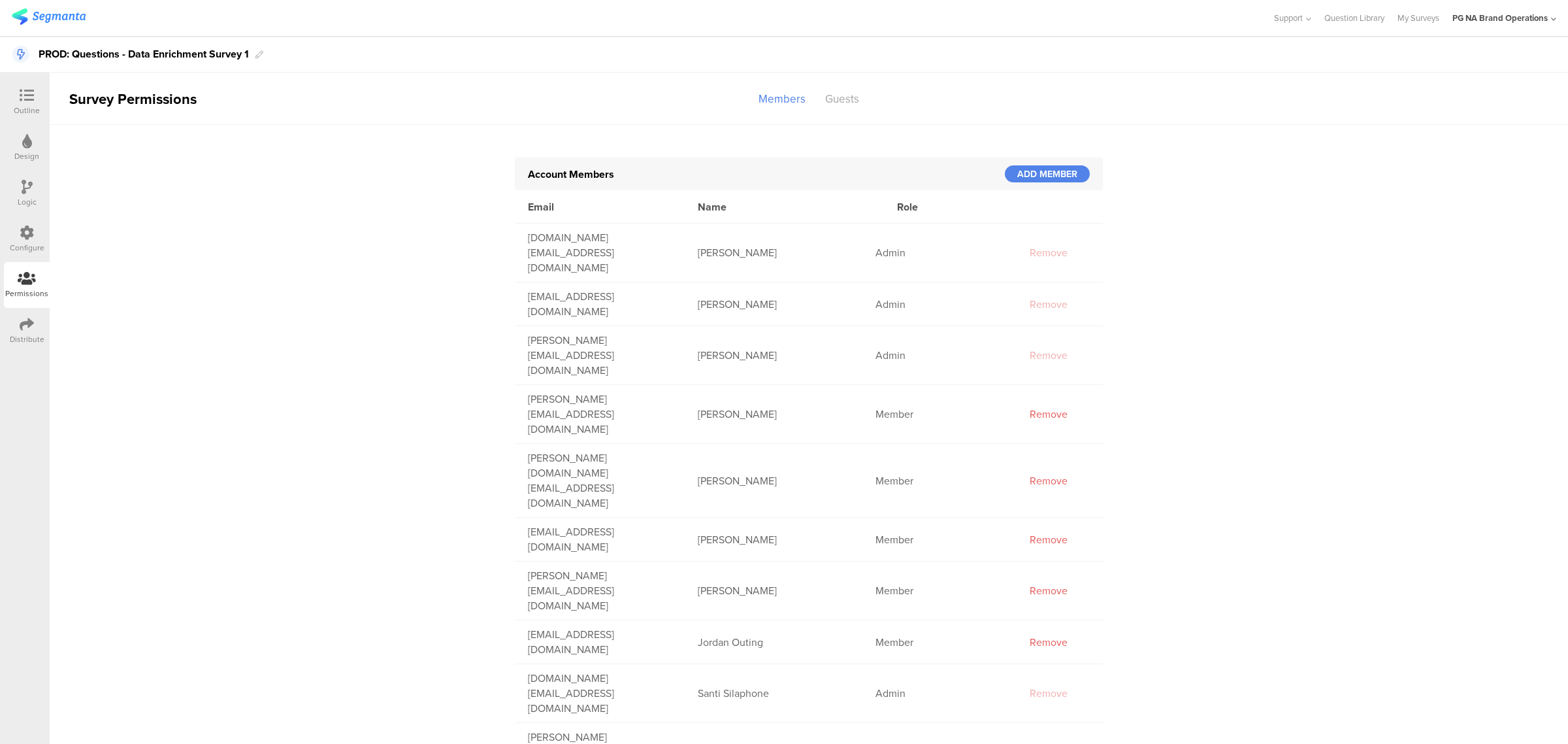
click at [29, 244] on div "Configure" at bounding box center [27, 247] width 34 height 11
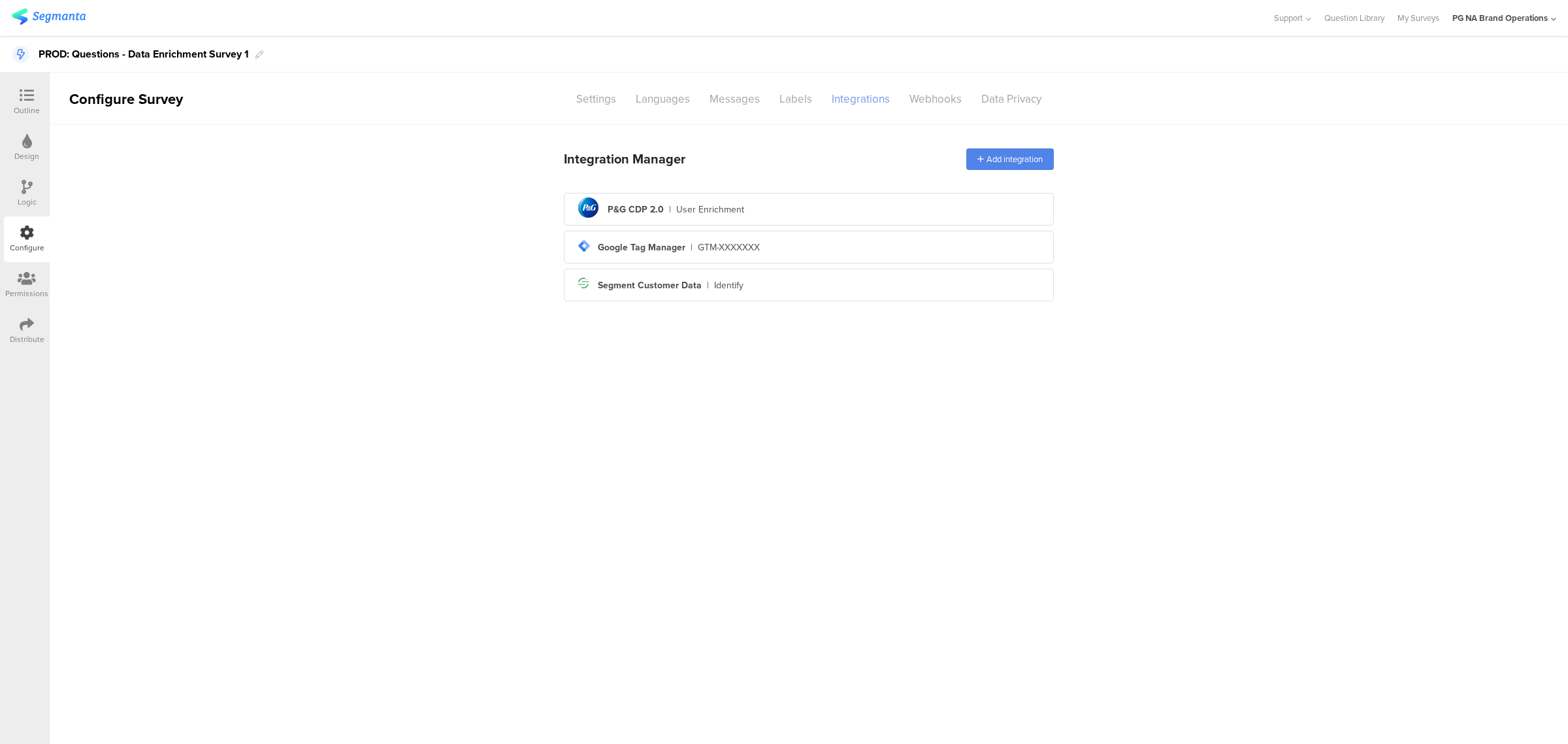
click at [853, 93] on div "Integrations" at bounding box center [860, 99] width 78 height 23
click at [439, 49] on div "PROD: Questions - Data Enrichment Survey 1" at bounding box center [784, 54] width 1568 height 37
click at [431, 89] on sg-section-page-header "Configure Survey Settings Languages Messages Labels Integrations Webhooks Data …" at bounding box center [809, 99] width 1518 height 52
click at [471, 412] on main "Integration Manager Add integration pg logo P&G CDP 2.0 | User Enrichment tag-m…" at bounding box center [809, 435] width 1518 height 619
click at [34, 281] on icon at bounding box center [27, 278] width 18 height 15
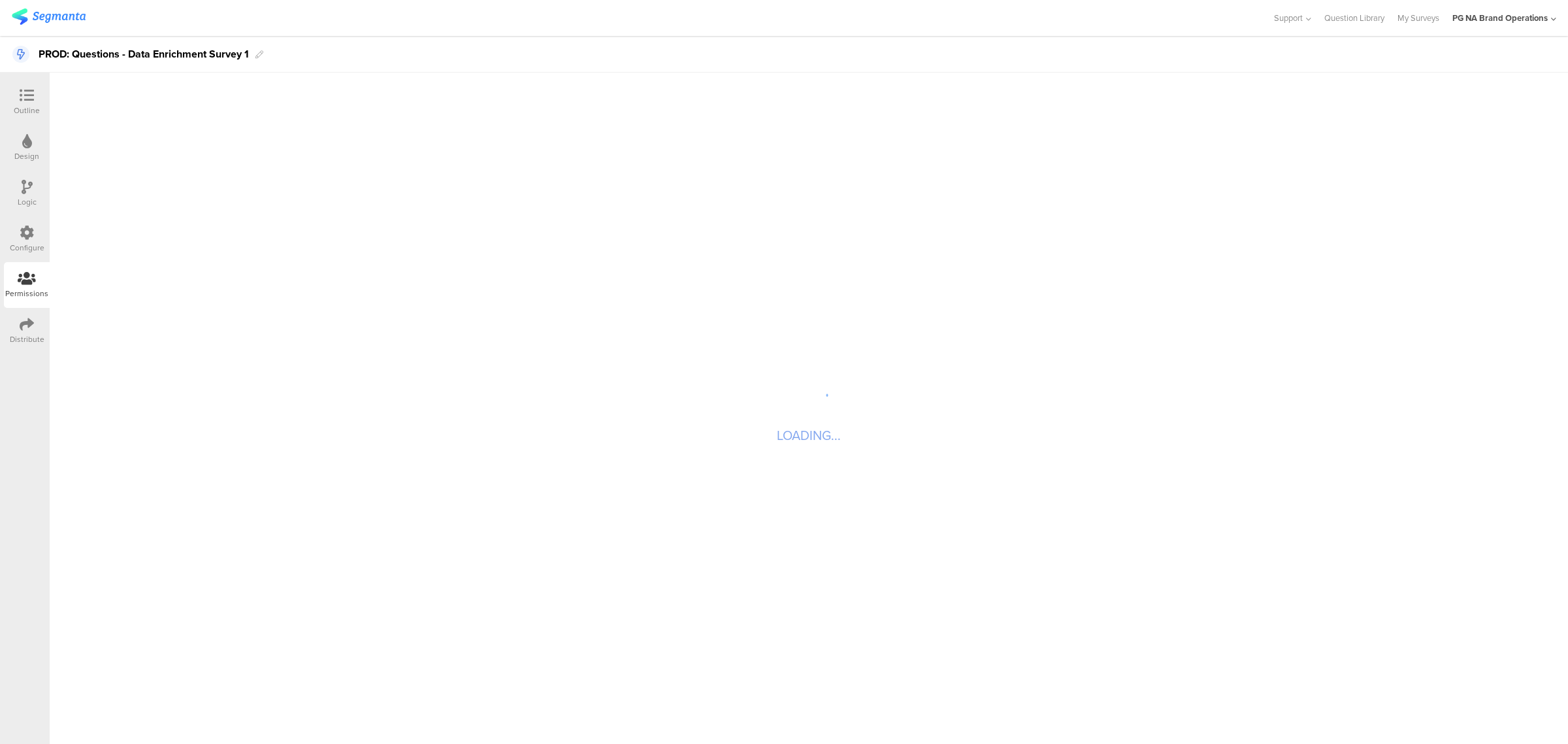
click at [31, 227] on icon at bounding box center [27, 232] width 15 height 15
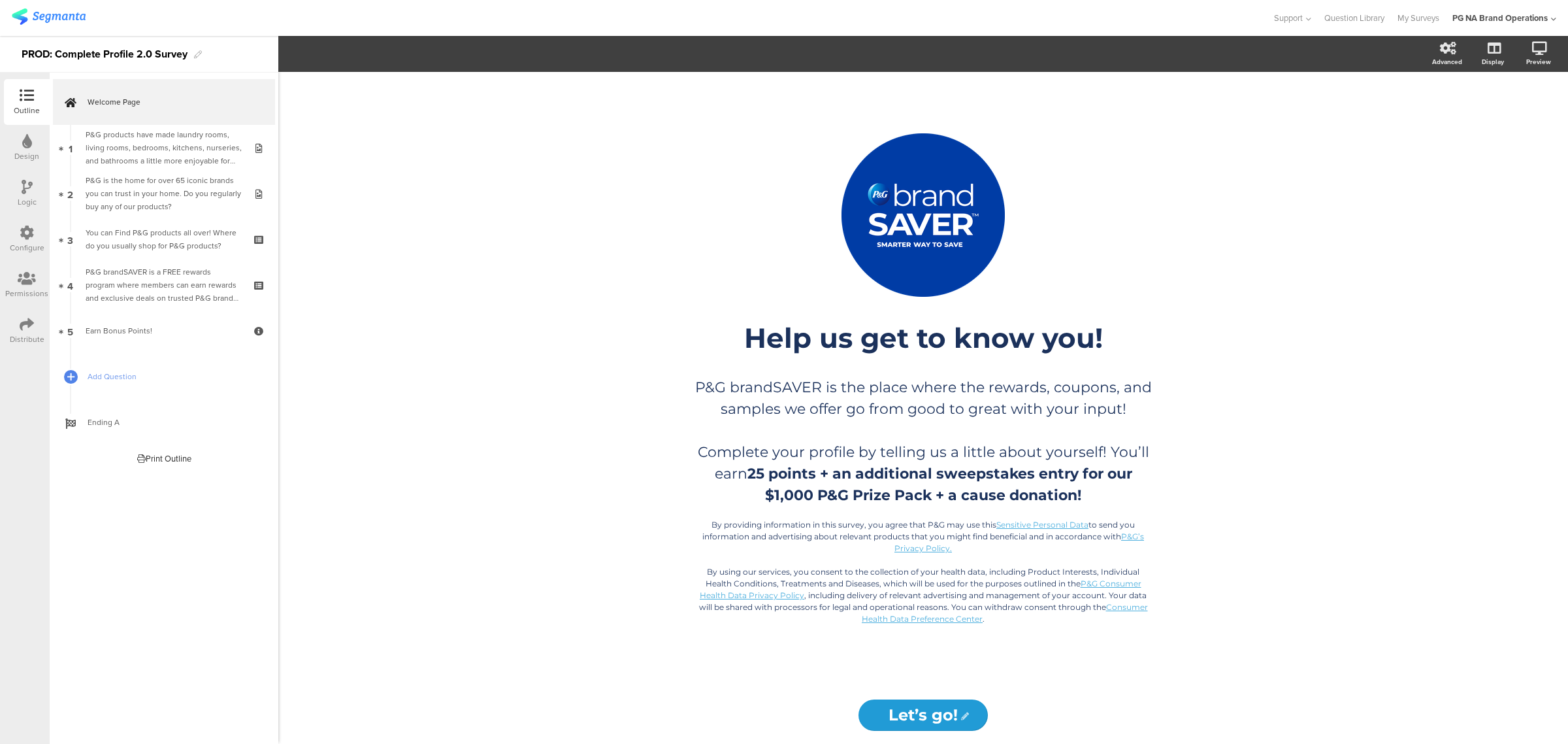
click at [17, 228] on div "Configure" at bounding box center [27, 239] width 46 height 46
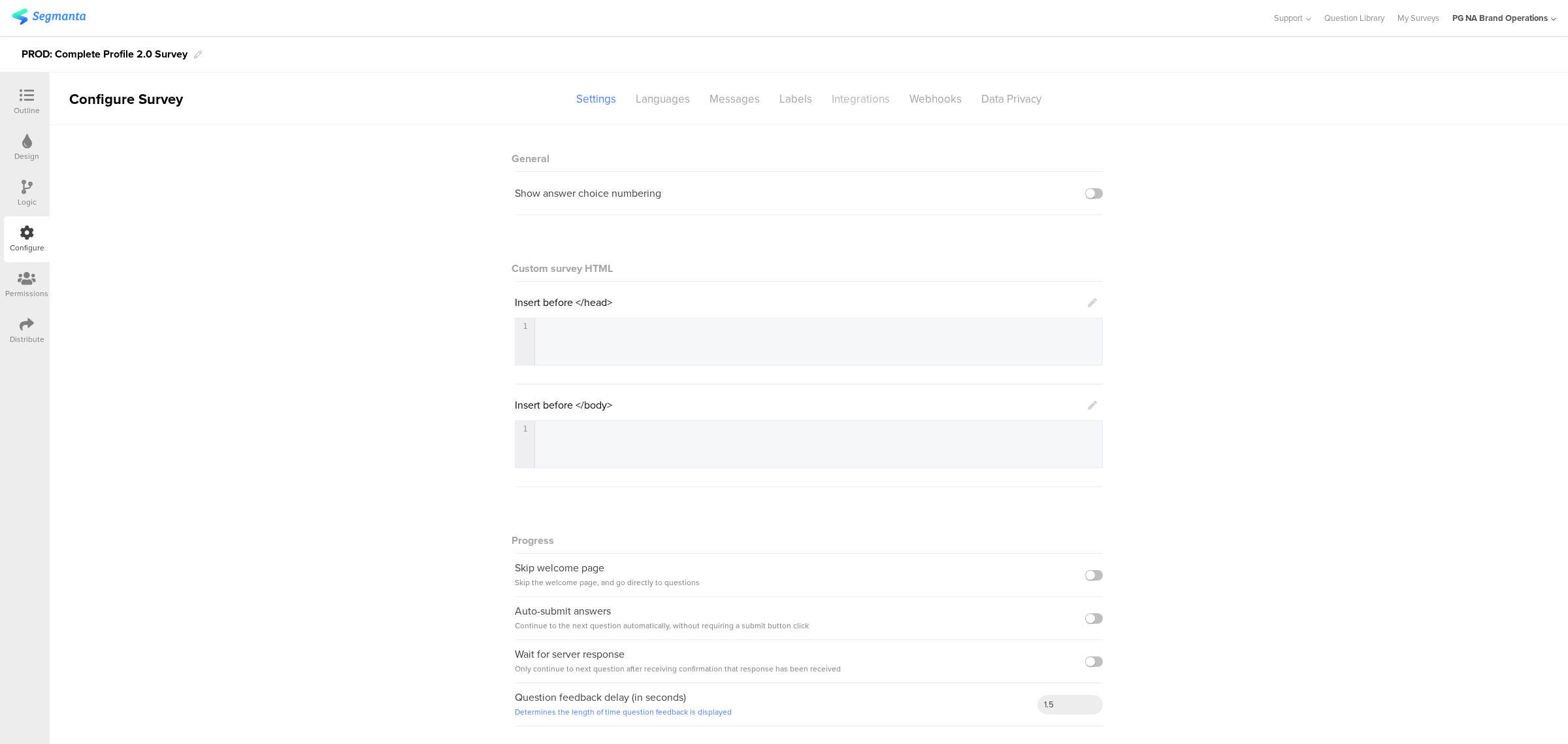
click at [863, 106] on div "Integrations" at bounding box center [860, 99] width 78 height 23
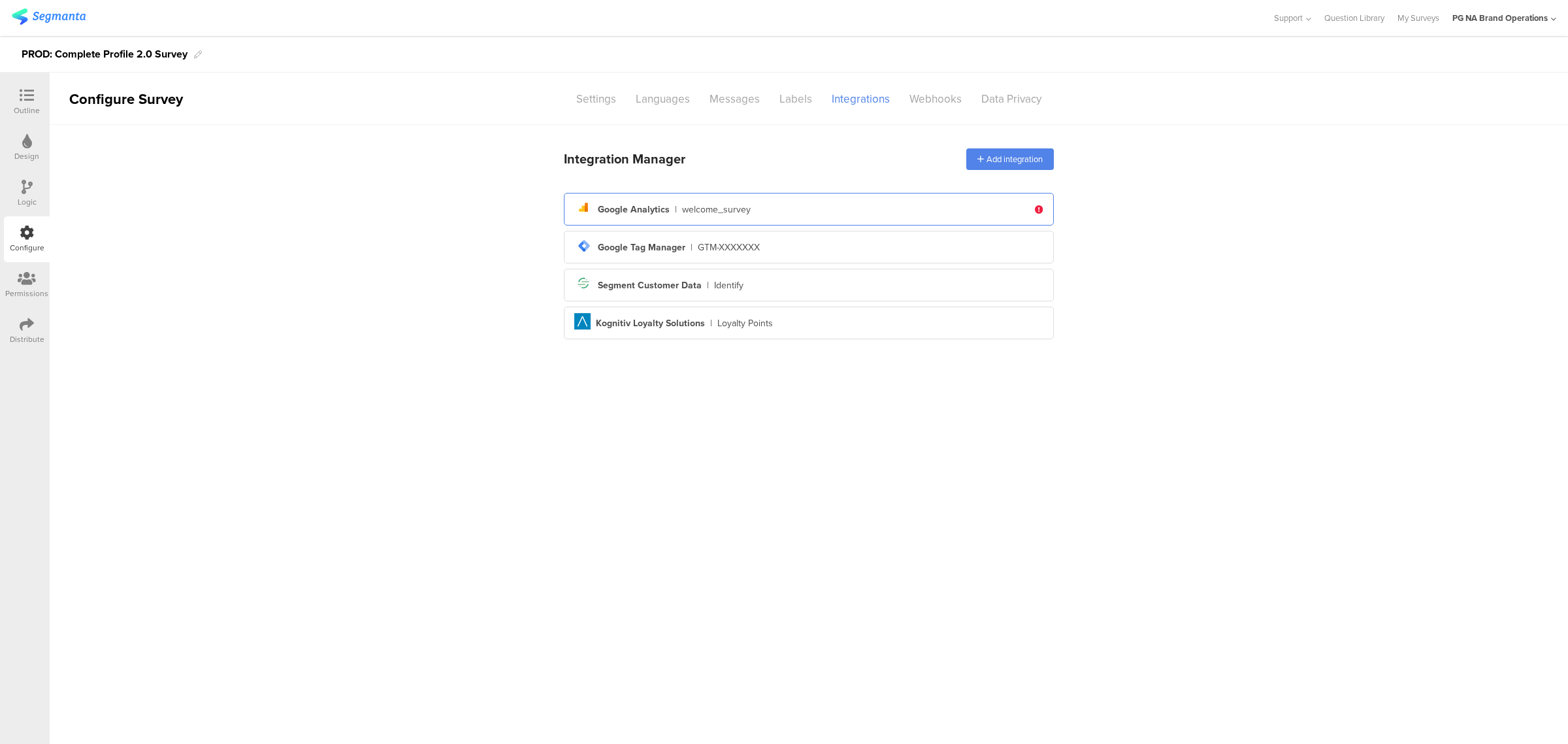
click at [766, 210] on div "analytics Created with Sketch. Google Analytics | welcome_survey" at bounding box center [801, 209] width 454 height 22
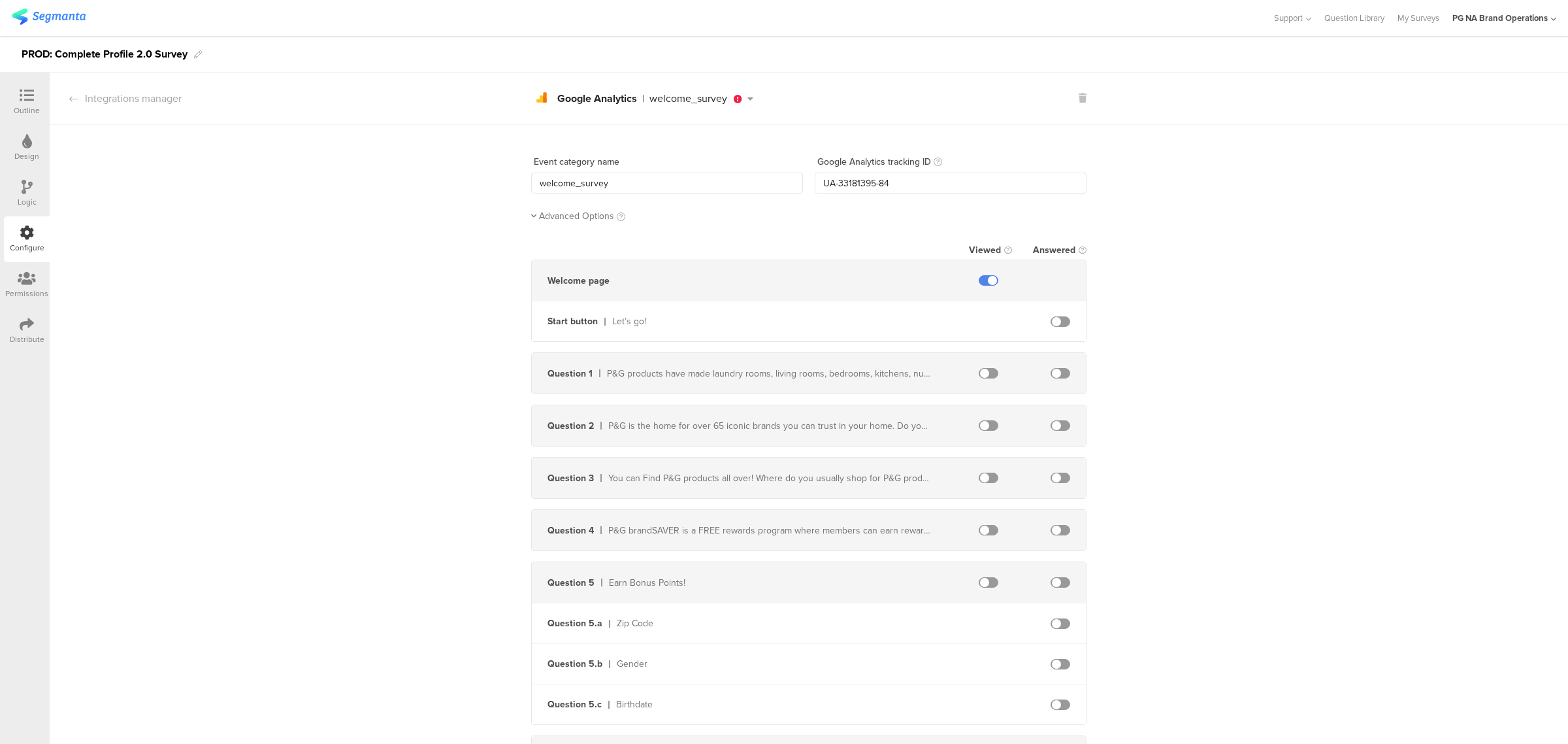
click at [743, 101] on icon at bounding box center [750, 98] width 16 height 9
click at [1171, 129] on div "Event category name welcome_survey Google Analytics tracking ID UA-33181395-84 …" at bounding box center [809, 457] width 1518 height 663
click at [23, 286] on div at bounding box center [26, 279] width 43 height 16
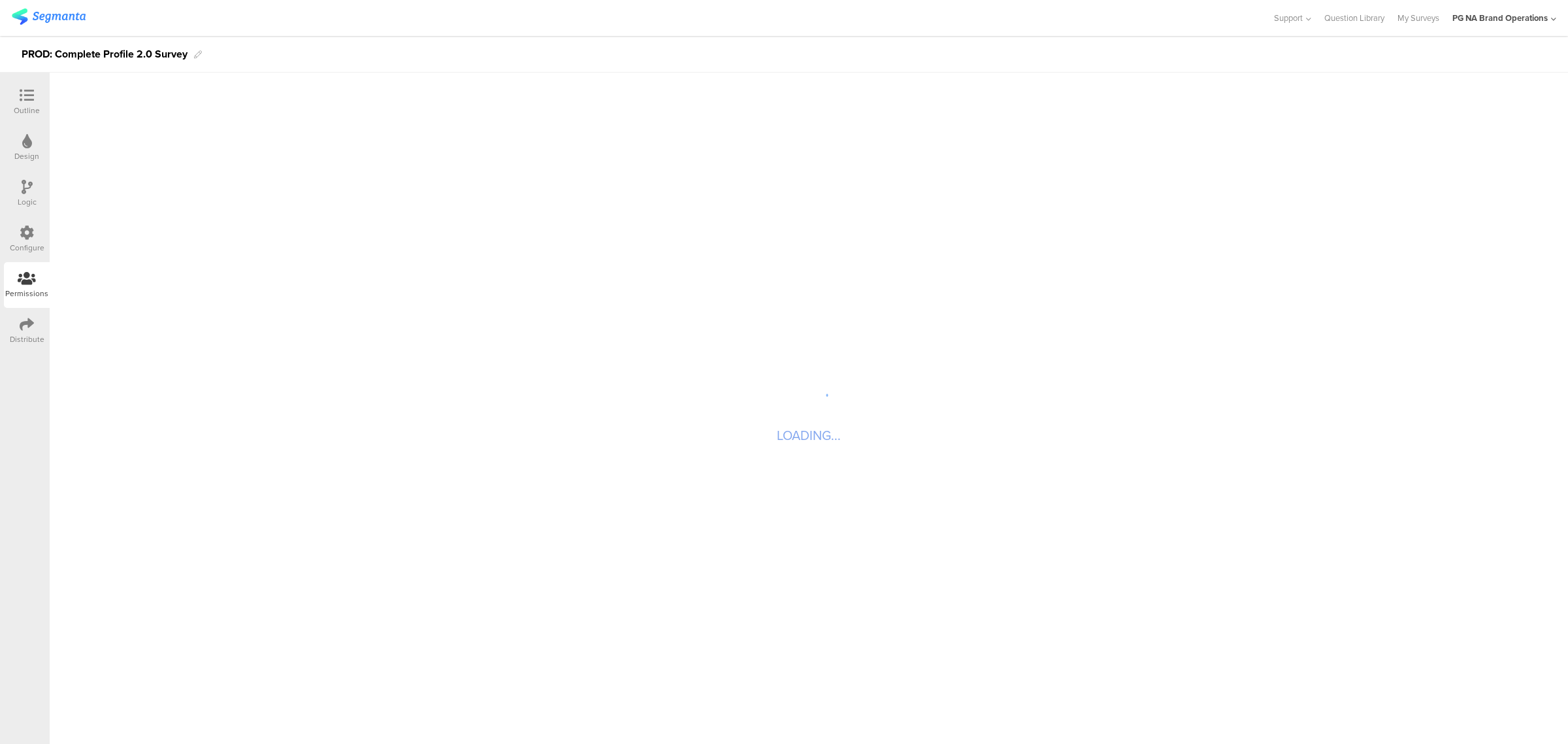
click at [25, 227] on icon at bounding box center [27, 232] width 15 height 15
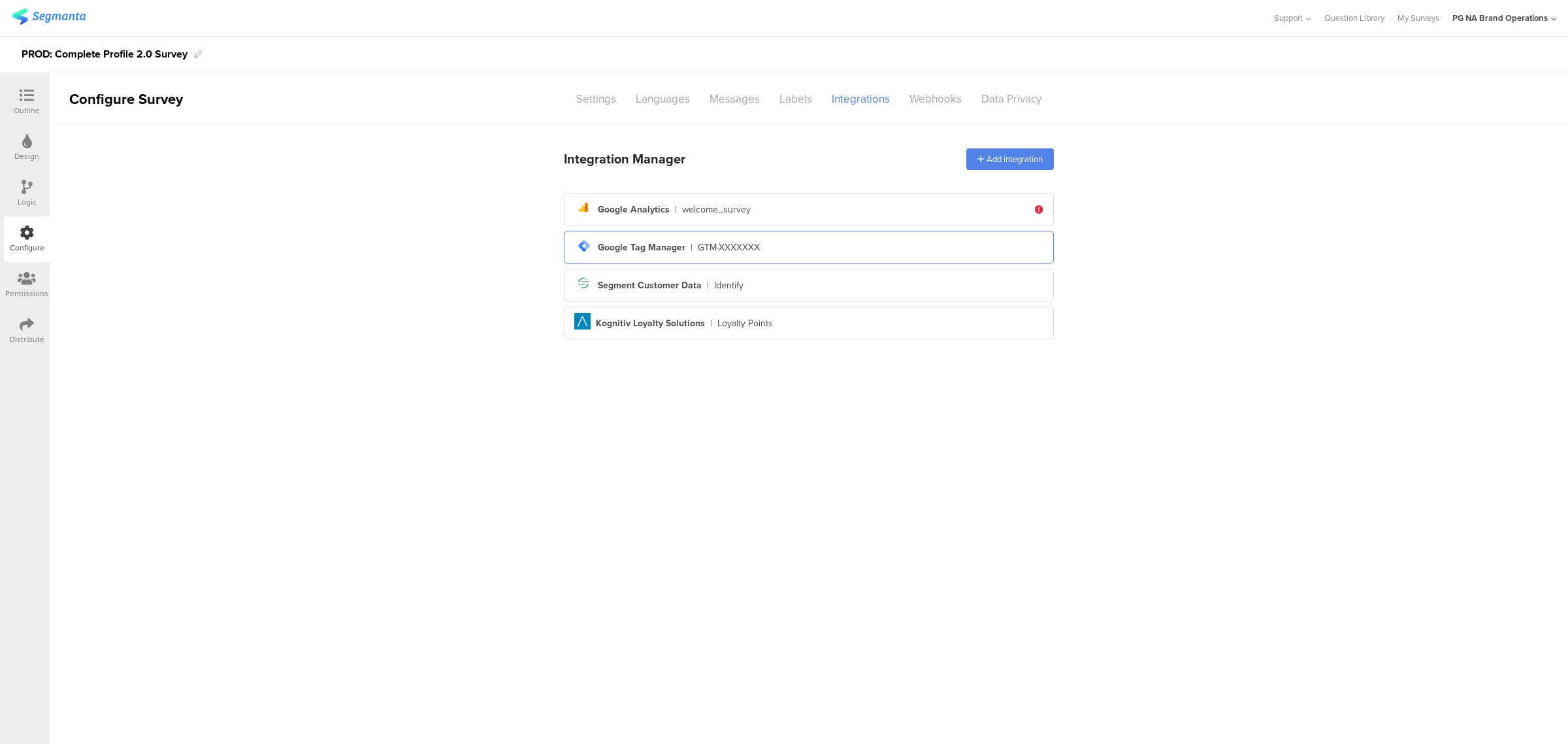
click at [685, 252] on div "tag-manager Created with Sketch. Google Tag Manager | GTM-XXXXXXX" at bounding box center [808, 246] width 469 height 22
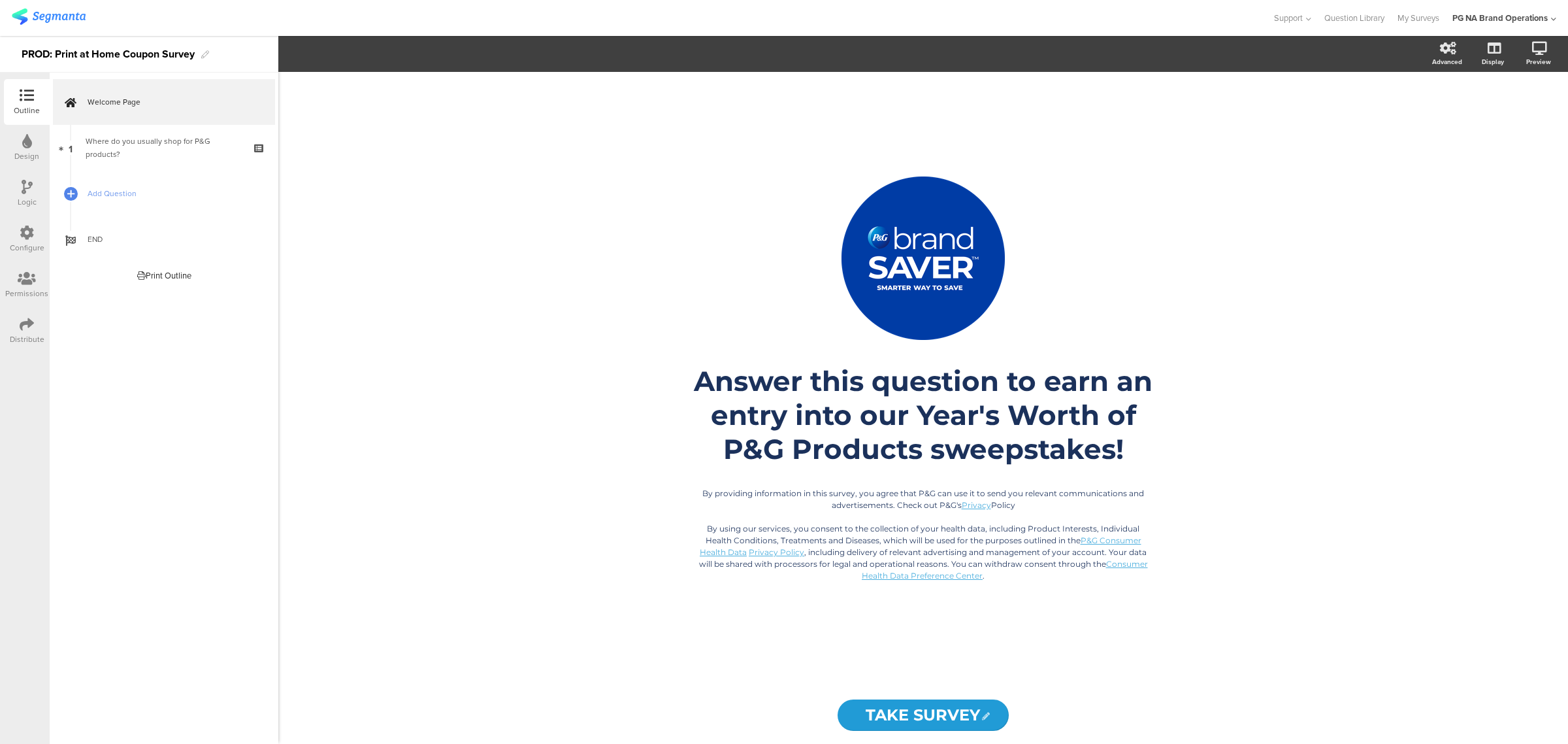
click at [30, 243] on div "Configure" at bounding box center [27, 247] width 34 height 11
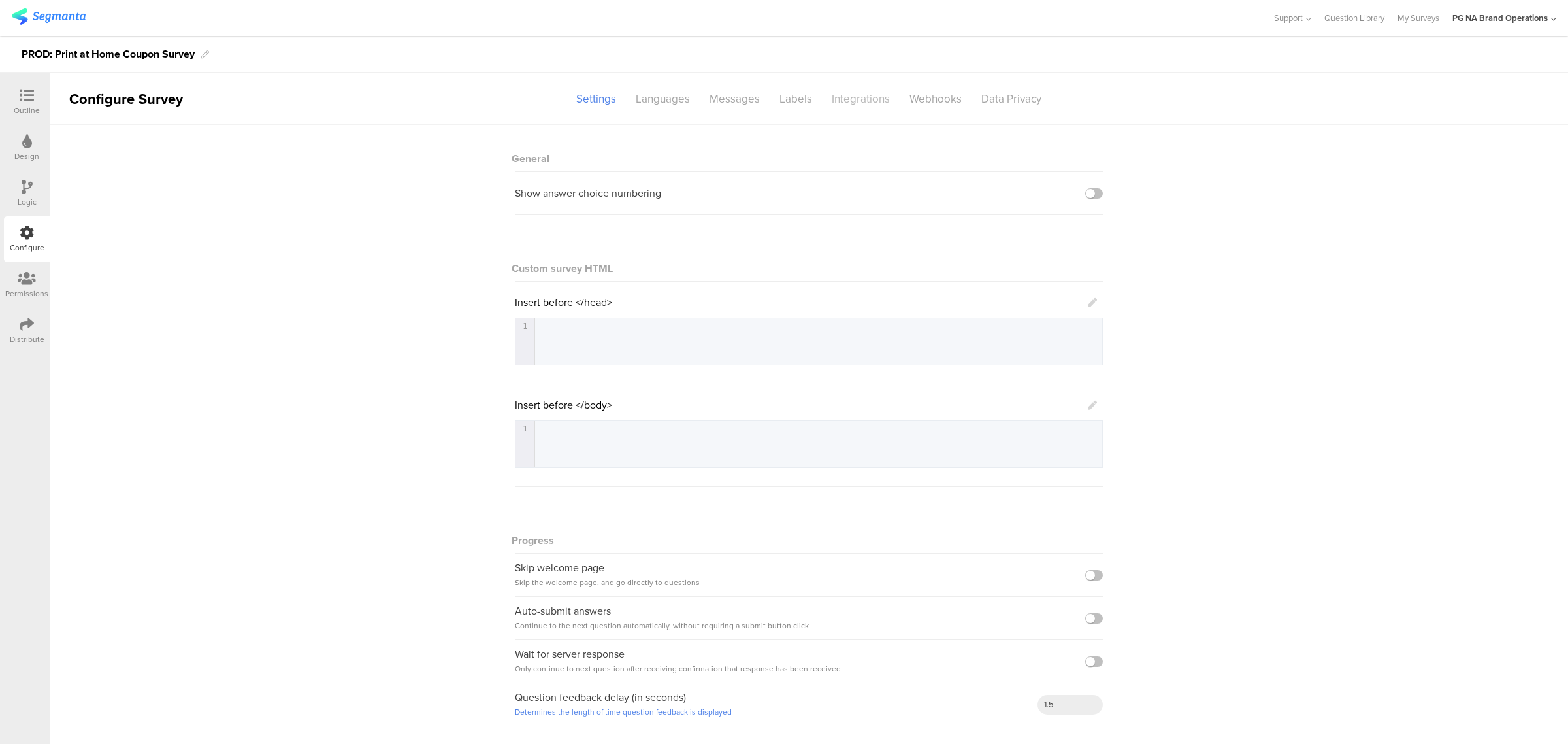
click at [847, 103] on div "Integrations" at bounding box center [860, 99] width 78 height 23
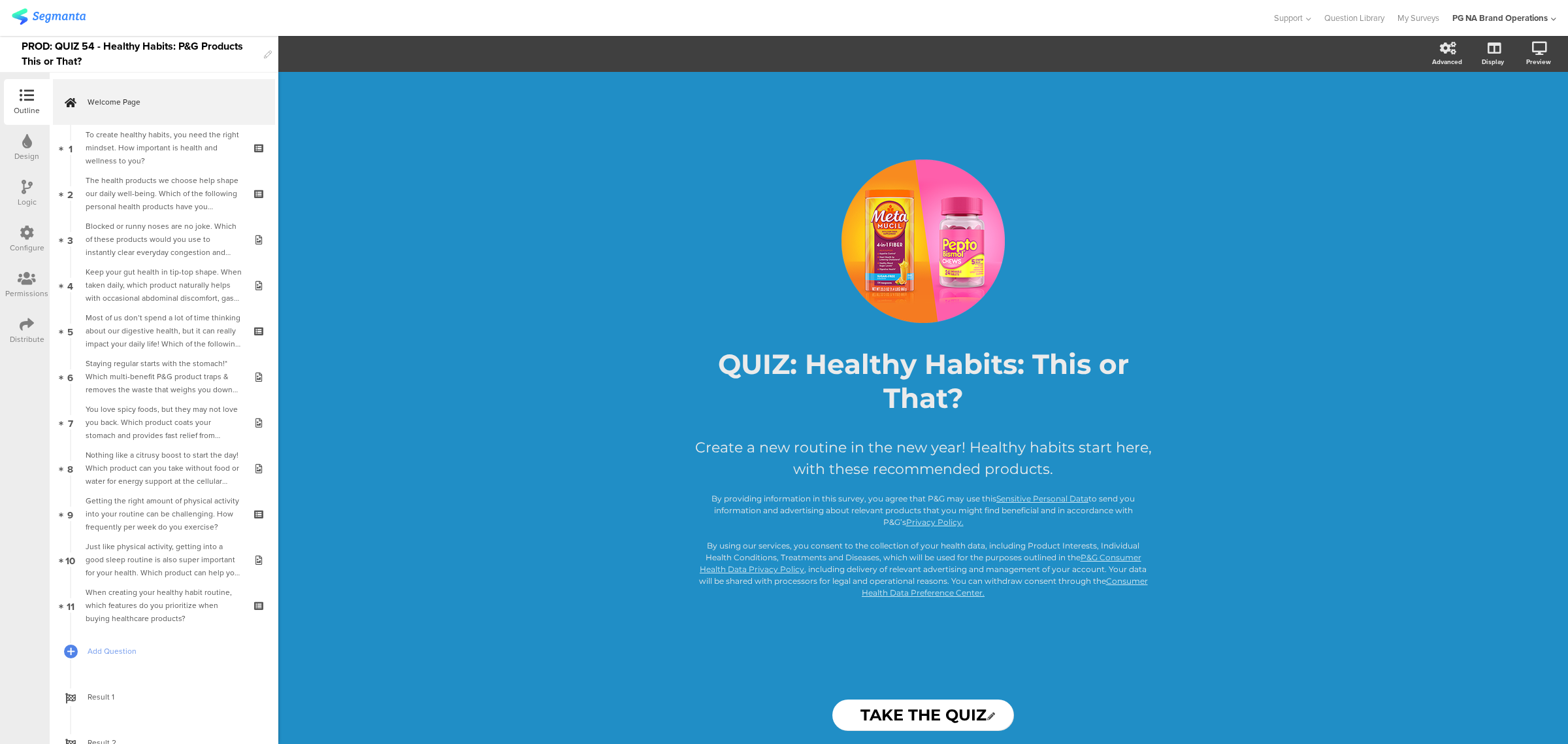
click at [33, 235] on icon at bounding box center [27, 232] width 15 height 15
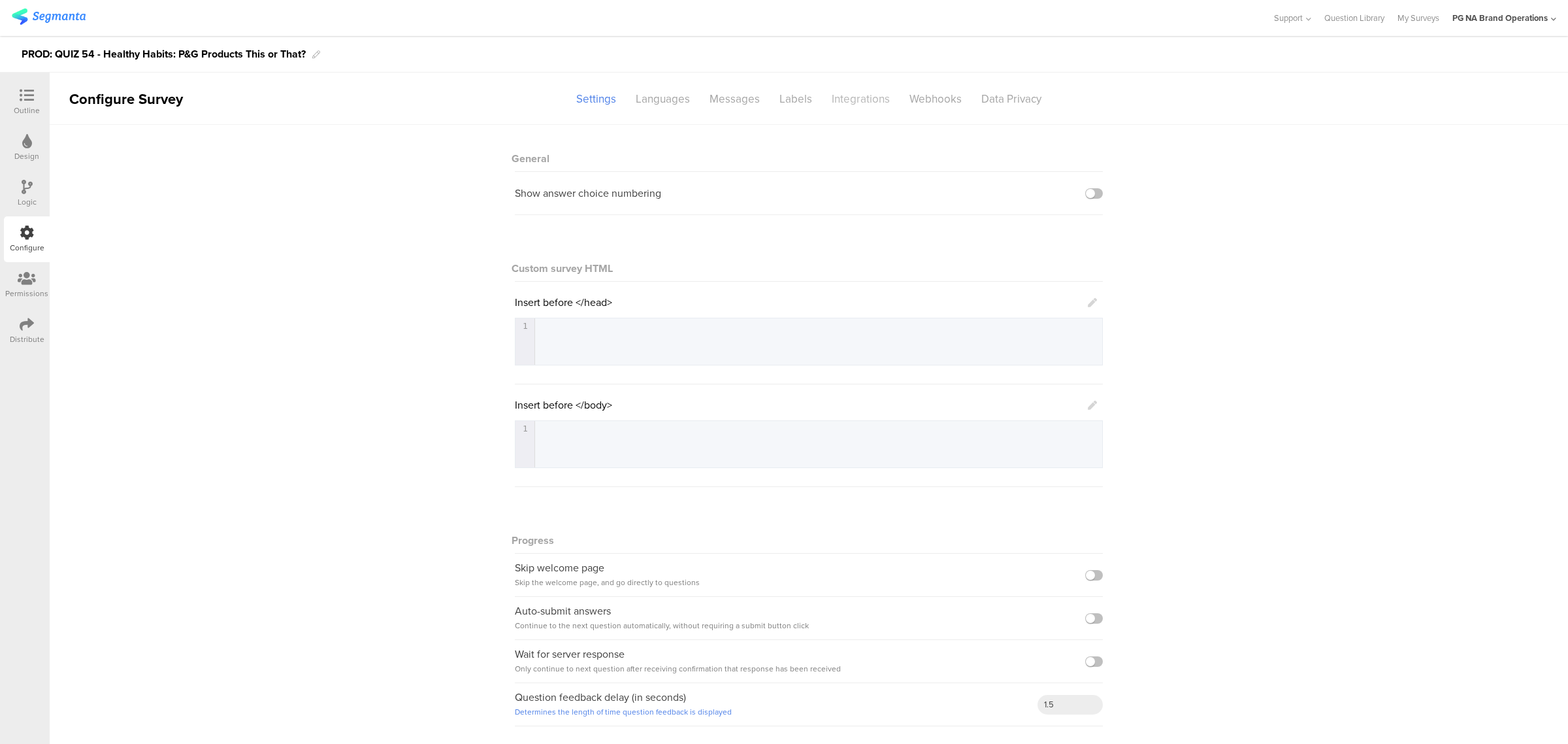
click at [843, 92] on div "Integrations" at bounding box center [860, 99] width 78 height 23
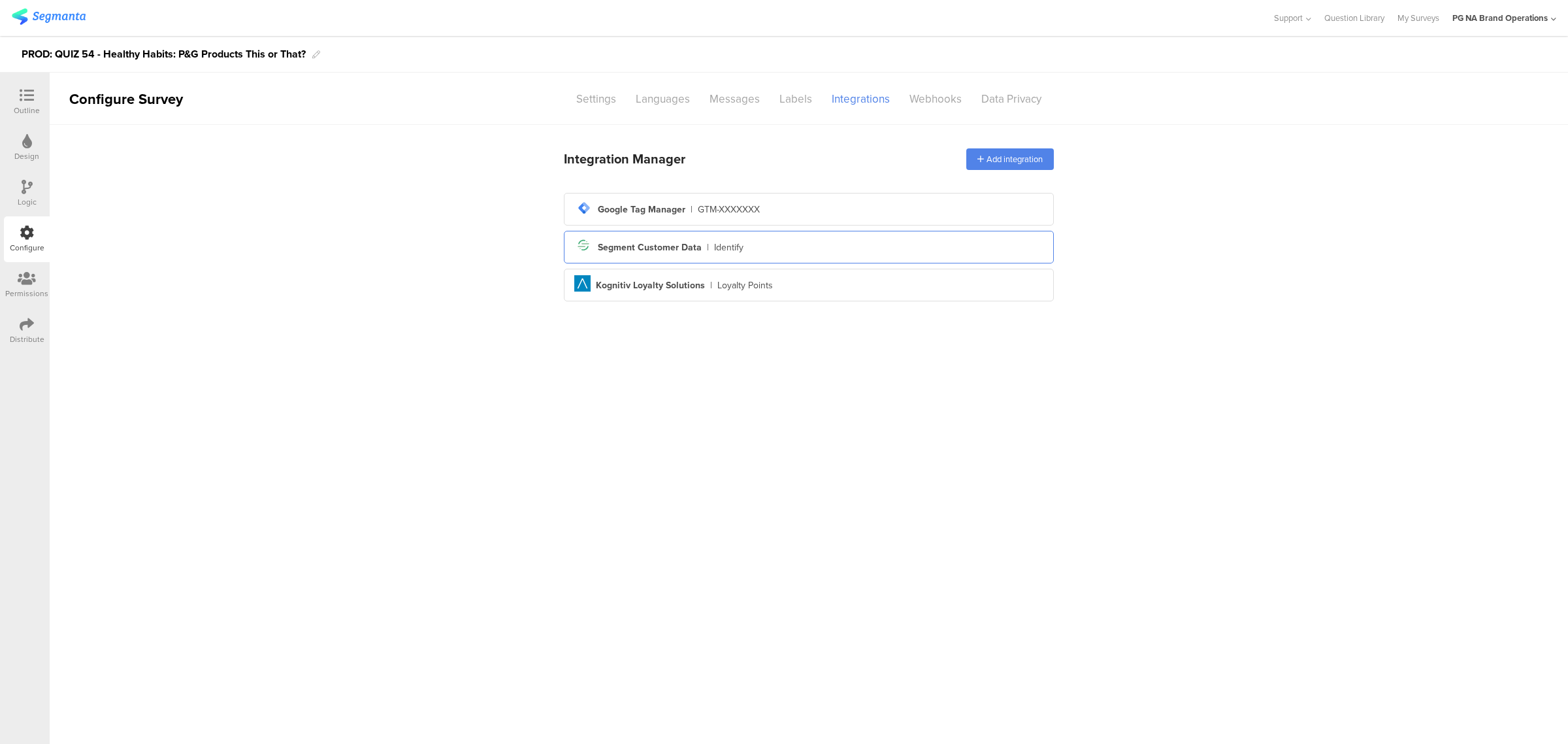
click at [810, 243] on div "Segment icon Created with Sketch. Segment Customer Data | Identify" at bounding box center [808, 246] width 469 height 22
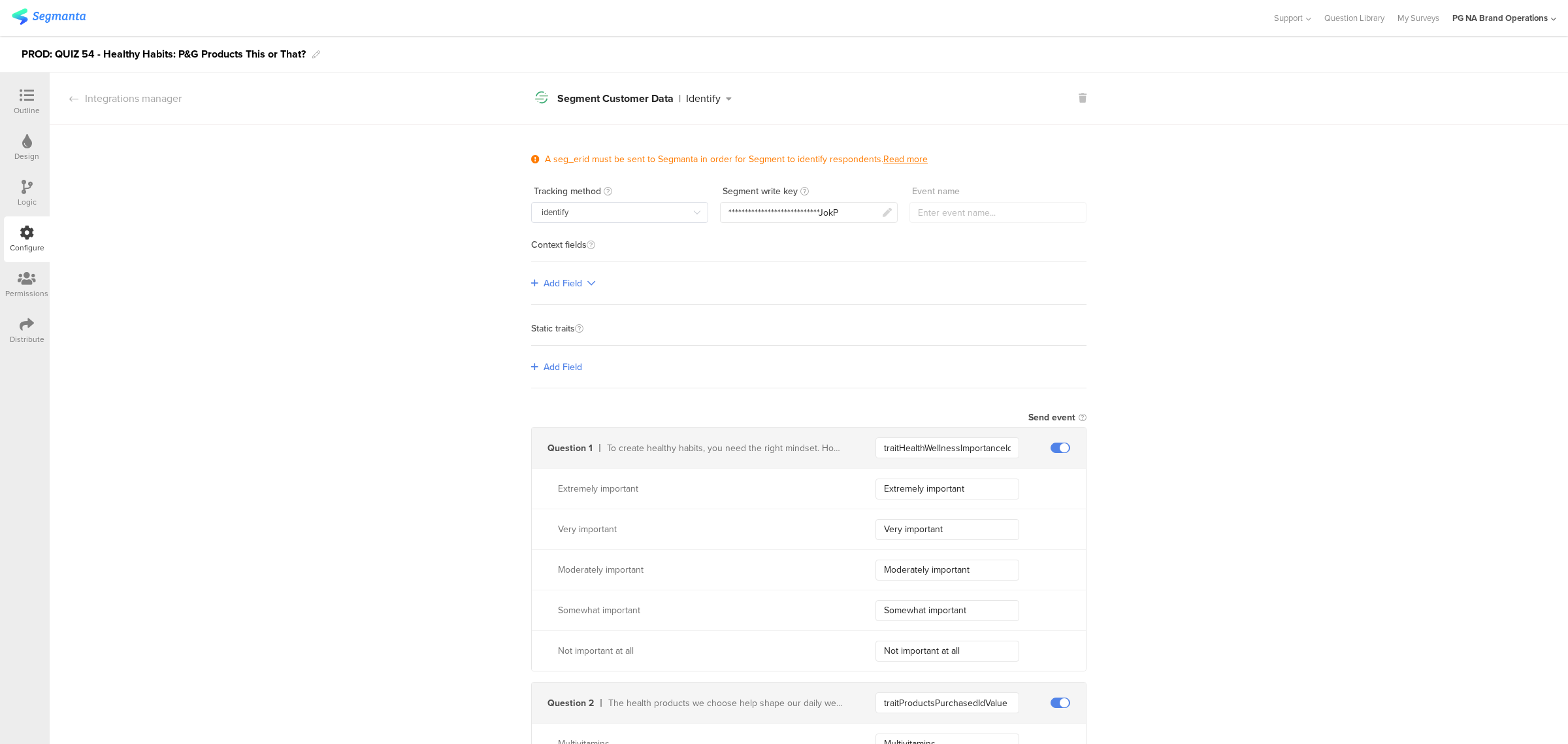
click at [15, 198] on div "Logic" at bounding box center [27, 193] width 46 height 46
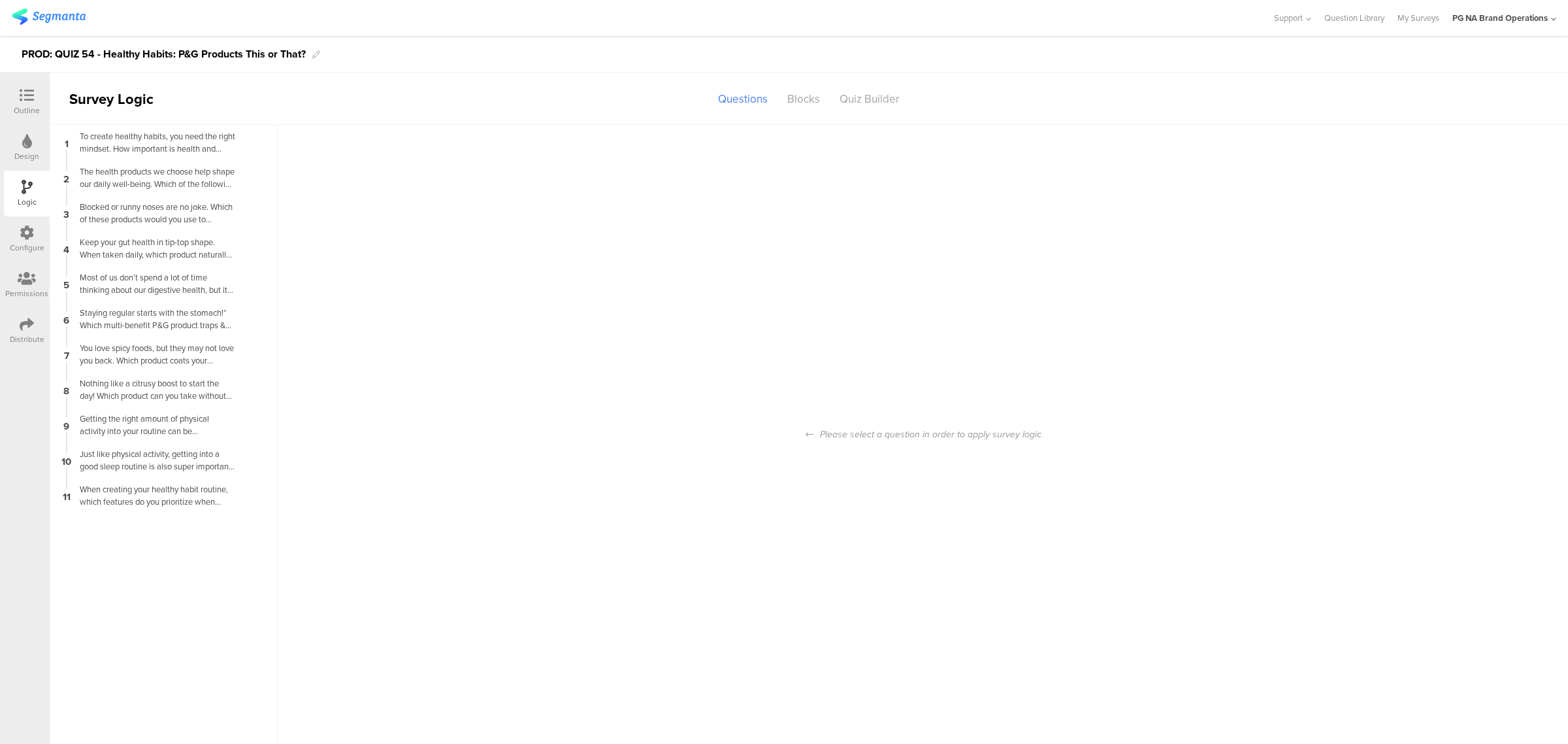
click at [33, 246] on div "Configure" at bounding box center [27, 247] width 34 height 11
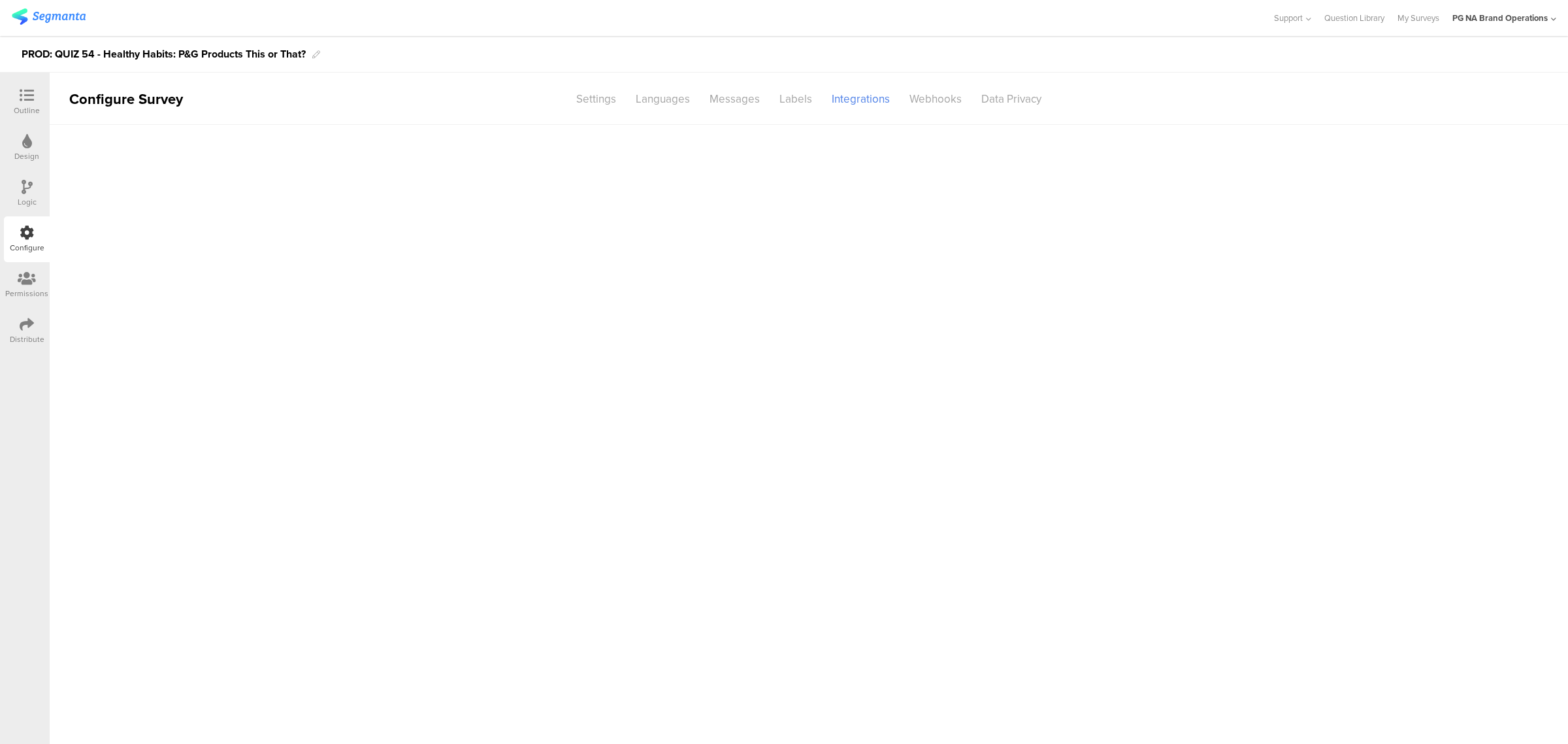
click at [30, 277] on icon at bounding box center [27, 278] width 18 height 15
click at [33, 241] on div at bounding box center [27, 233] width 15 height 16
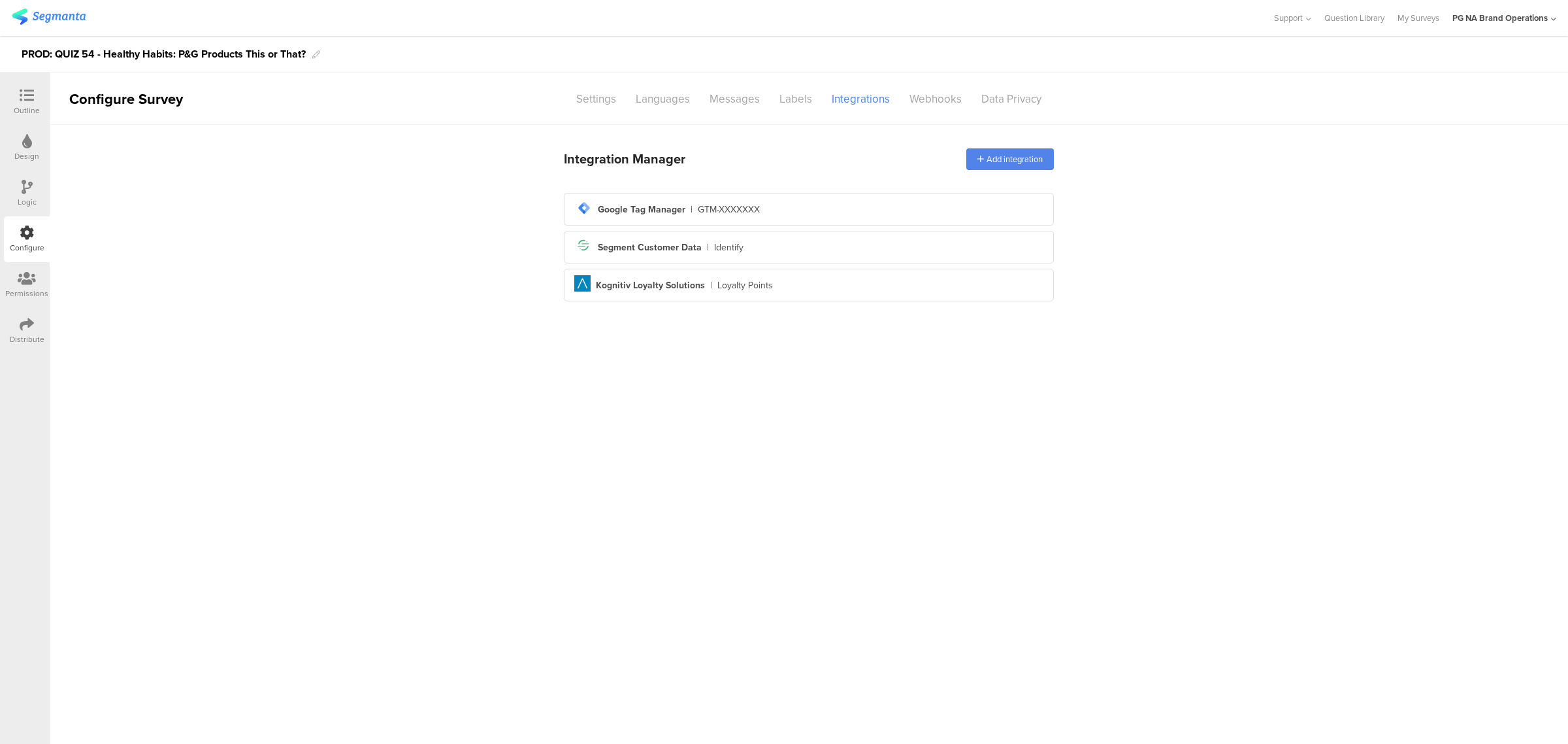
click at [38, 284] on div at bounding box center [26, 279] width 43 height 16
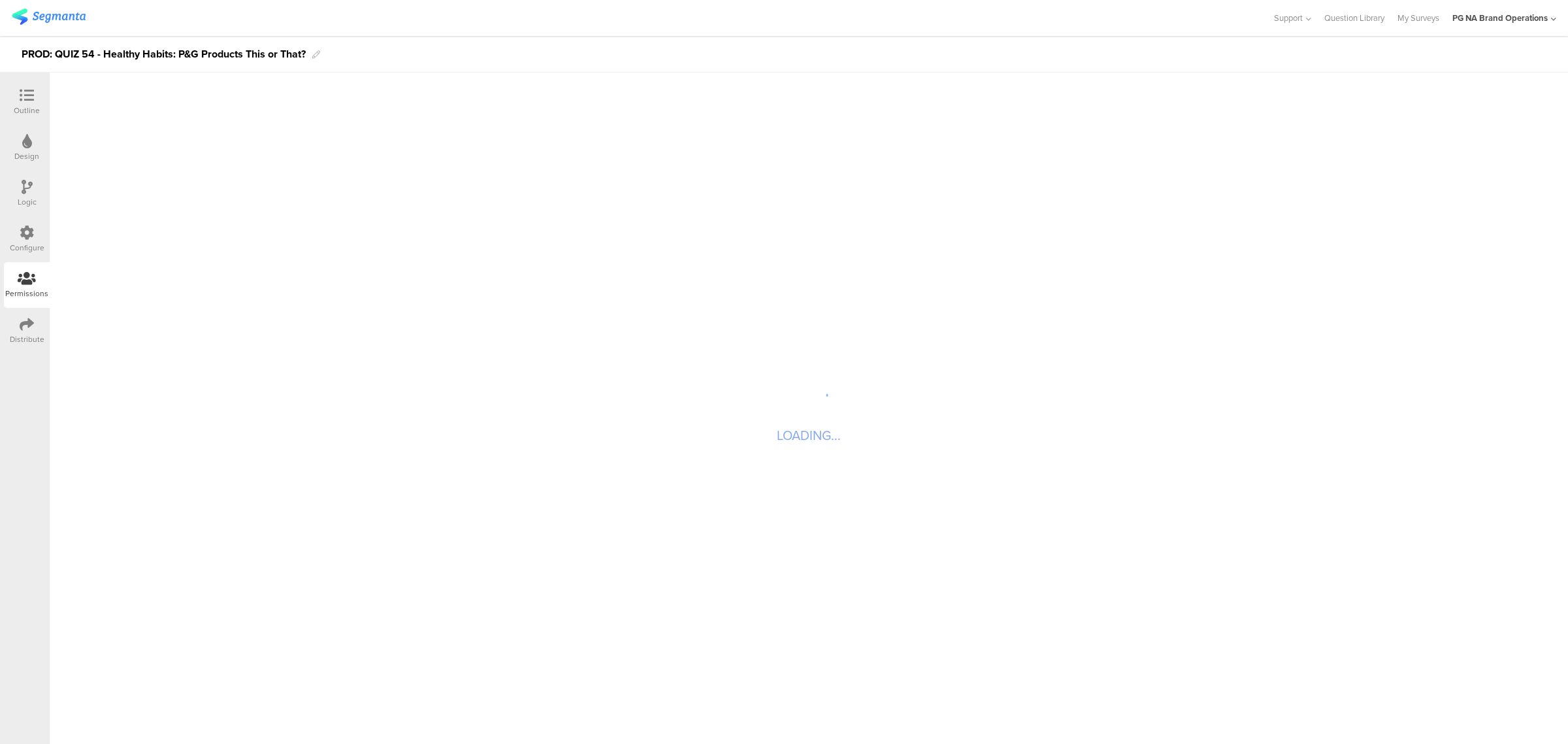
click at [44, 204] on div "Logic" at bounding box center [27, 193] width 46 height 46
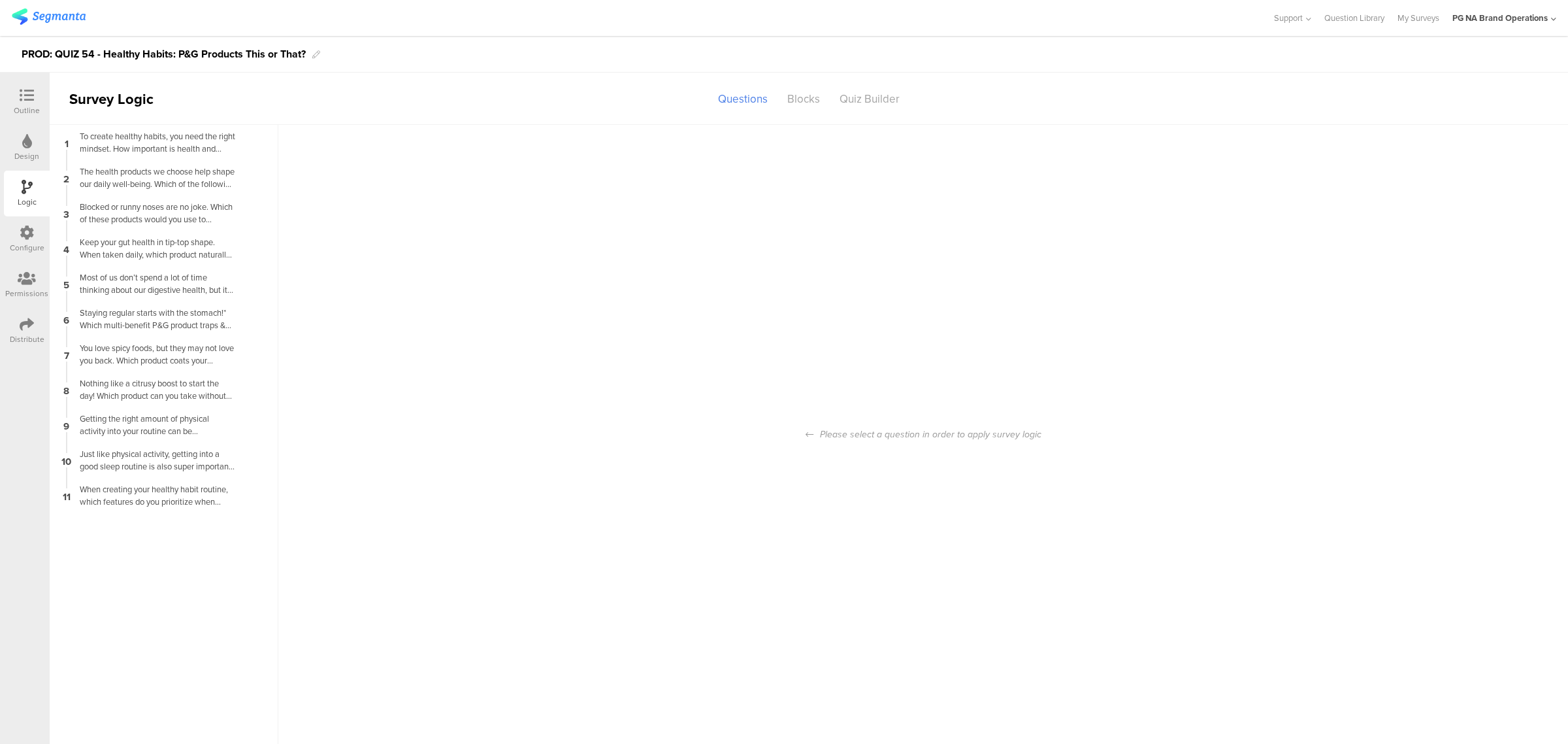
click at [33, 228] on icon at bounding box center [27, 232] width 15 height 15
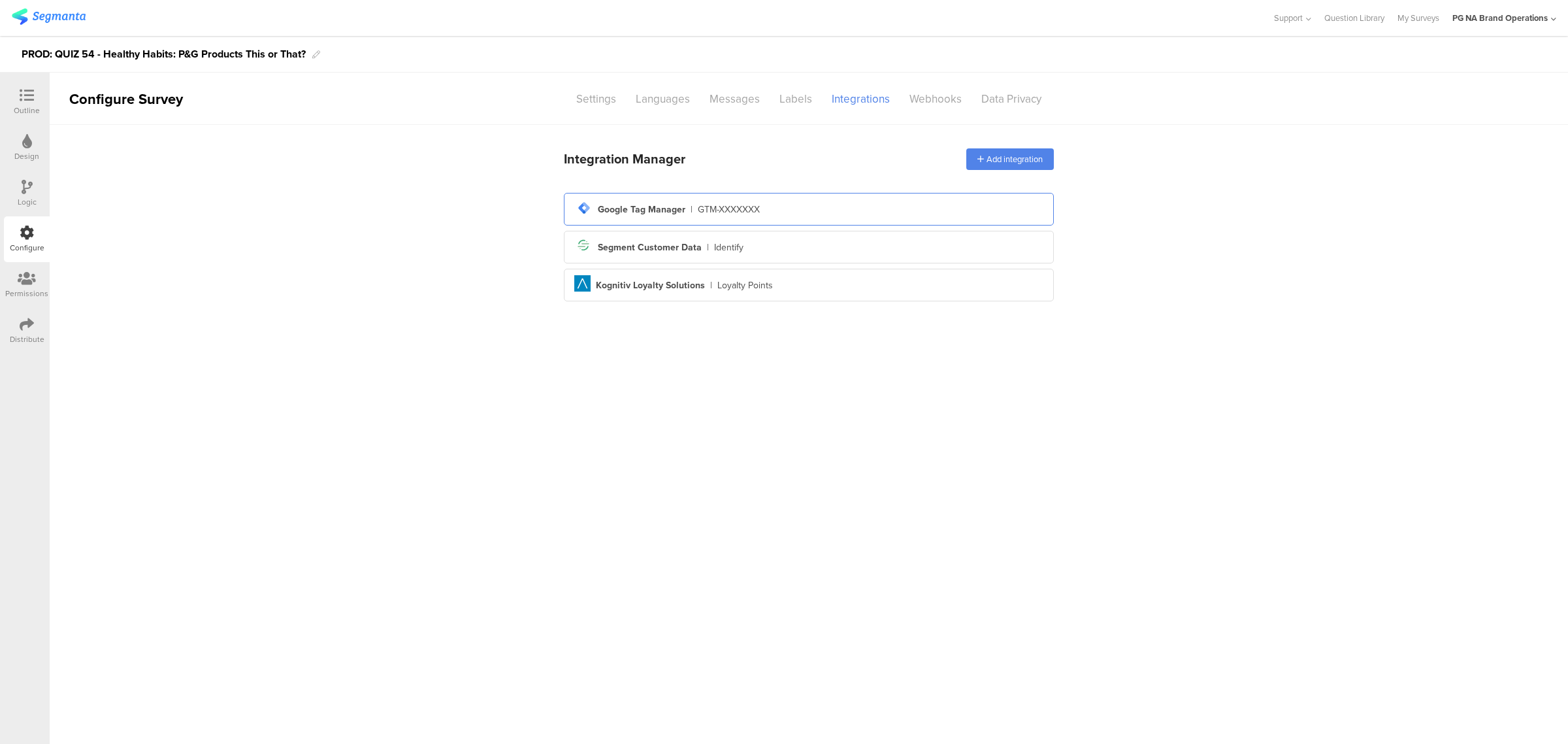
click at [781, 221] on div "tag-manager Created with Sketch. Google Tag Manager | GTM-XXXXXXX" at bounding box center [808, 210] width 490 height 33
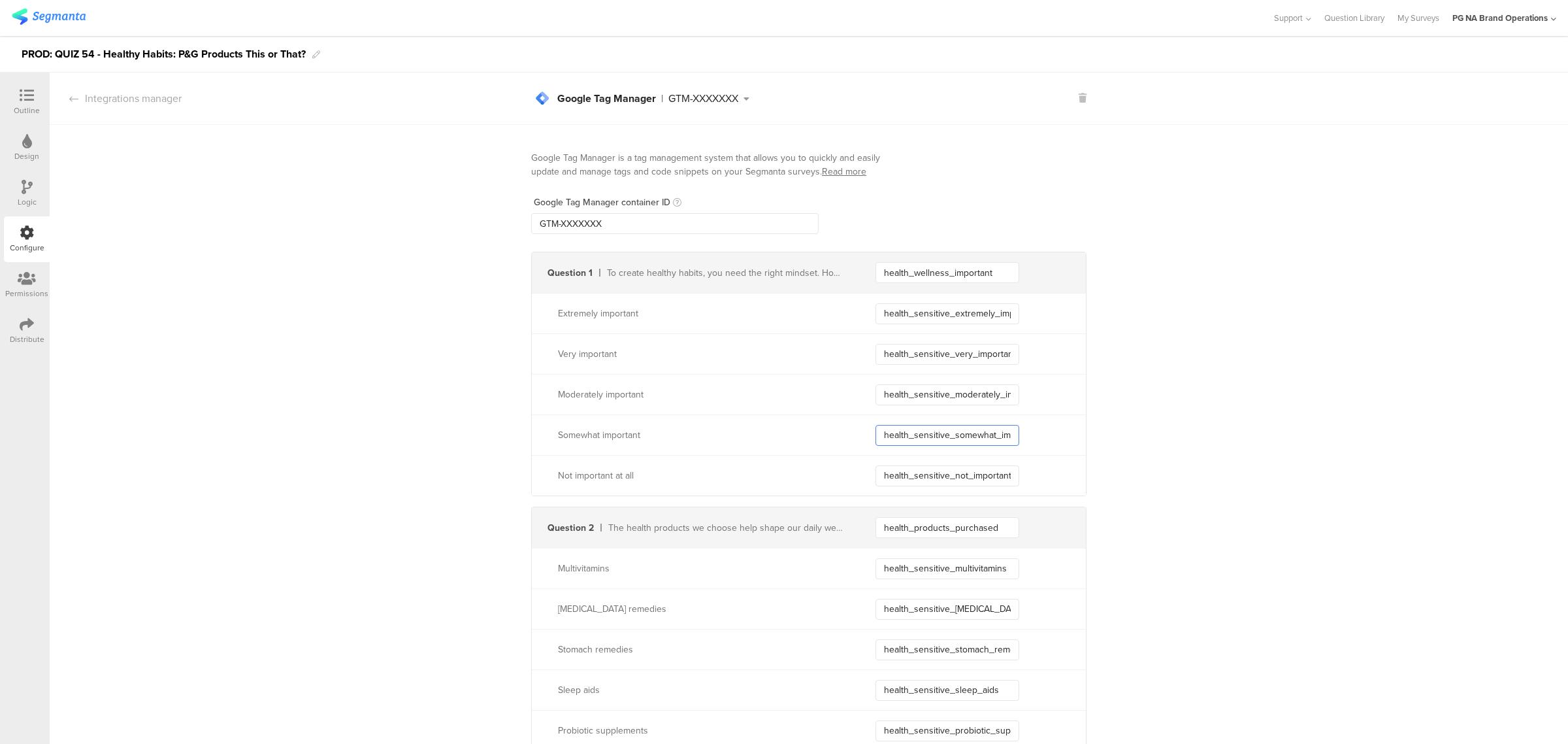
scroll to position [0, 28]
drag, startPoint x: 870, startPoint y: 435, endPoint x: 1330, endPoint y: 435, distance: 460.0
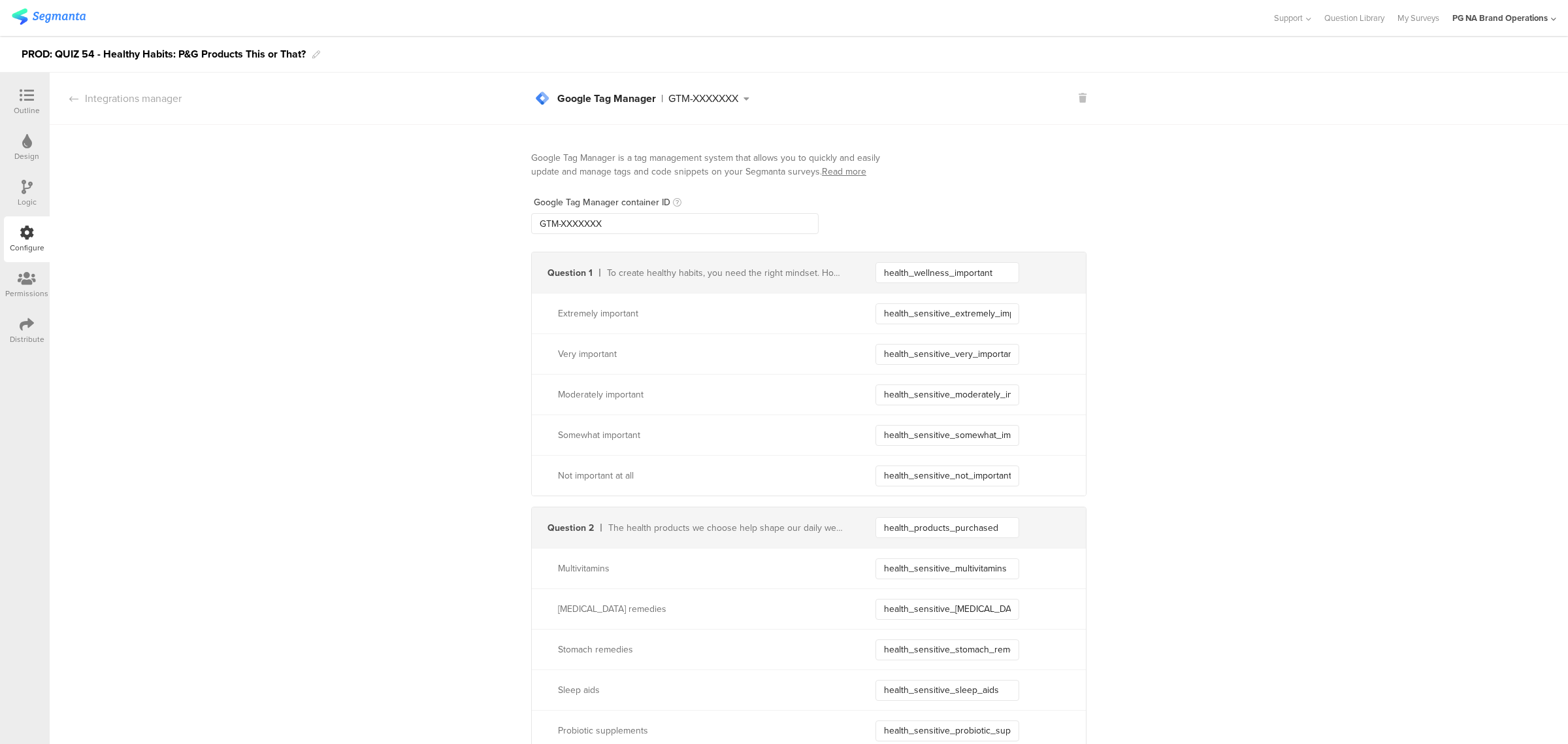
click at [38, 7] on div "Support Help Center Live Chat Question Library My Surveys PG NA Brand Operation…" at bounding box center [784, 18] width 1544 height 36
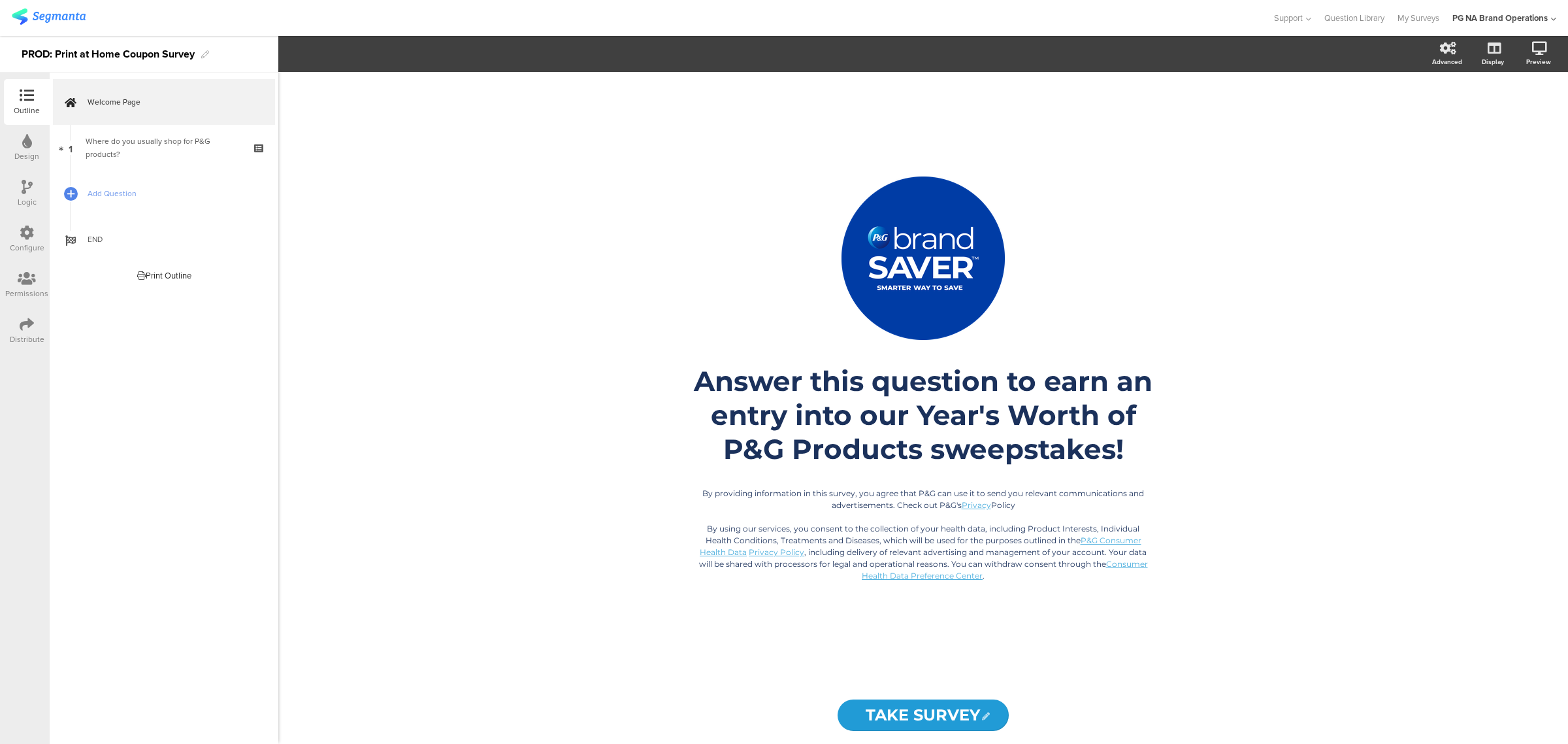
click at [23, 238] on icon at bounding box center [27, 232] width 15 height 15
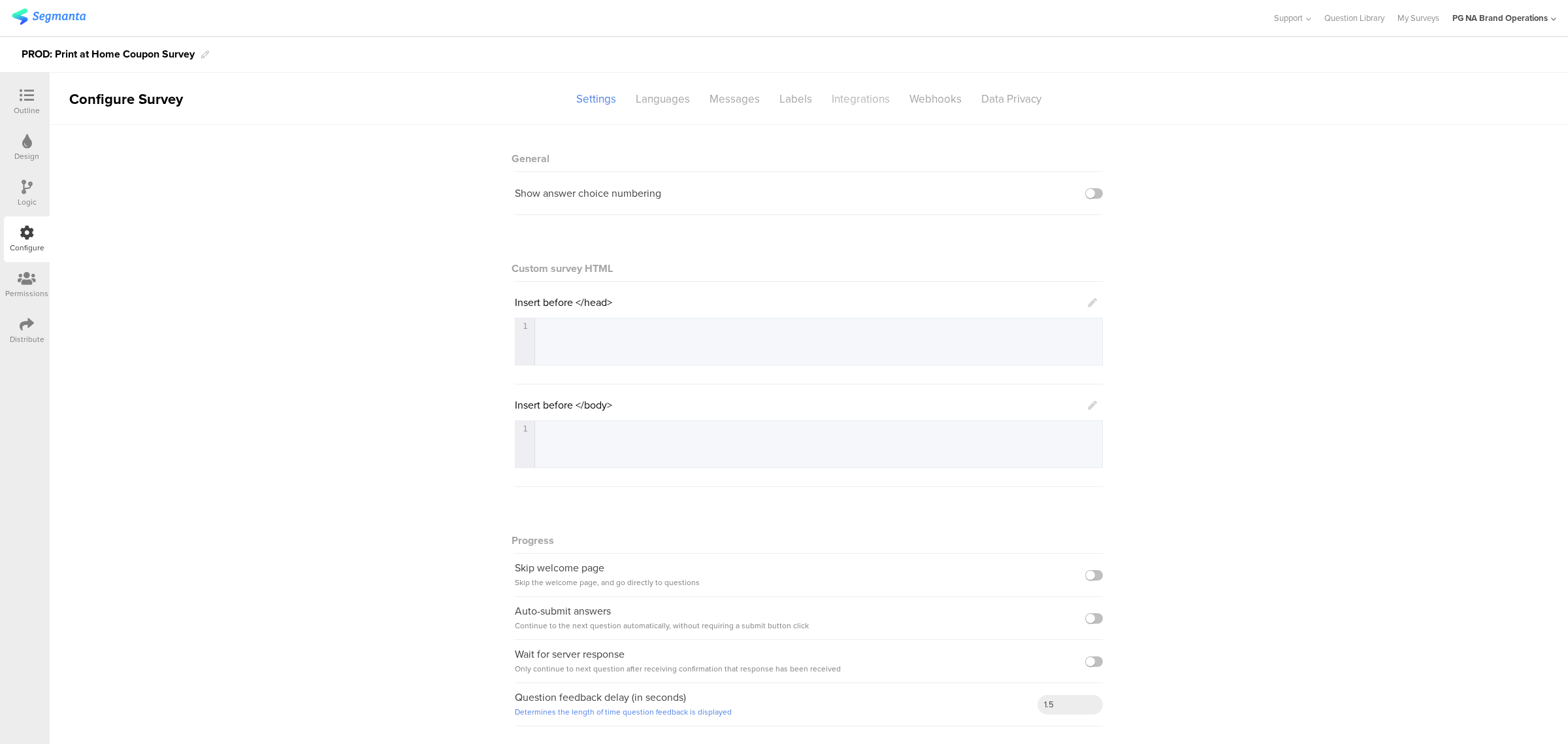
click at [845, 103] on div "Integrations" at bounding box center [860, 99] width 78 height 23
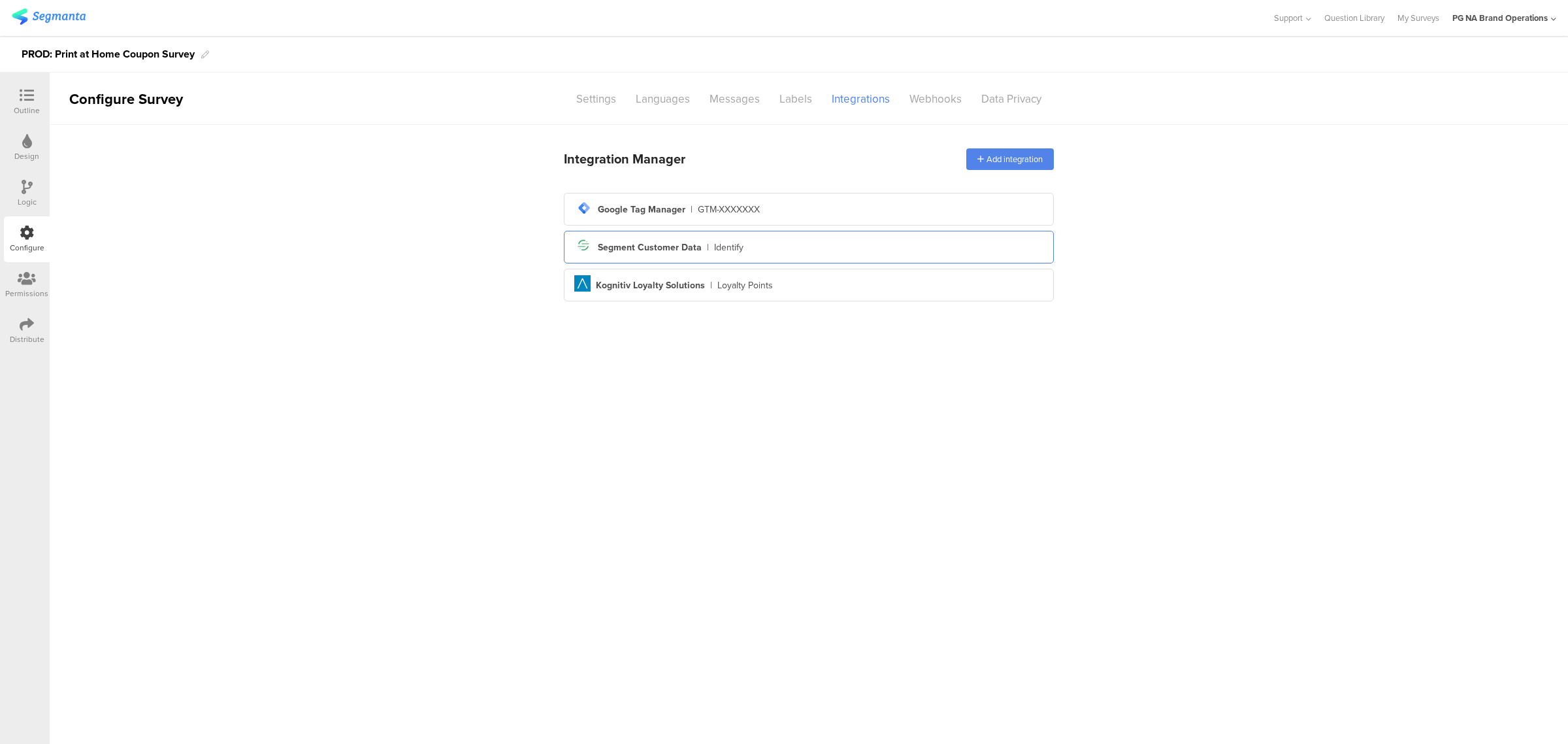
click at [845, 246] on div "Segment icon Created with Sketch. Segment Customer Data | Identify" at bounding box center [808, 246] width 469 height 22
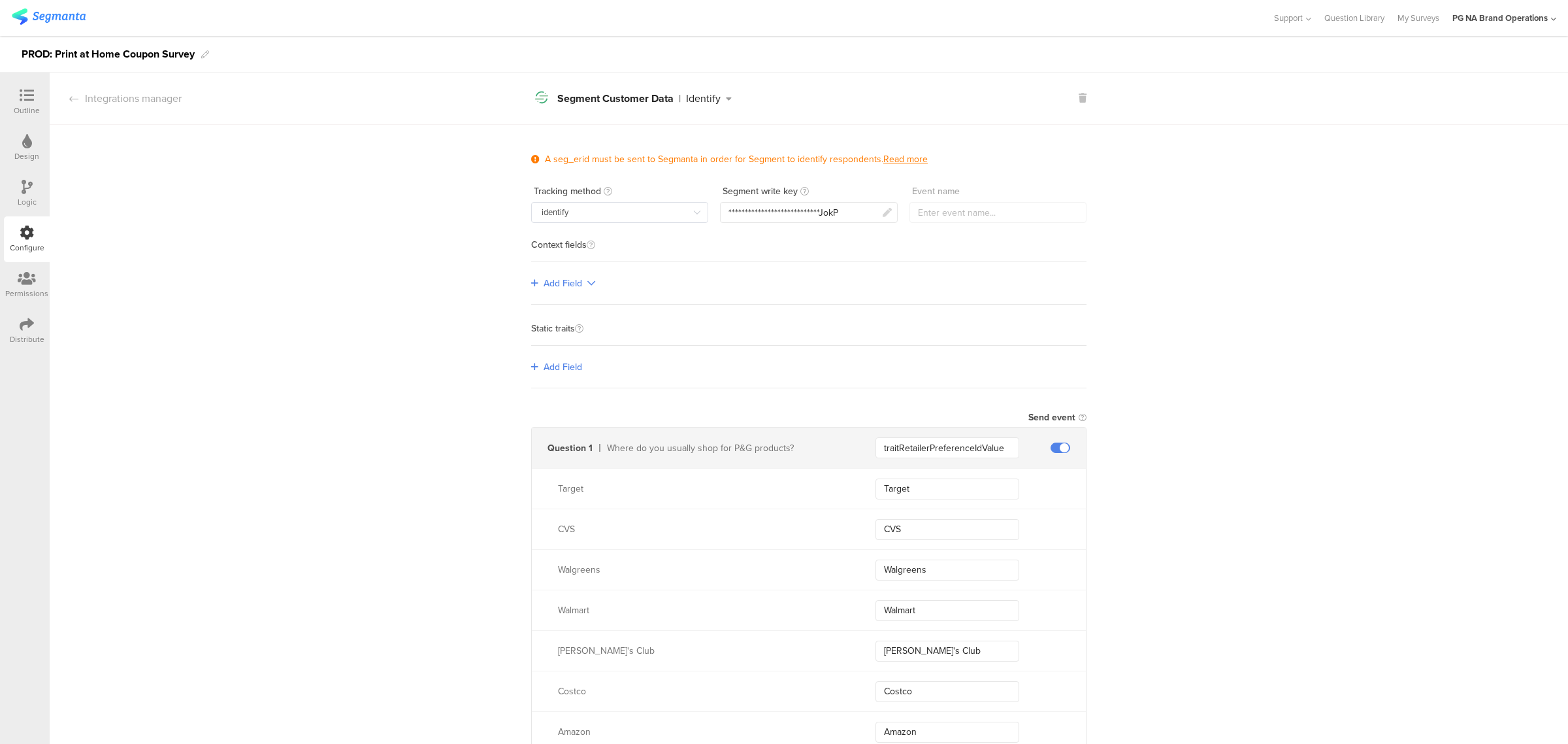
click at [36, 237] on div "Configure" at bounding box center [27, 239] width 46 height 46
click at [38, 280] on div at bounding box center [26, 279] width 43 height 16
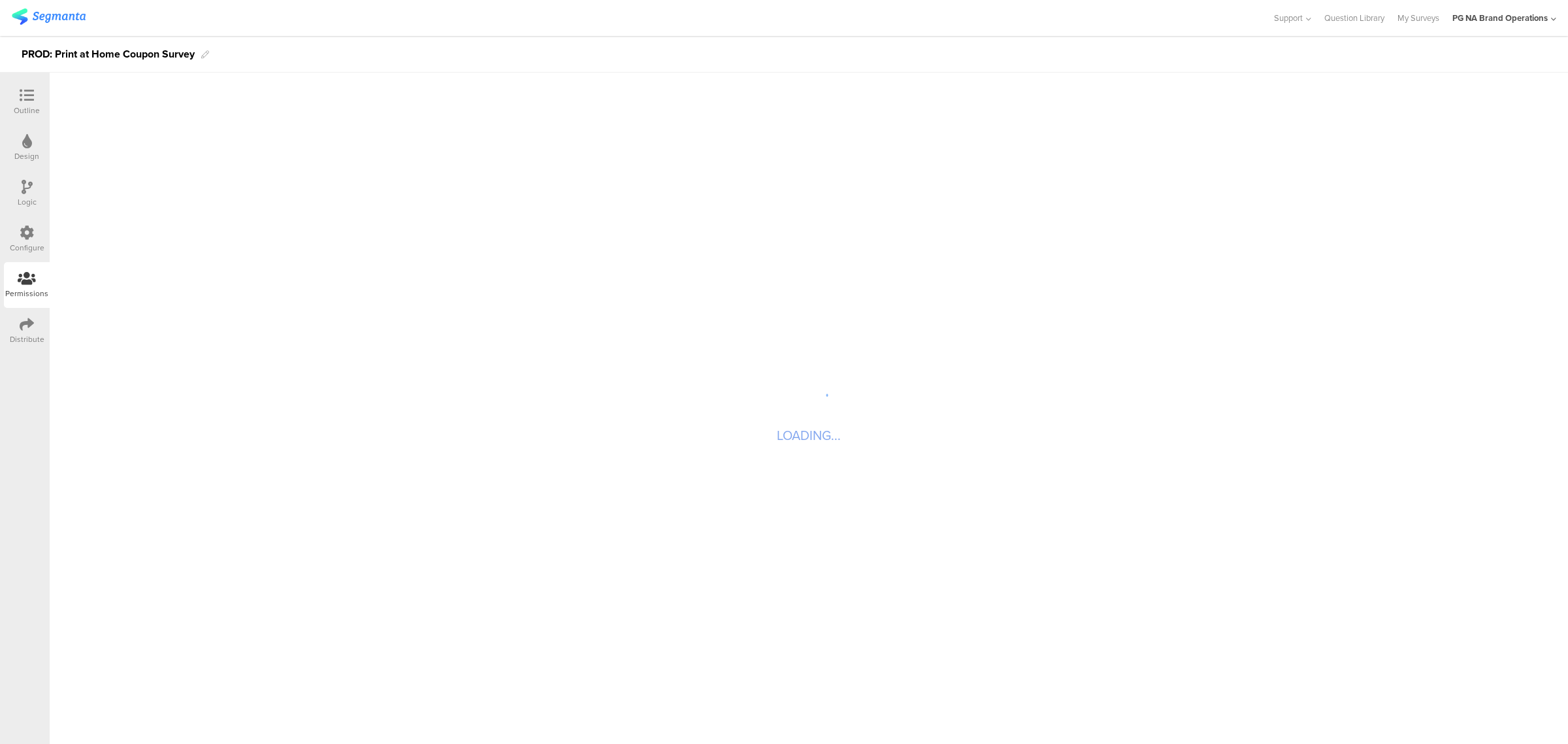
click at [27, 229] on icon at bounding box center [27, 232] width 15 height 15
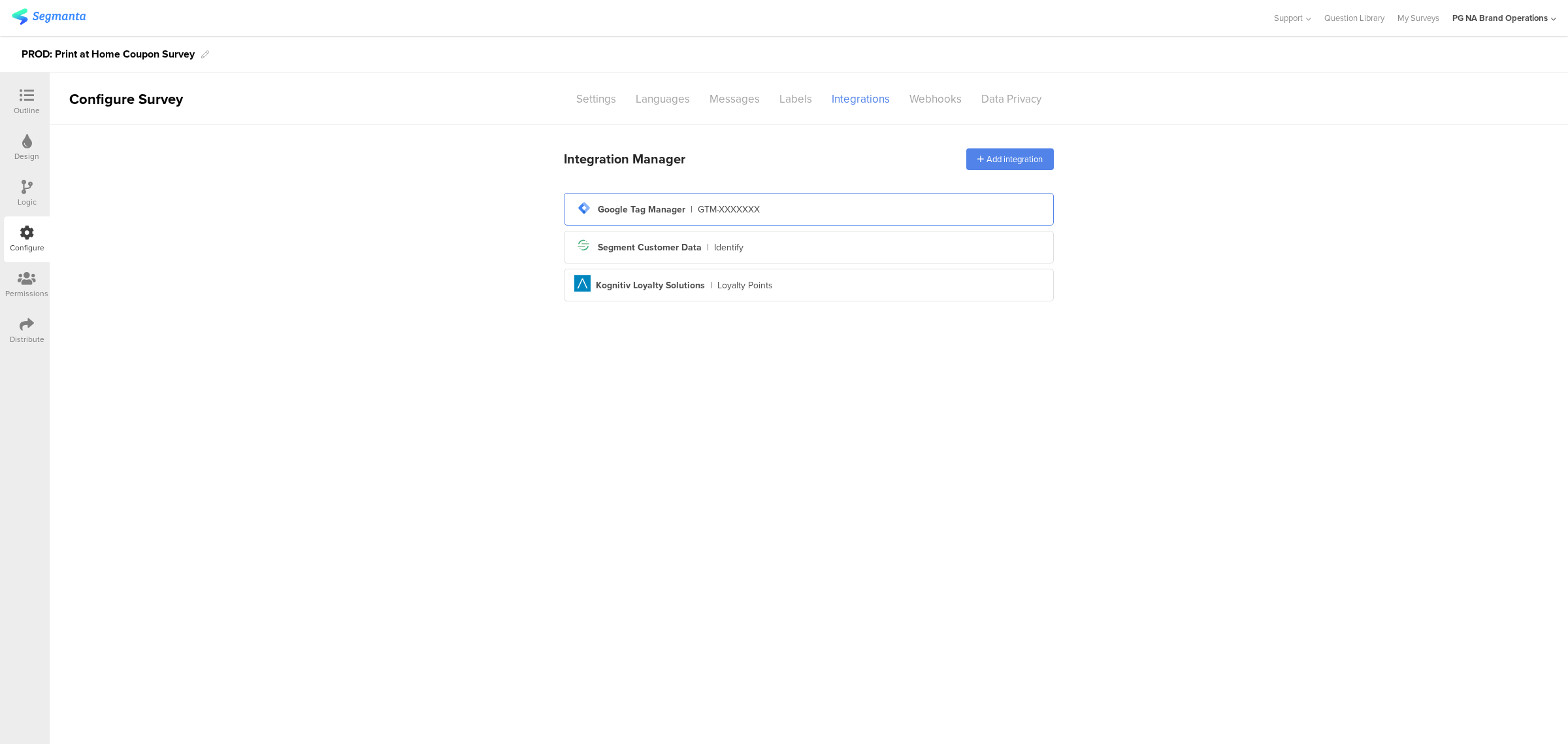
click at [755, 210] on div "GTM-XXXXXXX" at bounding box center [729, 210] width 62 height 14
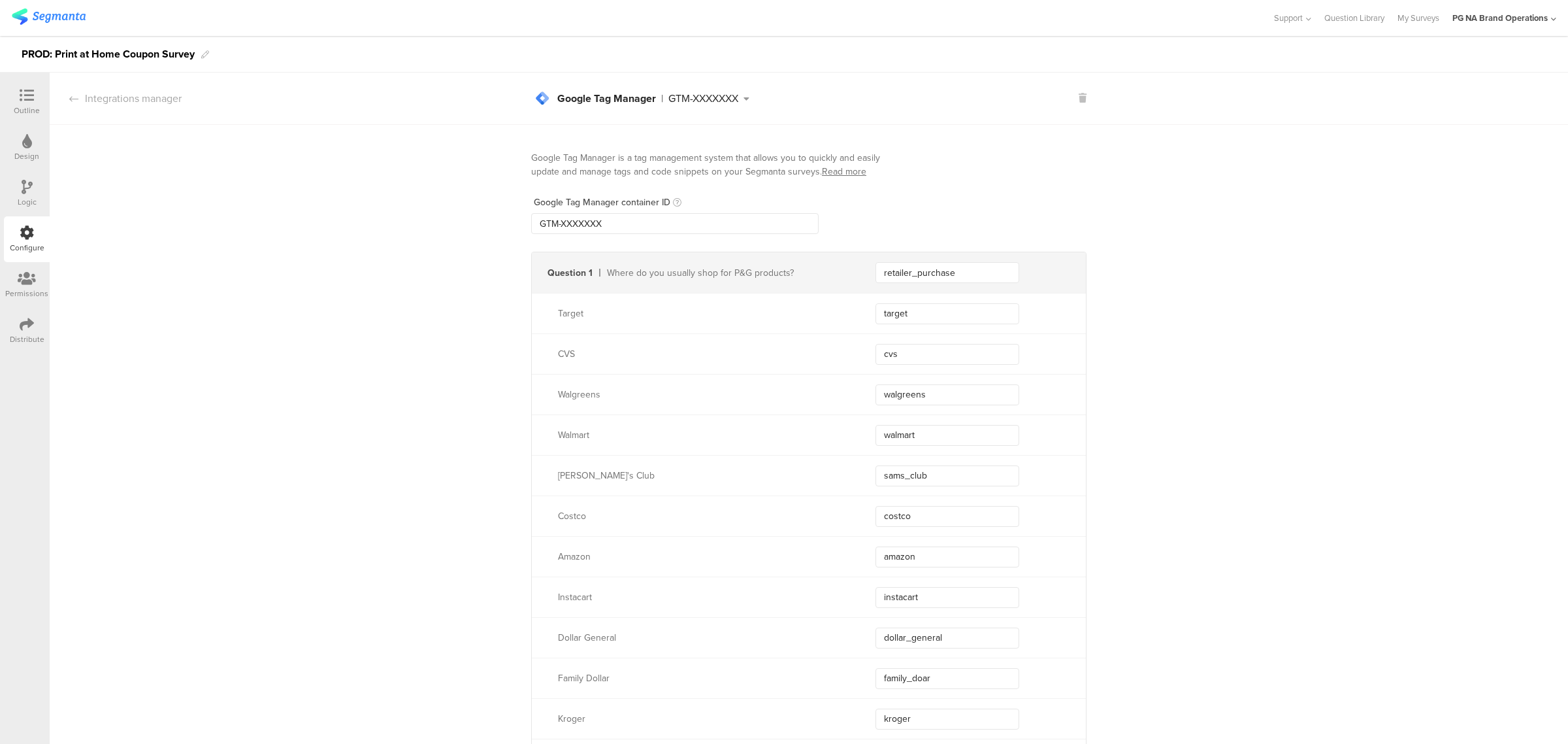
click at [7, 275] on div at bounding box center [26, 279] width 43 height 16
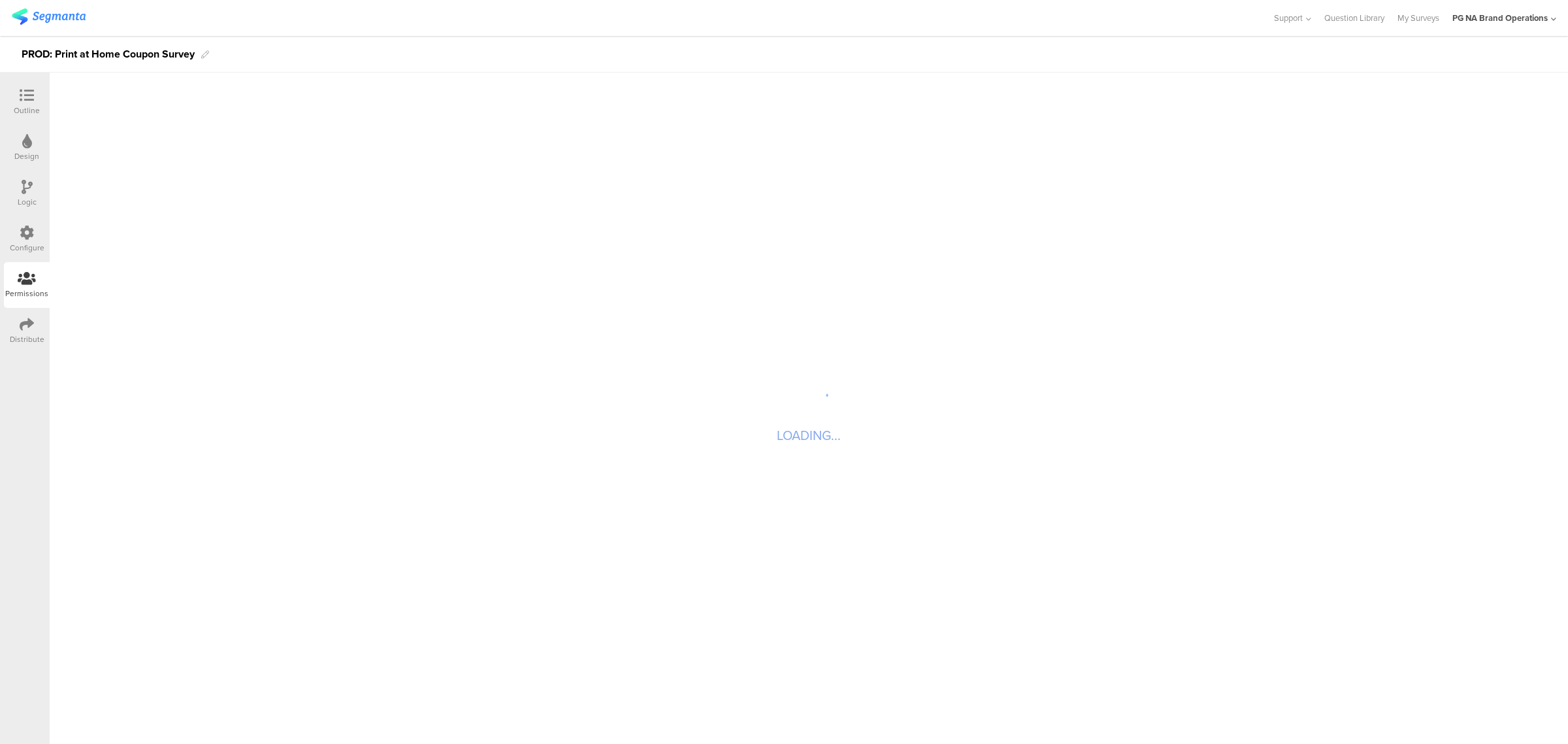
click at [34, 221] on div "Configure" at bounding box center [27, 239] width 46 height 46
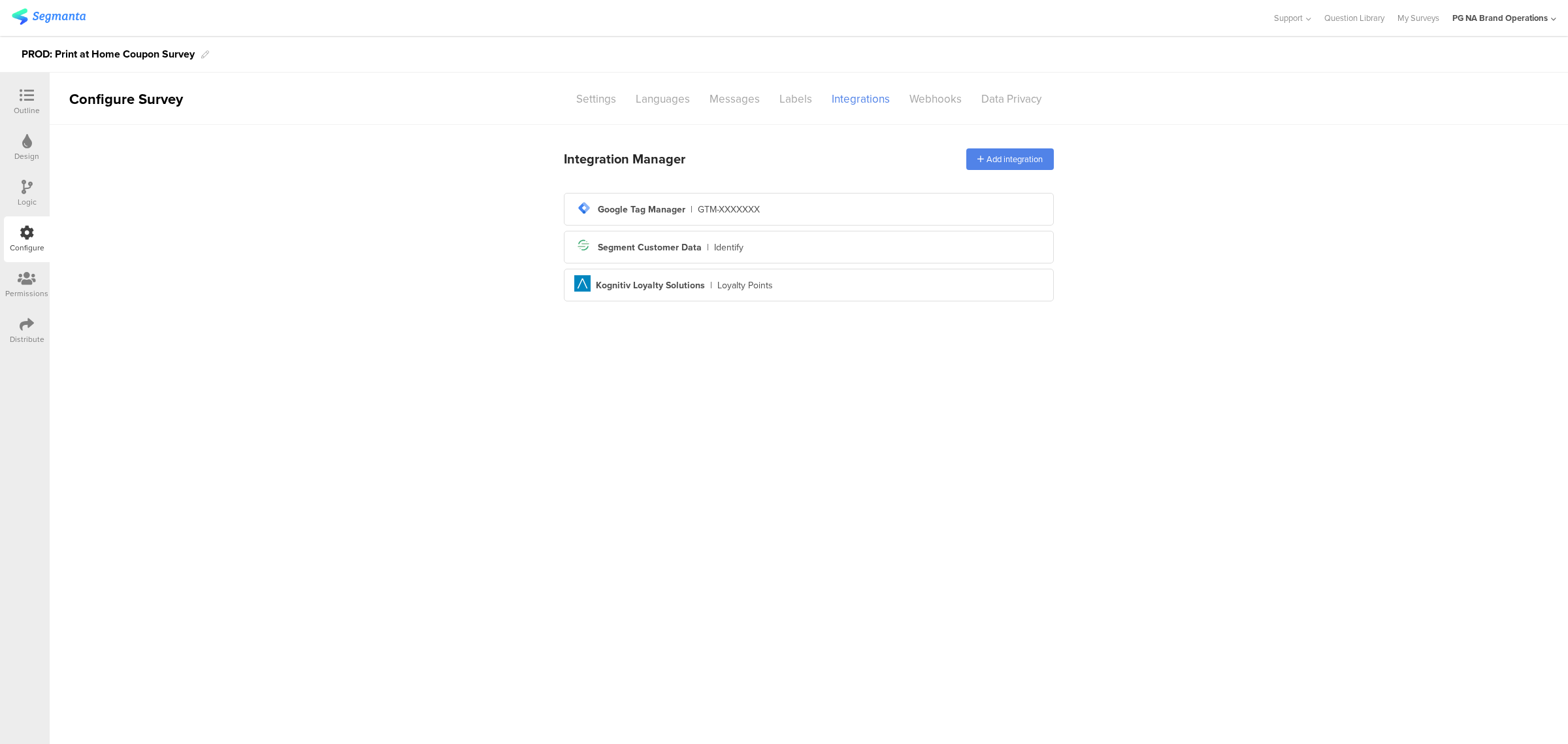
click at [18, 277] on icon at bounding box center [27, 278] width 18 height 15
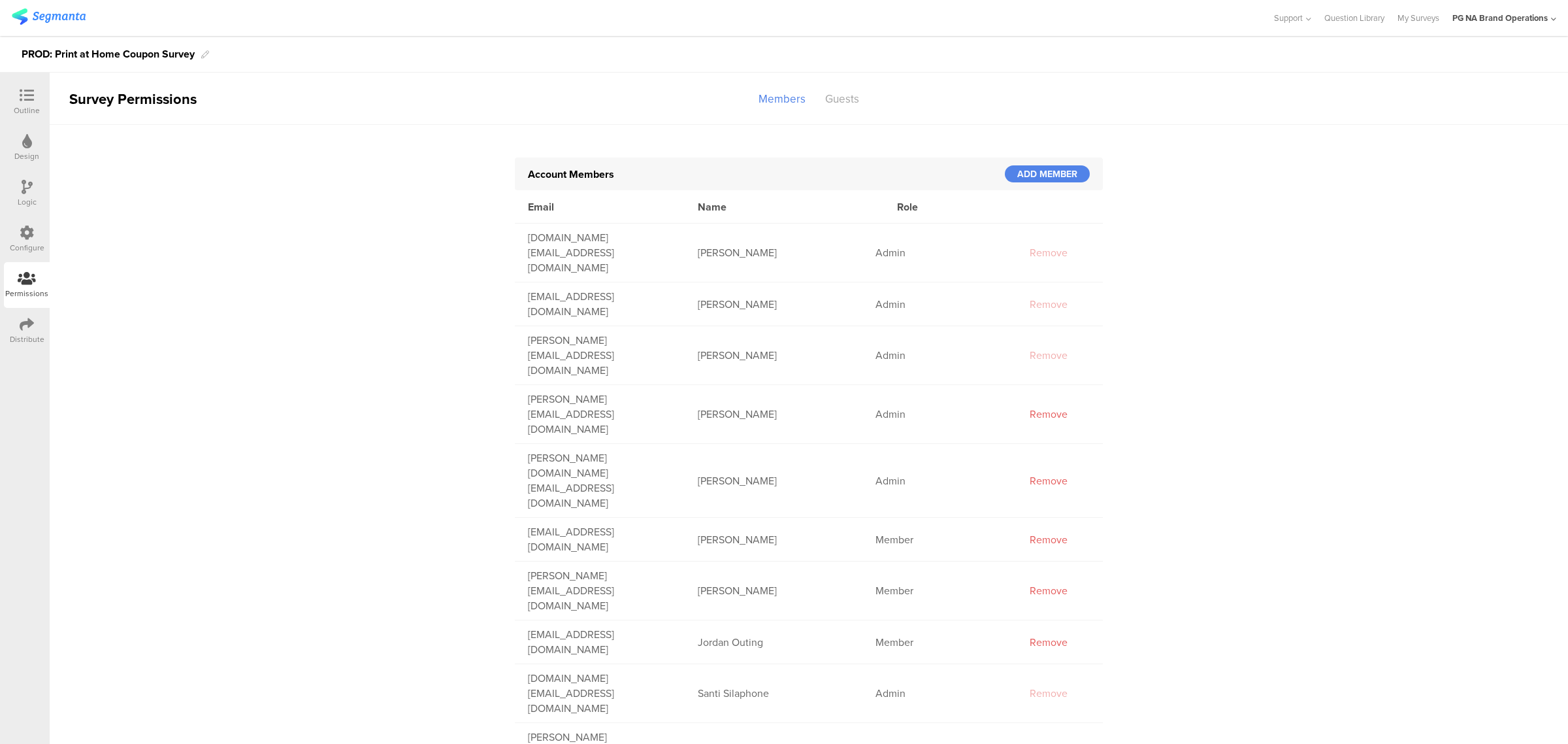
click at [27, 314] on div "Distribute" at bounding box center [27, 331] width 46 height 46
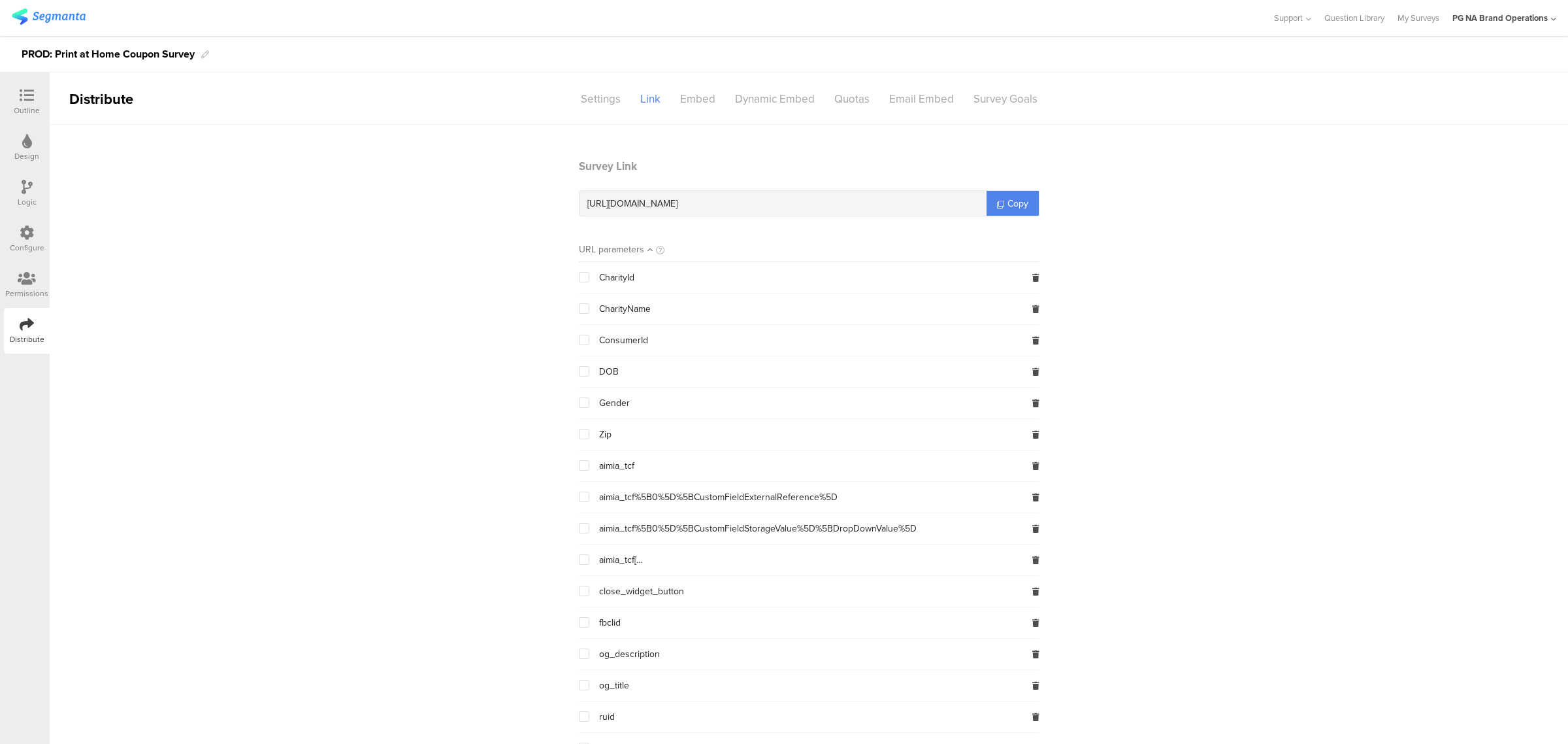
click at [33, 235] on icon at bounding box center [27, 232] width 15 height 15
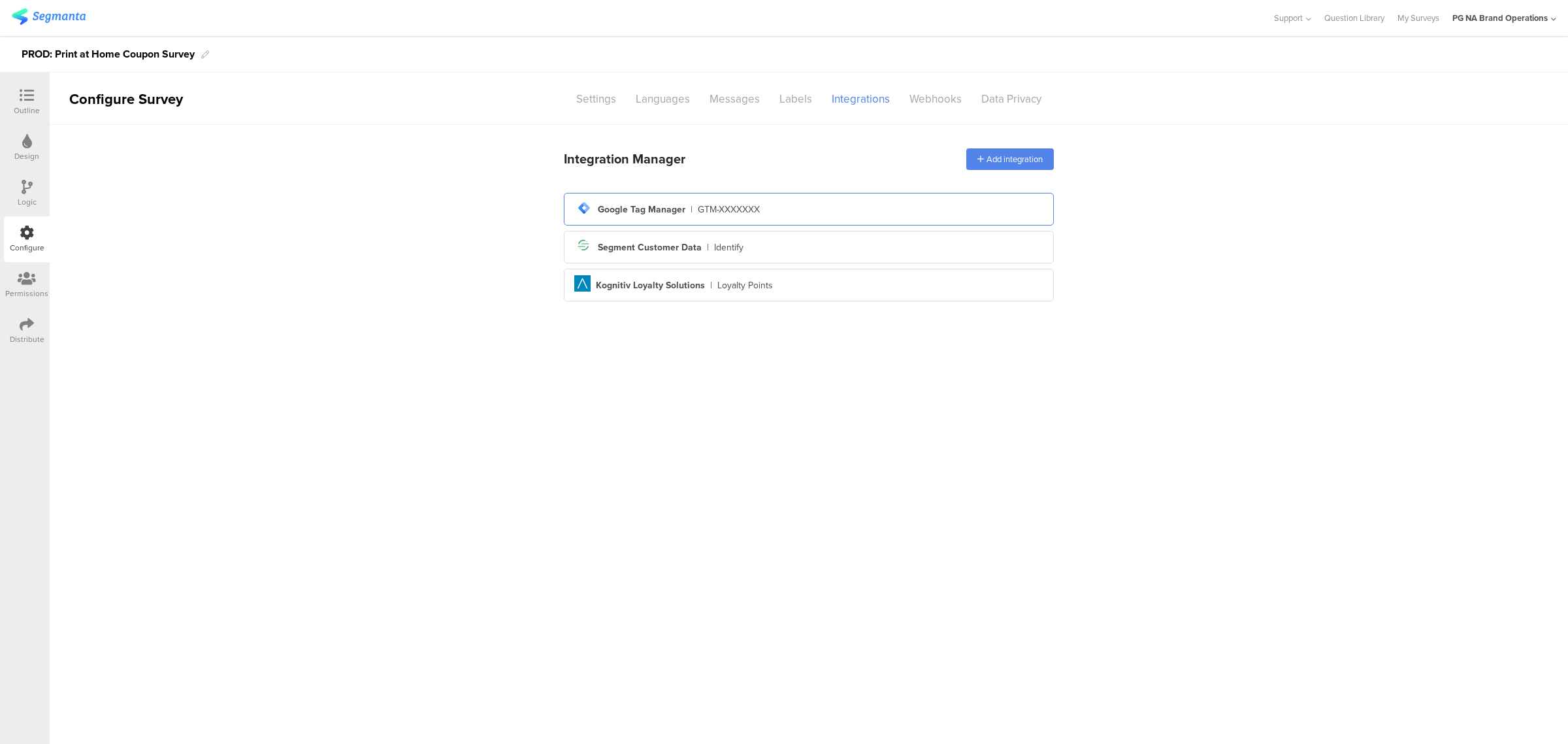
click at [864, 213] on div "tag-manager Created with Sketch. Google Tag Manager | GTM-XXXXXXX" at bounding box center [808, 209] width 469 height 22
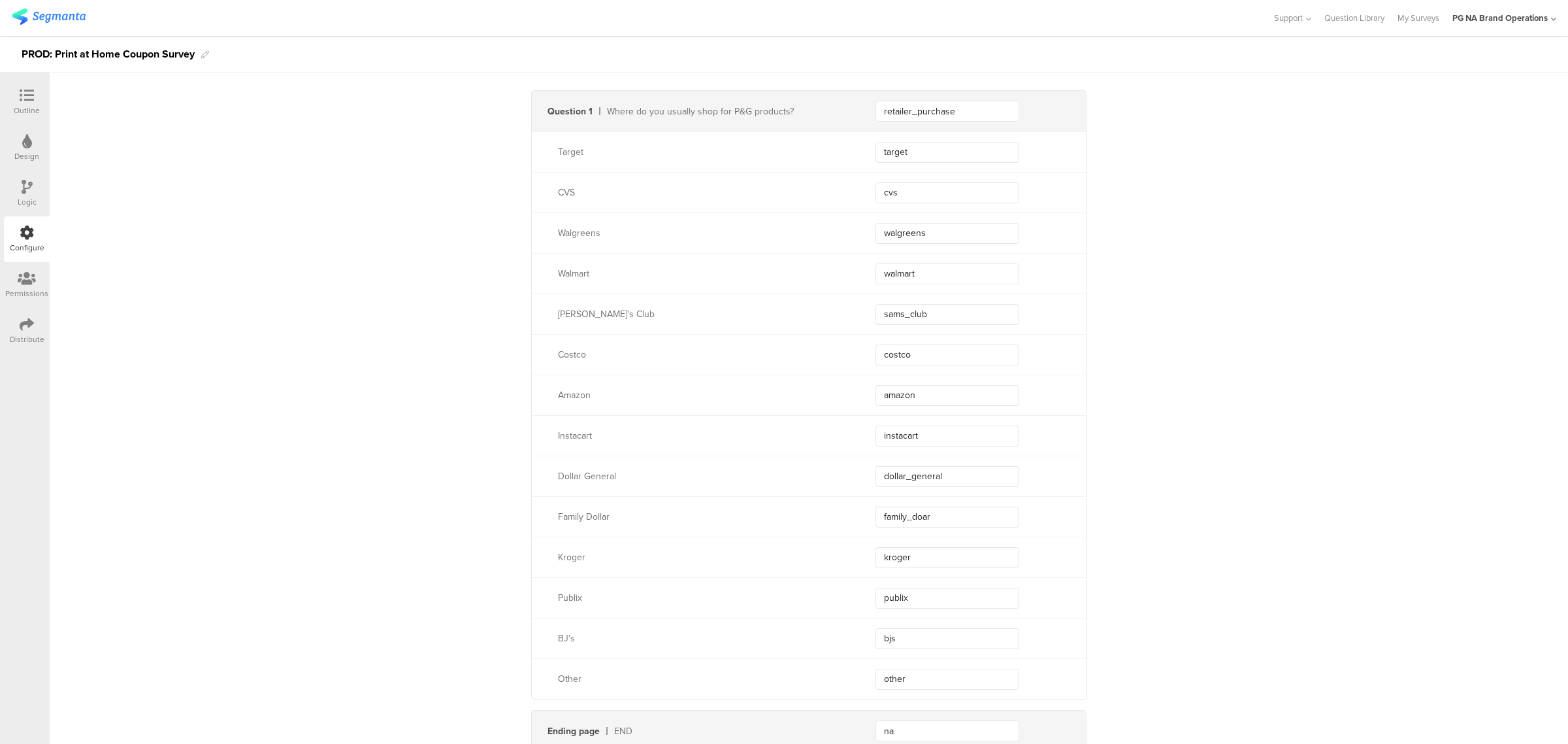
scroll to position [211, 0]
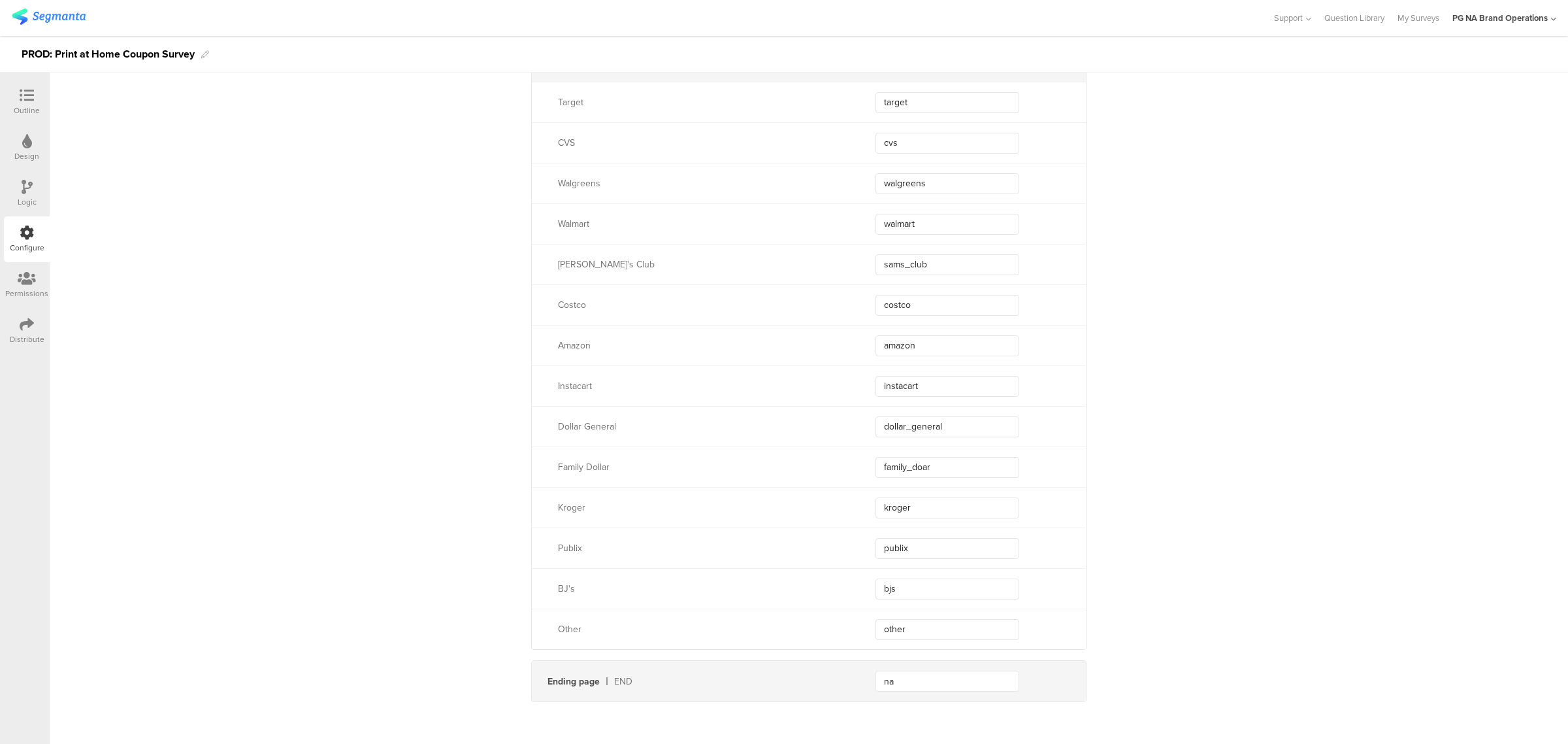
click at [41, 274] on div at bounding box center [26, 279] width 43 height 16
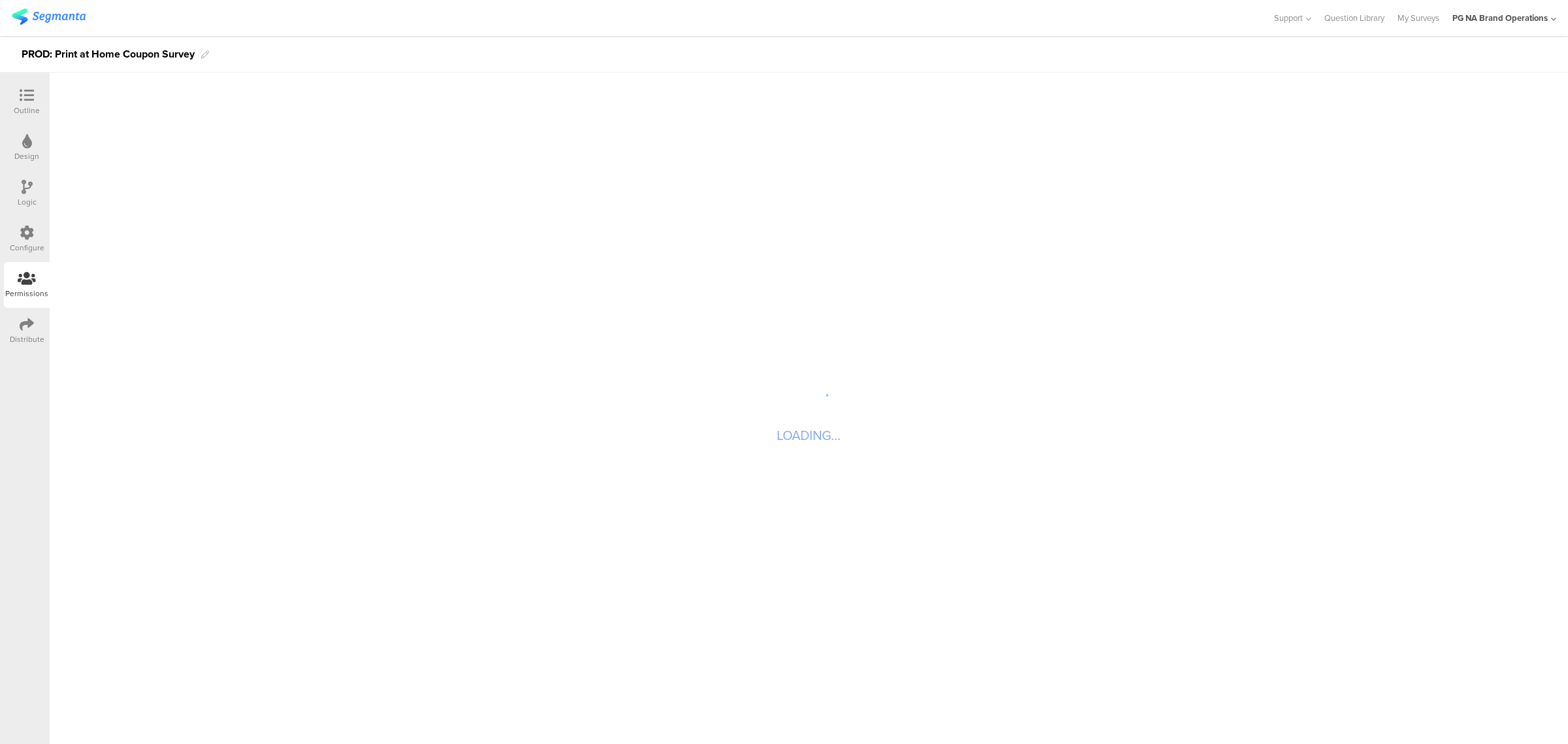
click at [44, 232] on div "Configure" at bounding box center [27, 239] width 46 height 46
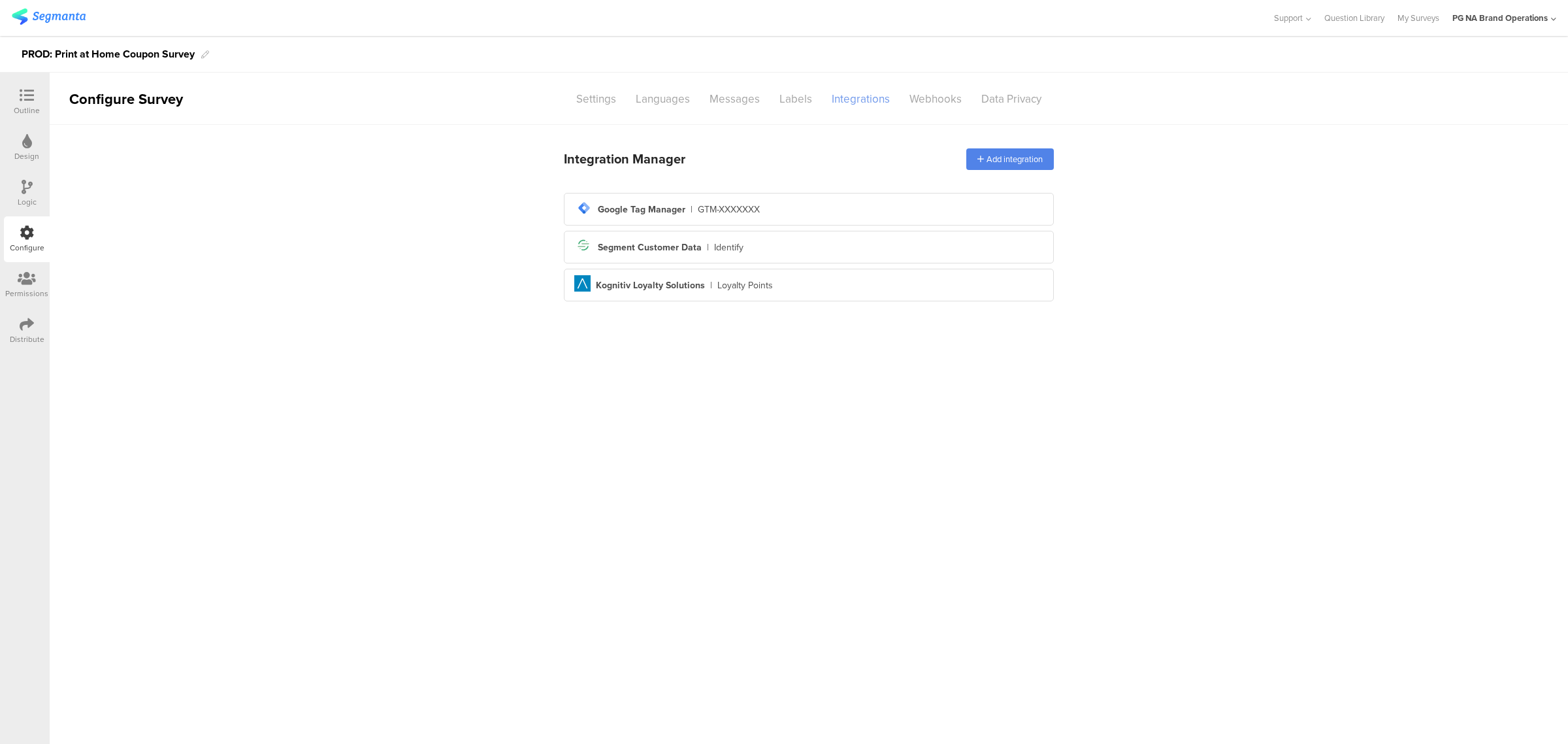
click at [838, 102] on div "Integrations" at bounding box center [860, 99] width 78 height 23
click at [39, 187] on div "Logic" at bounding box center [27, 193] width 46 height 46
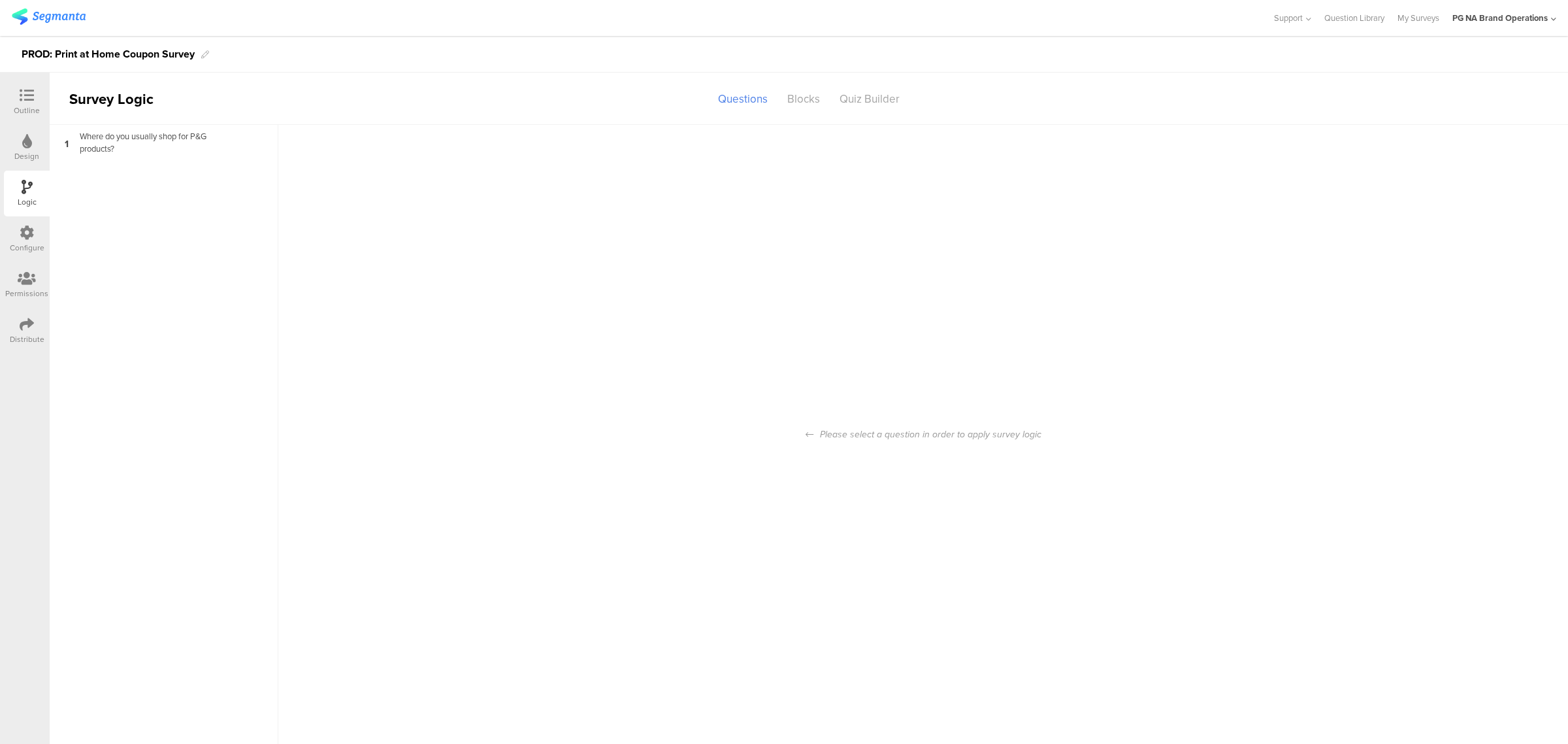
click at [18, 144] on div "Design" at bounding box center [27, 148] width 46 height 46
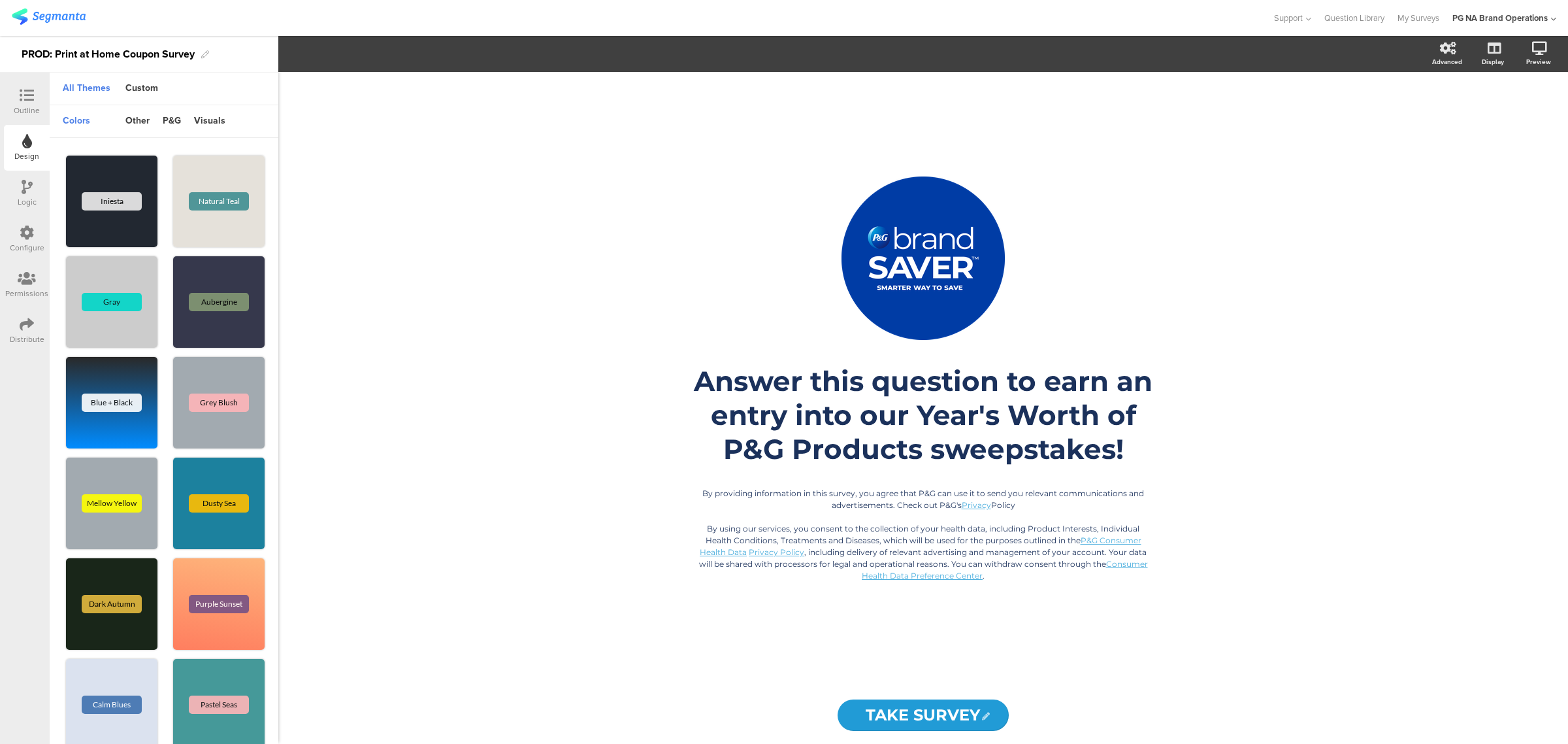
click at [30, 87] on div "Outline" at bounding box center [27, 102] width 46 height 46
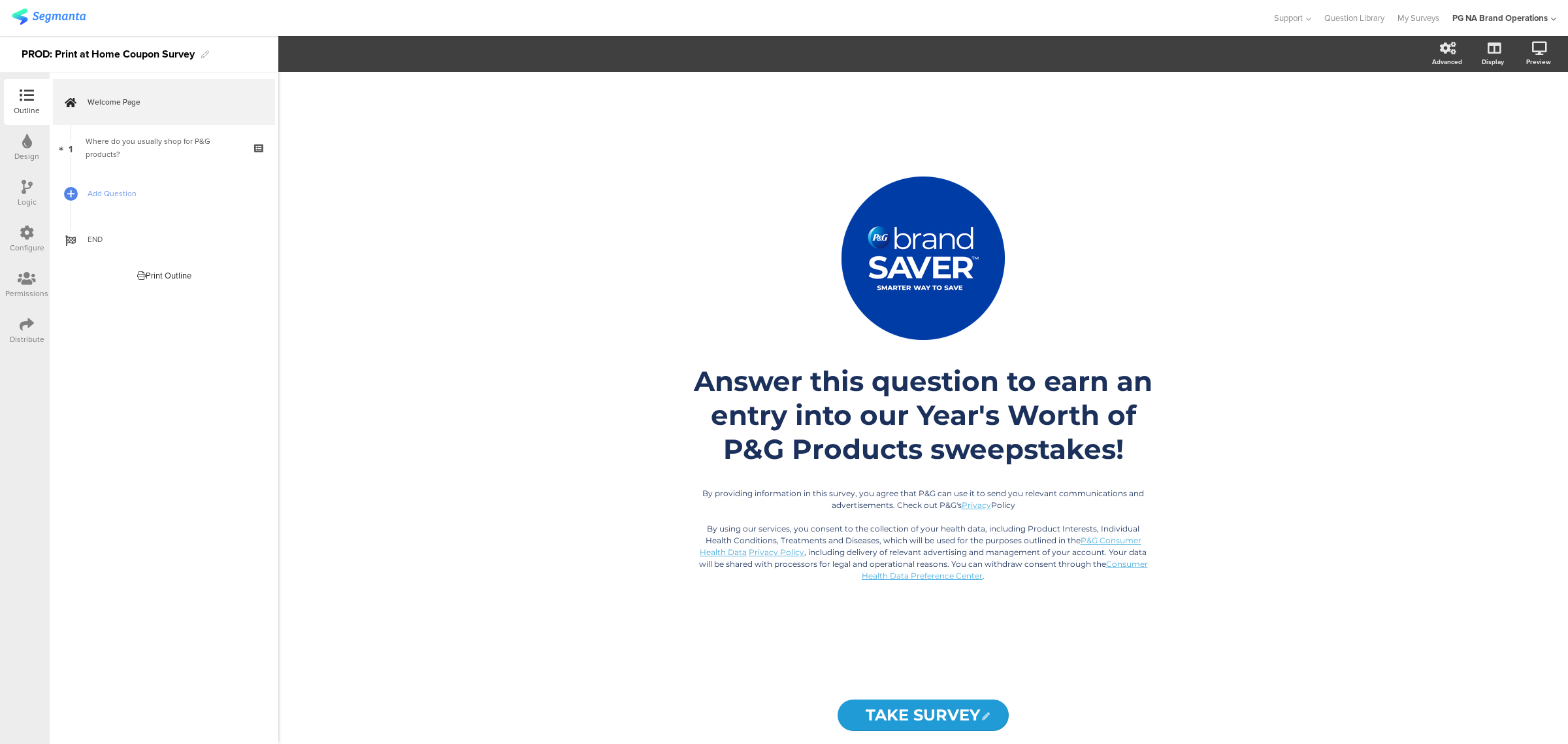
click at [30, 233] on icon at bounding box center [27, 232] width 15 height 15
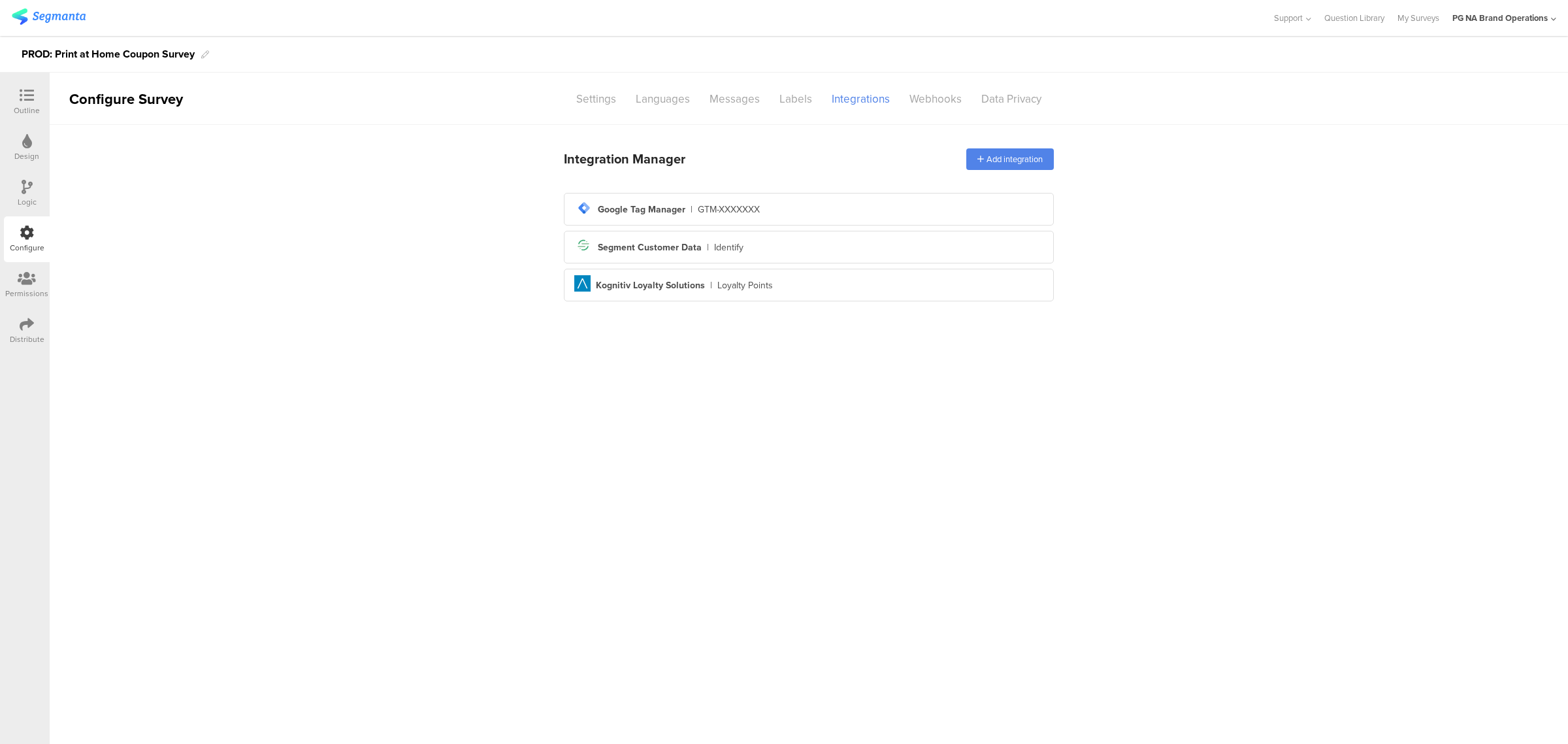
click at [16, 99] on div at bounding box center [27, 97] width 26 height 16
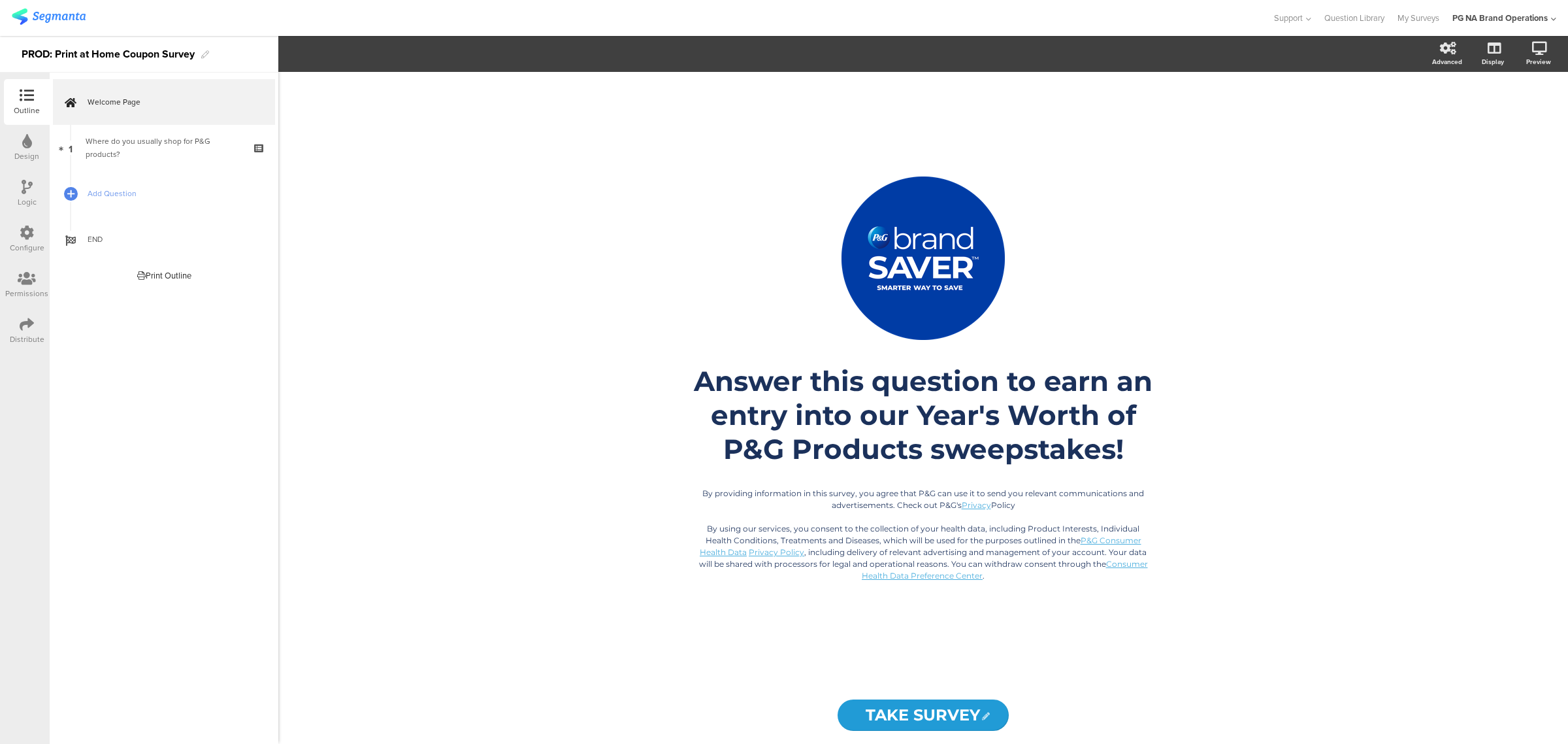
click at [30, 221] on div "Configure" at bounding box center [27, 239] width 46 height 46
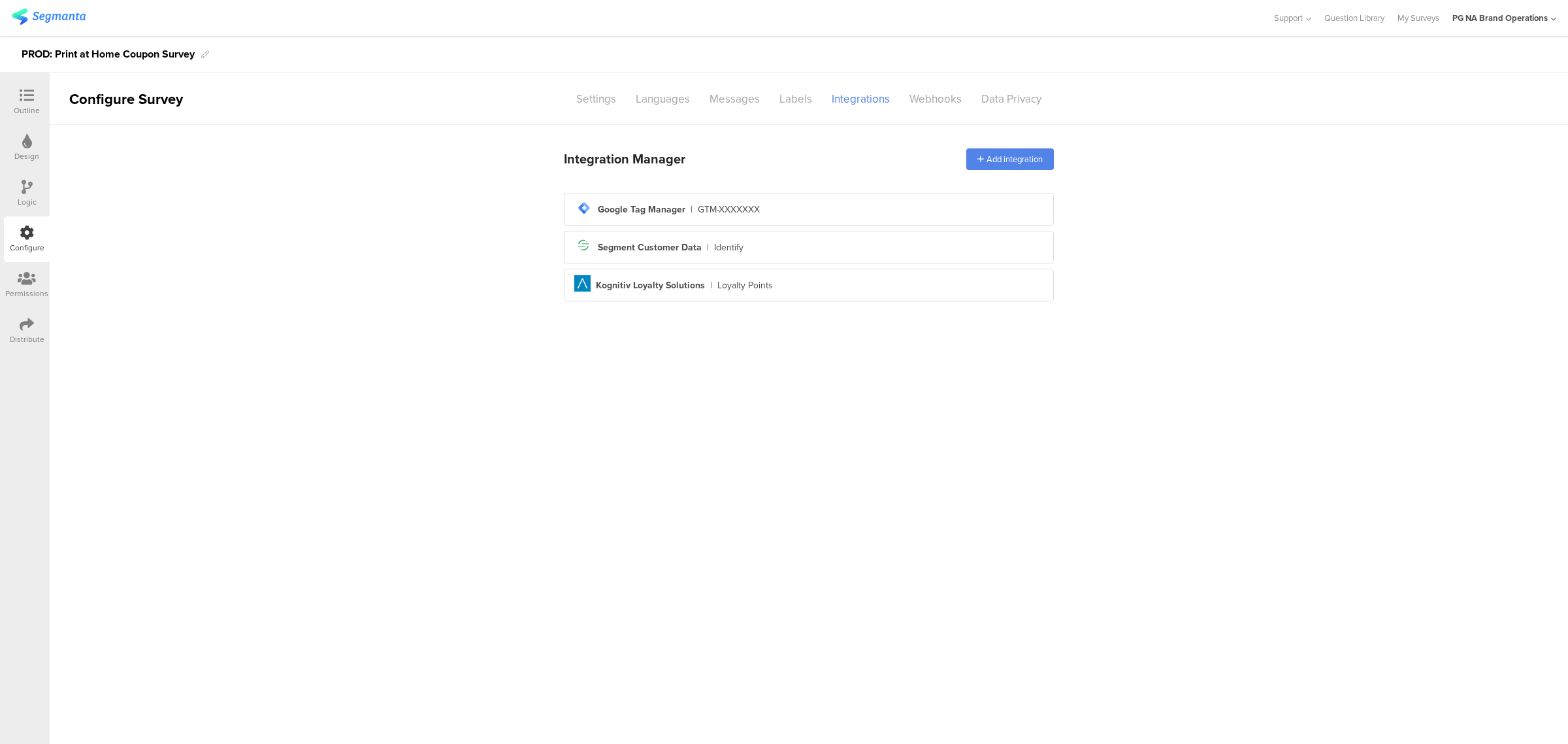
click at [36, 92] on div at bounding box center [27, 97] width 26 height 16
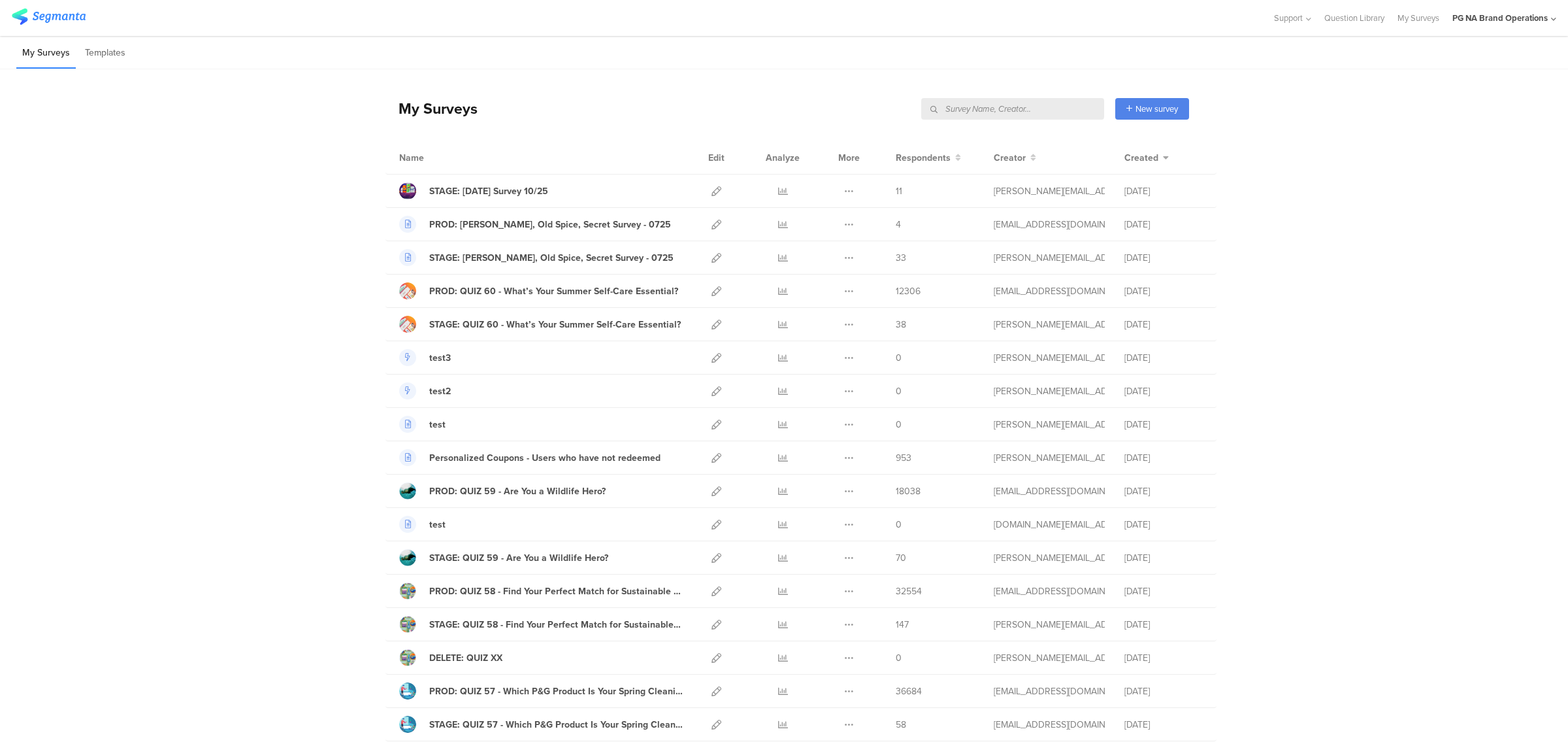
click at [1033, 109] on input "text" at bounding box center [1013, 109] width 183 height 21
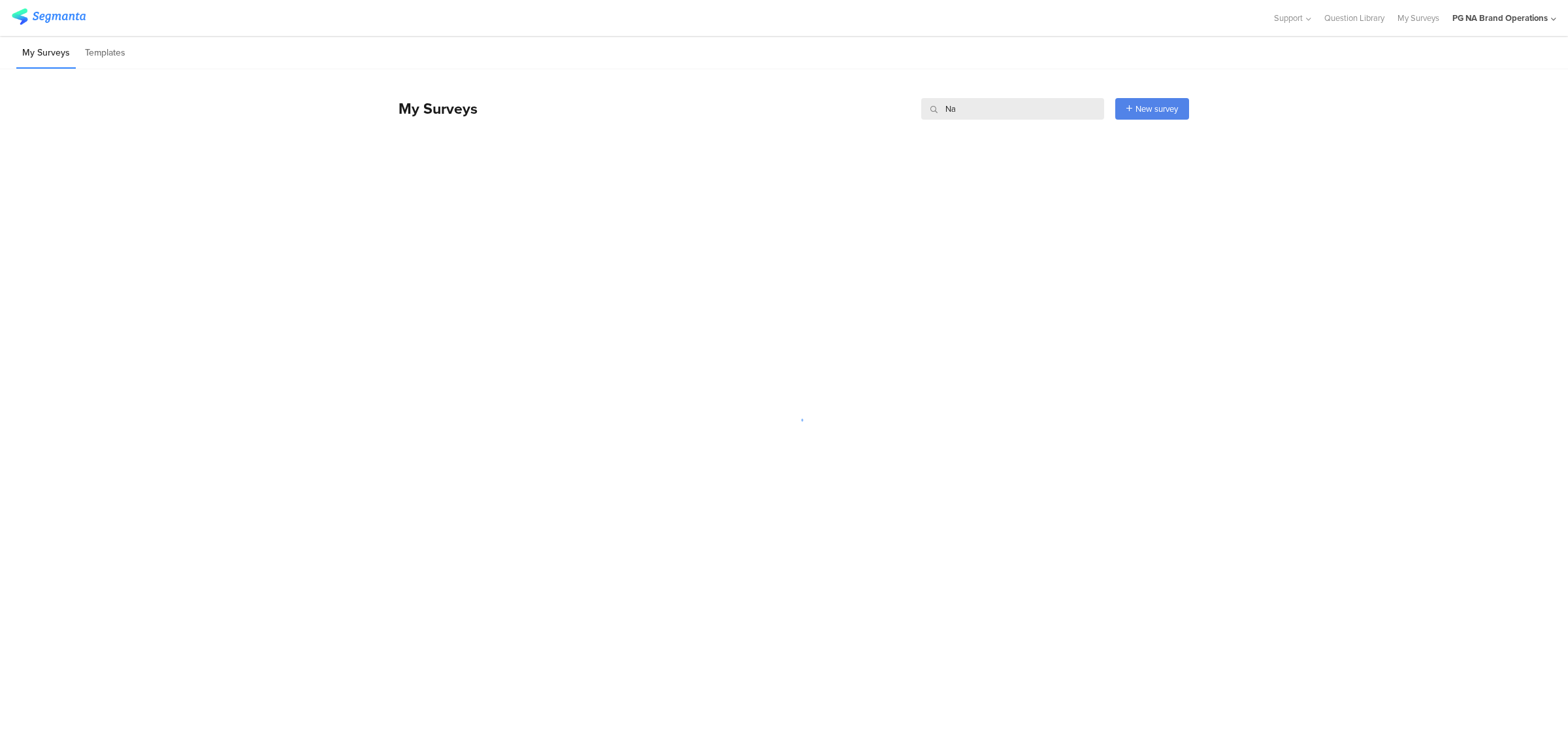
type input "N"
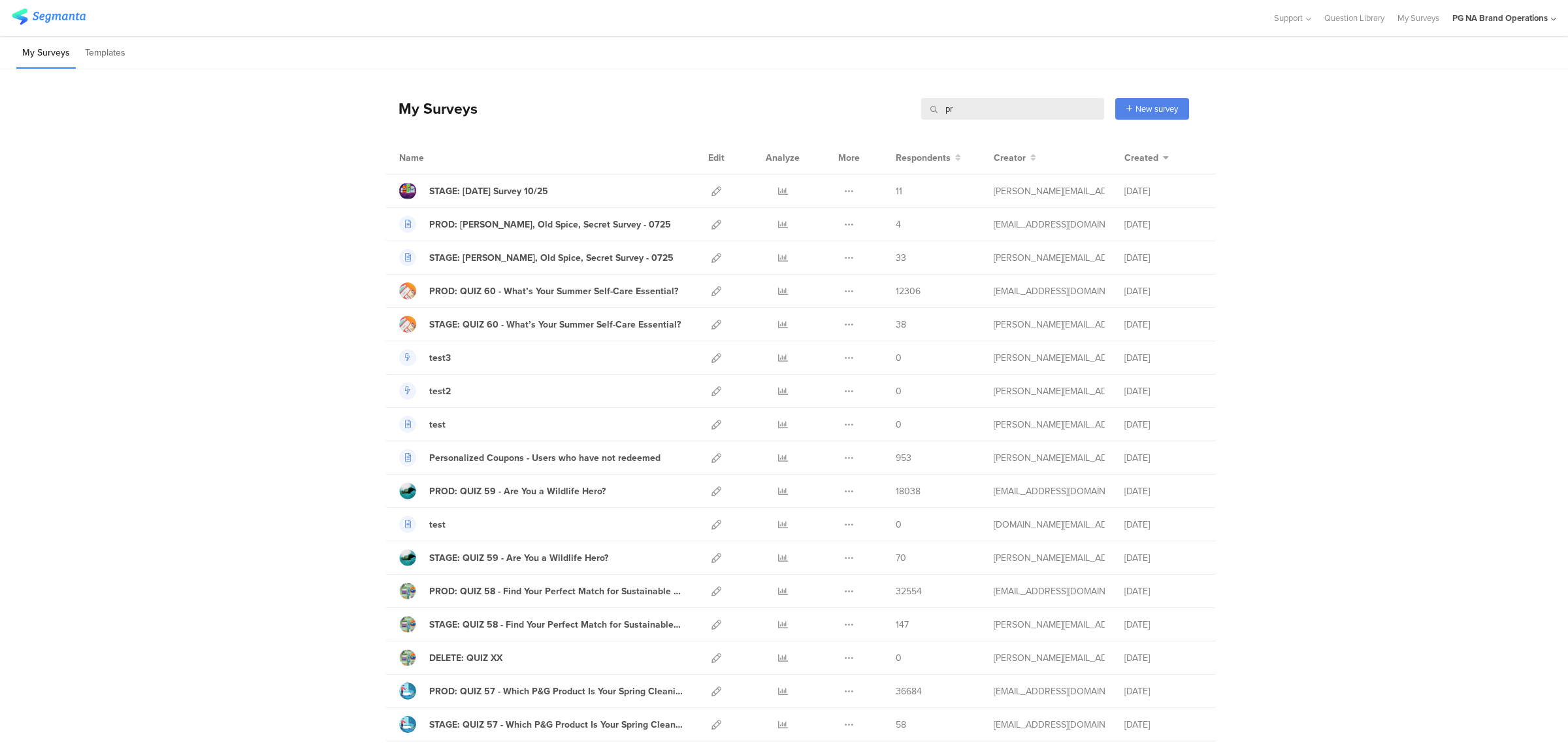
type input "p"
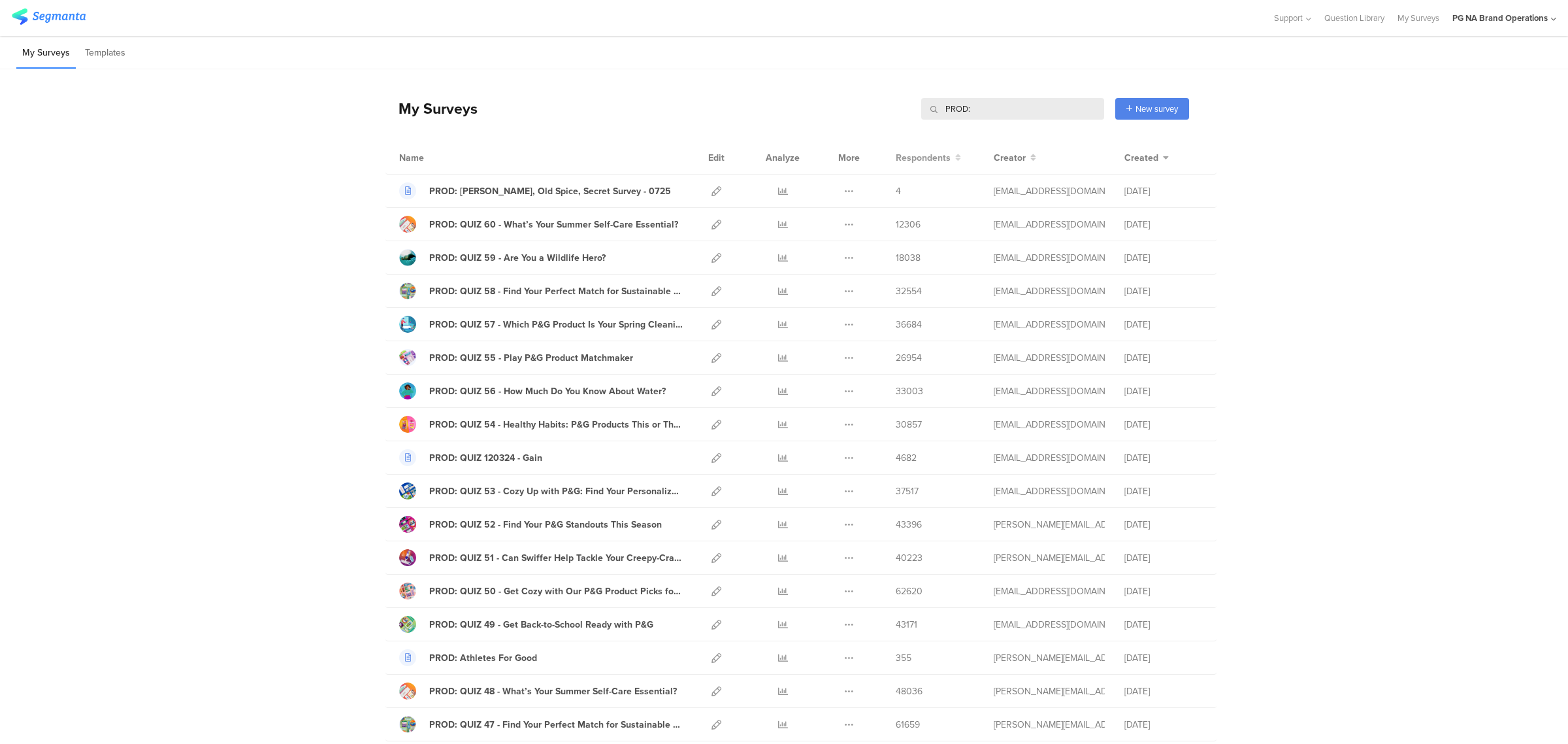
click at [945, 161] on button "Respondents" at bounding box center [928, 157] width 65 height 14
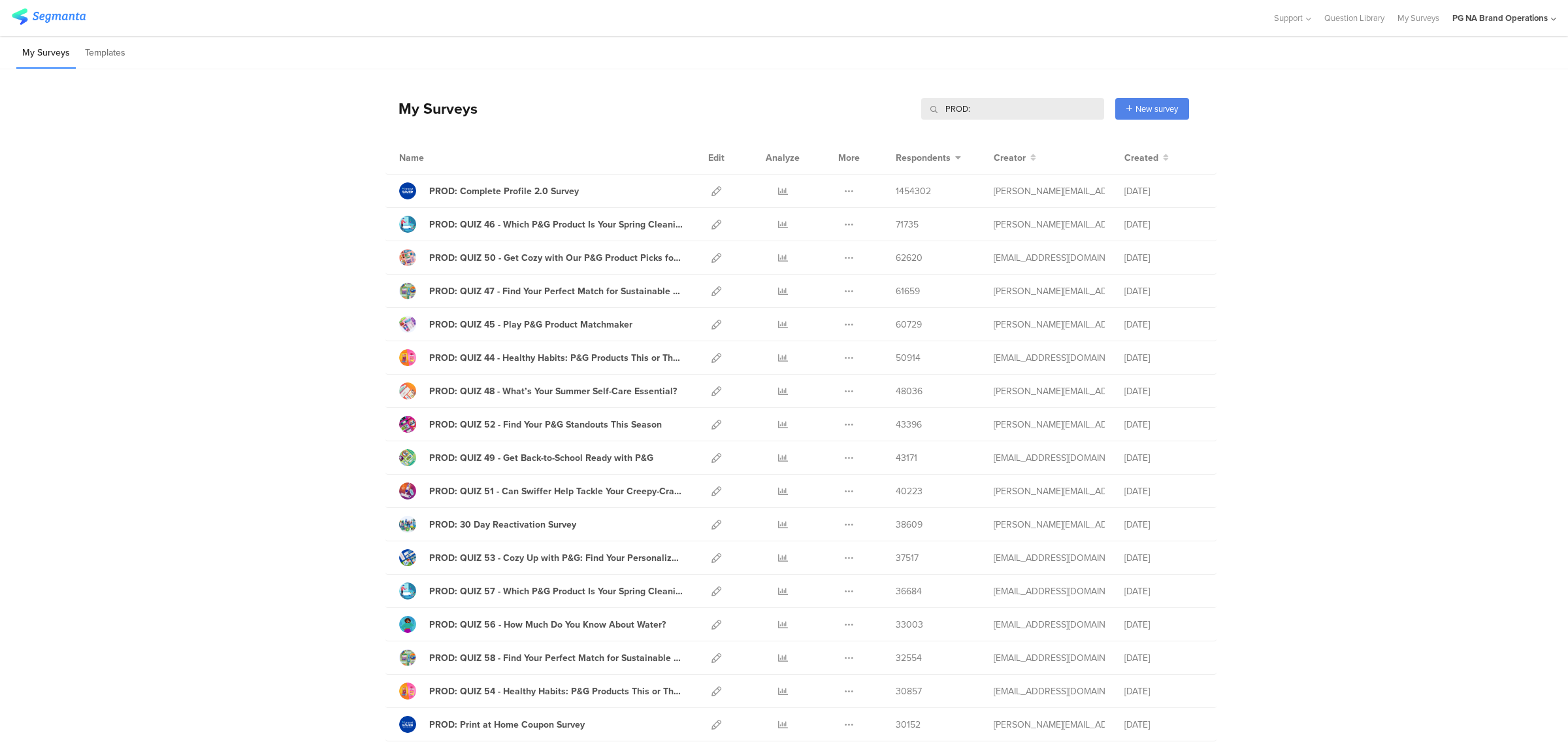
click at [1021, 110] on input "PROD:" at bounding box center [1013, 109] width 183 height 21
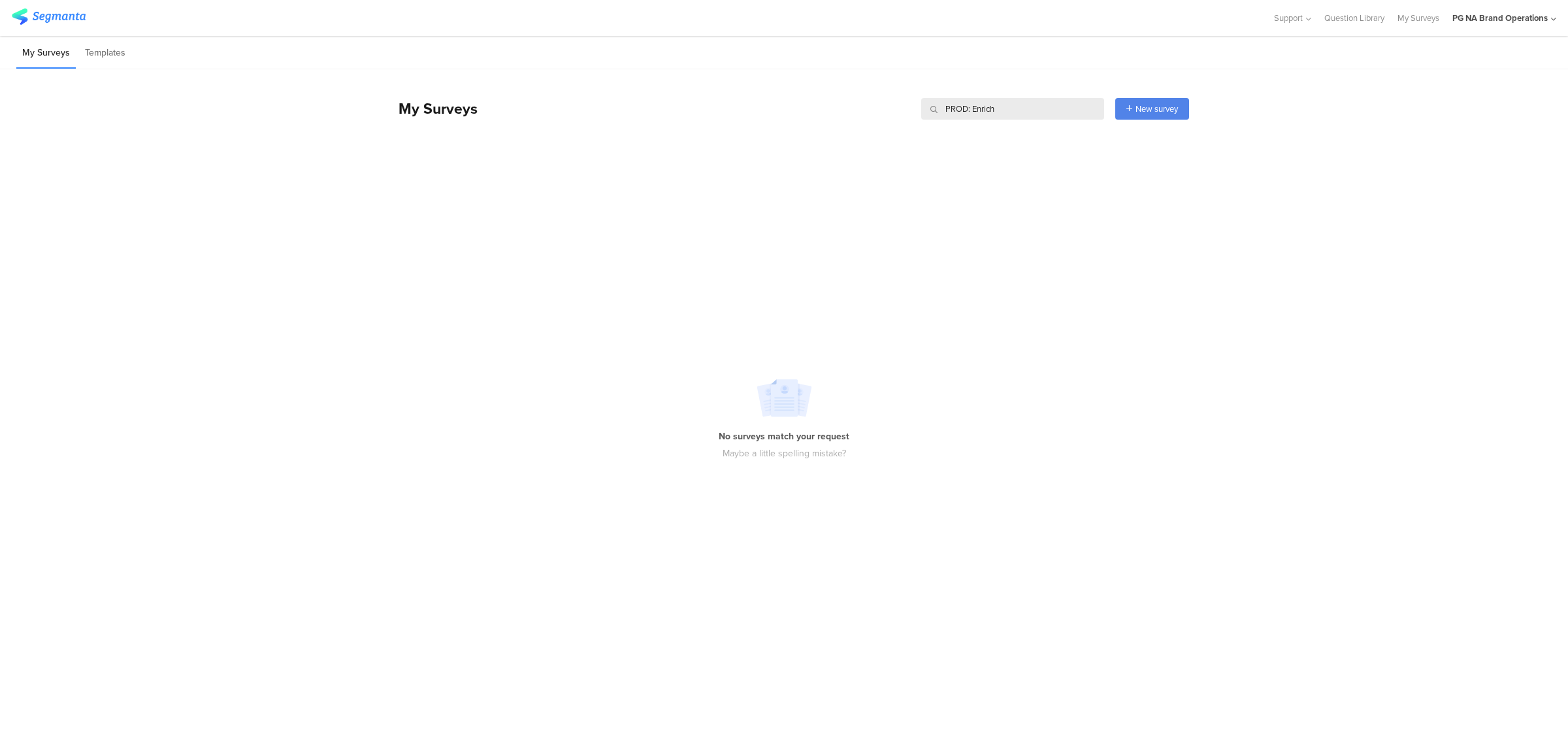
click at [1033, 108] on input "PROD: Enrich" at bounding box center [1013, 109] width 183 height 21
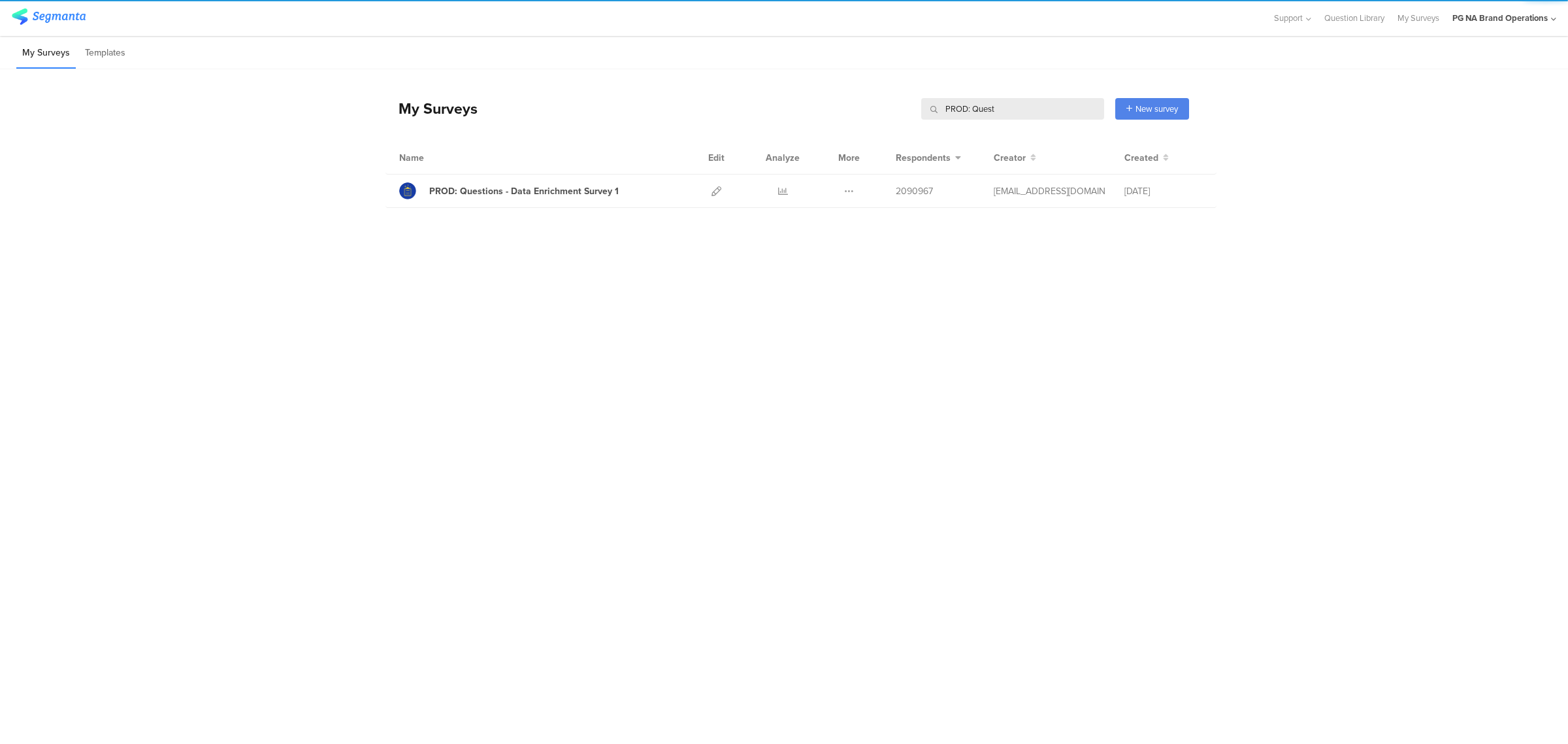
type input "PROD: Quest"
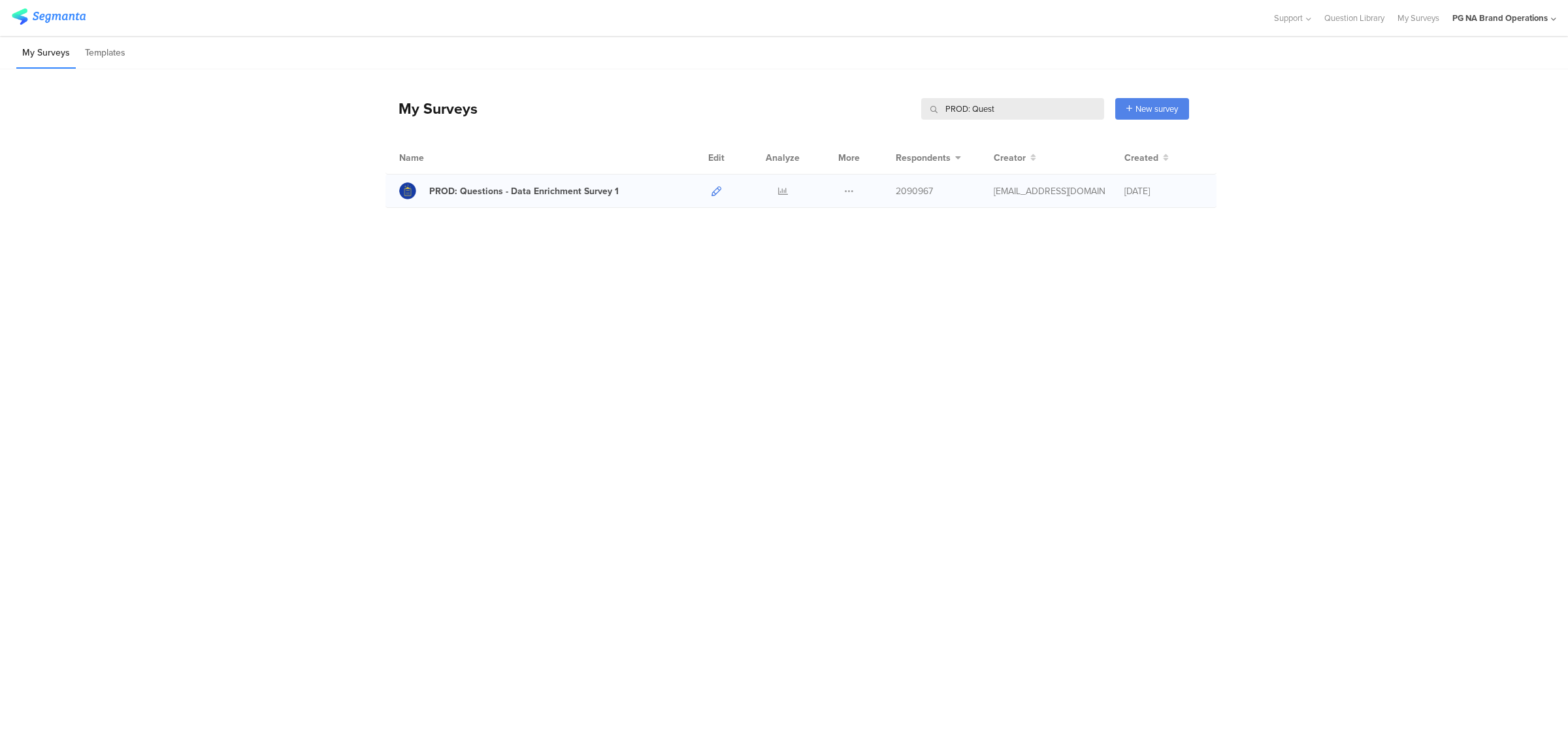
click at [715, 188] on icon at bounding box center [717, 192] width 10 height 10
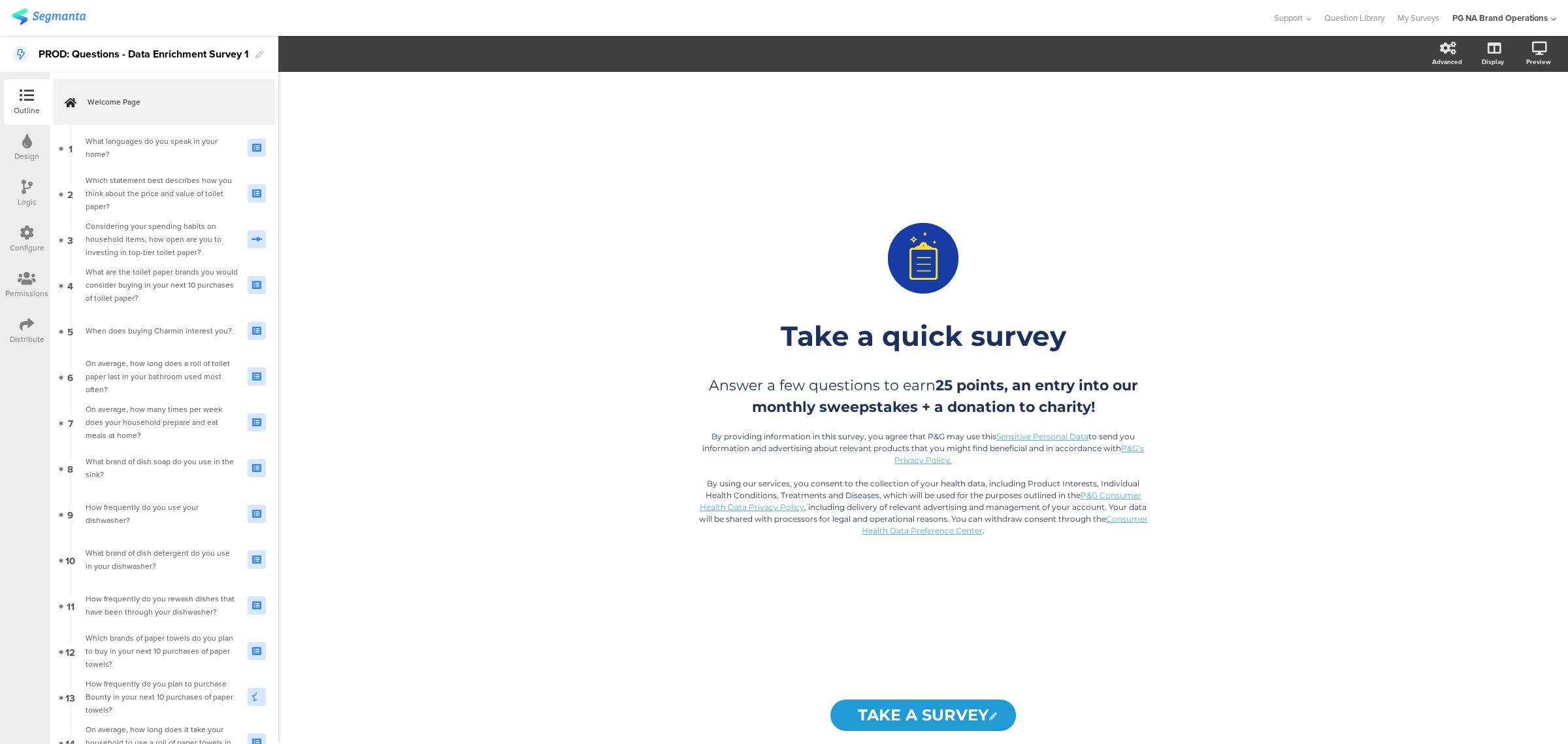
click at [34, 240] on div "Configure" at bounding box center [27, 239] width 46 height 46
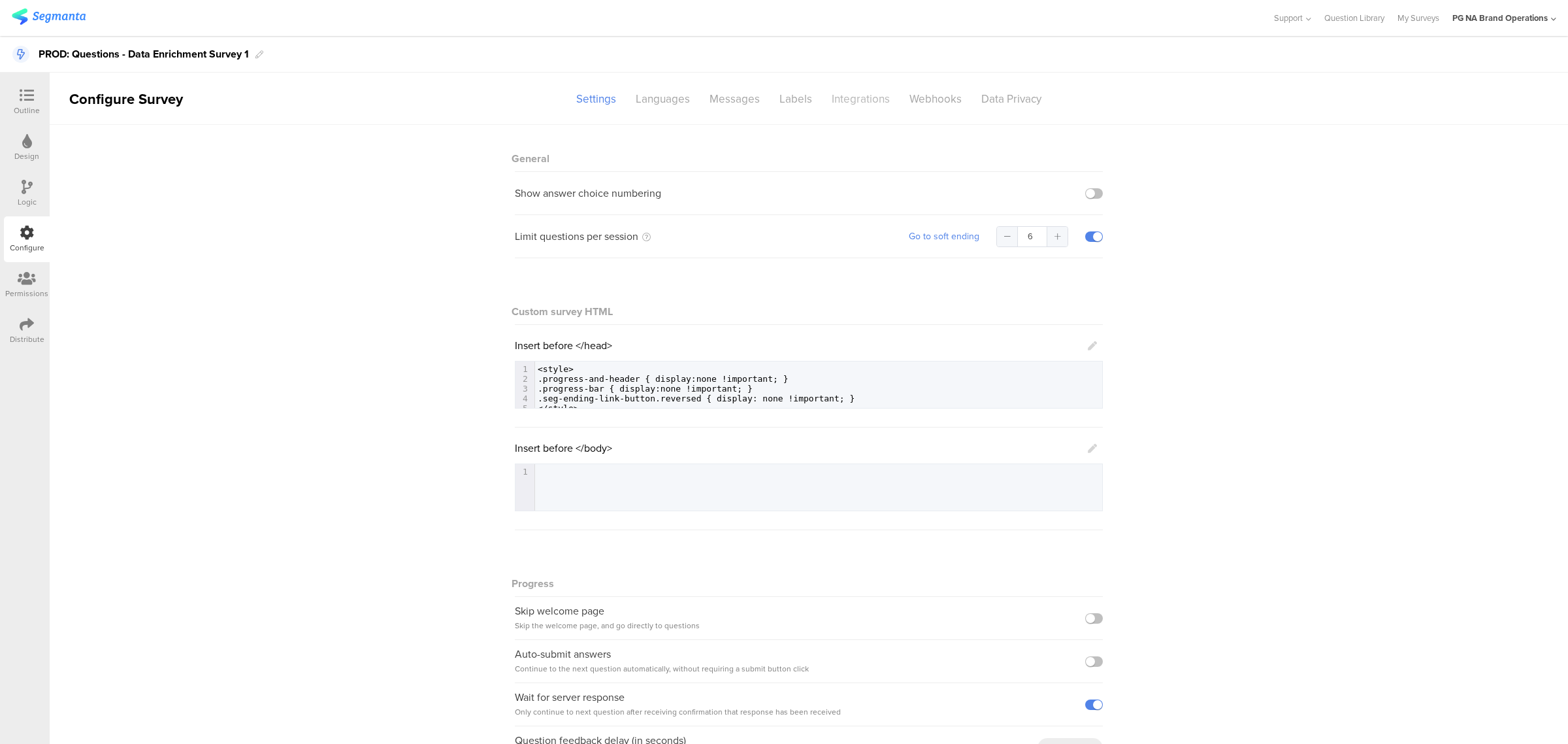
click at [866, 102] on div "Integrations" at bounding box center [860, 99] width 78 height 23
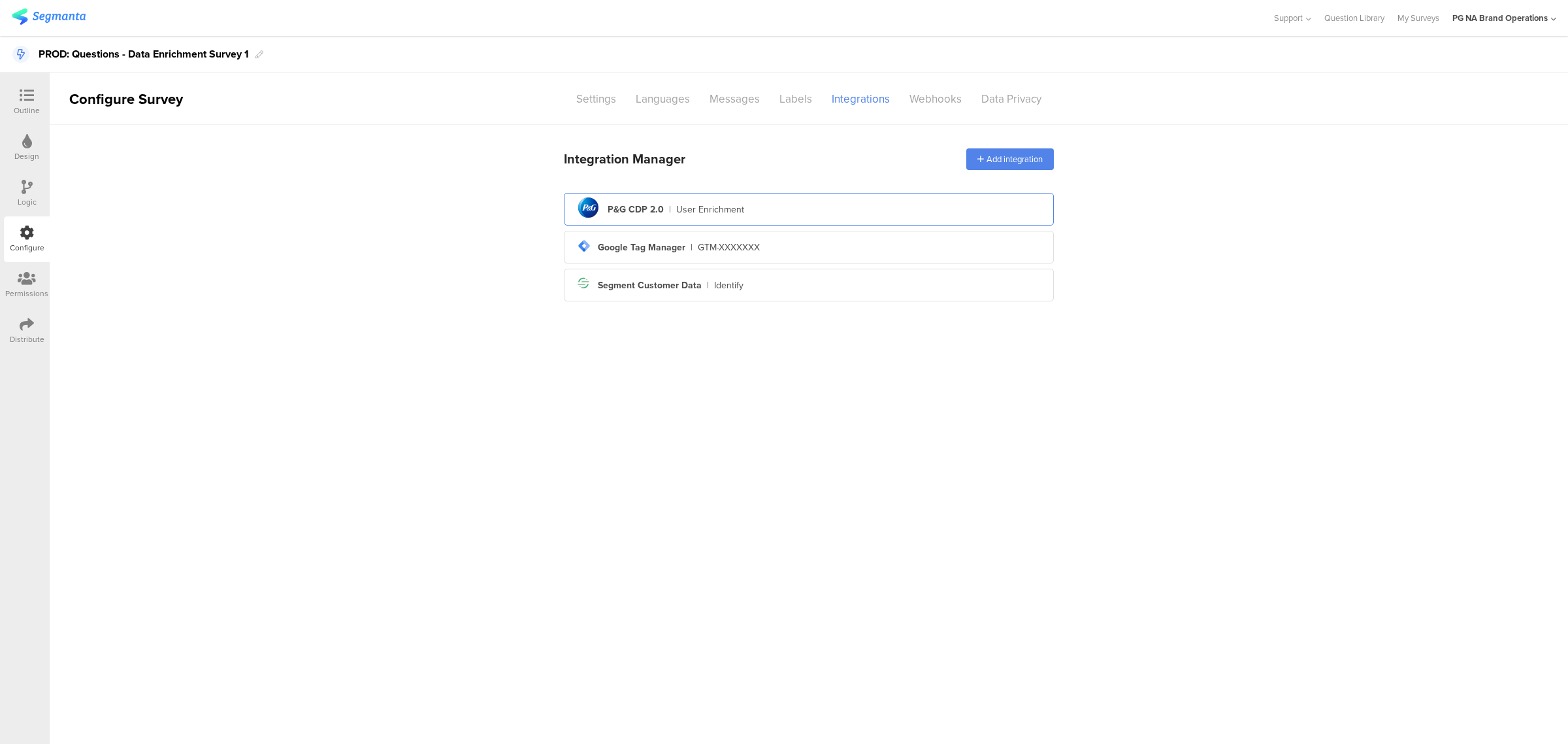
click at [753, 214] on div "pg logo P&G CDP 2.0 | User Enrichment" at bounding box center [808, 209] width 469 height 32
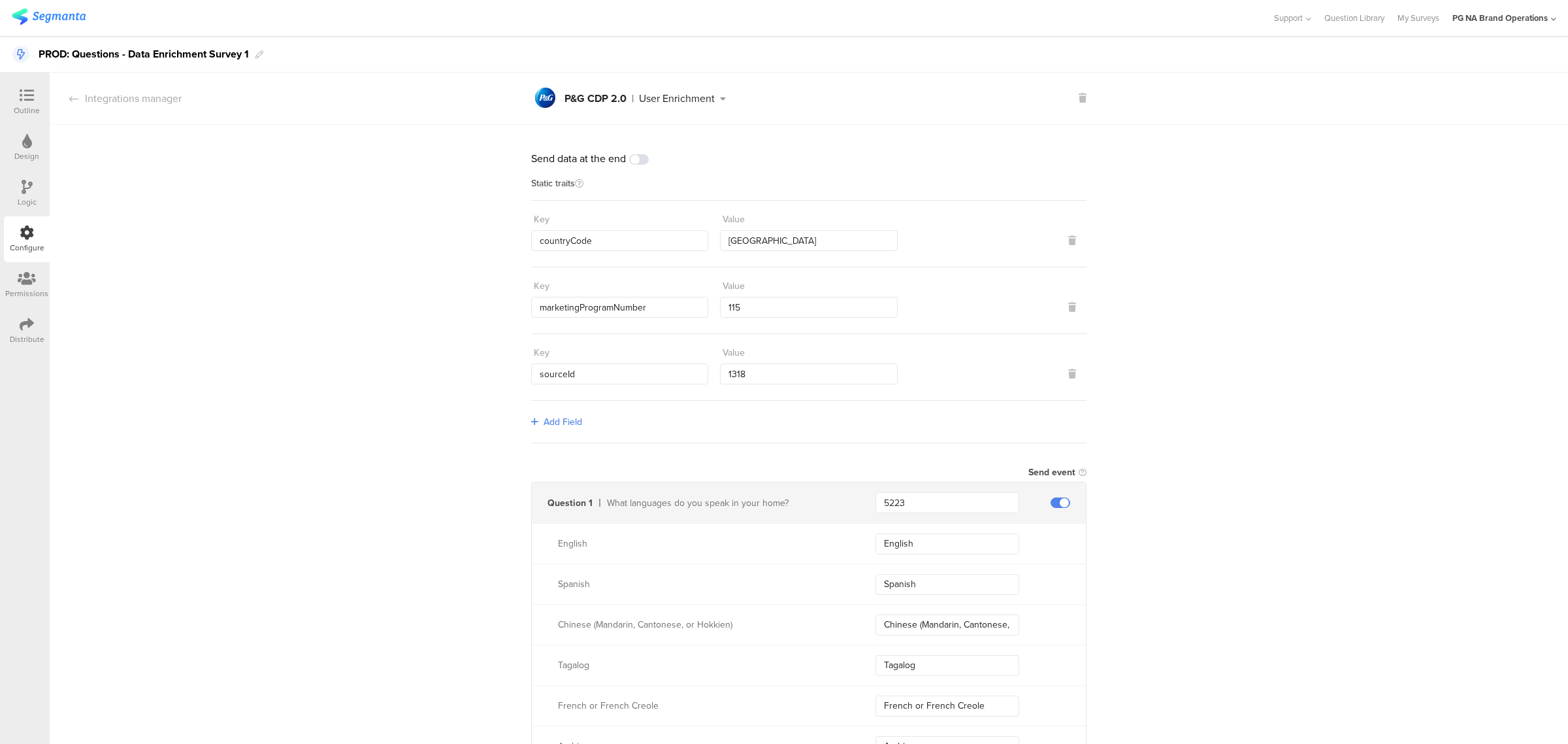
click at [23, 317] on icon at bounding box center [27, 324] width 15 height 15
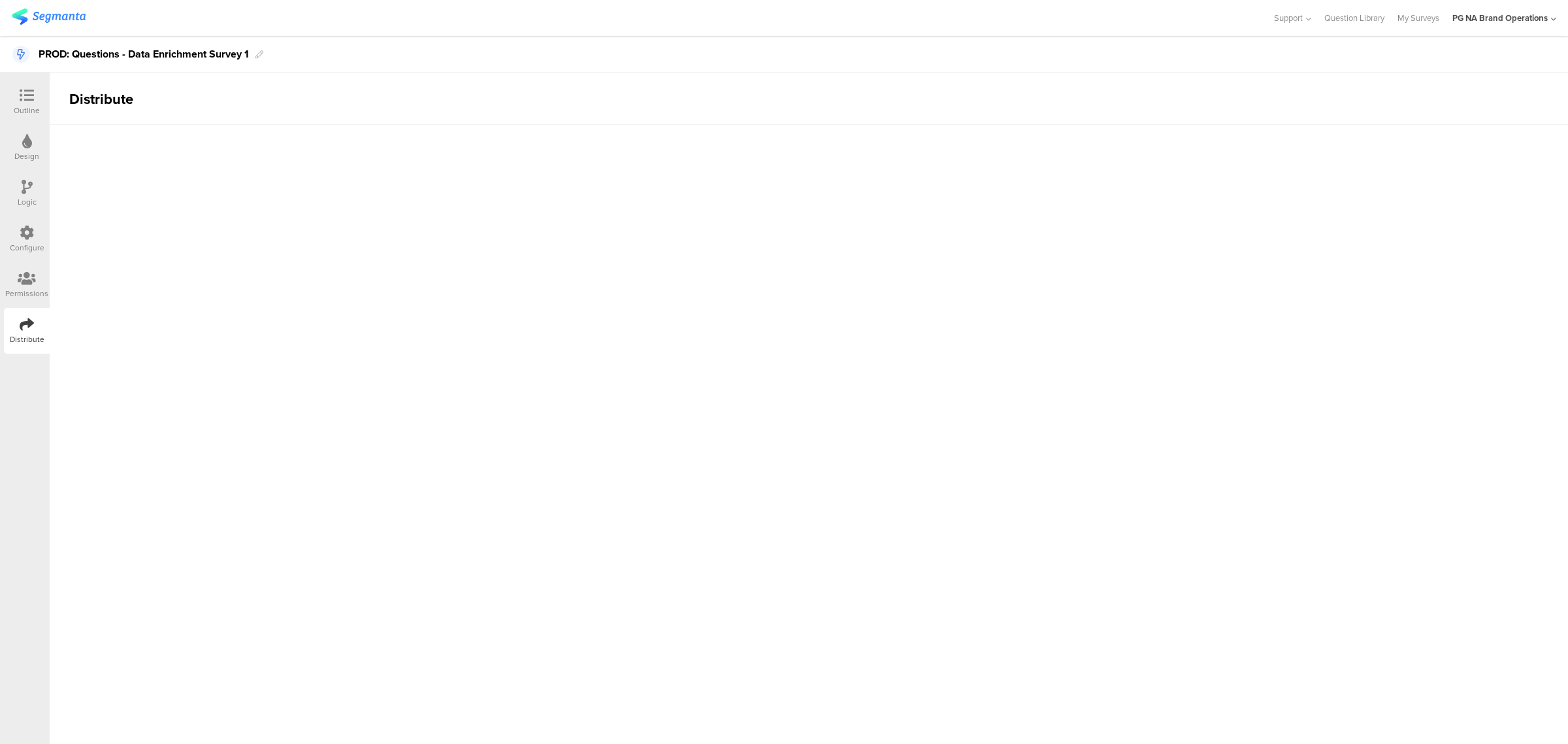
click at [23, 295] on div "Permissions" at bounding box center [26, 293] width 43 height 11
click at [23, 234] on icon at bounding box center [27, 232] width 15 height 15
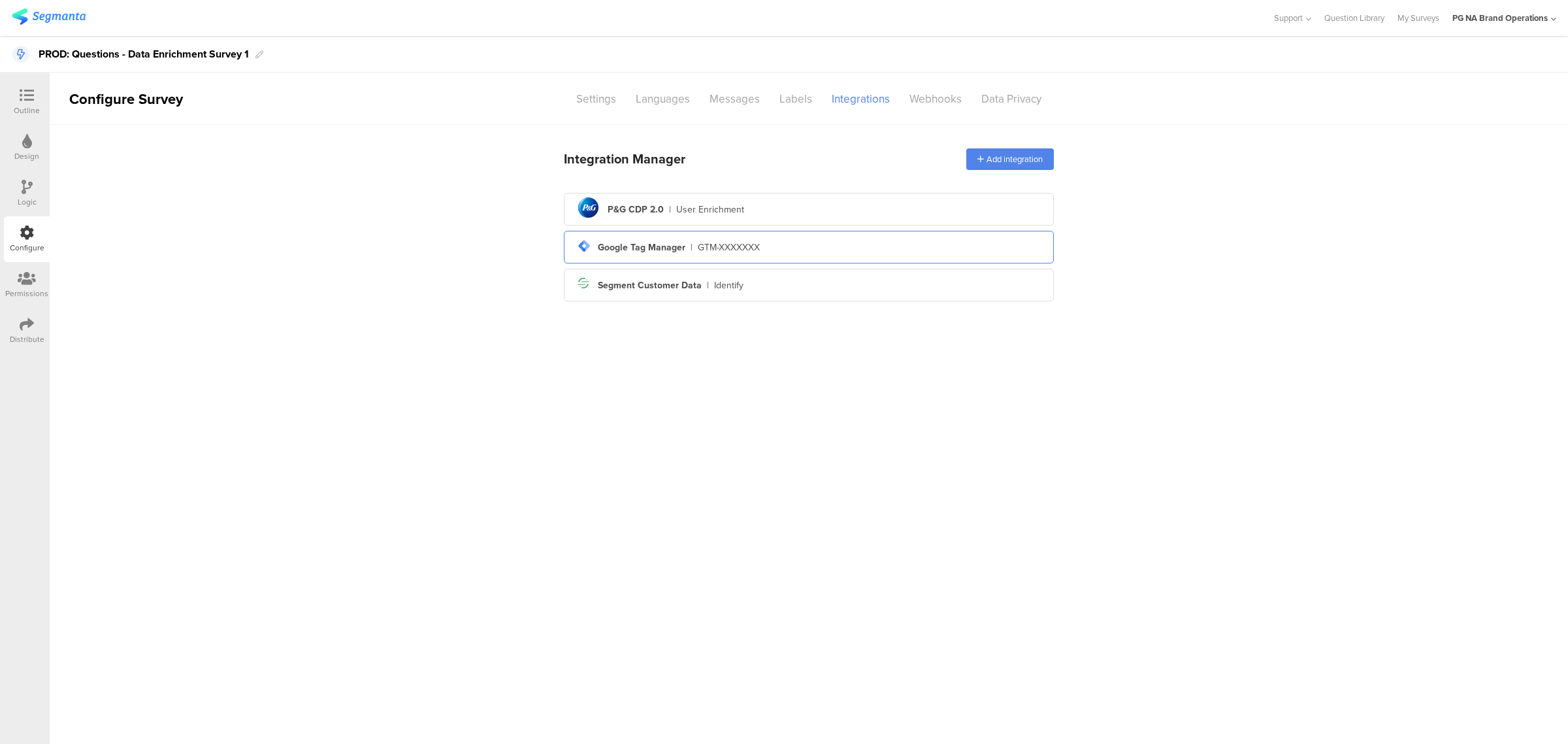
click at [791, 251] on div "tag-manager Created with Sketch. Google Tag Manager | GTM-XXXXXXX" at bounding box center [808, 246] width 469 height 22
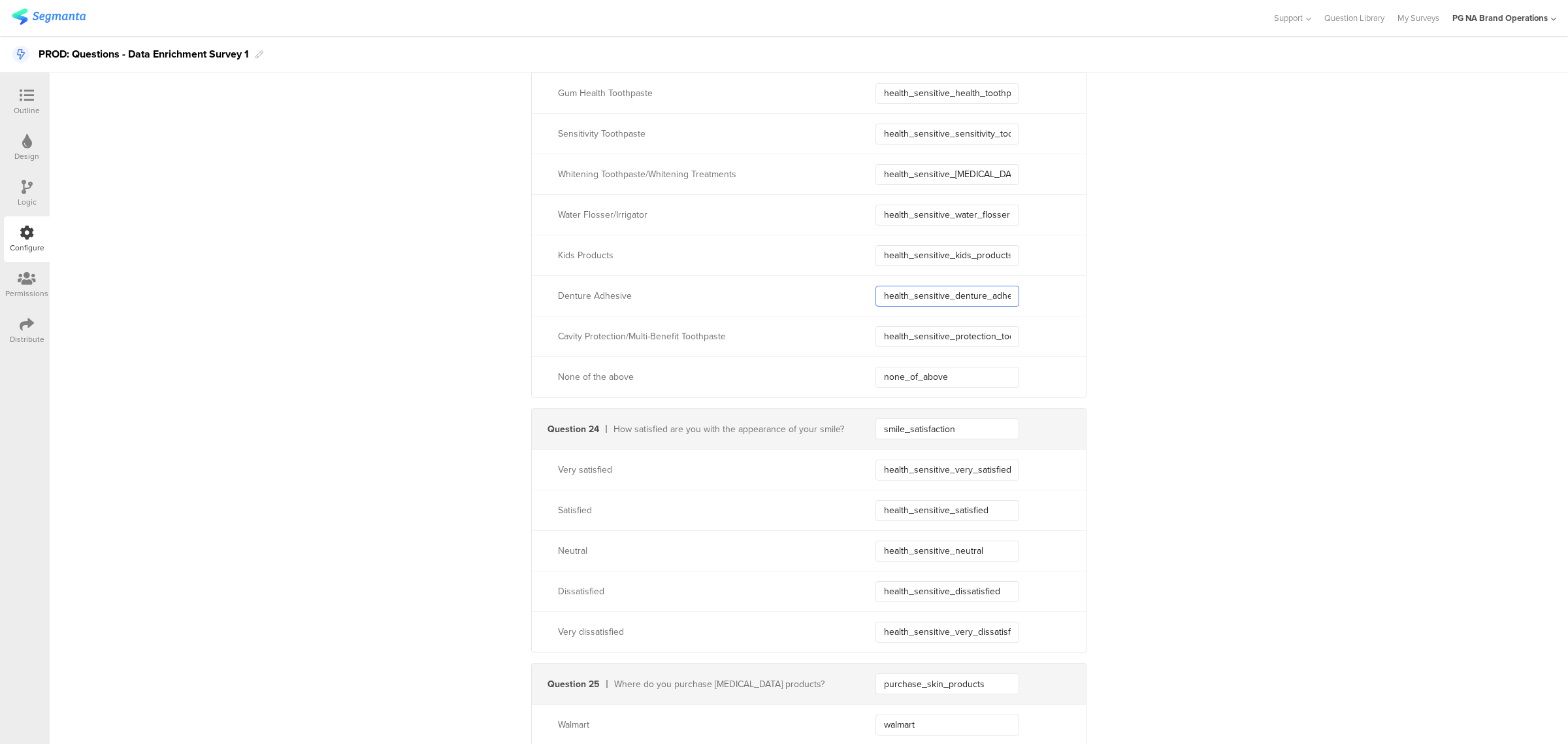
scroll to position [0, 16]
drag, startPoint x: 880, startPoint y: 300, endPoint x: 1258, endPoint y: 349, distance: 381.2
click at [924, 489] on div "Very satisfied health_sensitive_very_satisfied" at bounding box center [808, 470] width 554 height 41
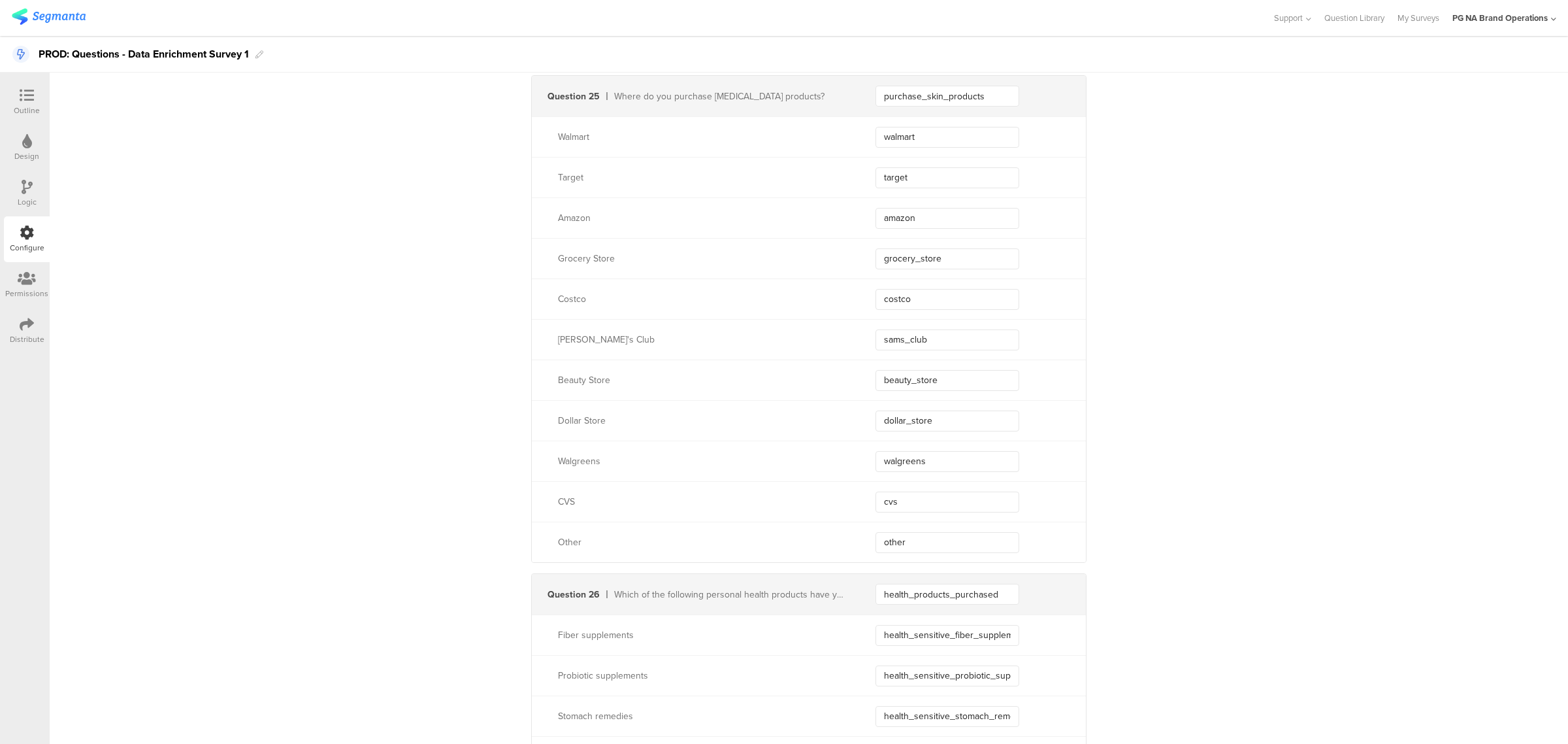
scroll to position [7733, 0]
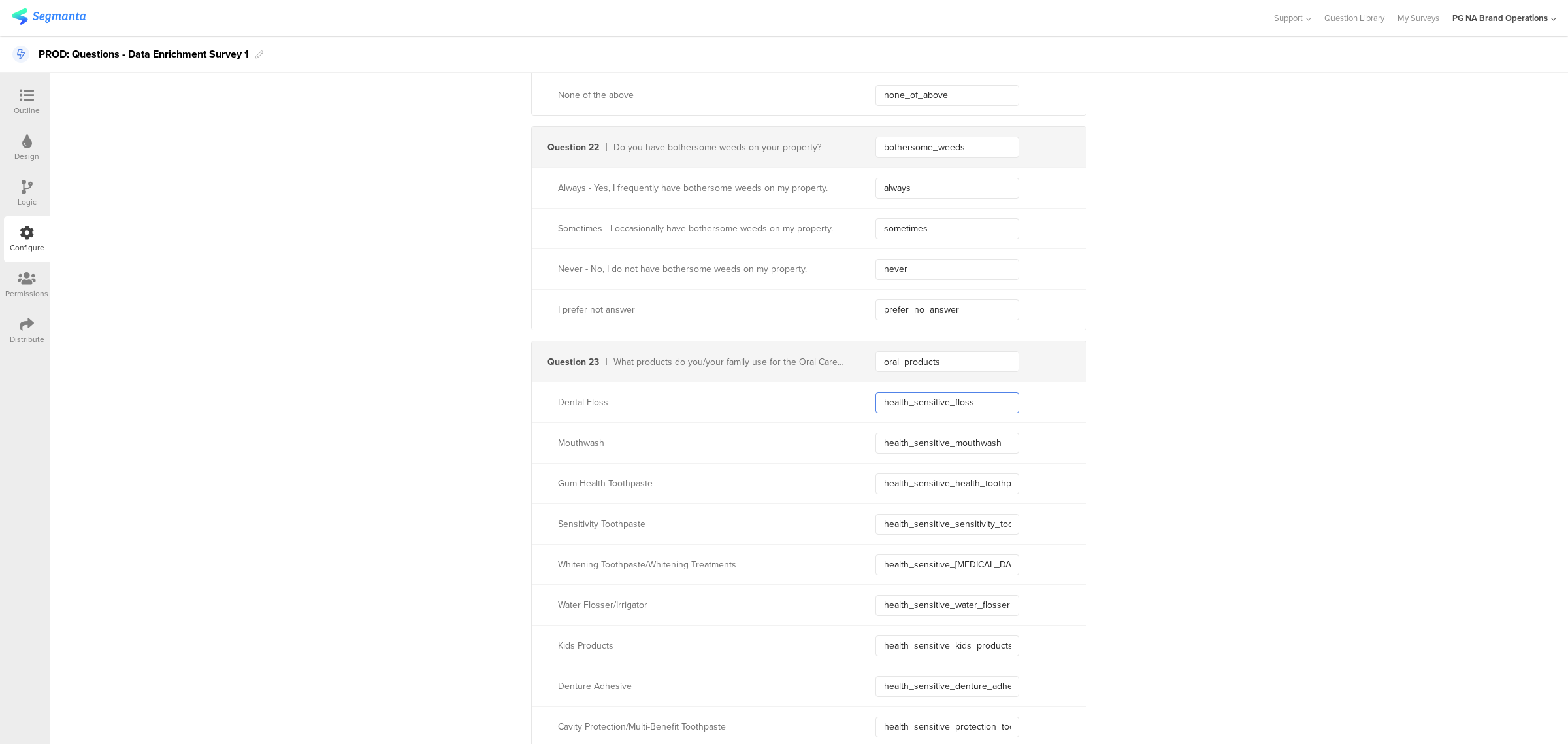
drag, startPoint x: 984, startPoint y: 409, endPoint x: 821, endPoint y: 413, distance: 163.0
click at [836, 412] on div "Dental Floss health_sensitive_floss" at bounding box center [808, 402] width 554 height 41
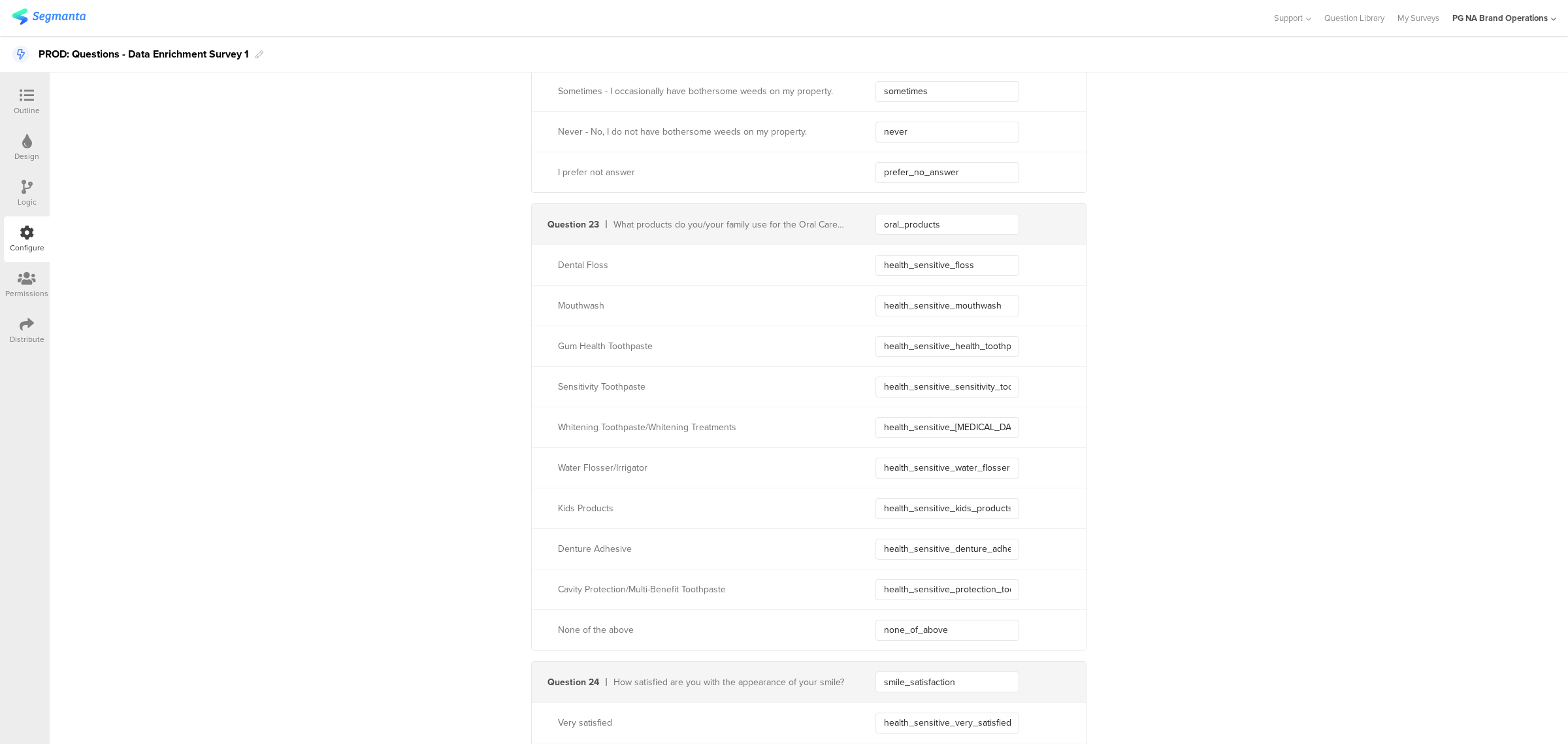
click at [33, 106] on div "Outline" at bounding box center [27, 110] width 26 height 11
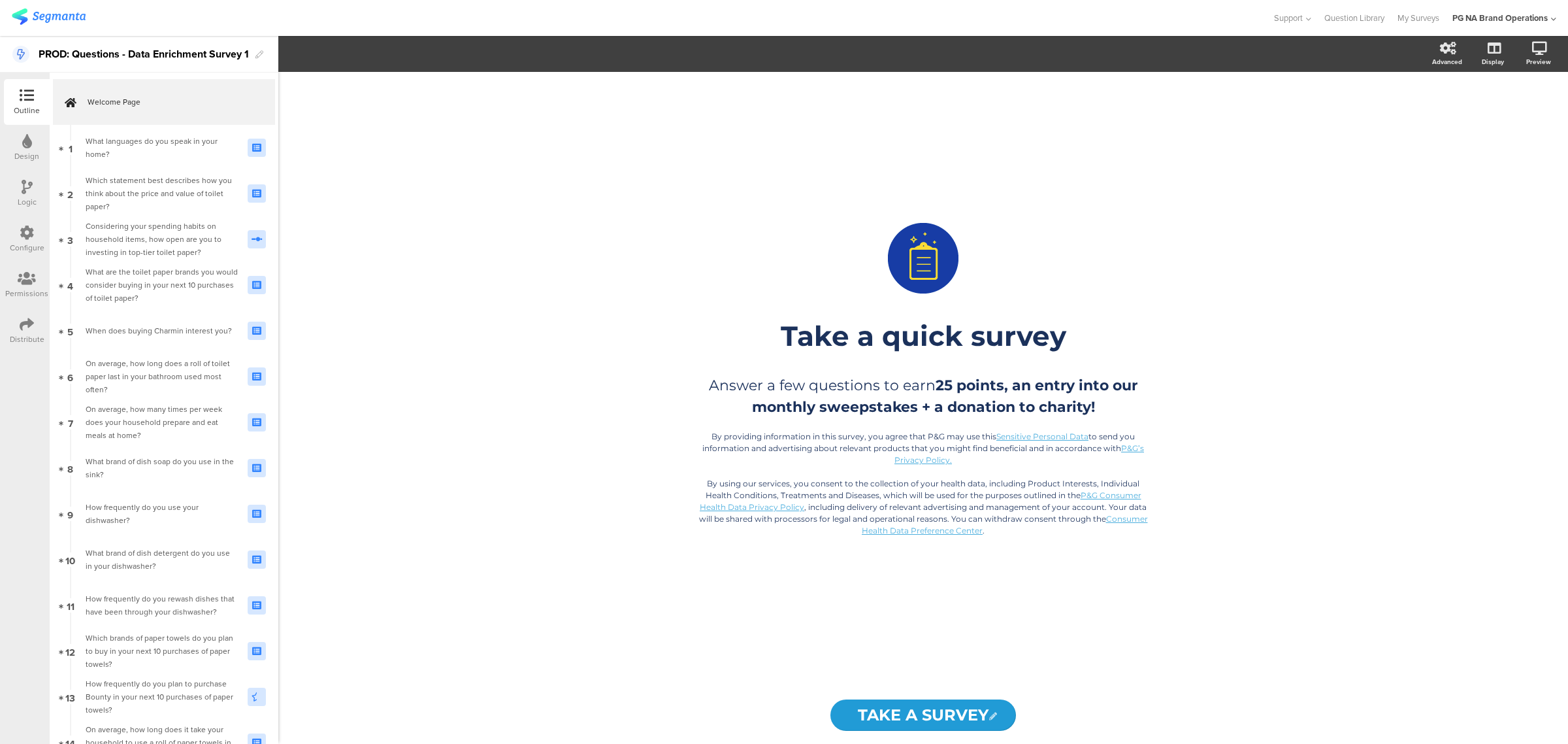
click at [36, 95] on div at bounding box center [27, 97] width 26 height 16
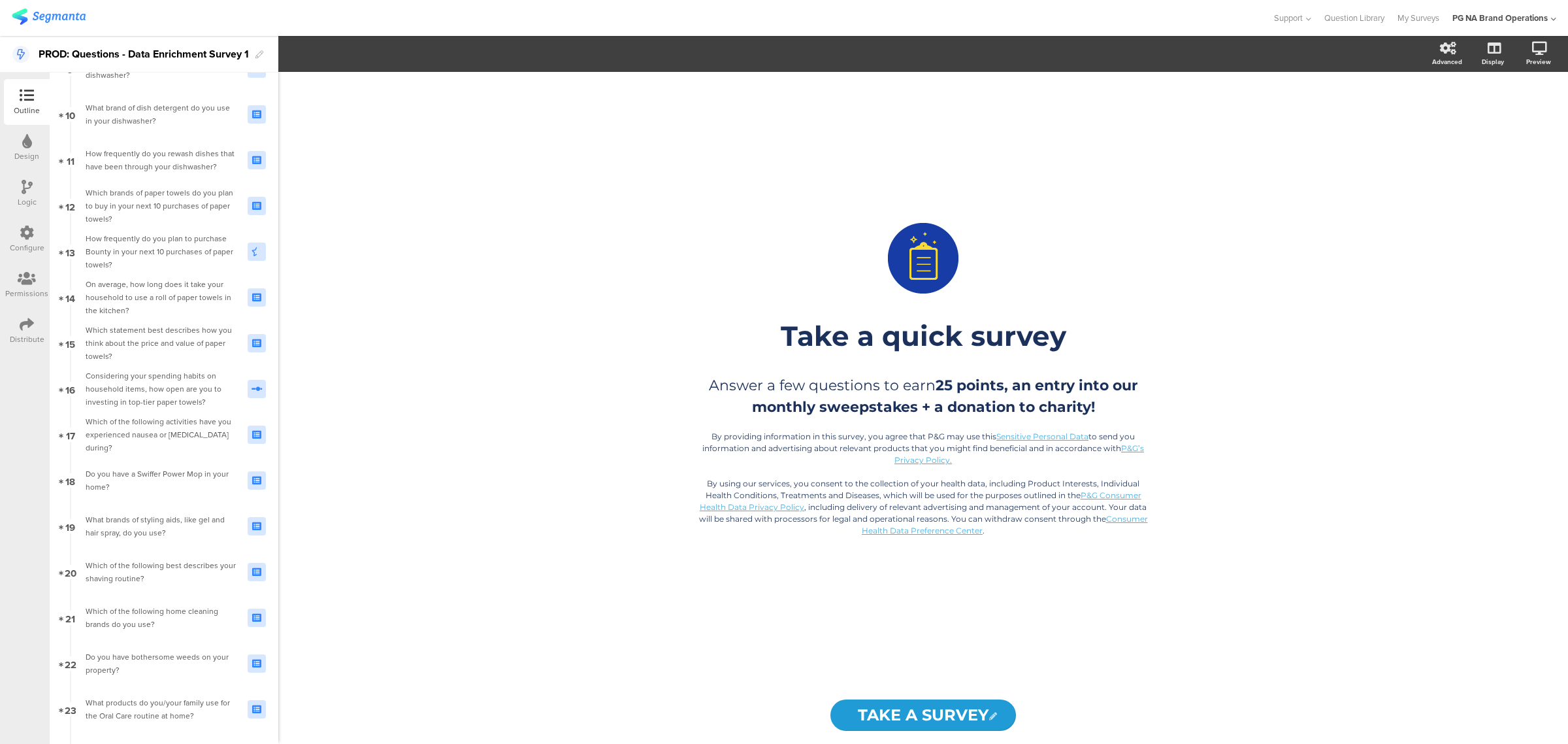
scroll to position [520, 0]
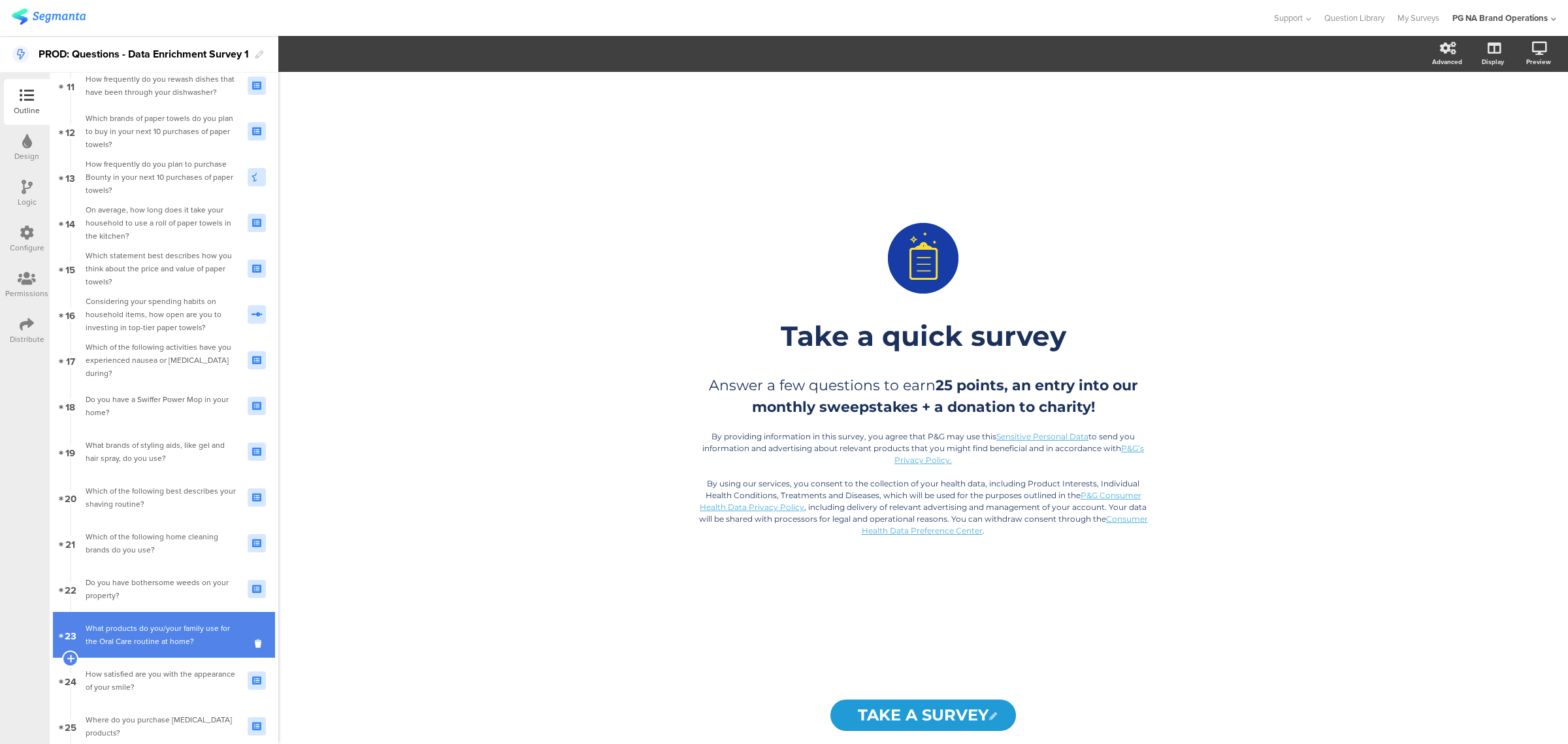
click at [158, 615] on link "23 What products do you/your family use for the Oral Care routine at home?" at bounding box center [164, 634] width 222 height 46
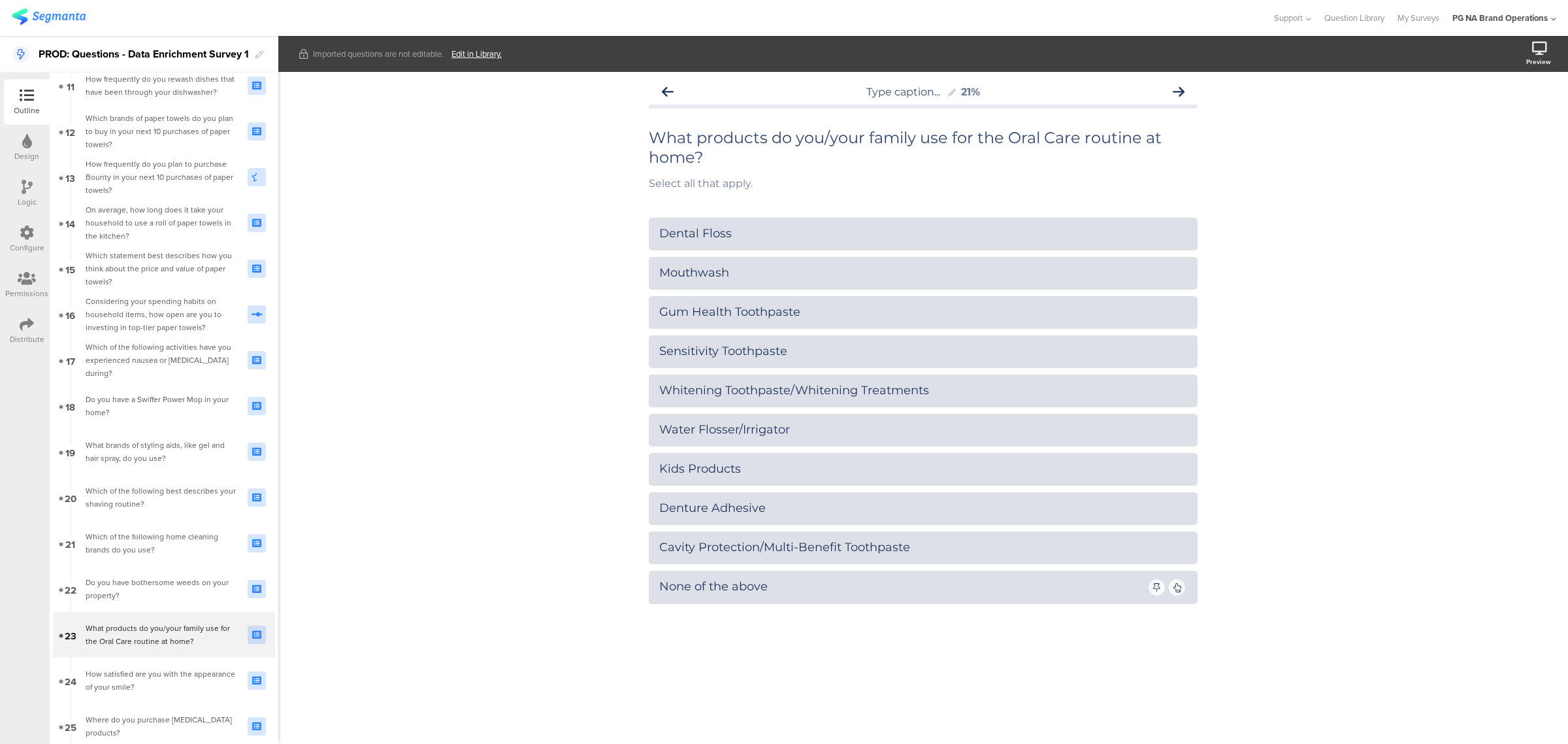
click at [13, 234] on div "Configure" at bounding box center [27, 239] width 46 height 46
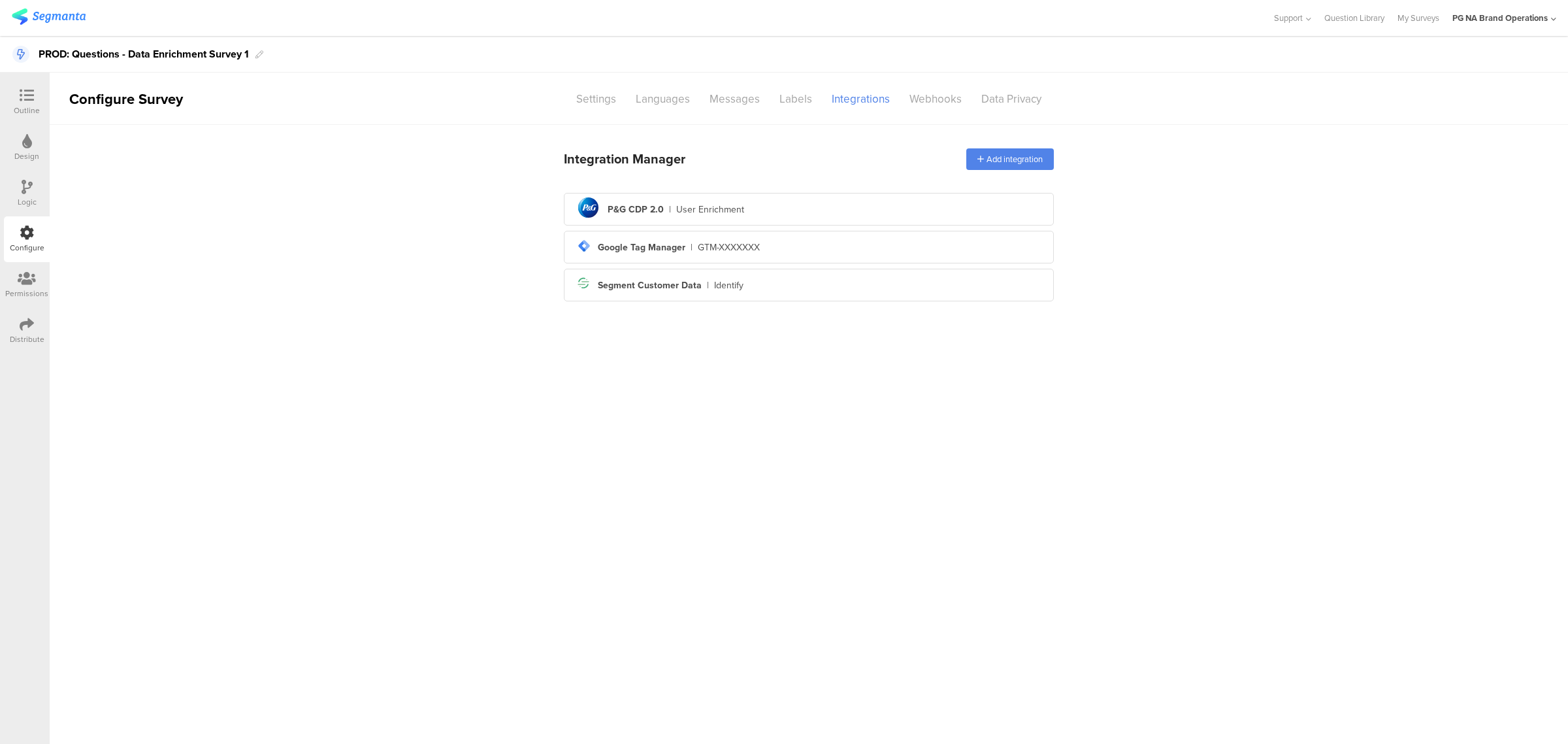
click at [30, 100] on icon at bounding box center [27, 96] width 15 height 15
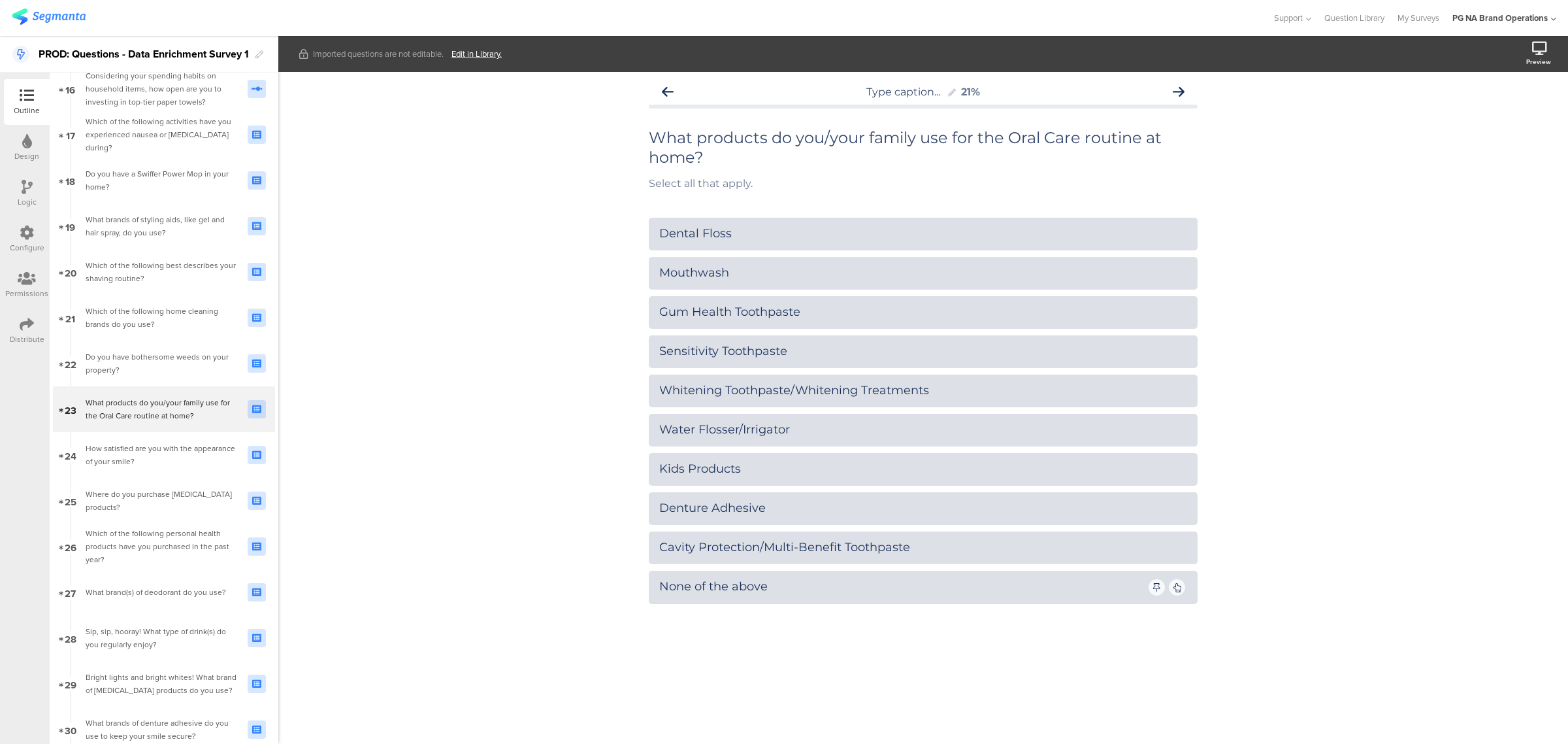
scroll to position [746, 0]
click at [33, 240] on div at bounding box center [27, 233] width 15 height 16
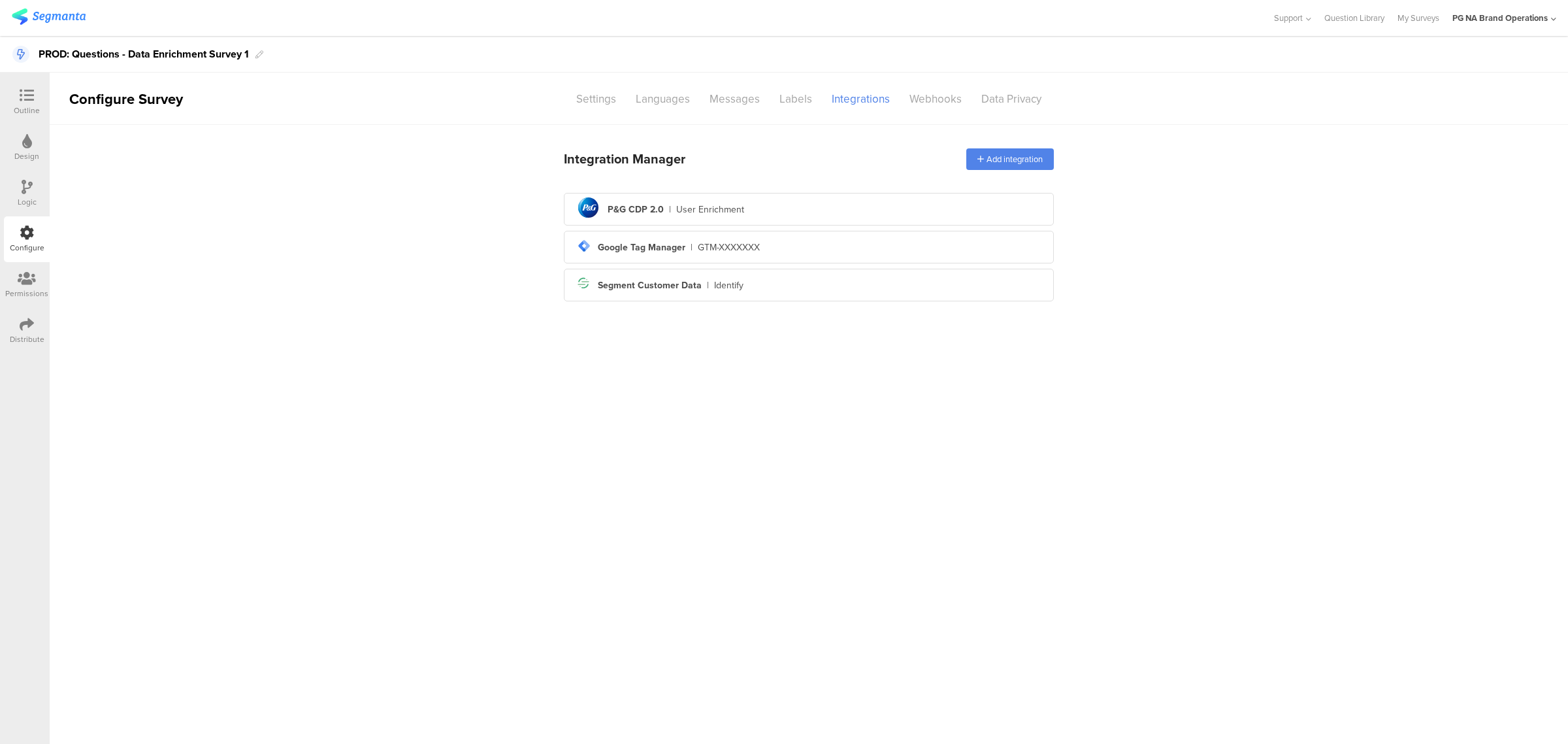
click at [30, 100] on icon at bounding box center [27, 96] width 15 height 15
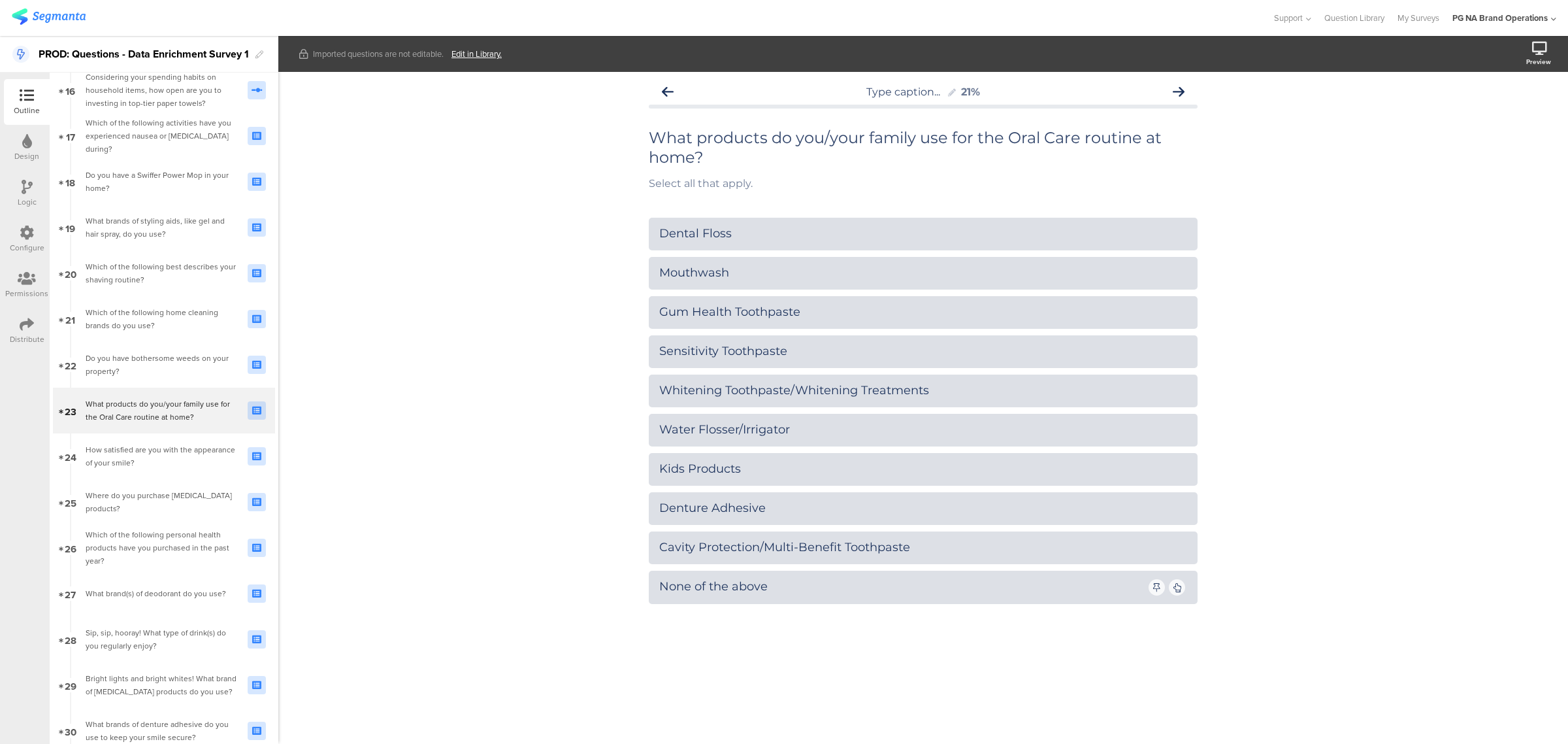
scroll to position [746, 0]
click at [24, 151] on div "Design" at bounding box center [27, 156] width 25 height 11
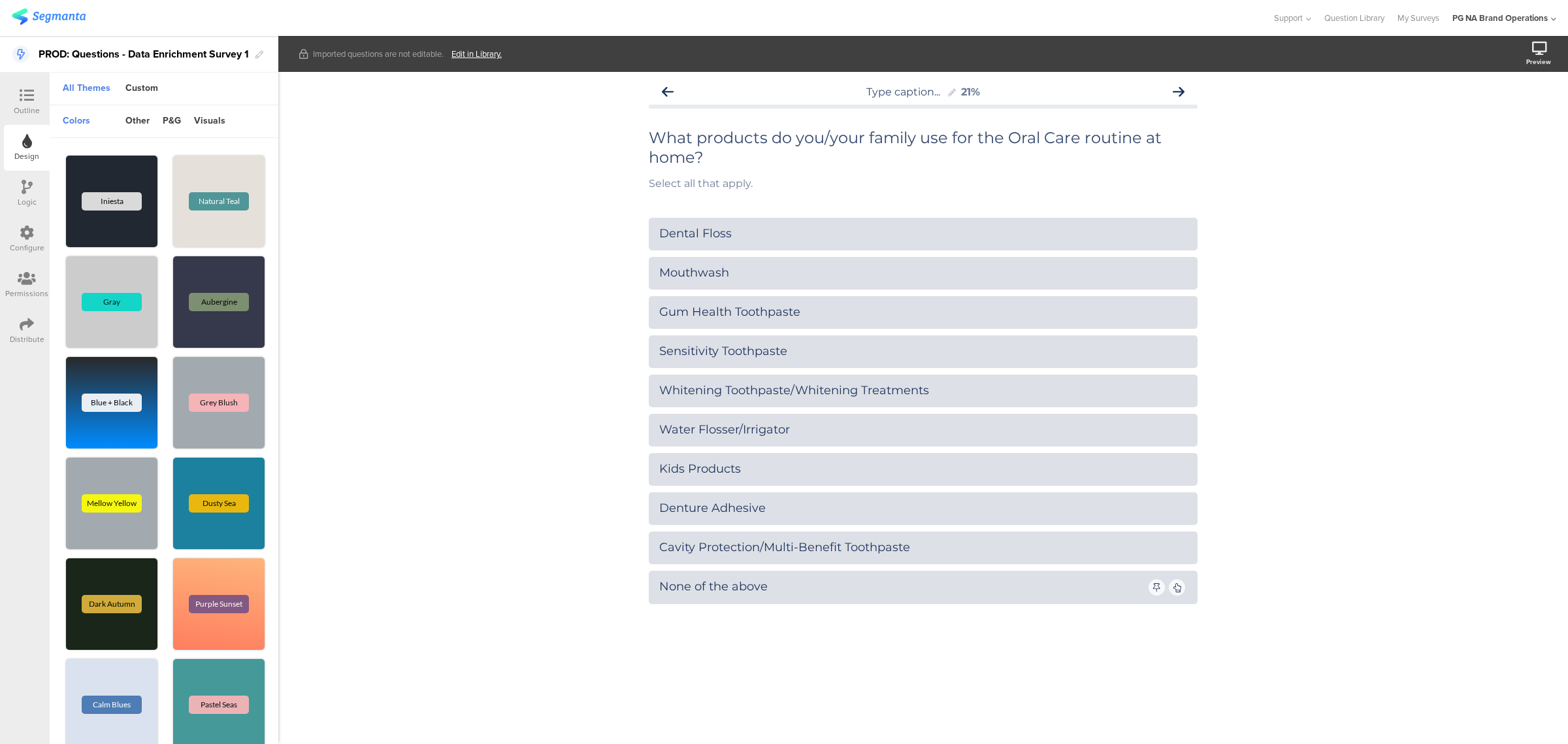
click at [29, 246] on div "Configure" at bounding box center [27, 247] width 34 height 11
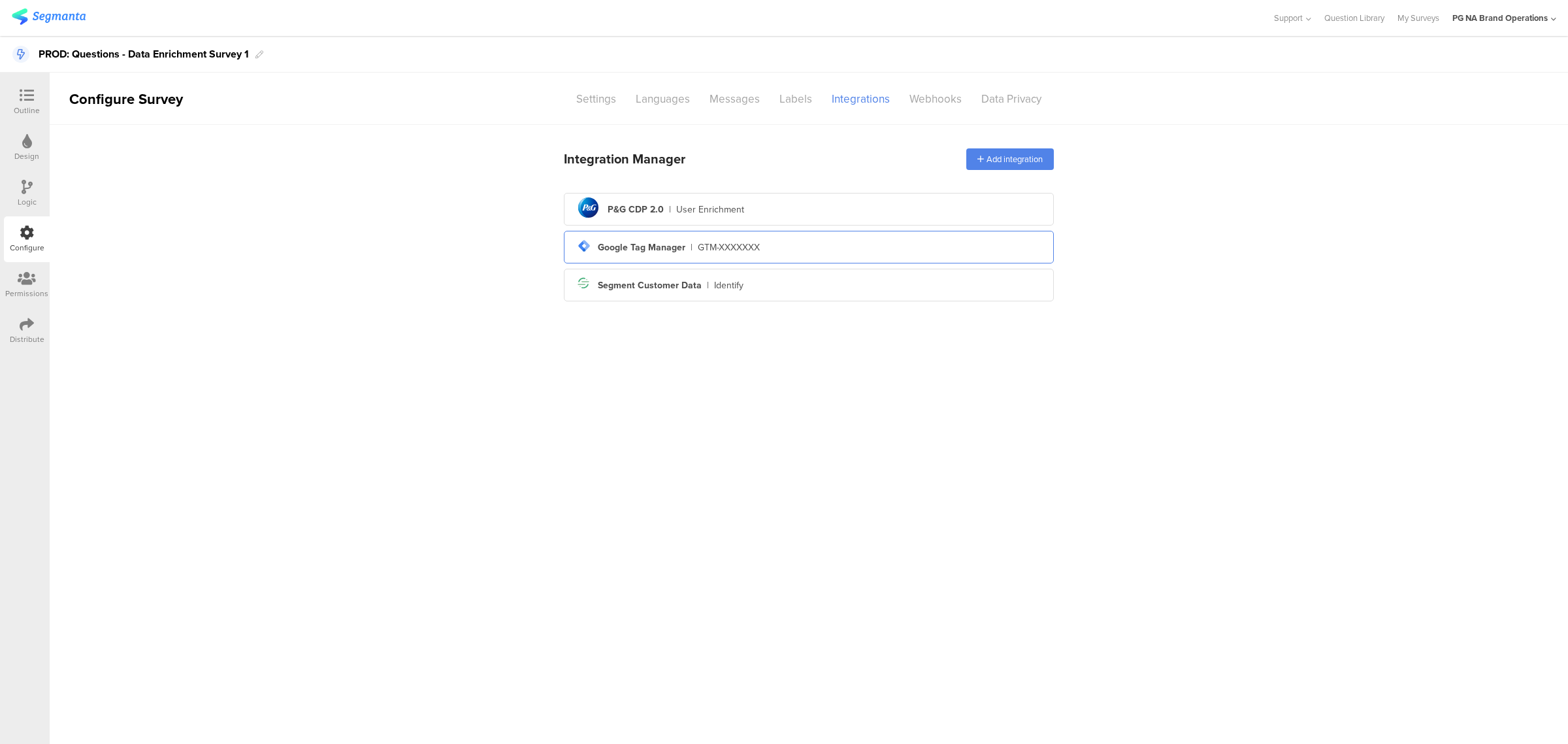
click at [864, 254] on div "tag-manager Created with Sketch. Google Tag Manager | GTM-XXXXXXX" at bounding box center [808, 246] width 469 height 22
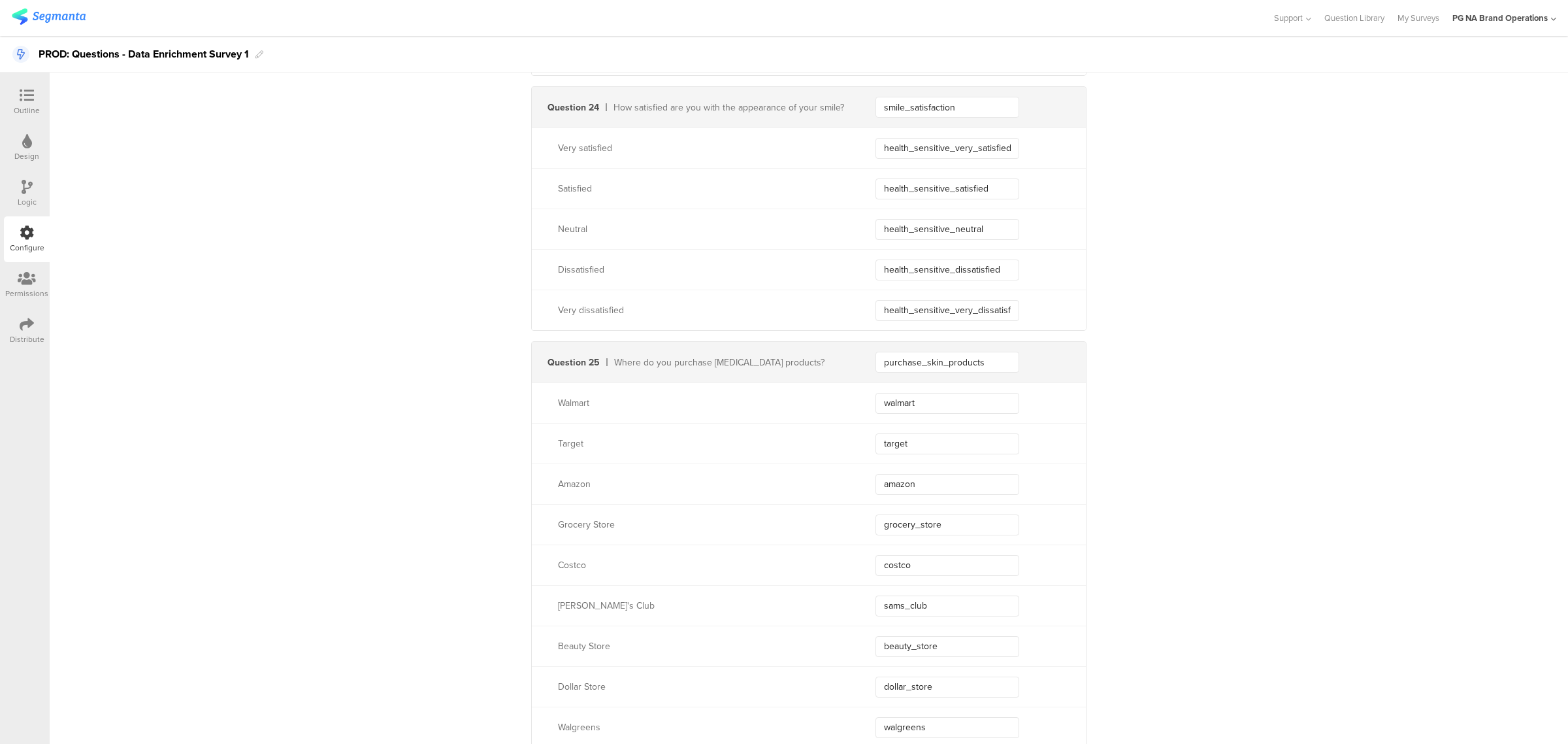
scroll to position [7383, 0]
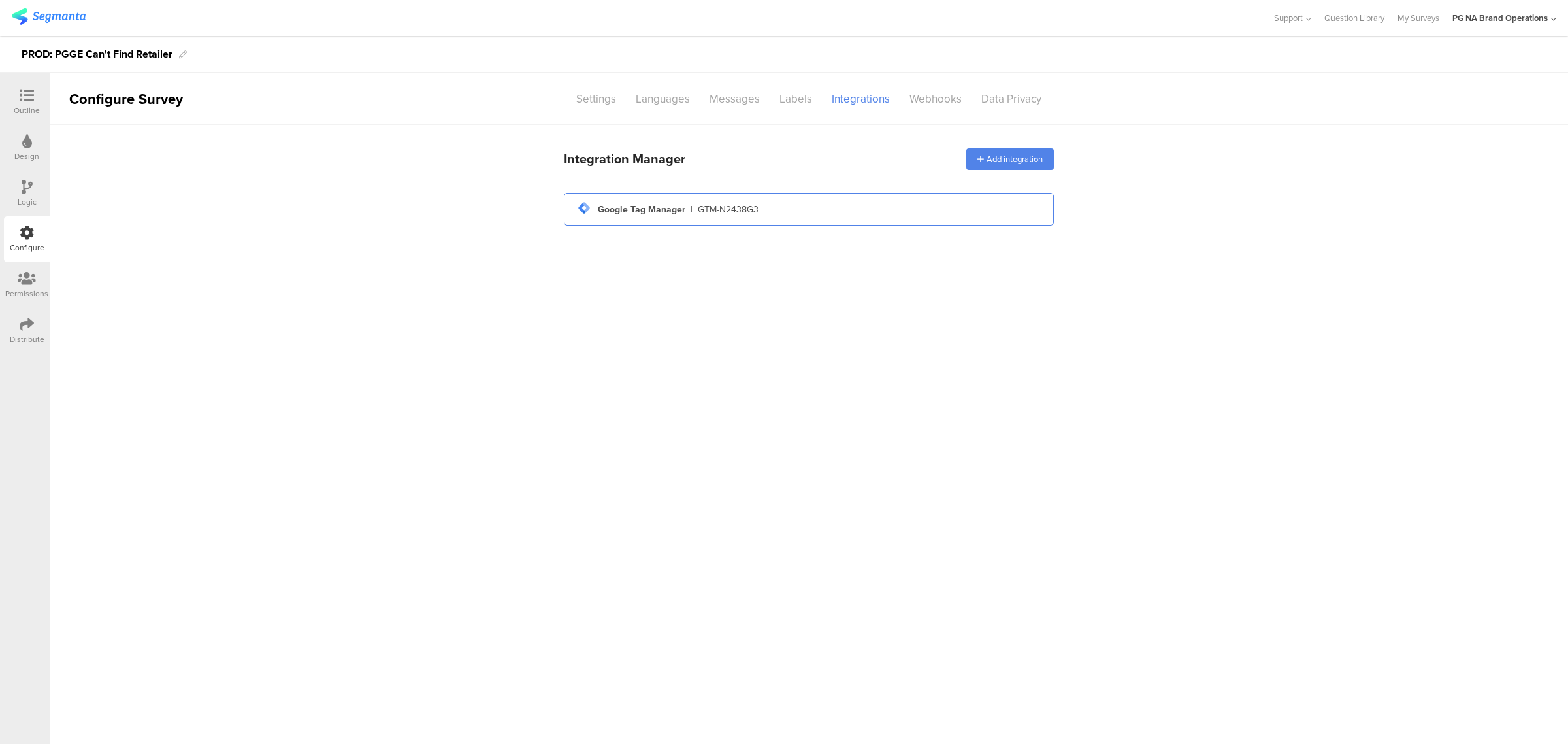
click at [825, 214] on div "tag-manager Created with Sketch. Google Tag Manager | GTM-N2438G3" at bounding box center [808, 209] width 469 height 22
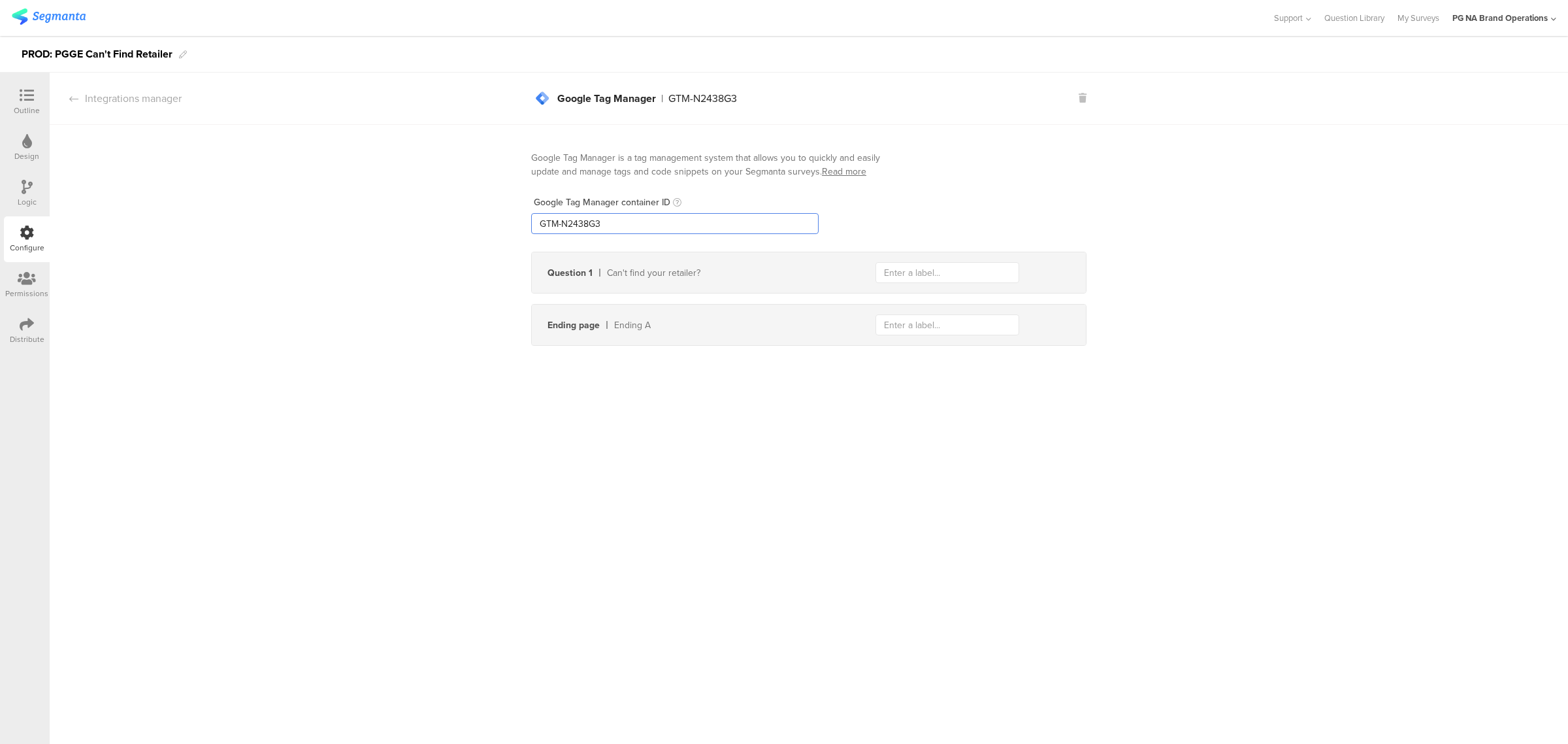
click at [611, 226] on input "GTM-N2438G3" at bounding box center [674, 223] width 287 height 21
type input "GTM-XXXXXXX"
click at [343, 149] on div "Google Tag Manager is a tag management system that allows you to quickly and ea…" at bounding box center [809, 241] width 1518 height 232
click at [31, 180] on icon at bounding box center [27, 187] width 11 height 15
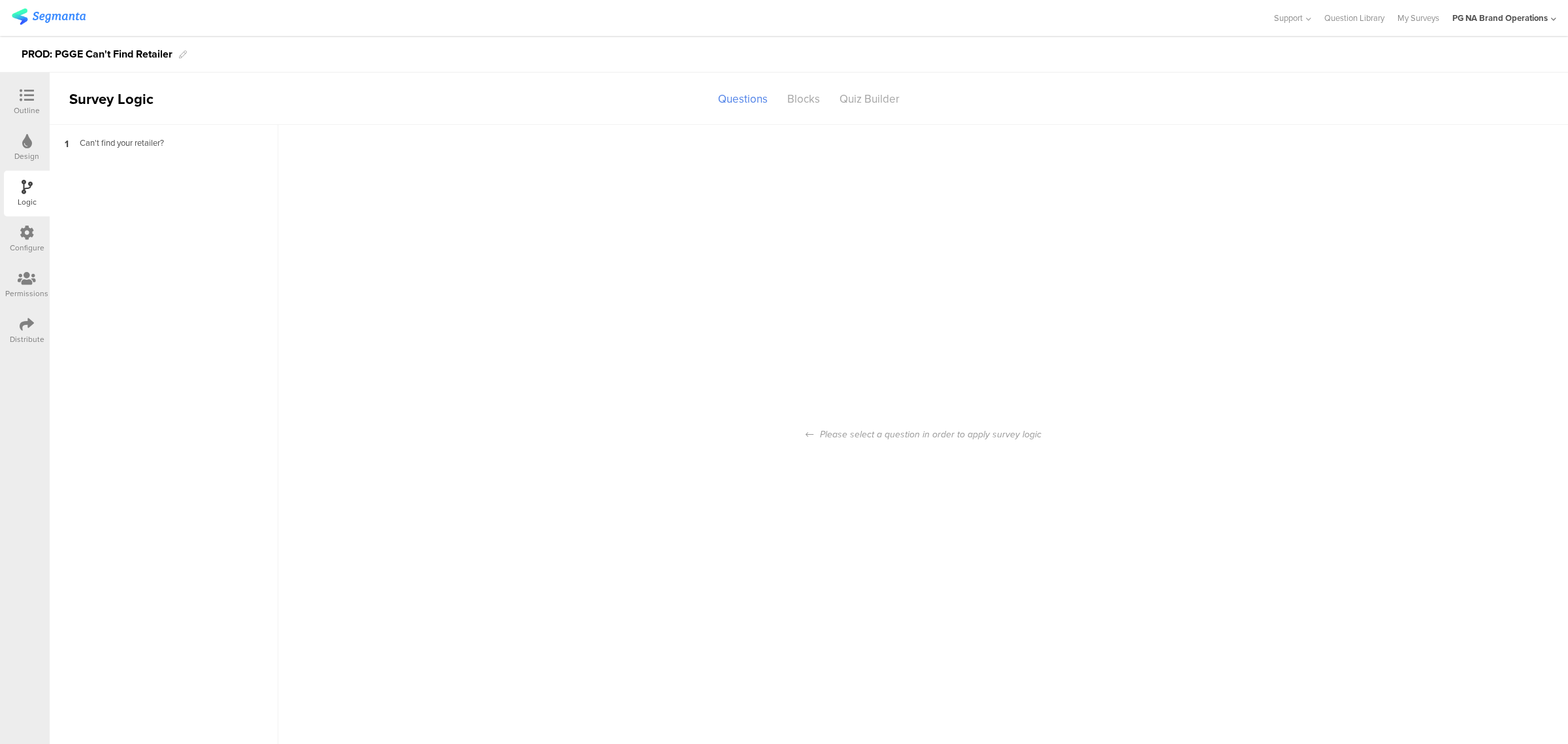
click at [41, 237] on div "Configure" at bounding box center [27, 239] width 46 height 46
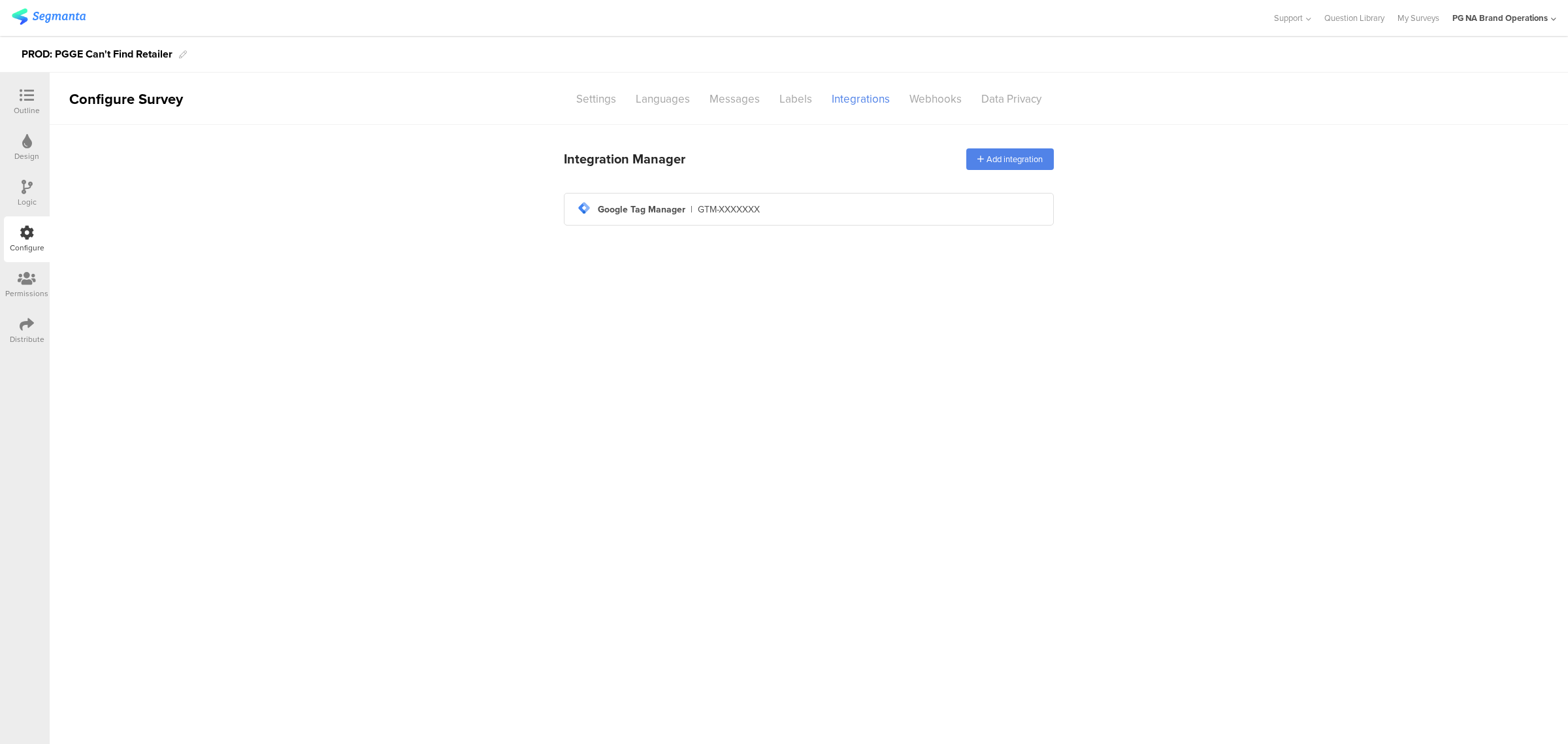
click at [25, 190] on icon at bounding box center [27, 187] width 11 height 15
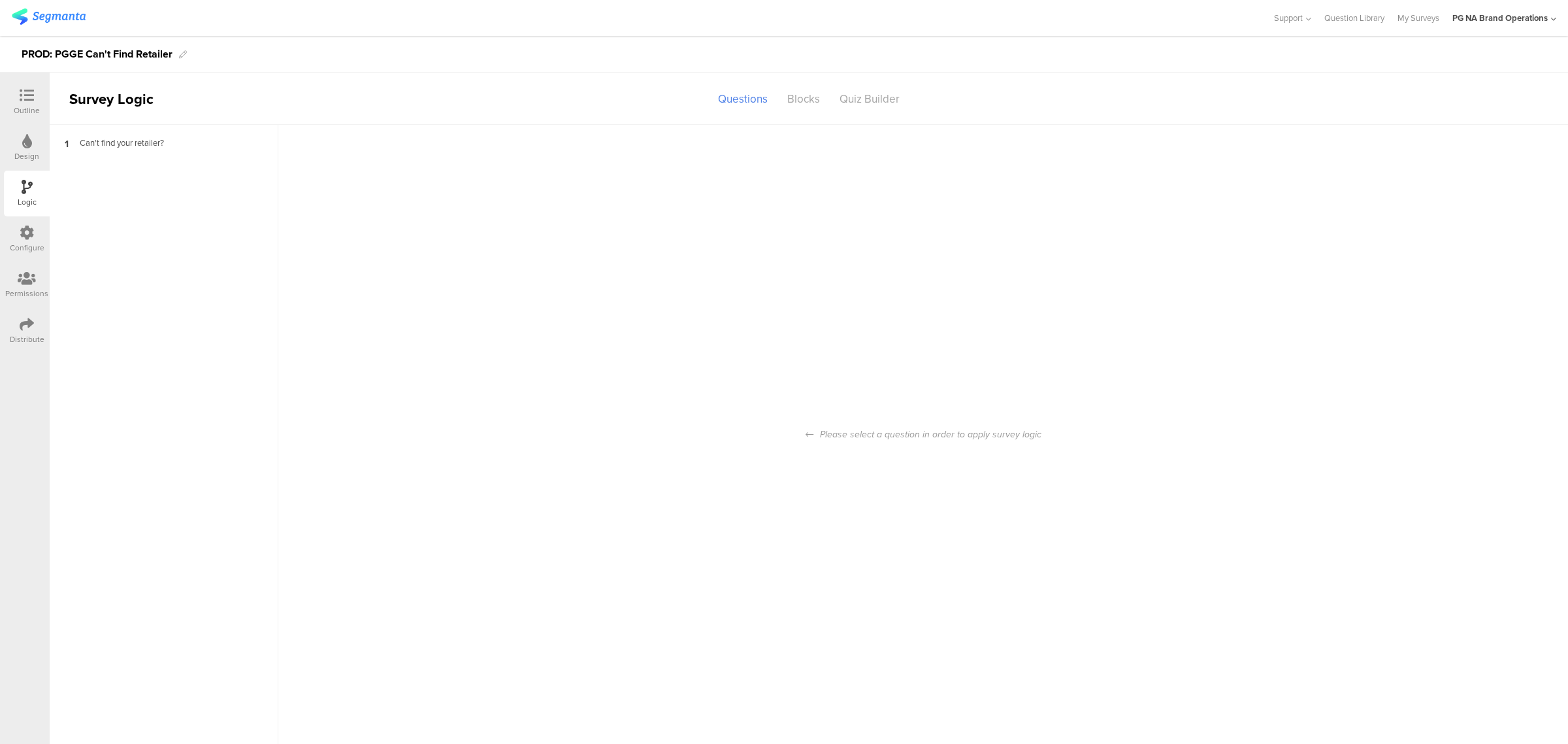
click at [23, 96] on icon at bounding box center [27, 96] width 15 height 15
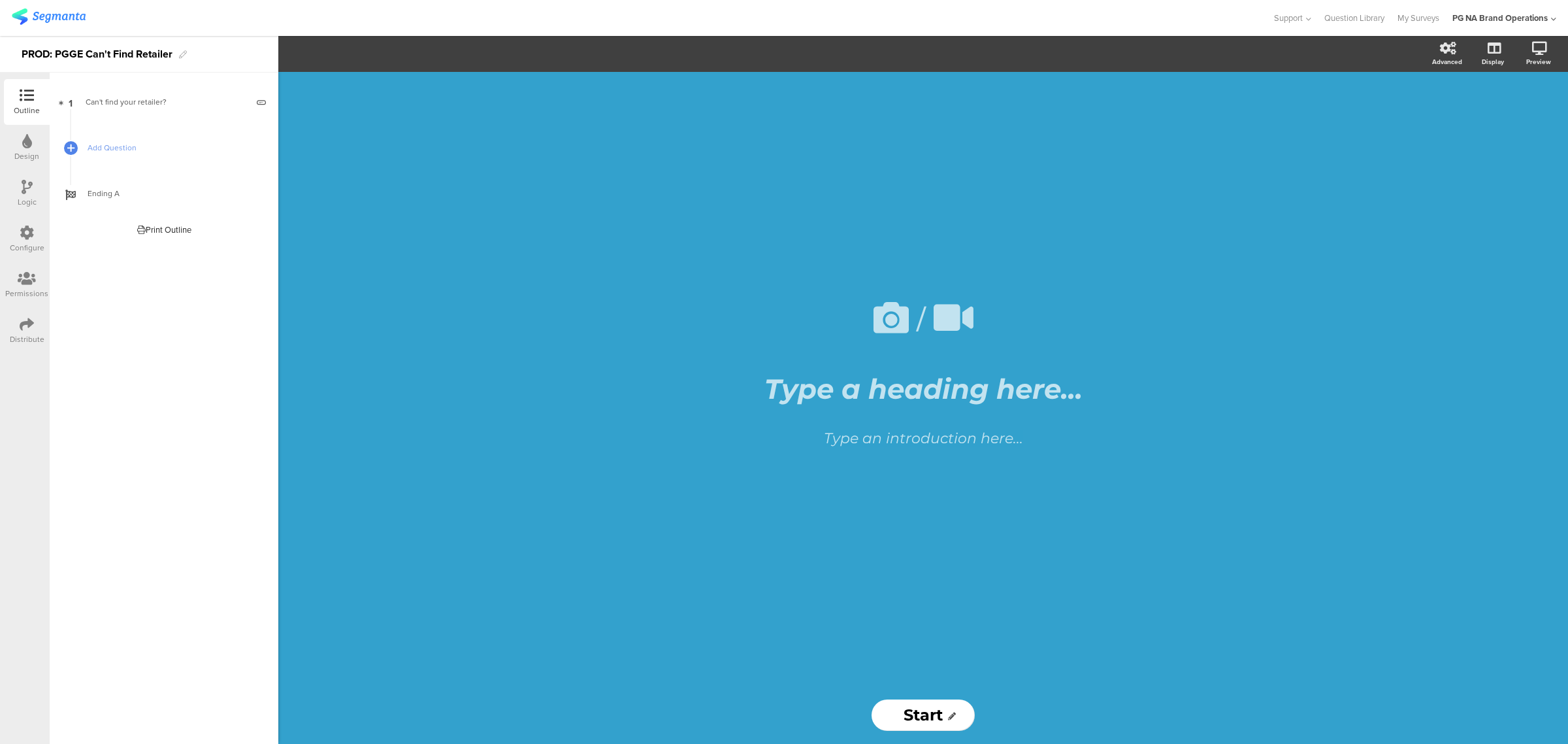
click at [28, 146] on icon at bounding box center [27, 142] width 10 height 15
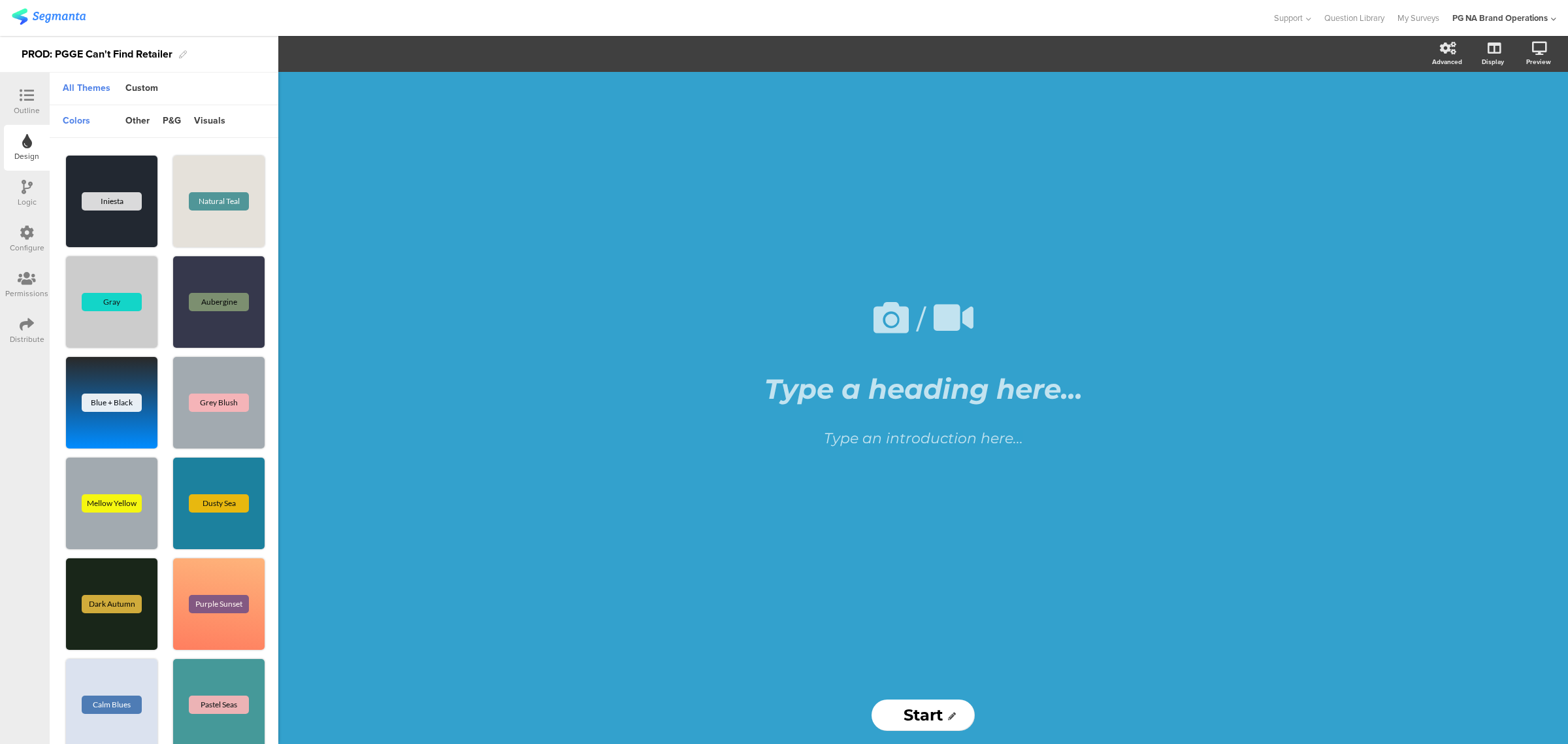
click at [28, 203] on div "Logic" at bounding box center [27, 202] width 19 height 11
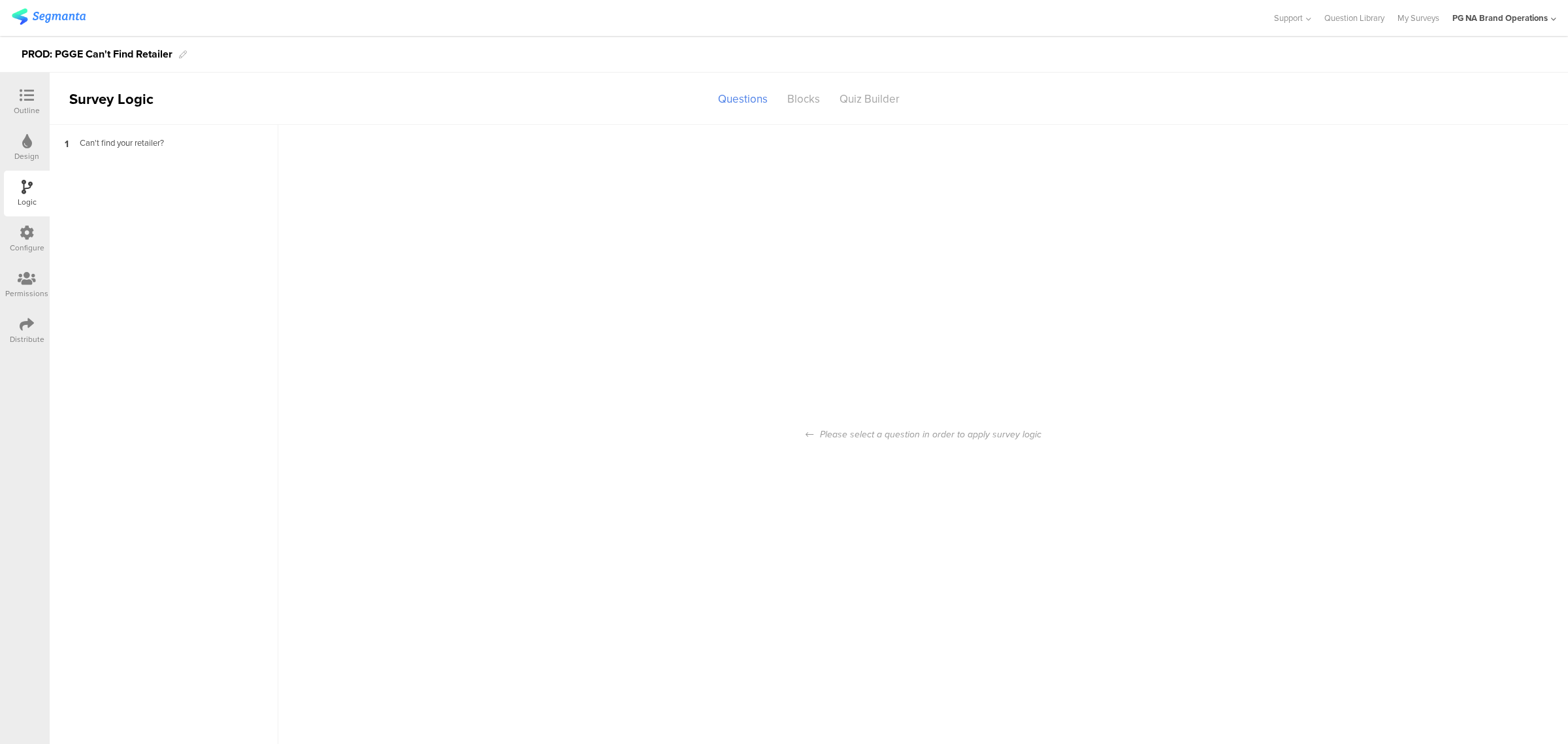
click at [28, 243] on div "Configure" at bounding box center [27, 247] width 34 height 11
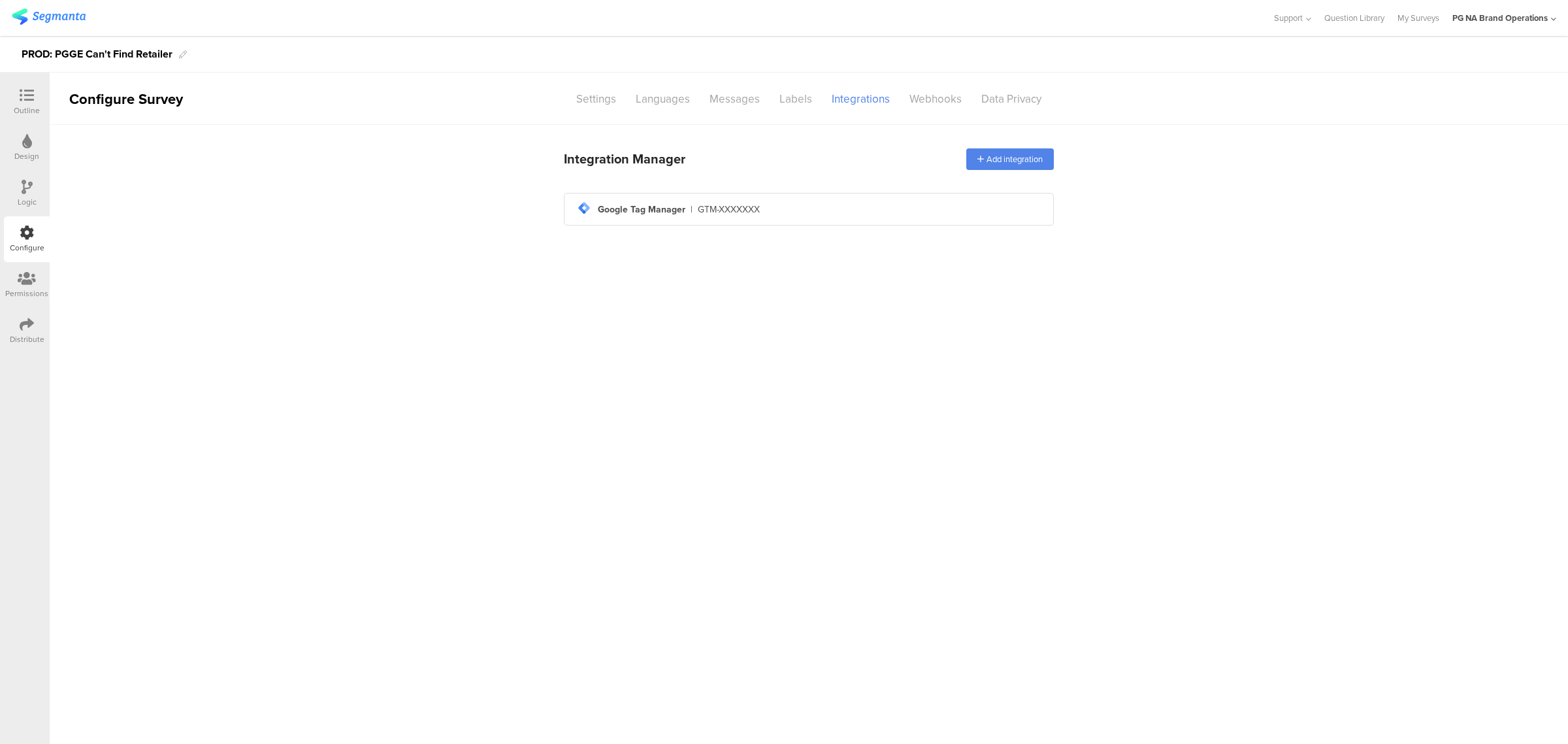
click at [23, 152] on div "Design" at bounding box center [27, 156] width 25 height 11
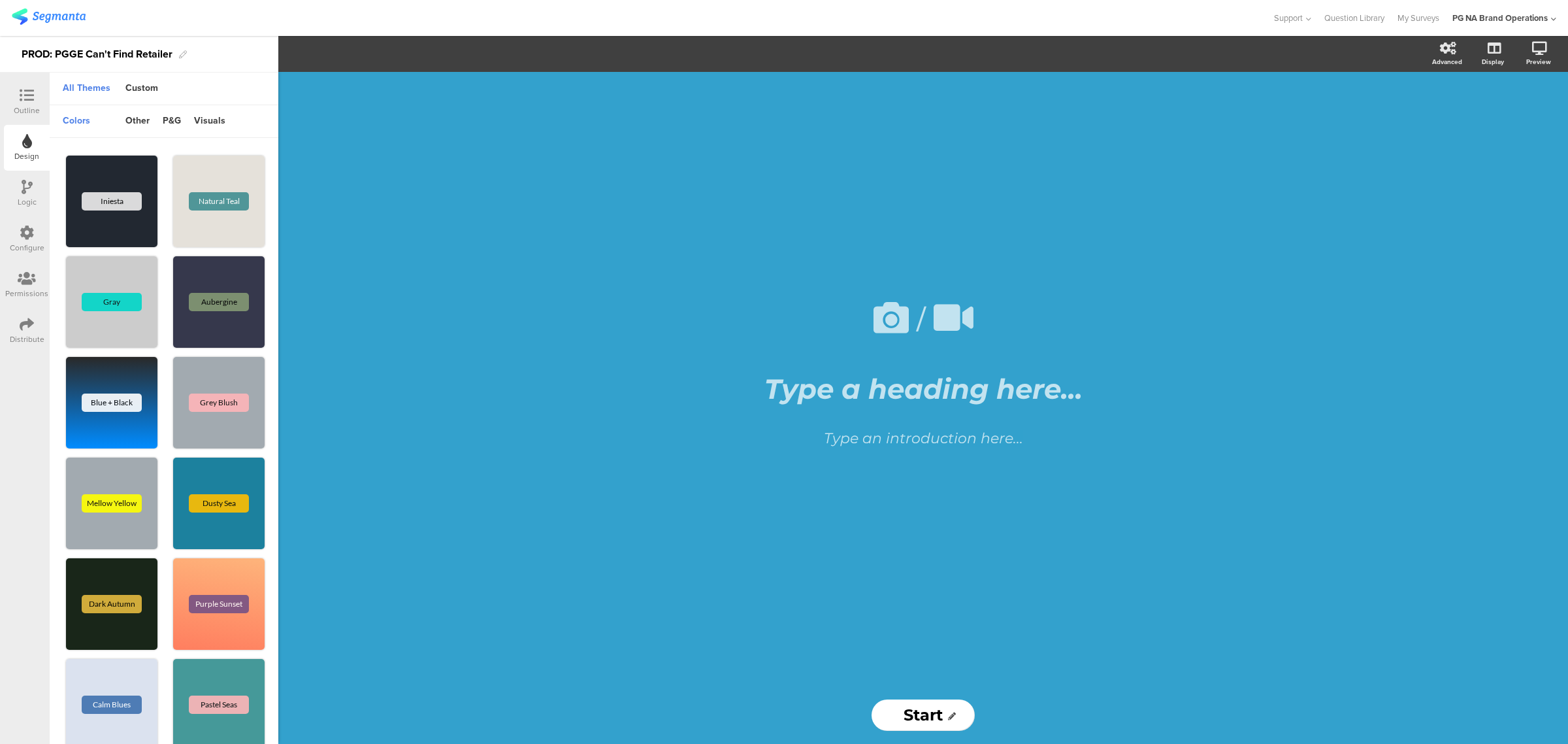
click at [39, 192] on div "Logic" at bounding box center [27, 193] width 46 height 46
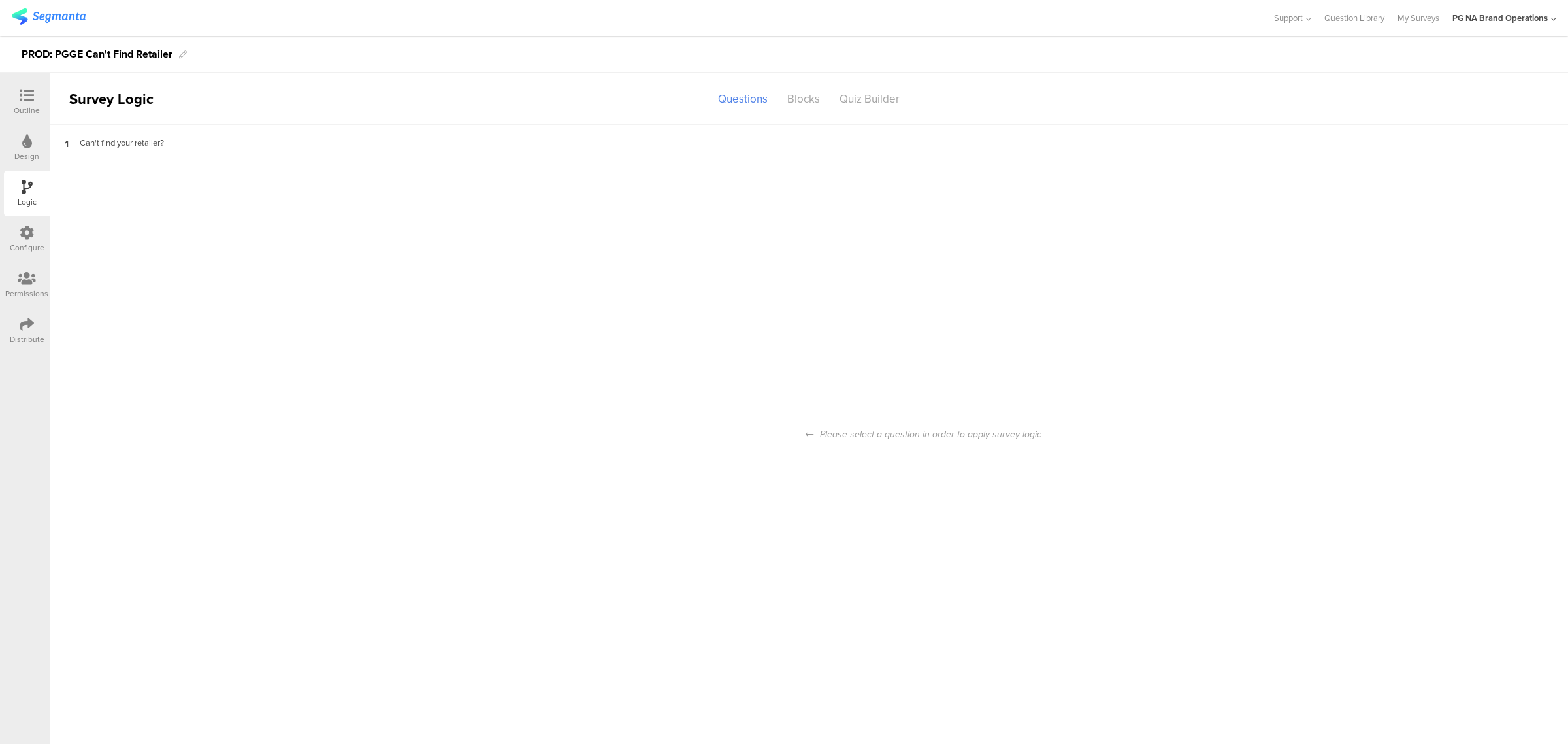
click at [39, 223] on div "Configure" at bounding box center [27, 239] width 46 height 46
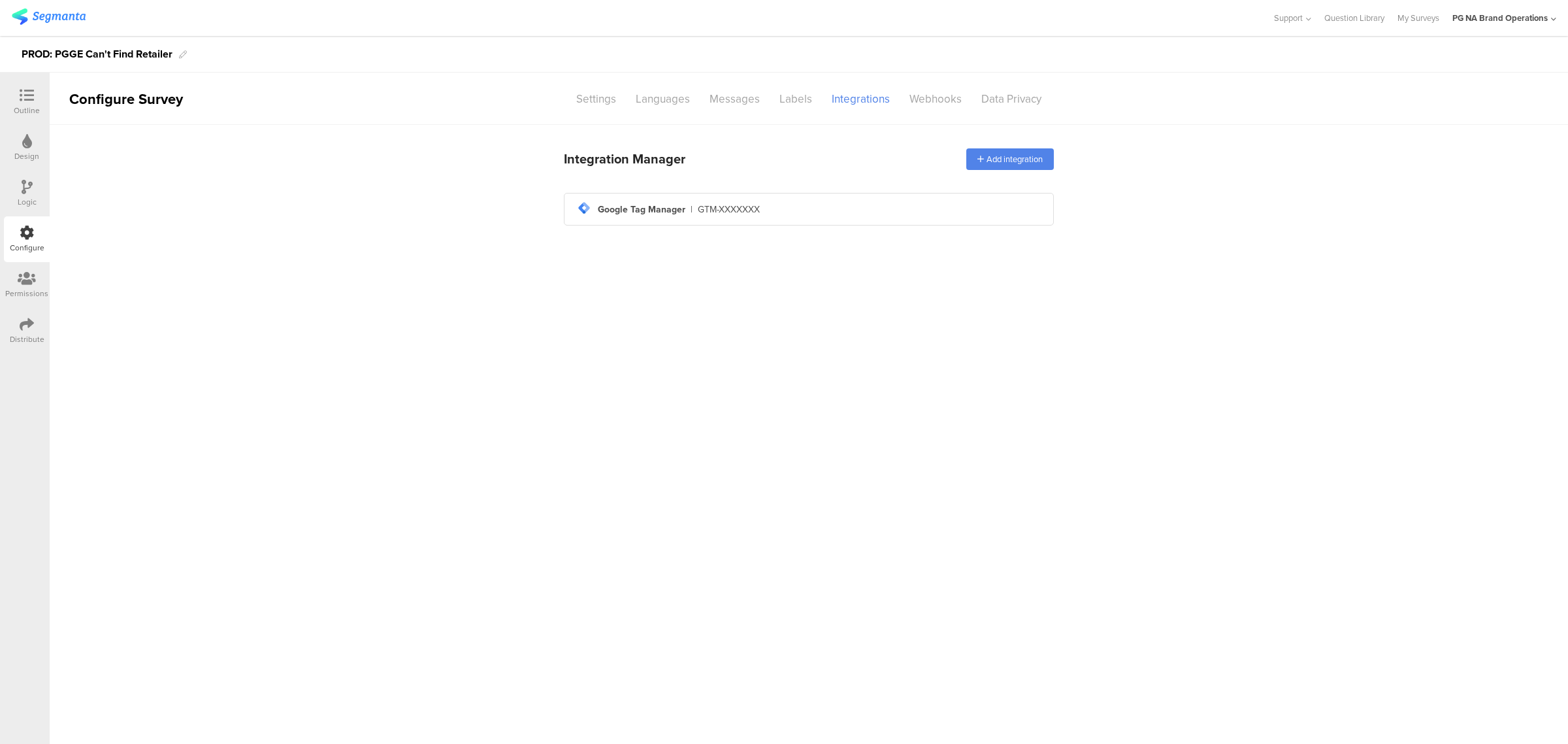
click at [18, 11] on img at bounding box center [48, 16] width 74 height 16
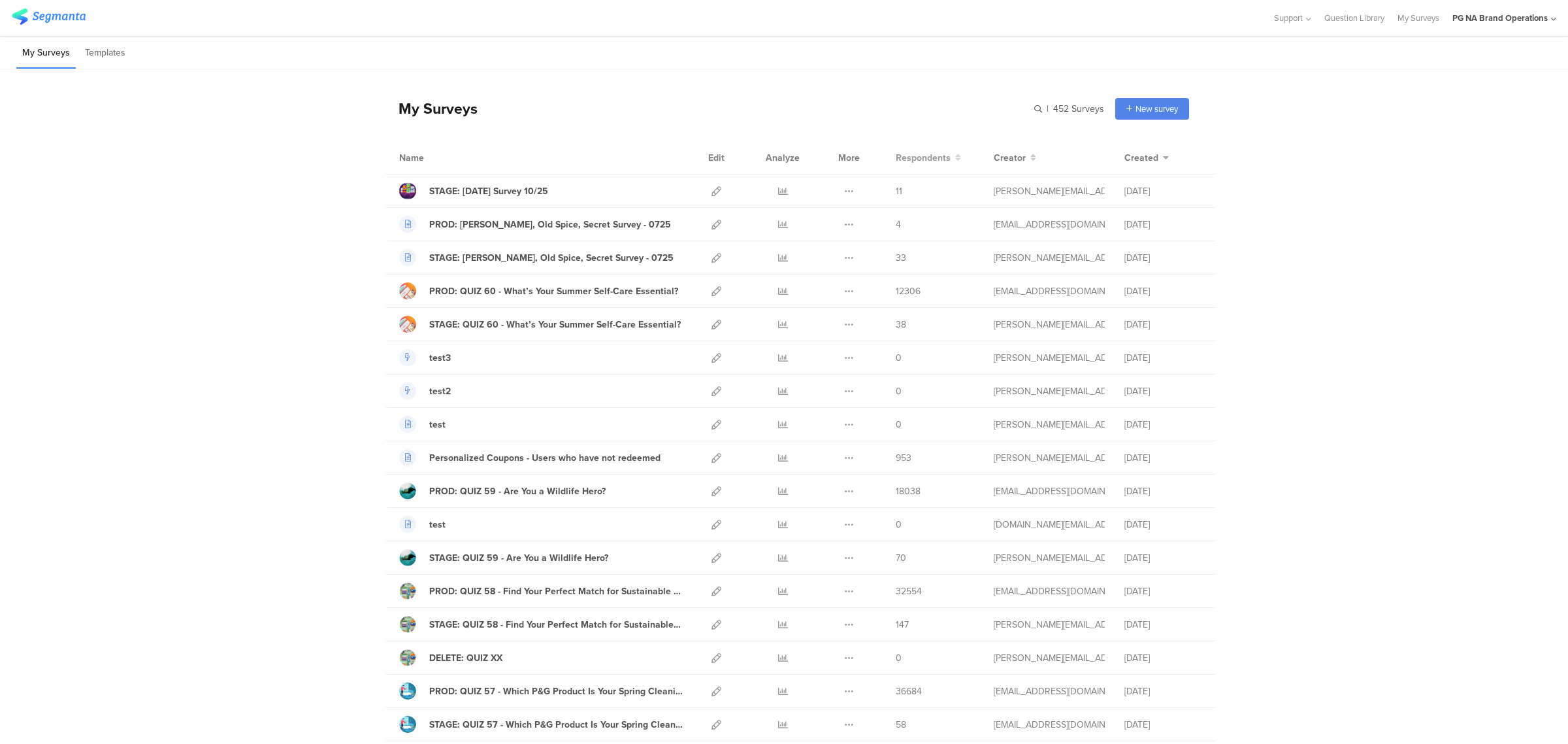
click at [928, 158] on span "Respondents" at bounding box center [923, 157] width 55 height 14
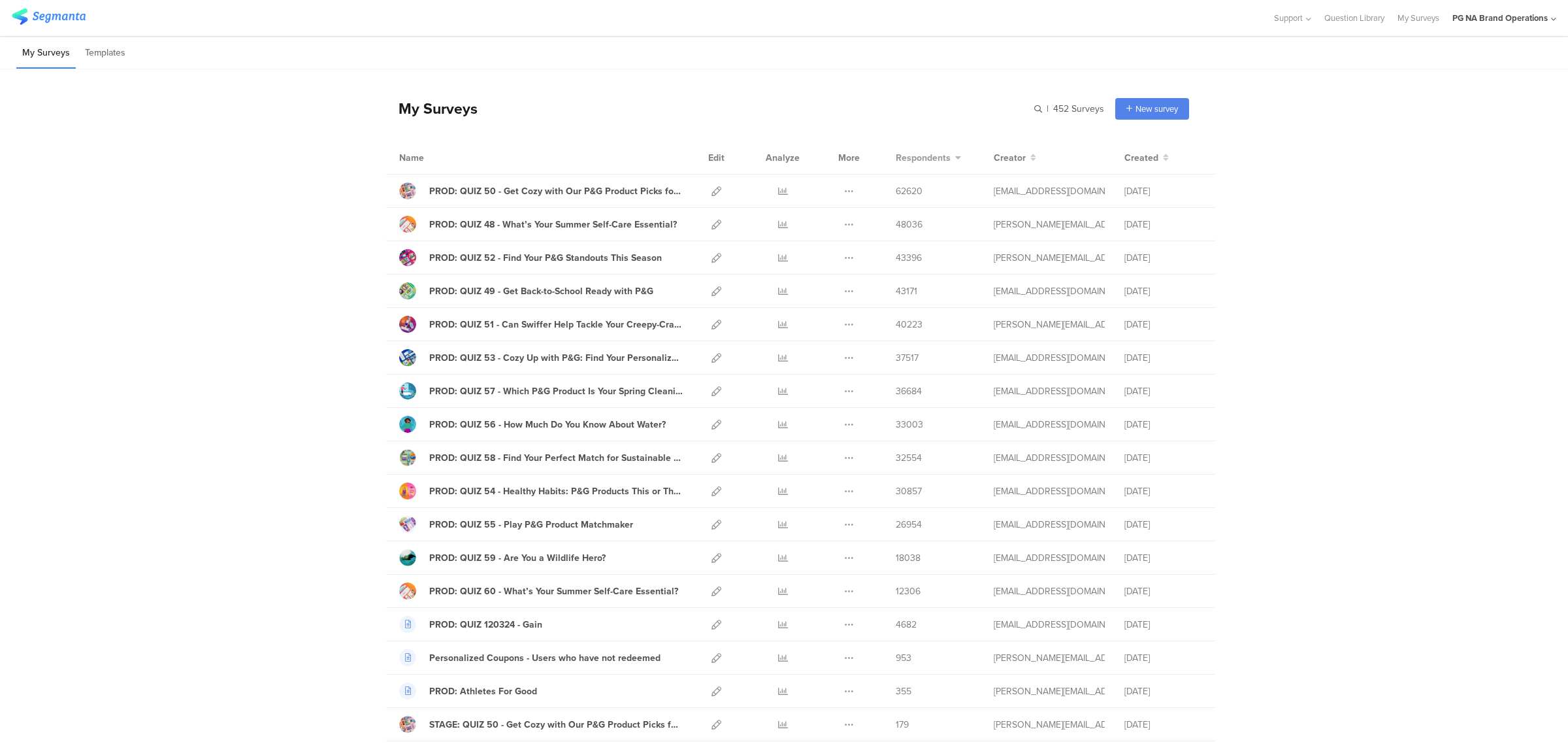
click at [939, 158] on span "Respondents" at bounding box center [923, 157] width 55 height 14
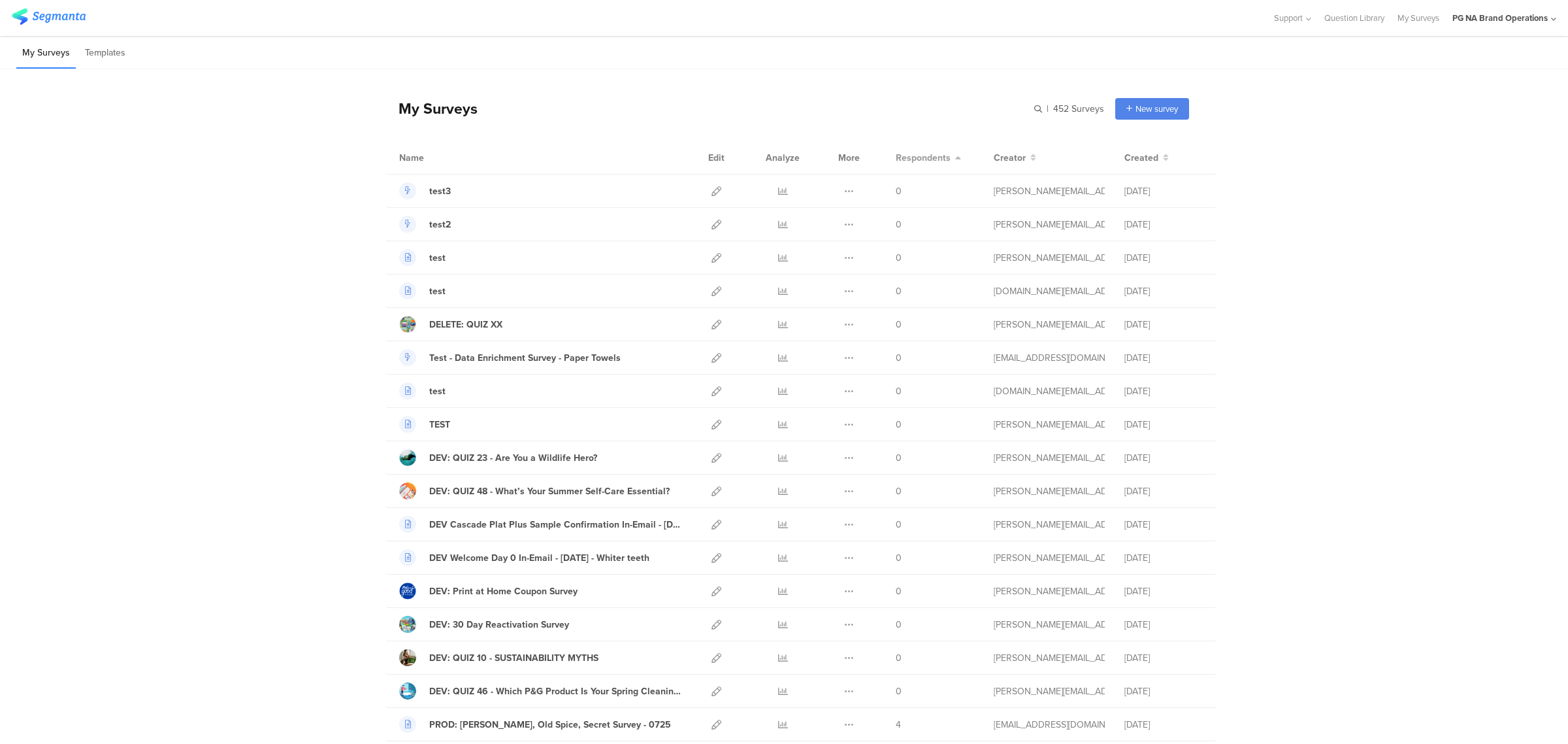
click at [939, 158] on span "Respondents" at bounding box center [923, 157] width 55 height 14
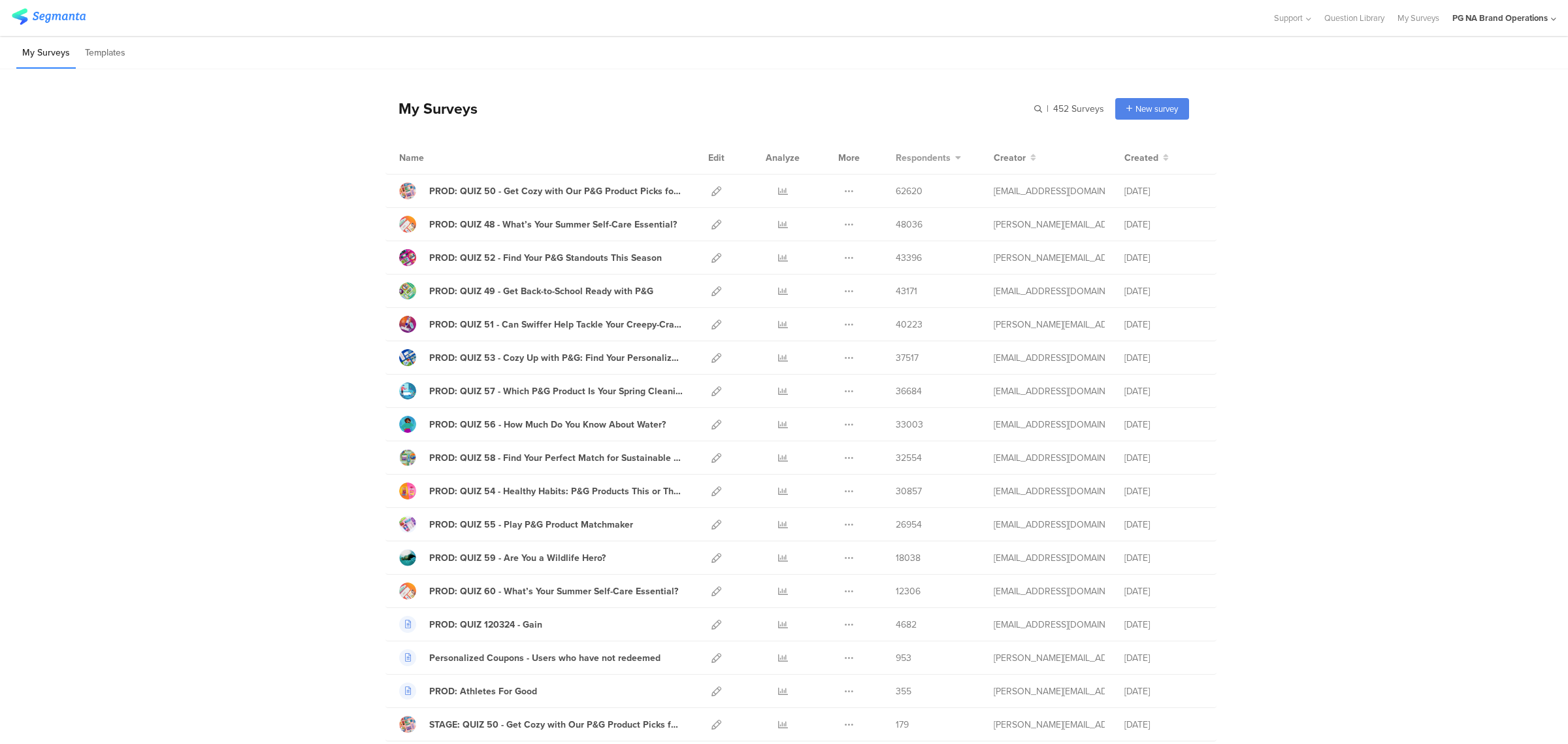
click at [953, 160] on icon at bounding box center [957, 157] width 8 height 9
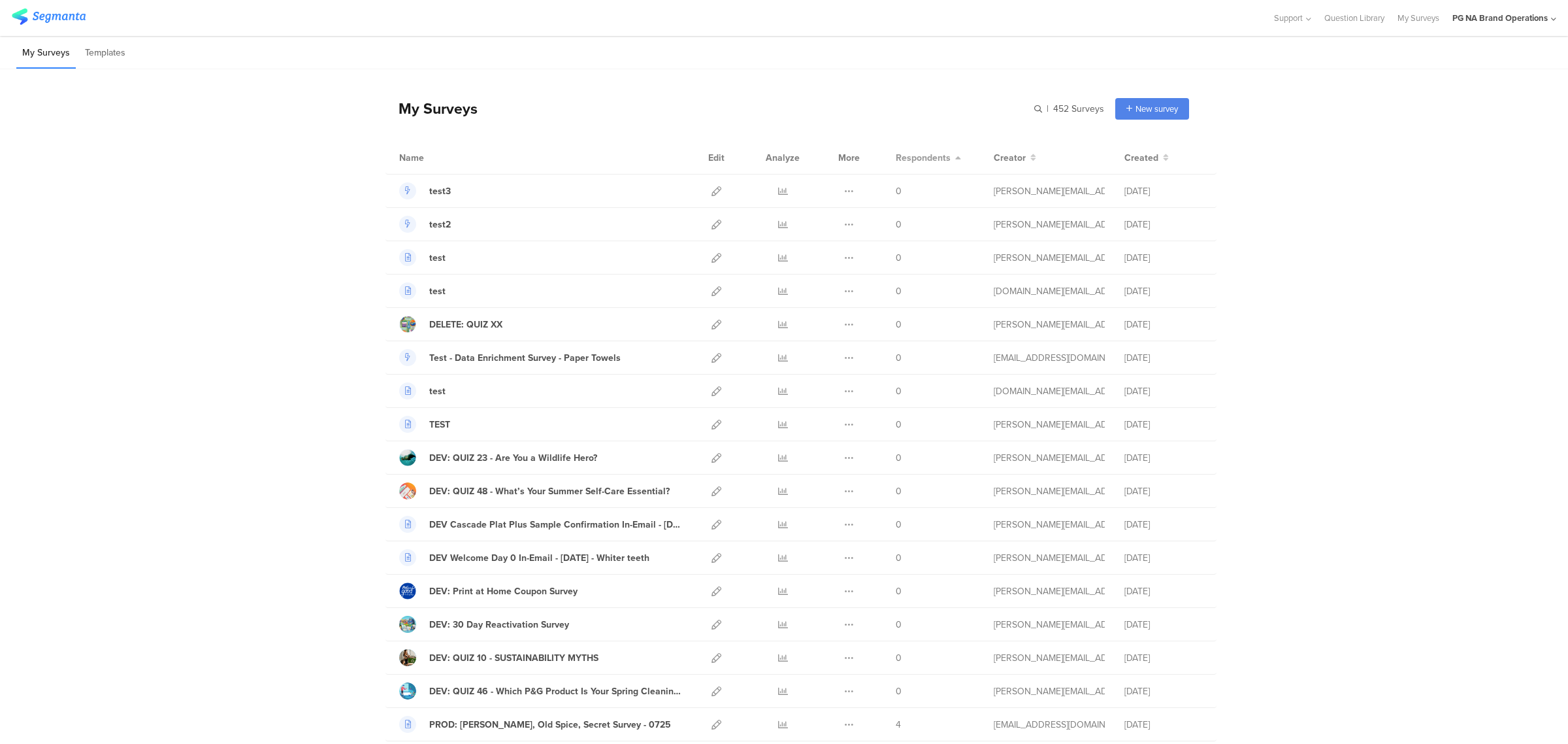
click at [953, 160] on icon at bounding box center [957, 157] width 8 height 9
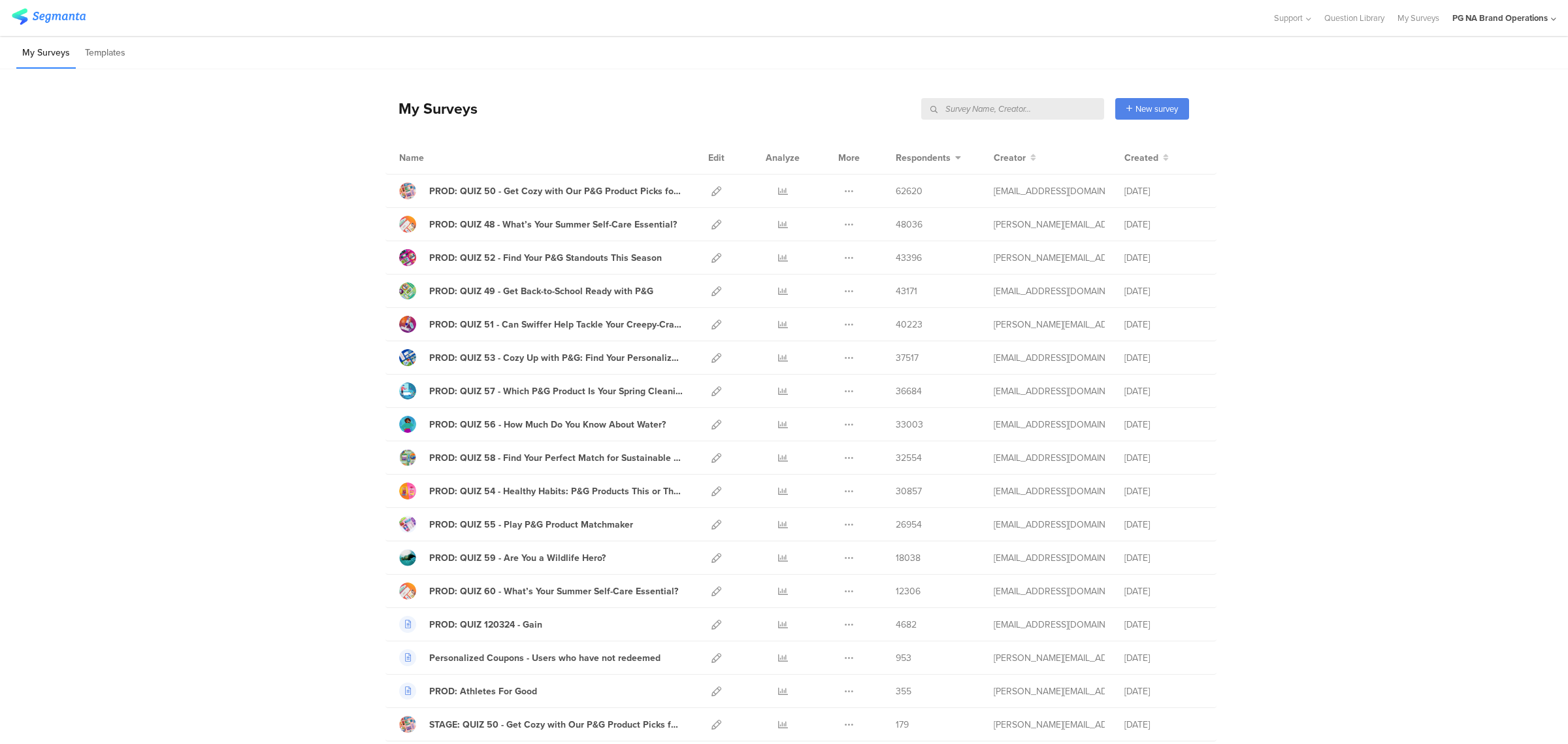
click at [1033, 109] on input "text" at bounding box center [1013, 109] width 183 height 21
type input "p"
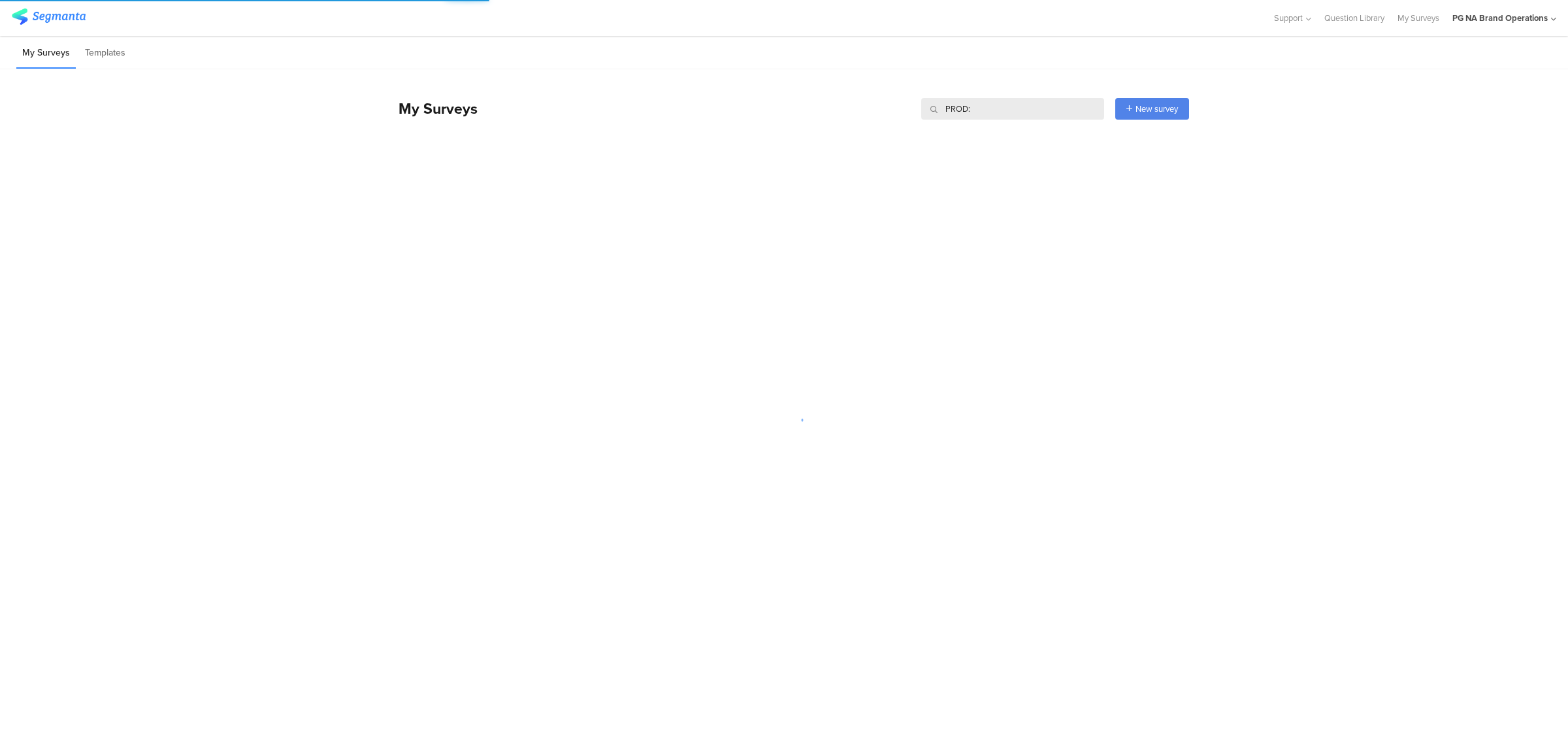
type input "PROD:"
